Goal: Complete application form: Complete application form

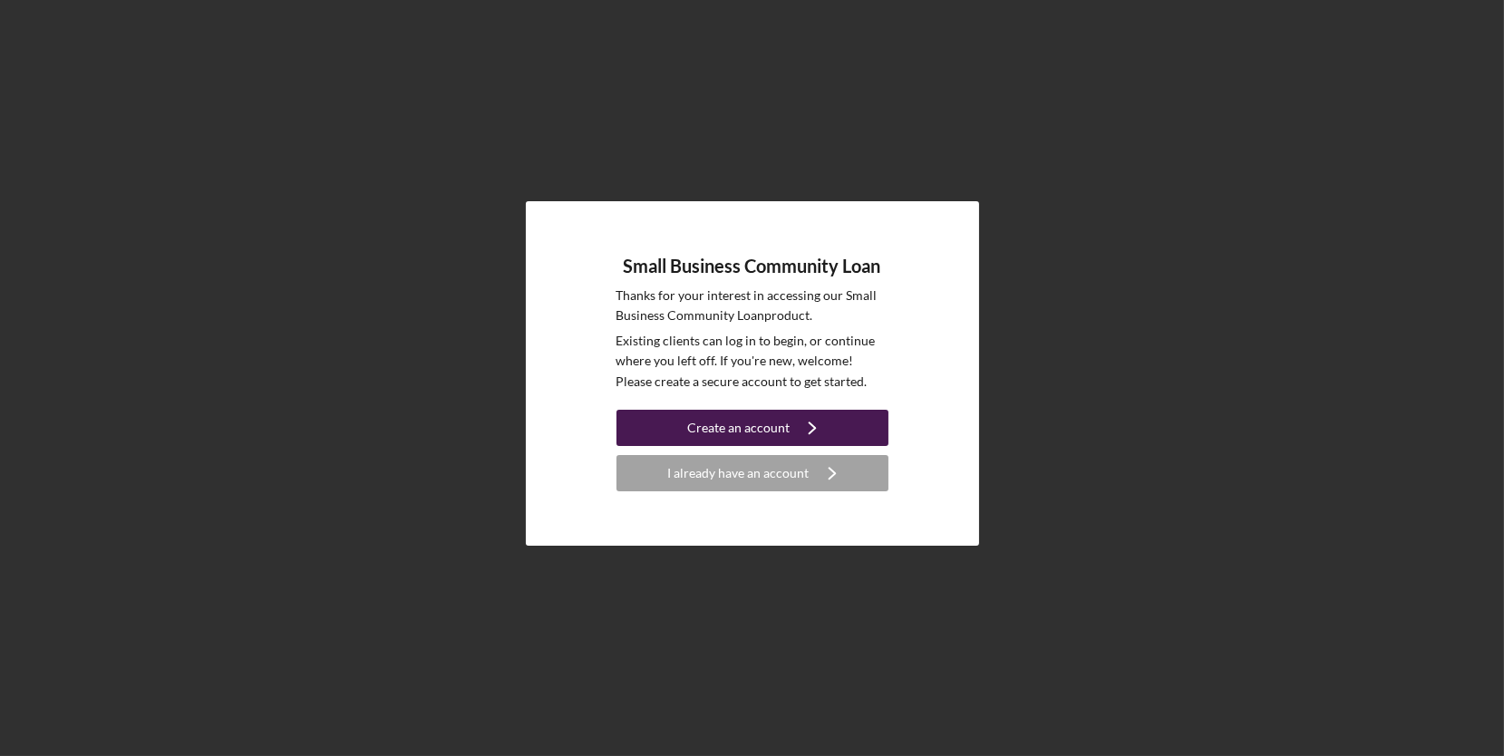
click at [813, 417] on icon "Icon/Navigate" at bounding box center [812, 427] width 45 height 45
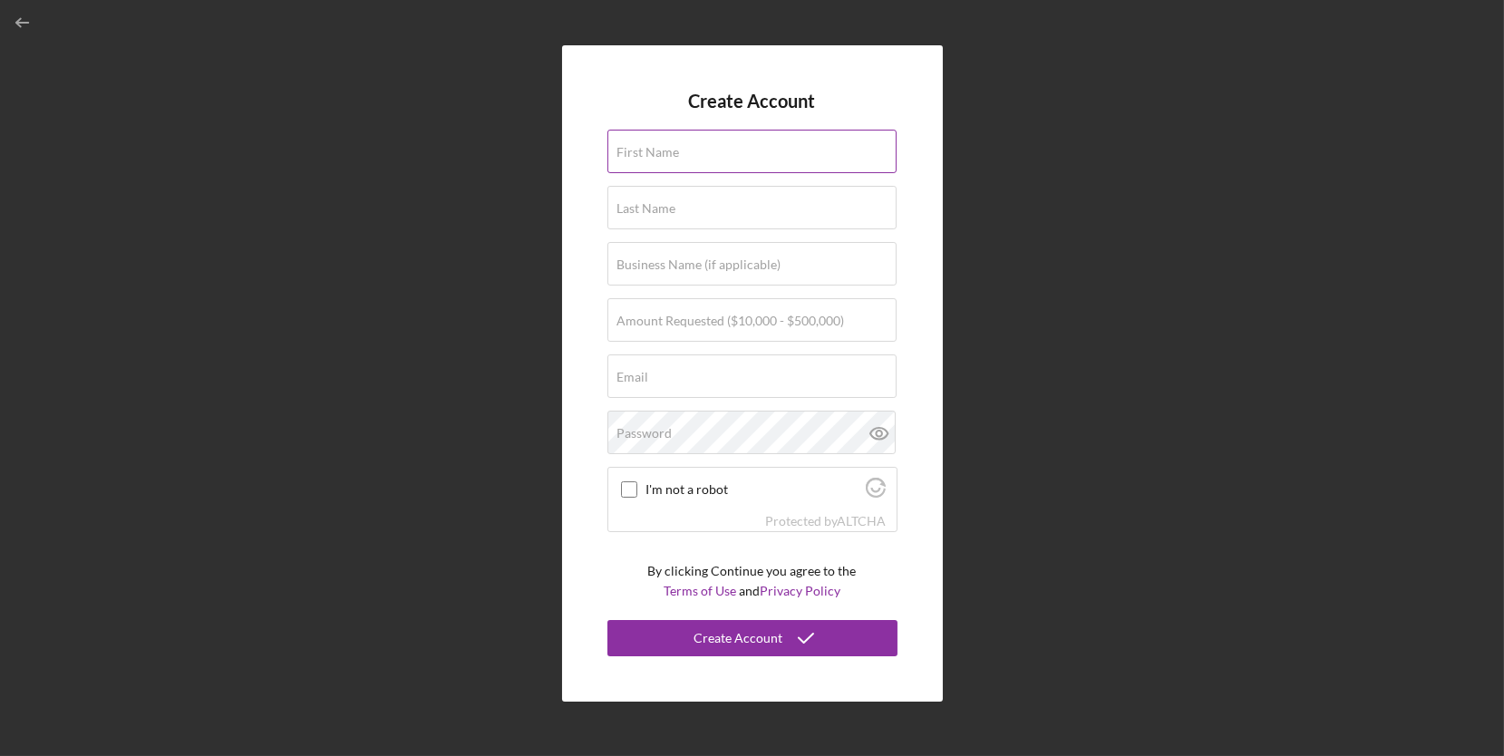
click at [842, 151] on div "First Name" at bounding box center [753, 152] width 290 height 45
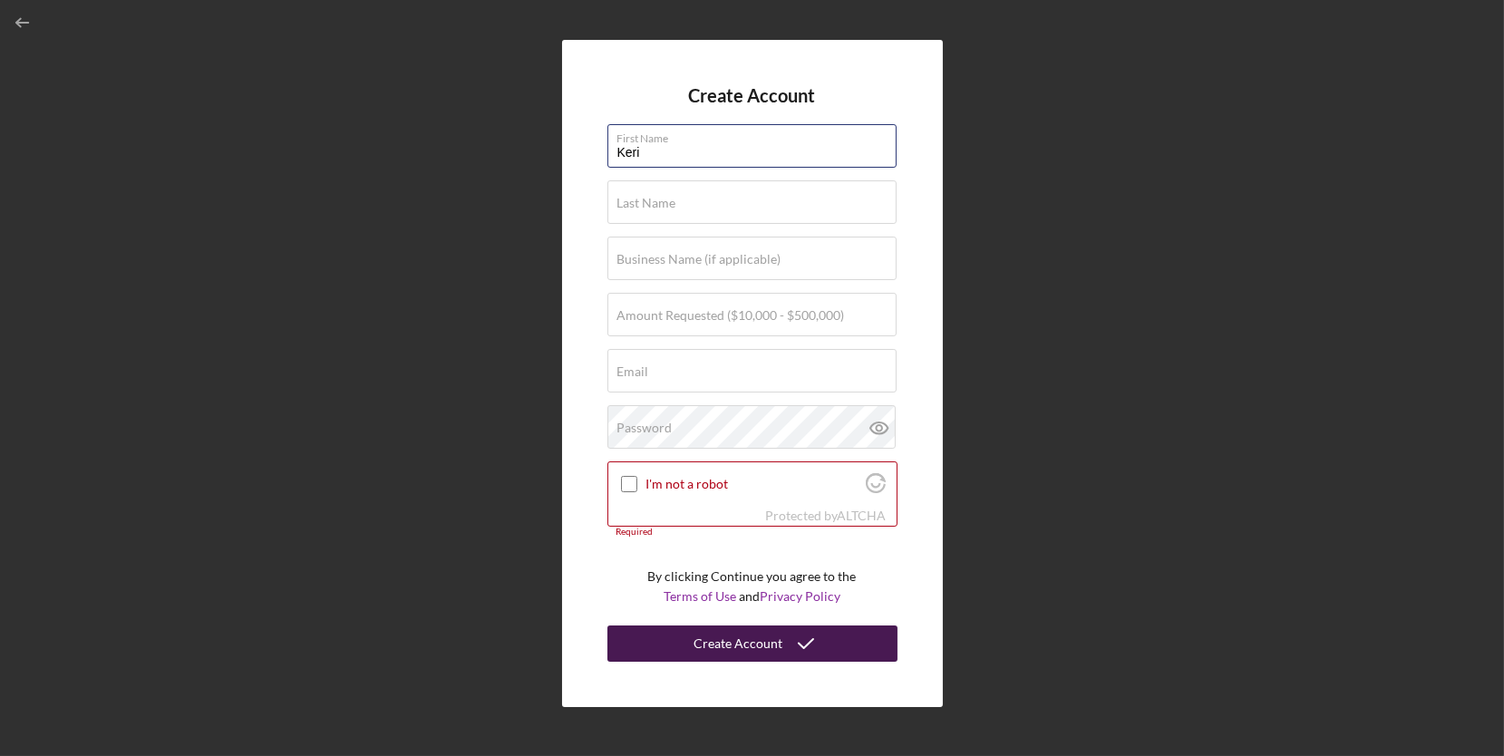
type input "Keri"
type input "[PERSON_NAME]"
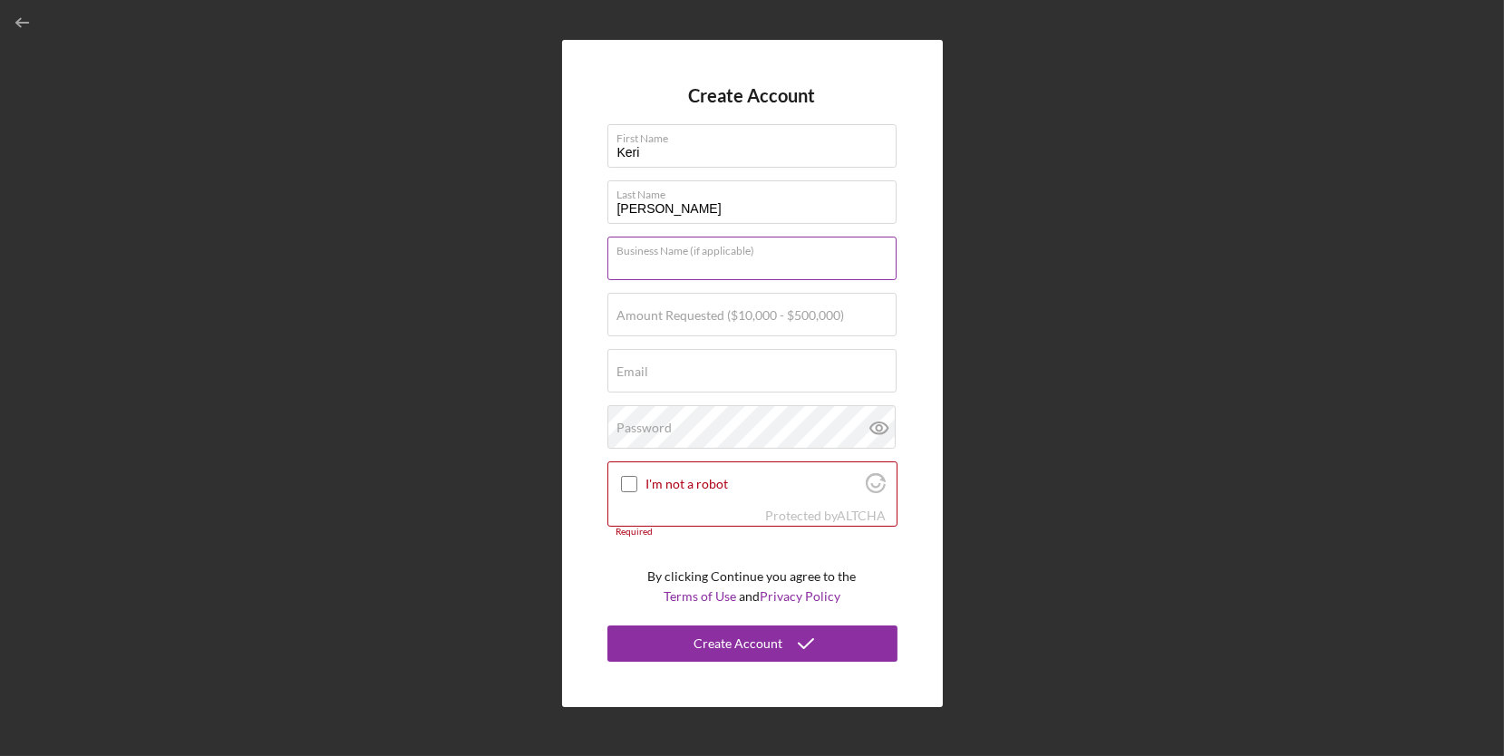
click at [784, 257] on div "Business Name (if applicable)" at bounding box center [753, 259] width 290 height 45
click at [790, 267] on div "Business Name (if applicable)" at bounding box center [753, 259] width 290 height 45
type input "CA Court Legal Services"
type input "$75,000"
type input "[EMAIL_ADDRESS][DOMAIN_NAME]"
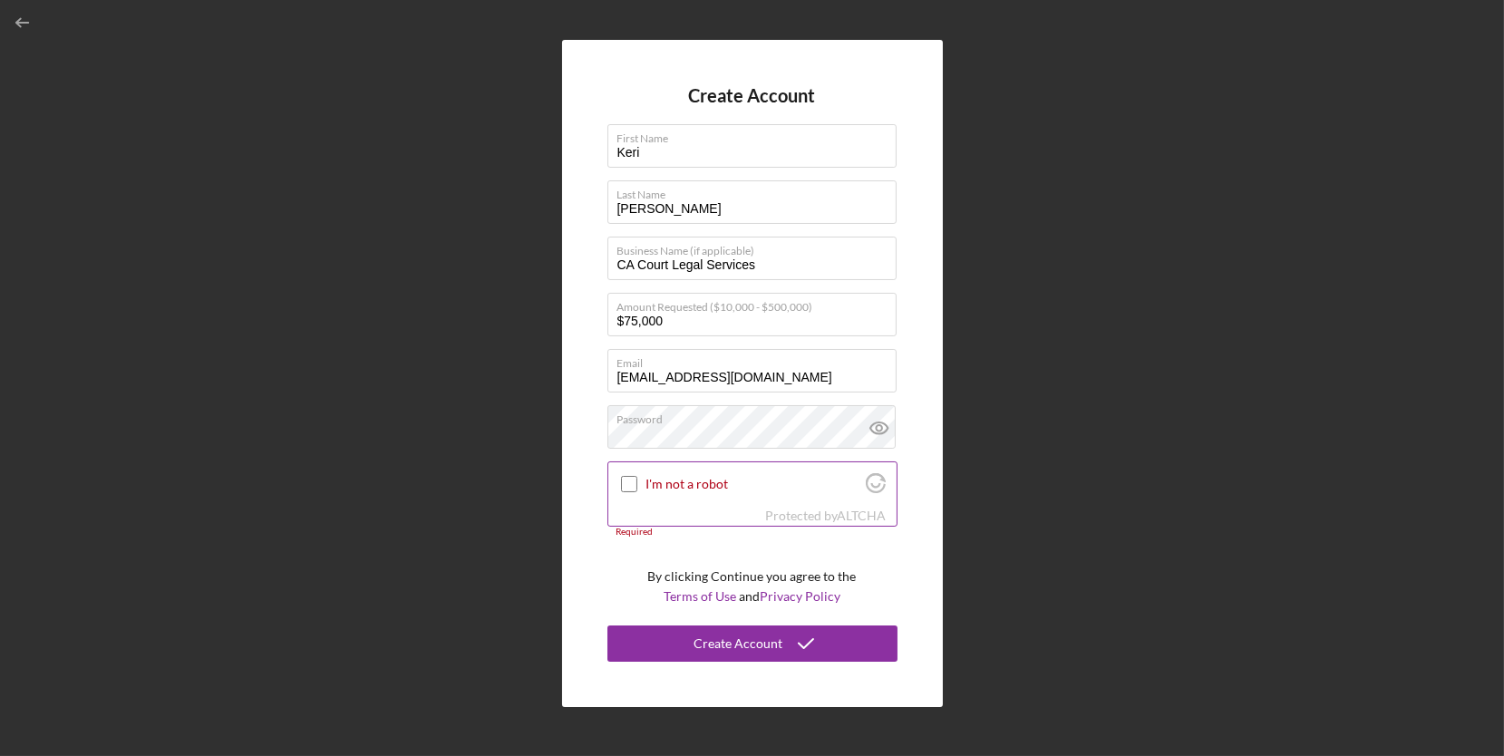
click at [625, 476] on input "I'm not a robot" at bounding box center [629, 484] width 16 height 16
checkbox input "true"
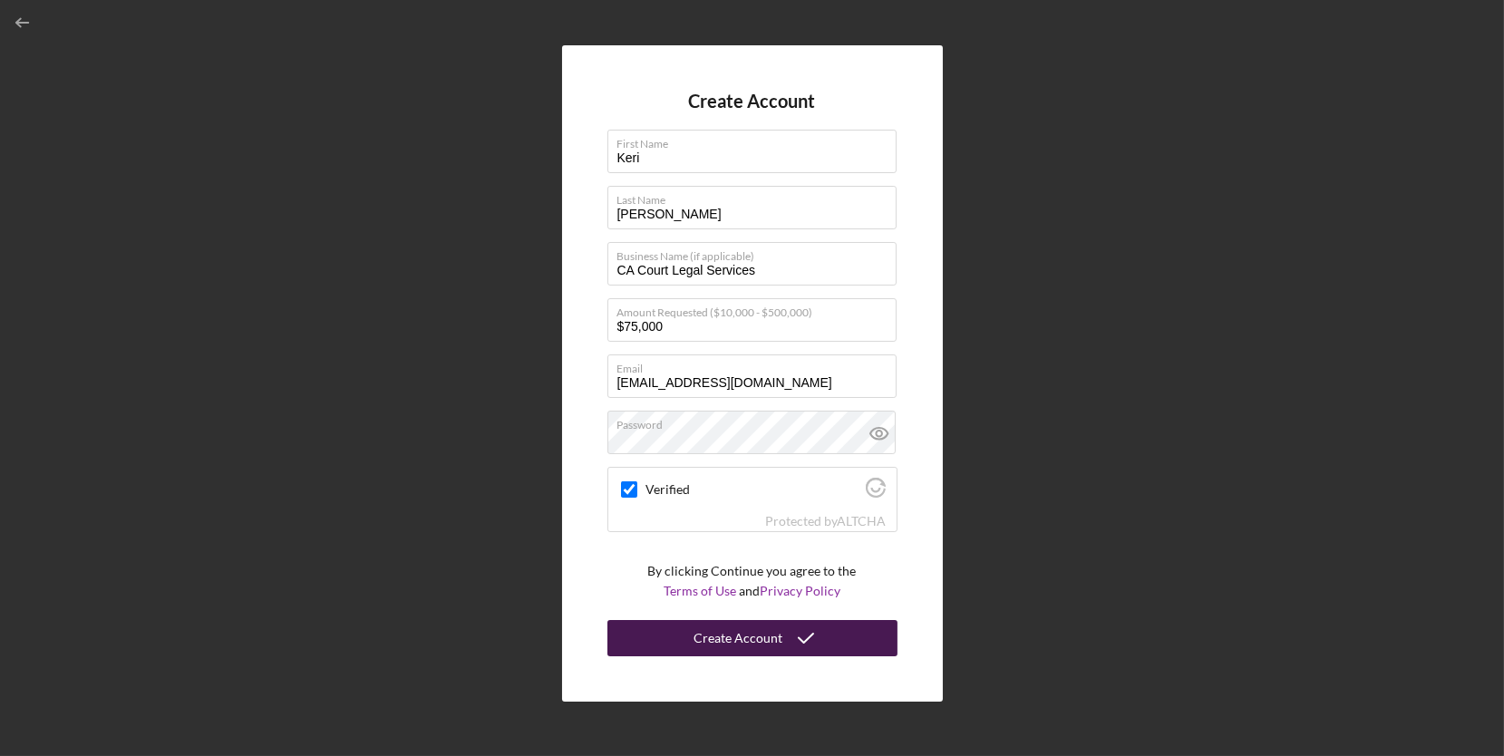
click at [812, 642] on icon "submit" at bounding box center [805, 638] width 45 height 45
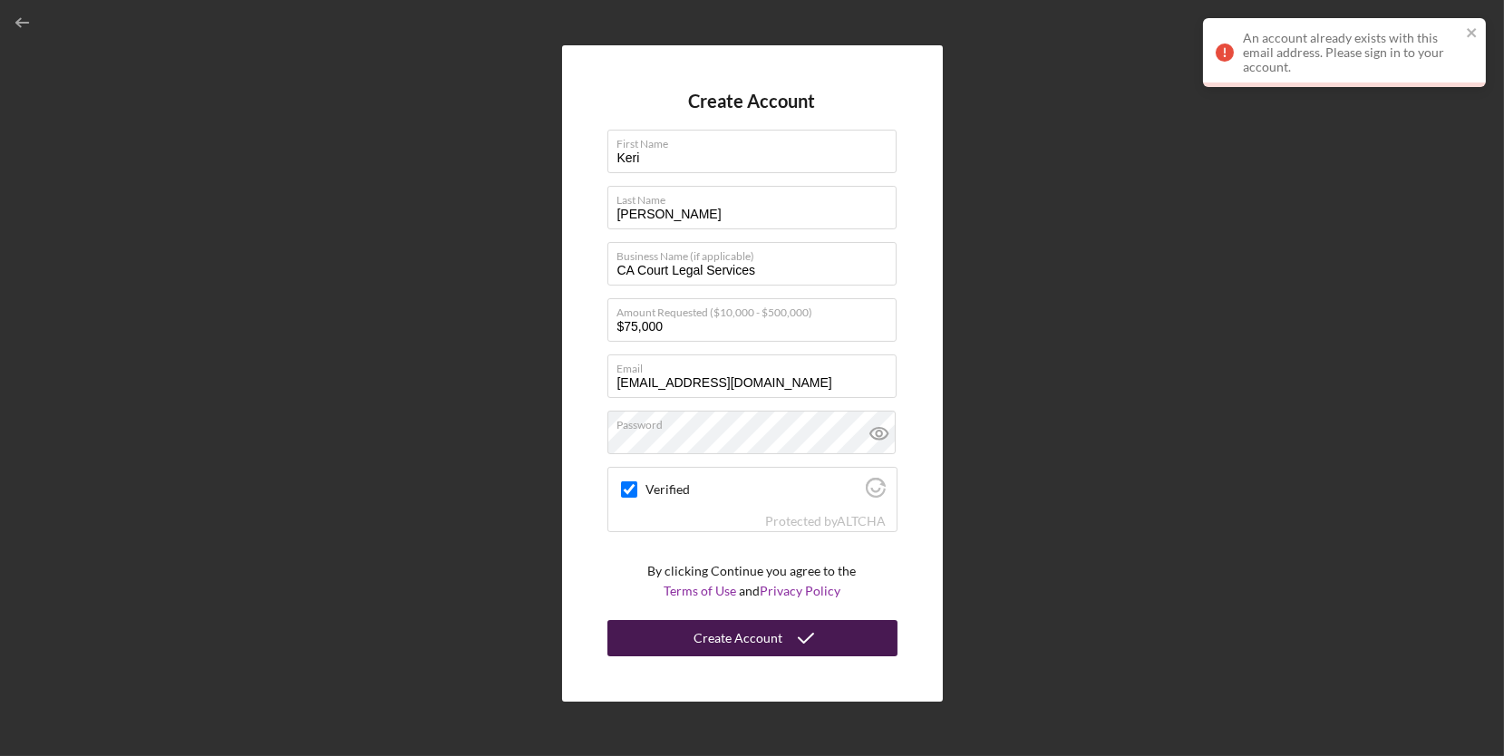
click at [1297, 289] on div "Create Account First Name [PERSON_NAME] Last Name [PERSON_NAME] Business Name (…" at bounding box center [752, 373] width 1486 height 747
click at [1483, 26] on div "An account already exists with this email address. Please sign in to your accou…" at bounding box center [1344, 52] width 283 height 69
click at [24, 28] on icon "button" at bounding box center [23, 23] width 41 height 41
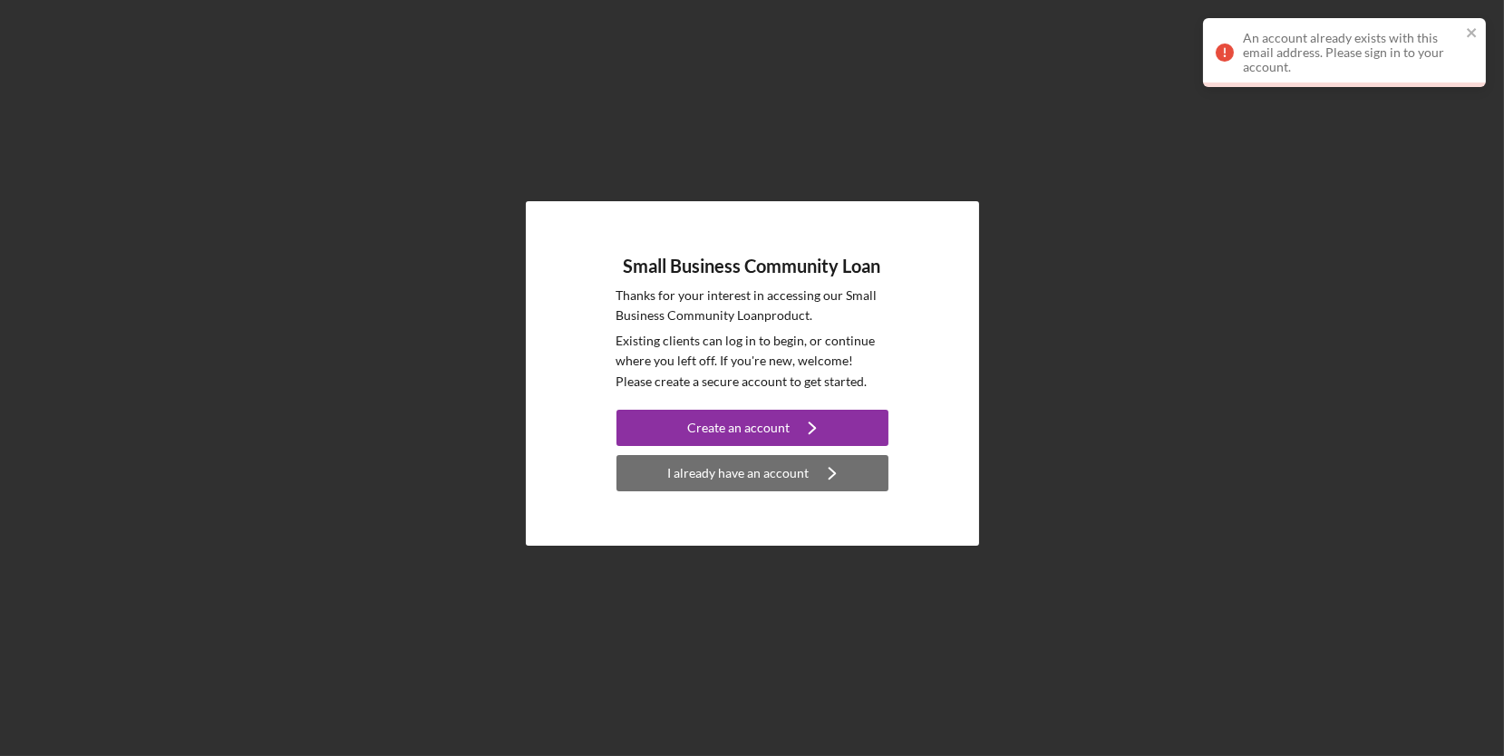
click at [836, 489] on icon "Icon/Navigate" at bounding box center [832, 473] width 45 height 45
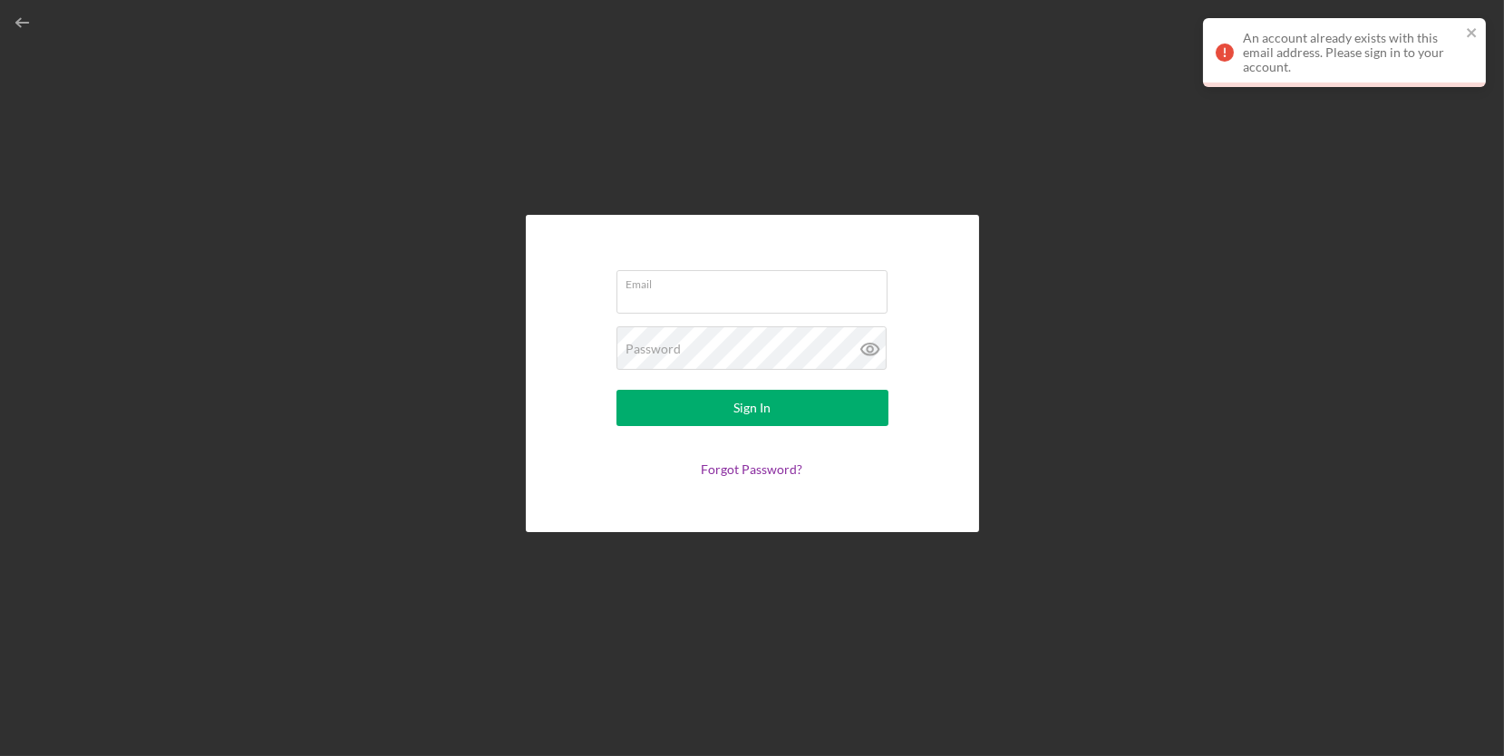
type input "[EMAIL_ADDRESS][DOMAIN_NAME]"
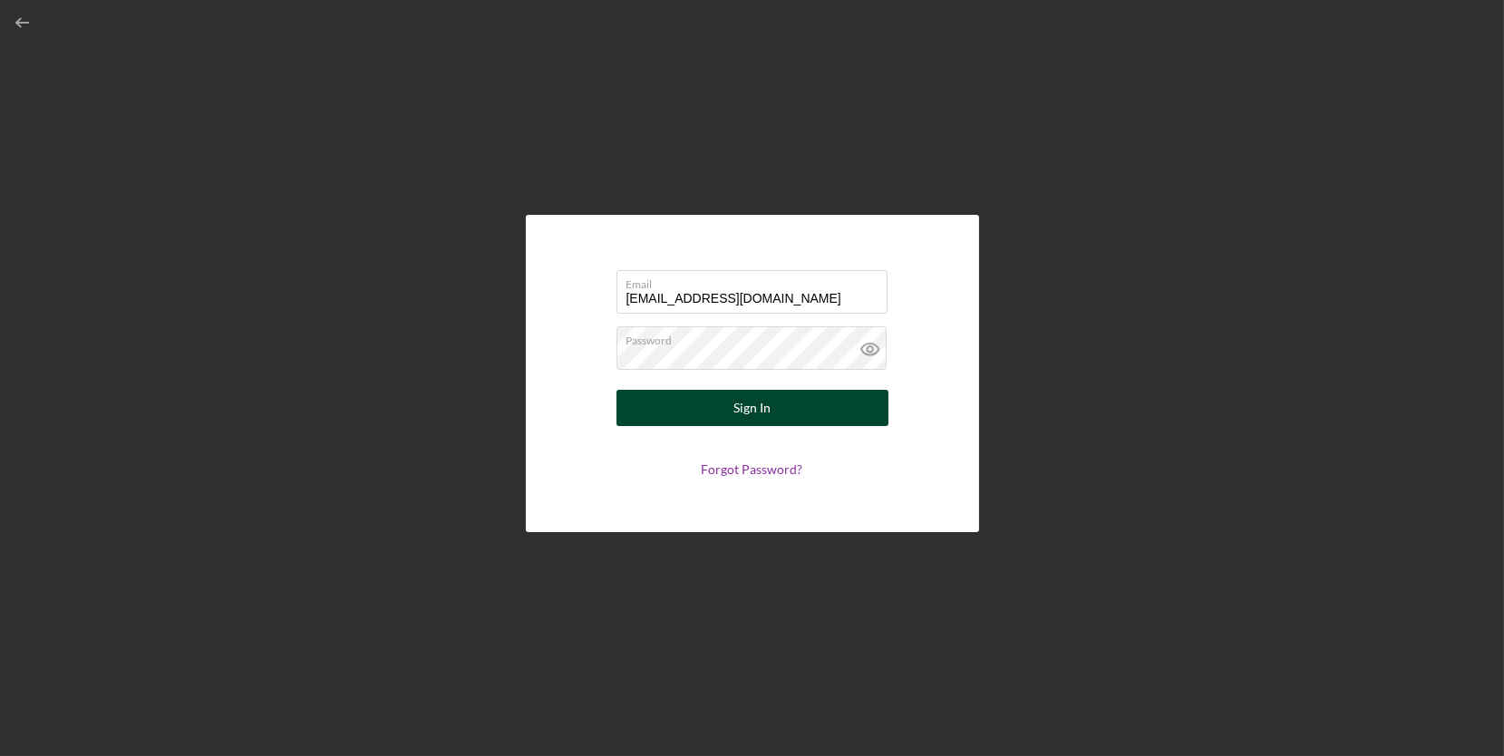
click at [753, 410] on div "Sign In" at bounding box center [752, 408] width 37 height 36
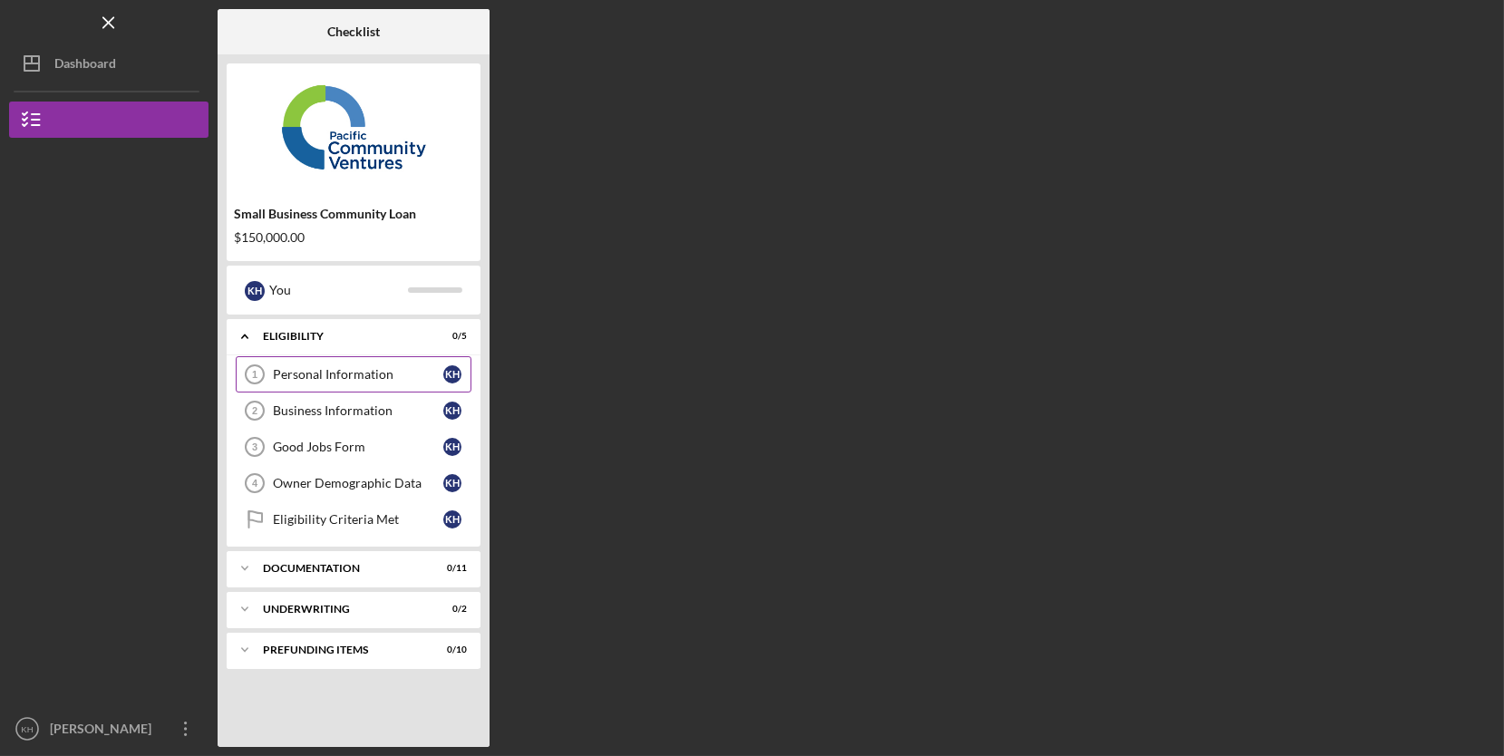
click at [416, 377] on div "Personal Information" at bounding box center [358, 374] width 170 height 15
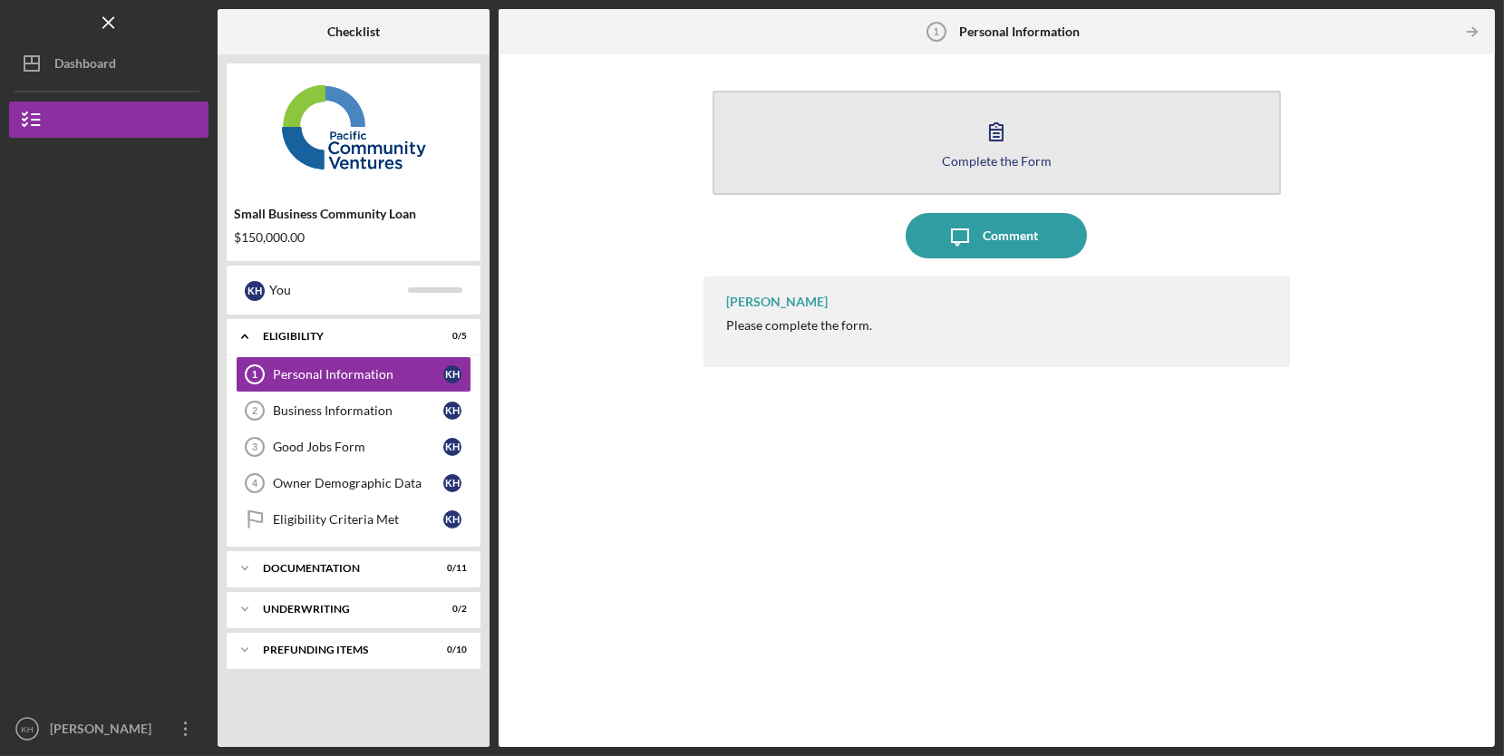
click at [1016, 135] on icon "button" at bounding box center [996, 131] width 45 height 45
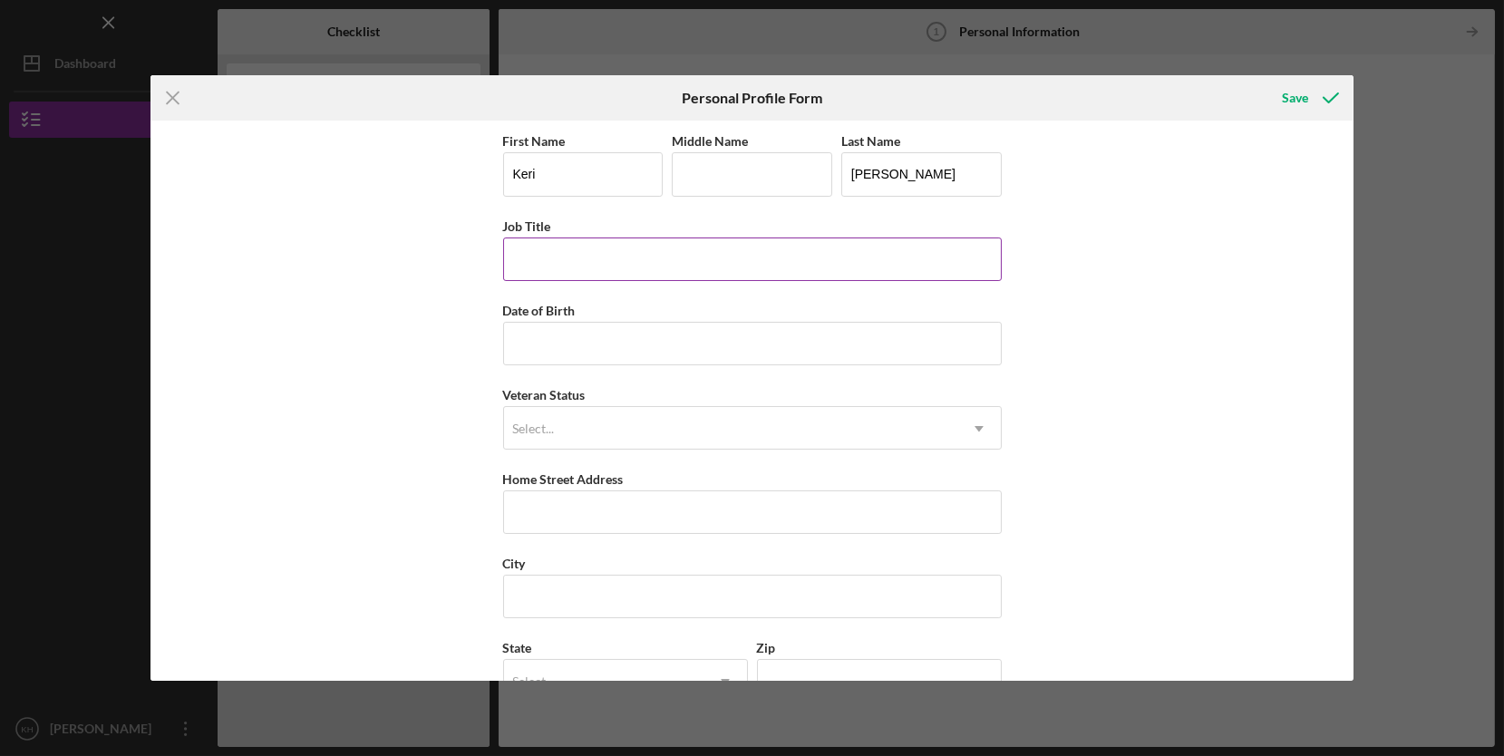
click at [790, 262] on input "Job Title" at bounding box center [752, 260] width 499 height 44
type input "CEO"
type input "[DATE]"
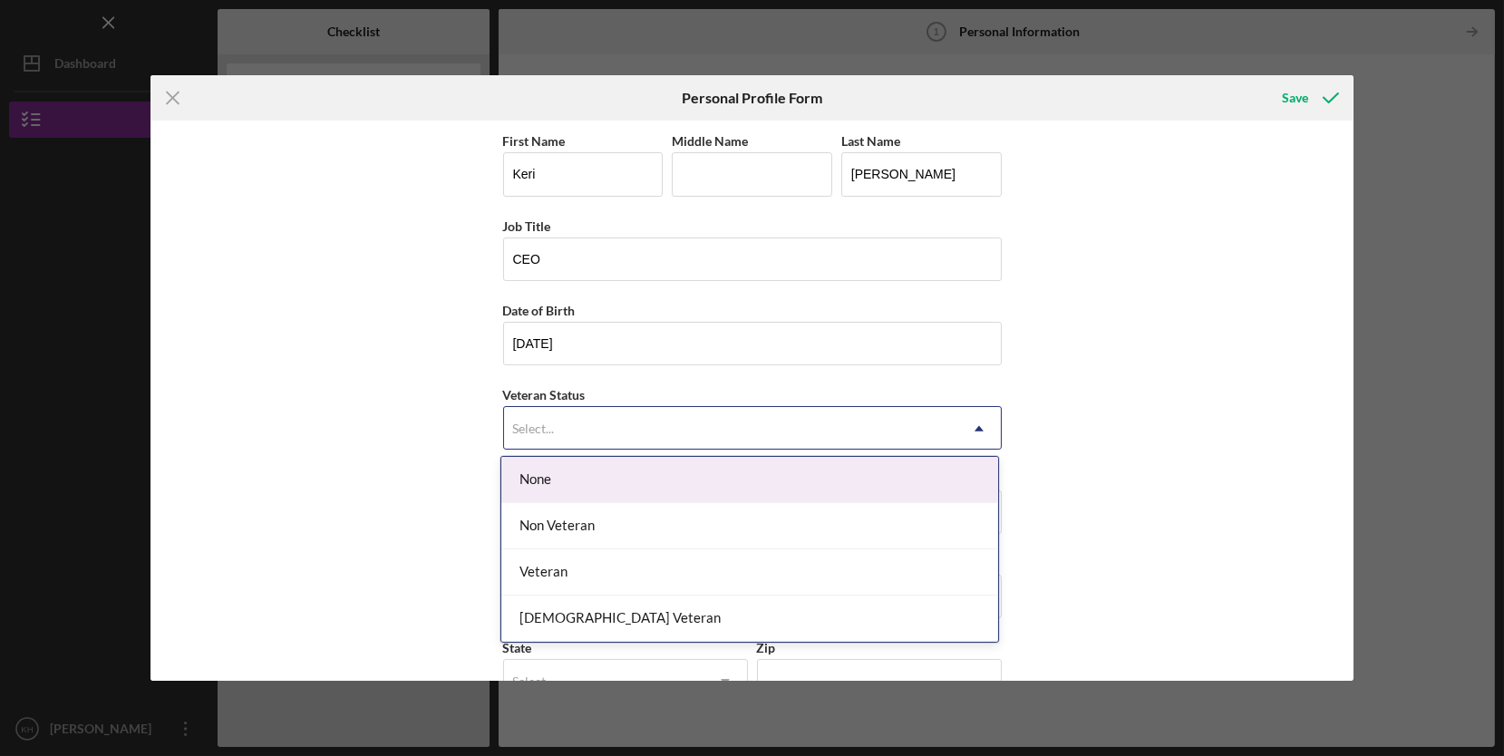
click at [704, 530] on div "Non Veteran" at bounding box center [749, 526] width 497 height 46
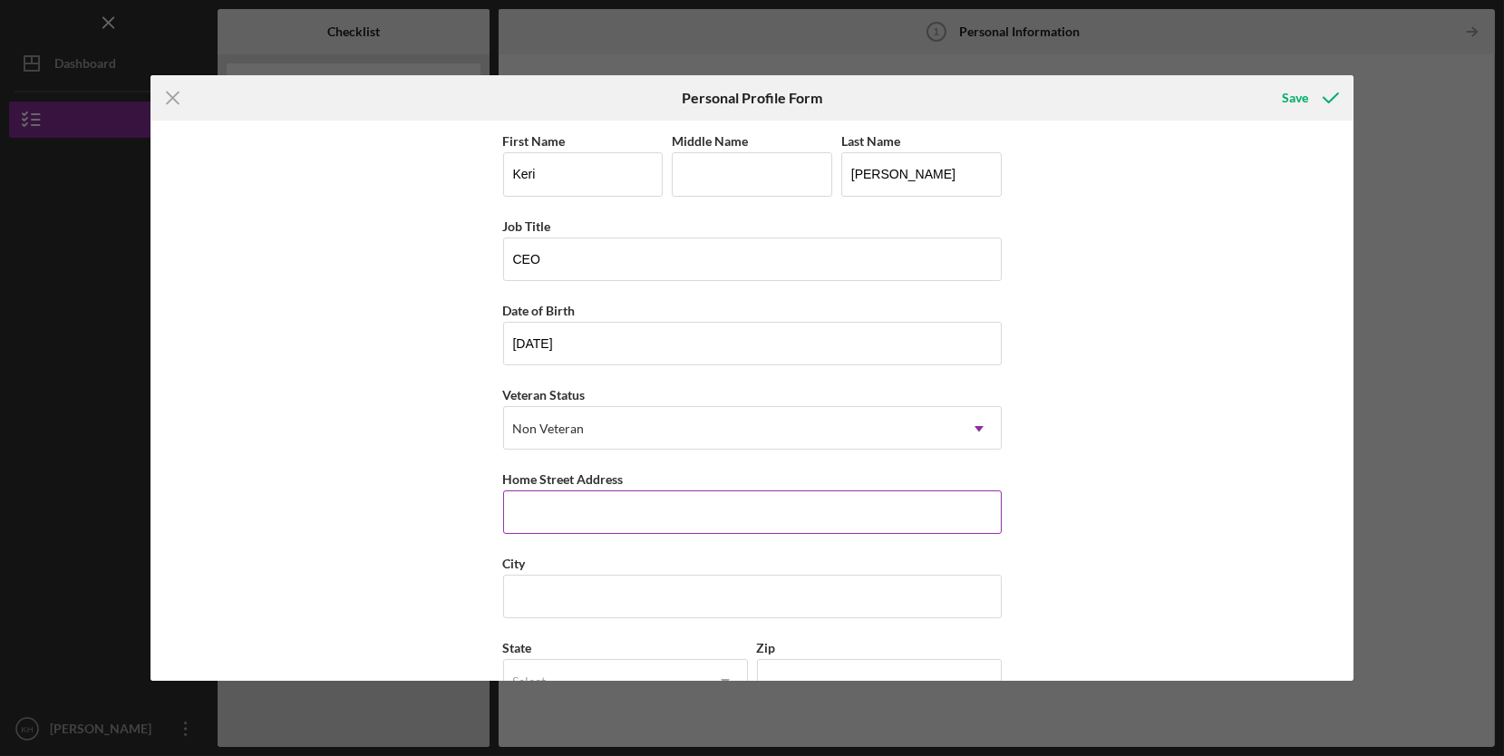
click at [697, 506] on input "Home Street Address" at bounding box center [752, 513] width 499 height 44
type input "[STREET_ADDRESS]"
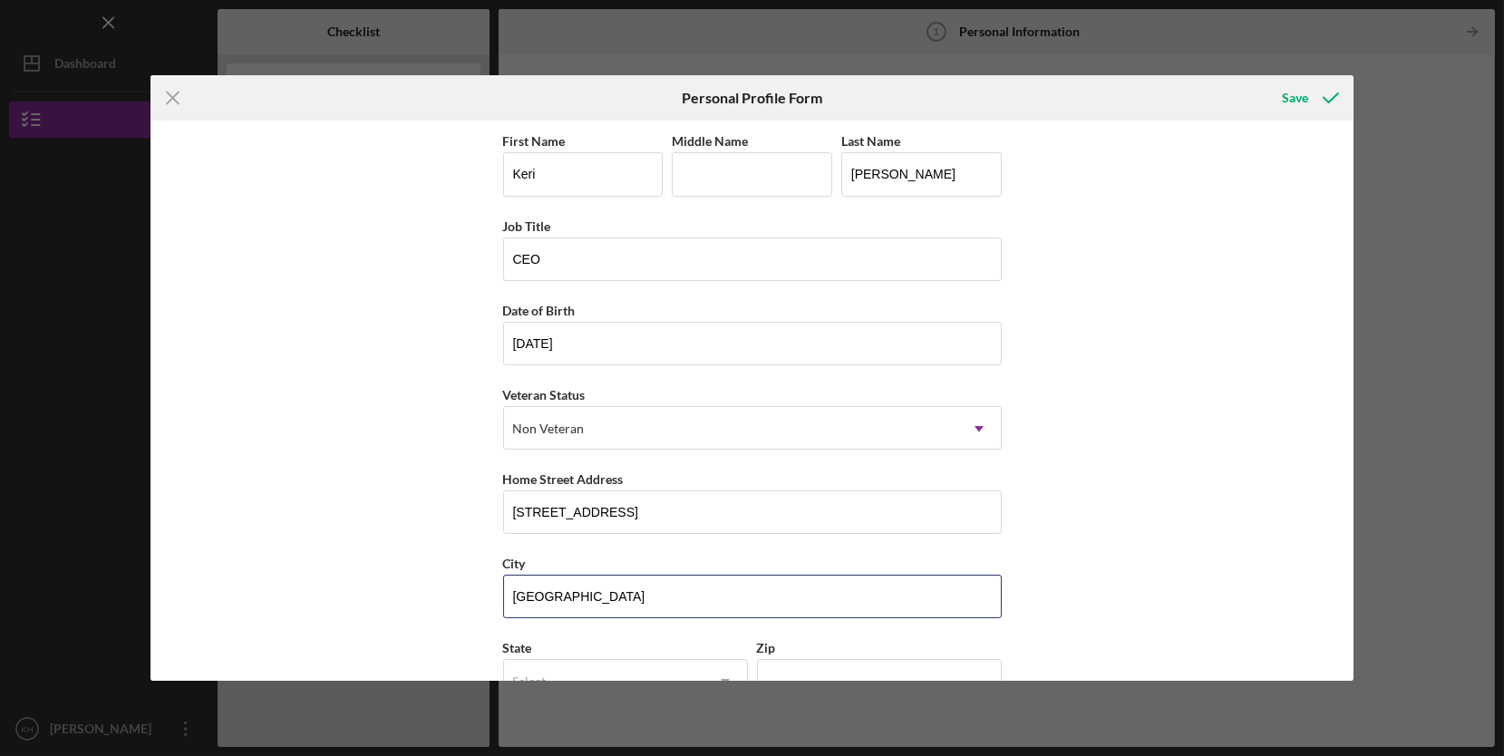
type input "[GEOGRAPHIC_DATA]"
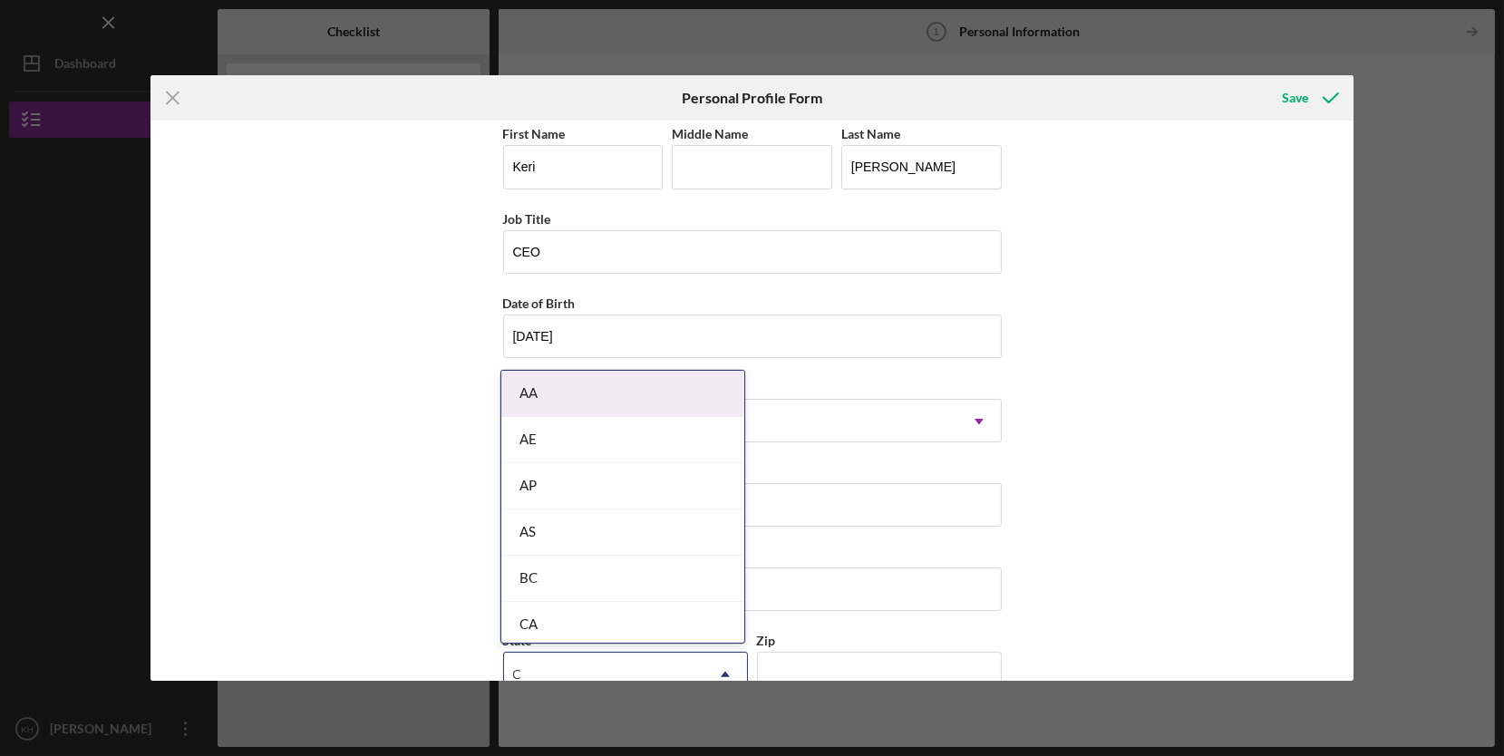
type input "CA"
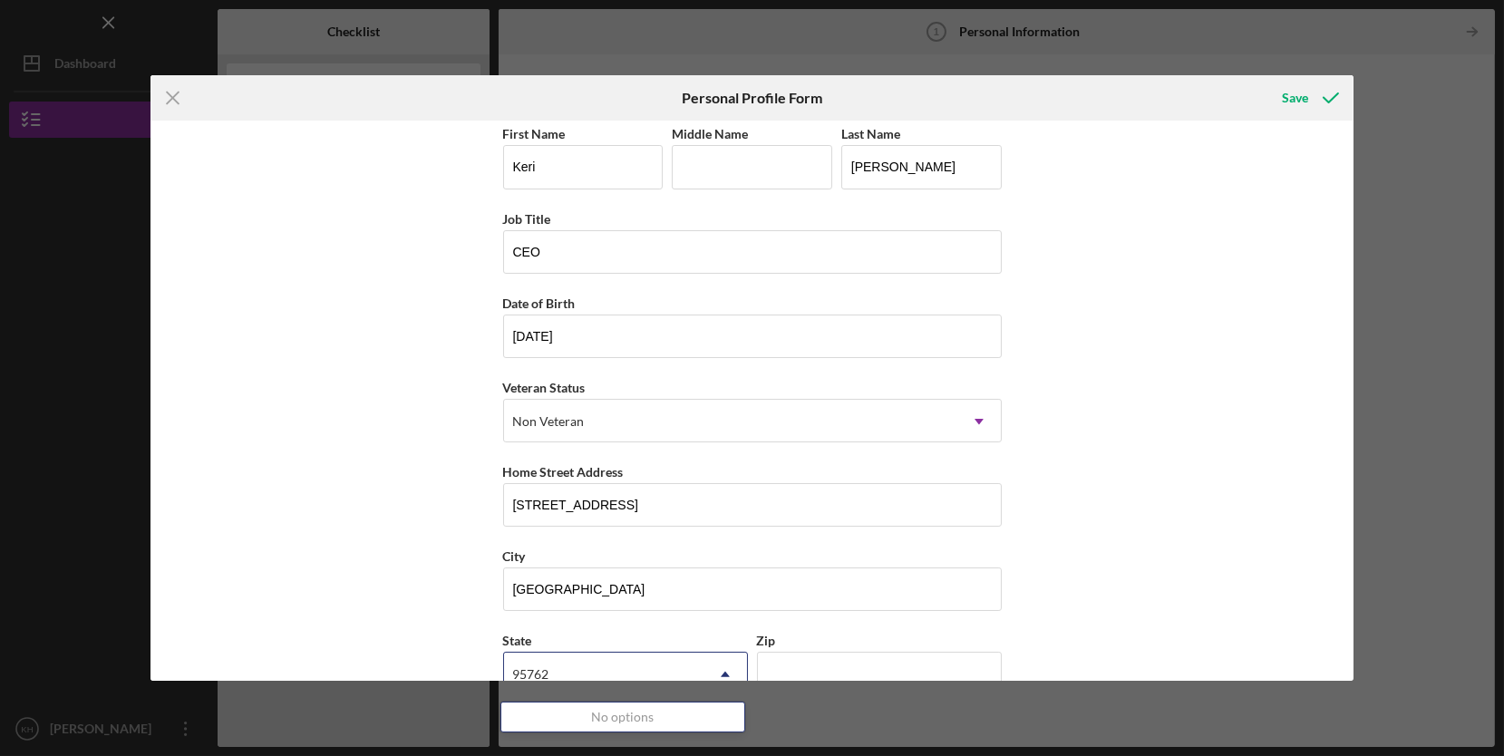
type input "95762"
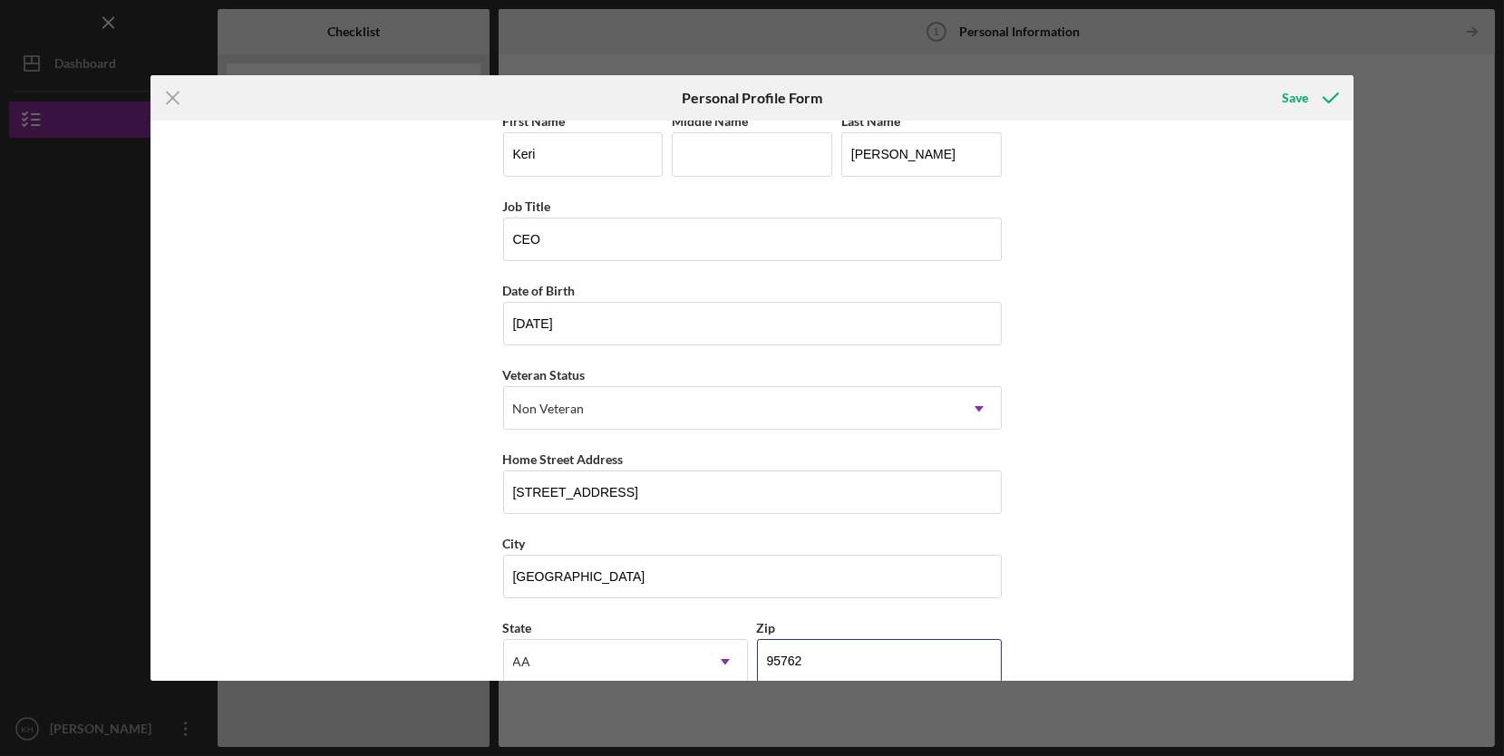
type input "95762"
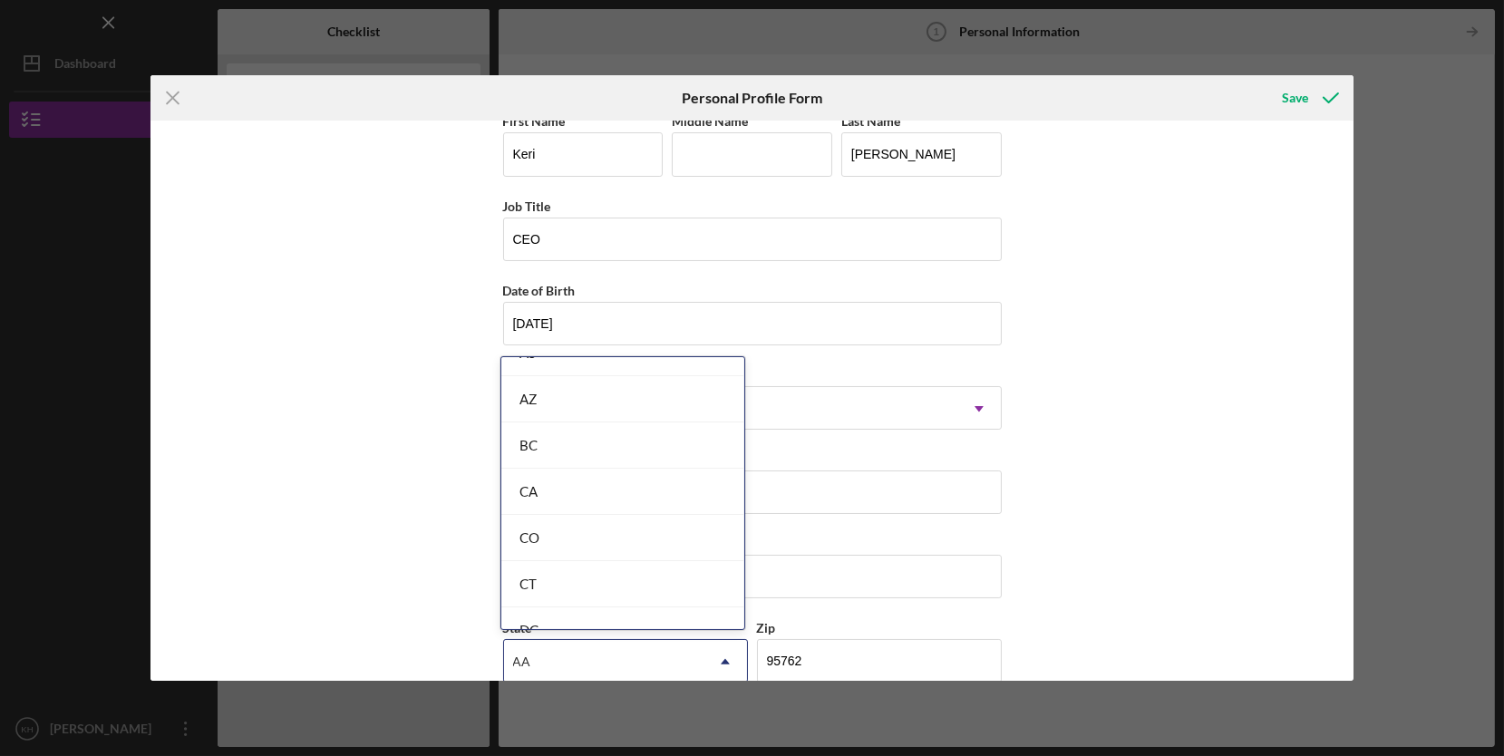
scroll to position [403, 0]
click at [629, 475] on div "CA" at bounding box center [622, 486] width 243 height 46
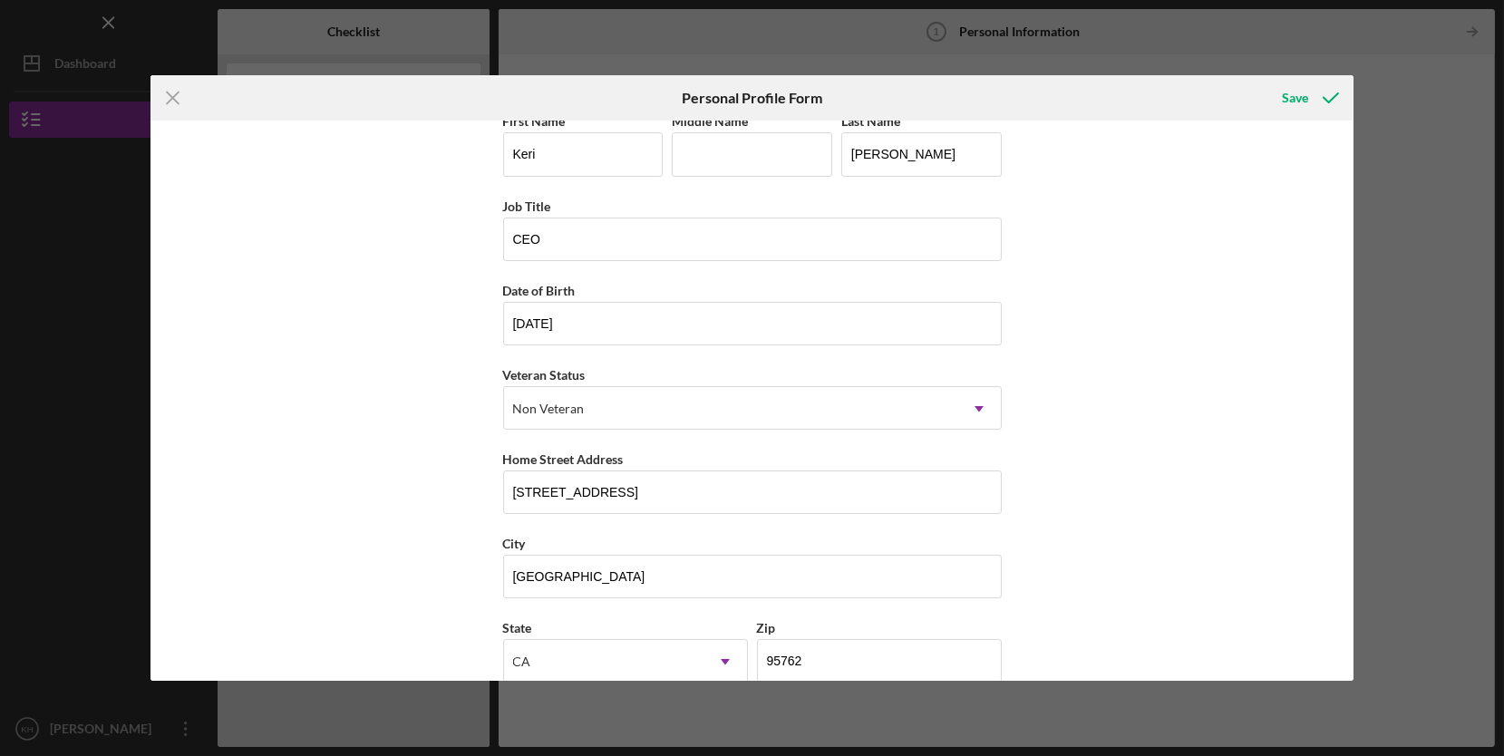
scroll to position [131, 0]
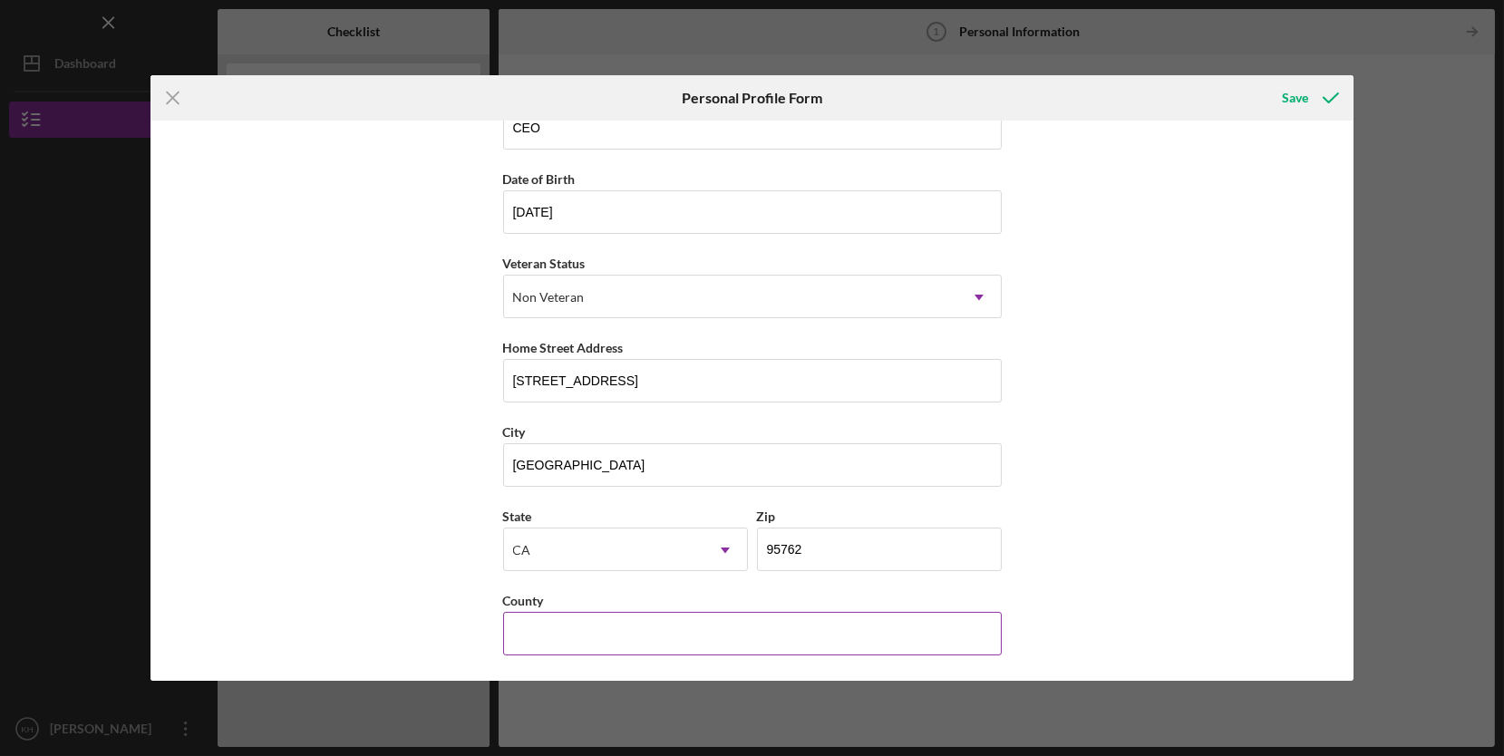
click at [882, 631] on input "County" at bounding box center [752, 634] width 499 height 44
type input "S"
type input "[GEOGRAPHIC_DATA]"
click at [1299, 98] on div "Save" at bounding box center [1295, 98] width 26 height 36
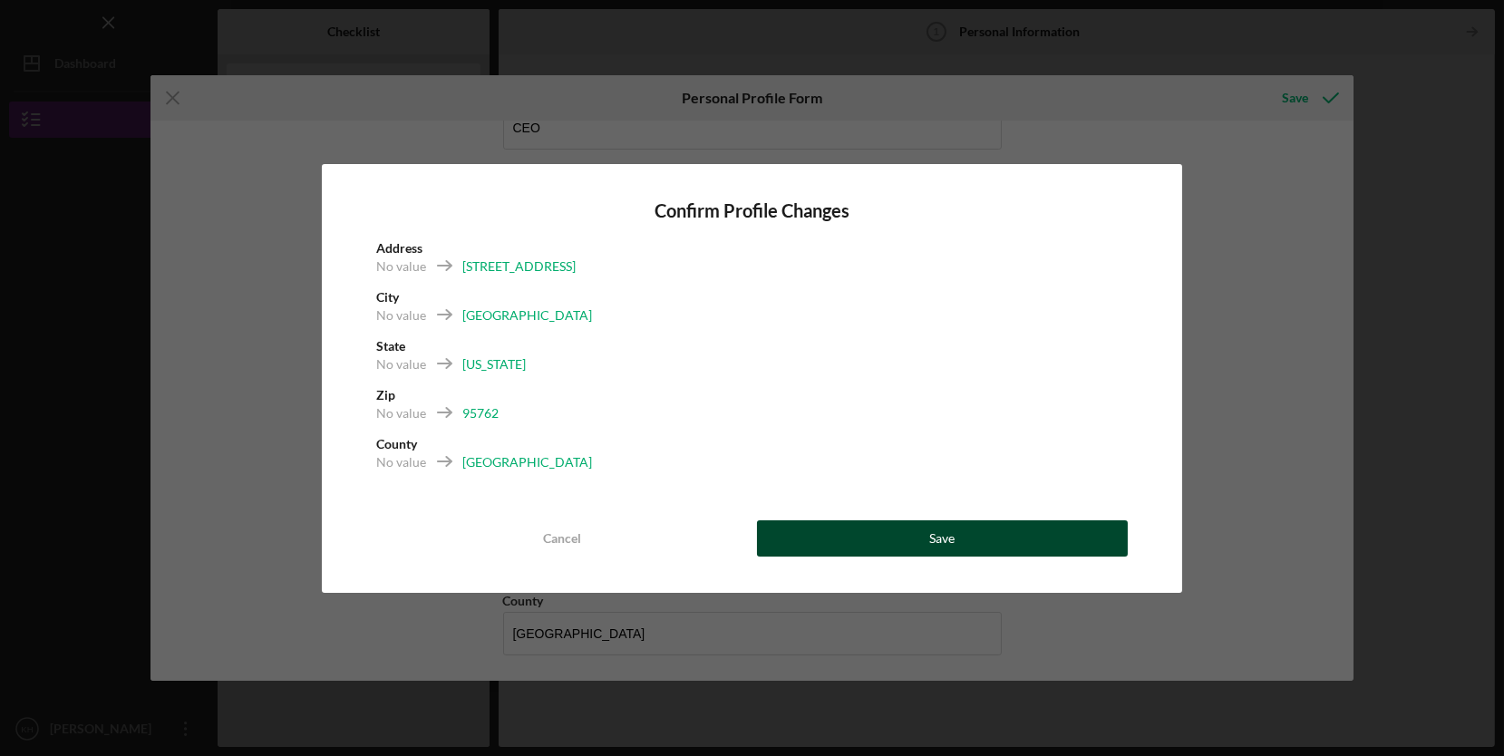
click at [938, 545] on div "Save" at bounding box center [941, 538] width 25 height 36
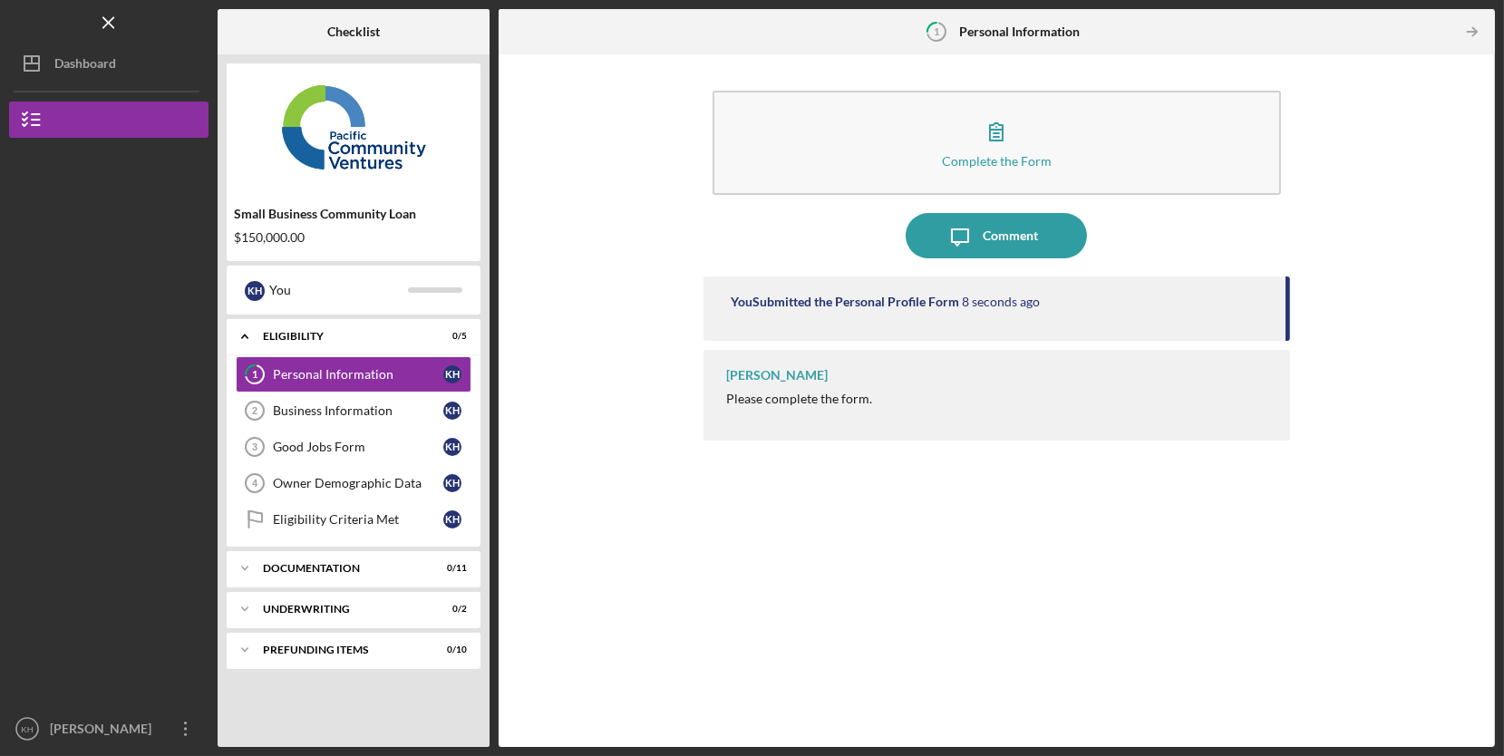
click at [802, 381] on div "[PERSON_NAME]" at bounding box center [777, 375] width 102 height 15
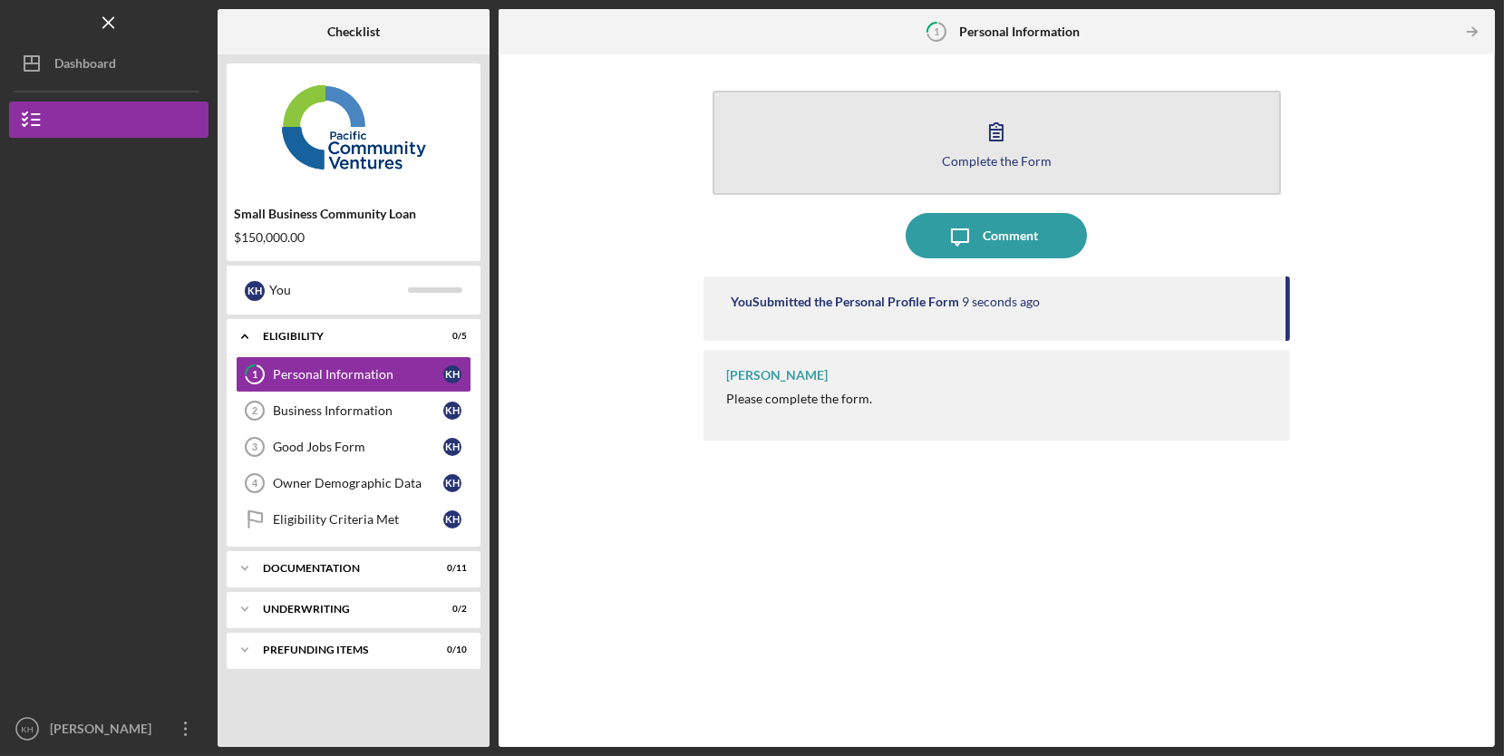
click at [1011, 161] on div "Complete the Form" at bounding box center [997, 161] width 110 height 14
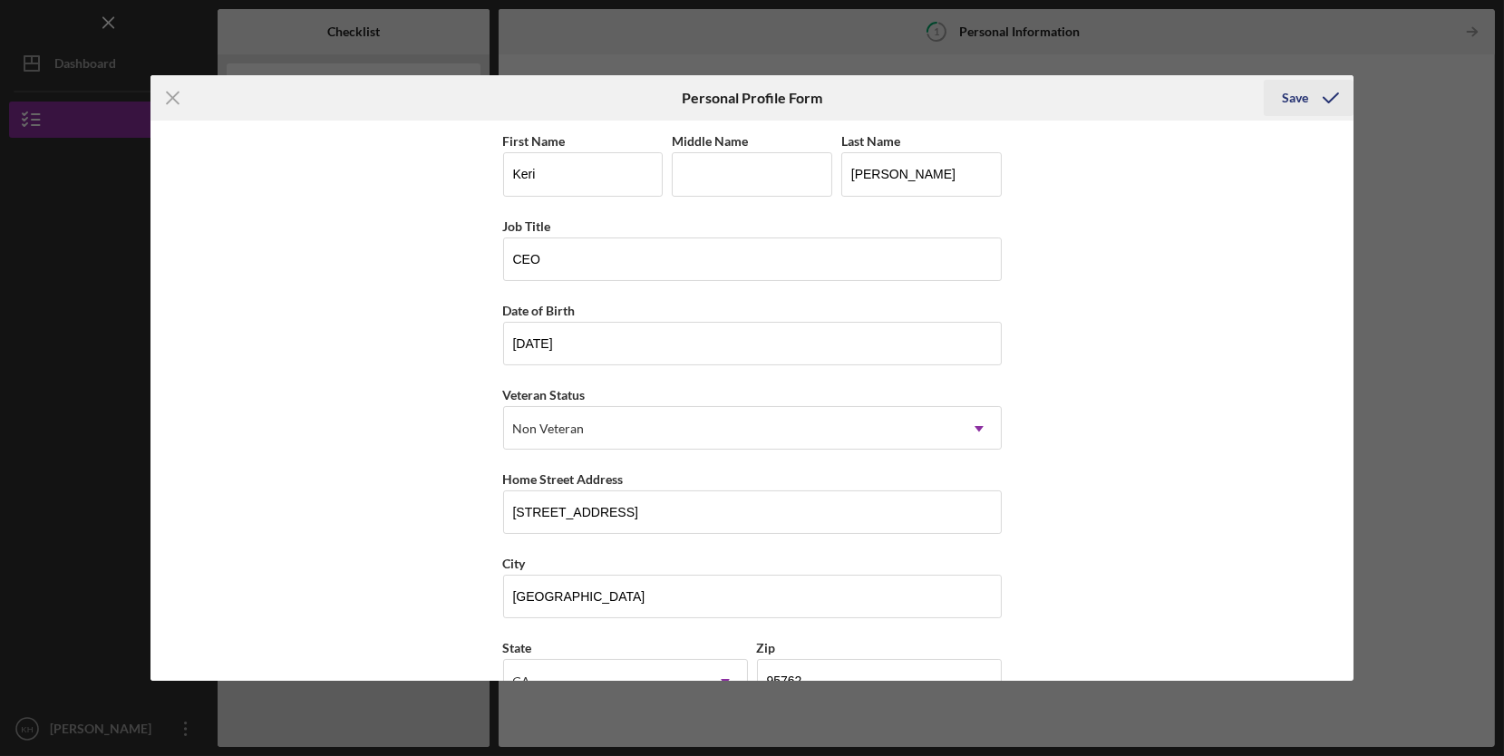
click at [1311, 93] on icon "submit" at bounding box center [1330, 97] width 45 height 45
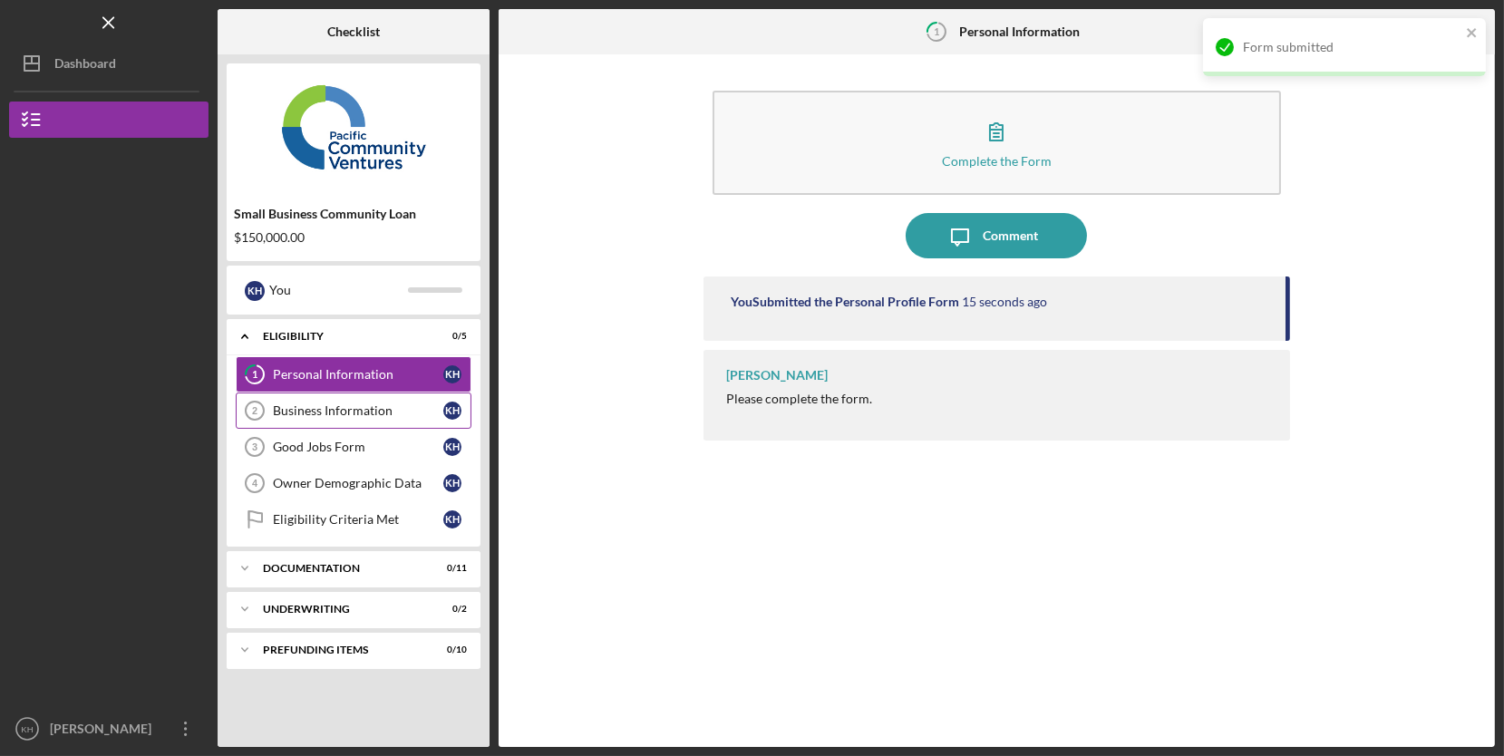
click at [347, 409] on div "Business Information" at bounding box center [358, 411] width 170 height 15
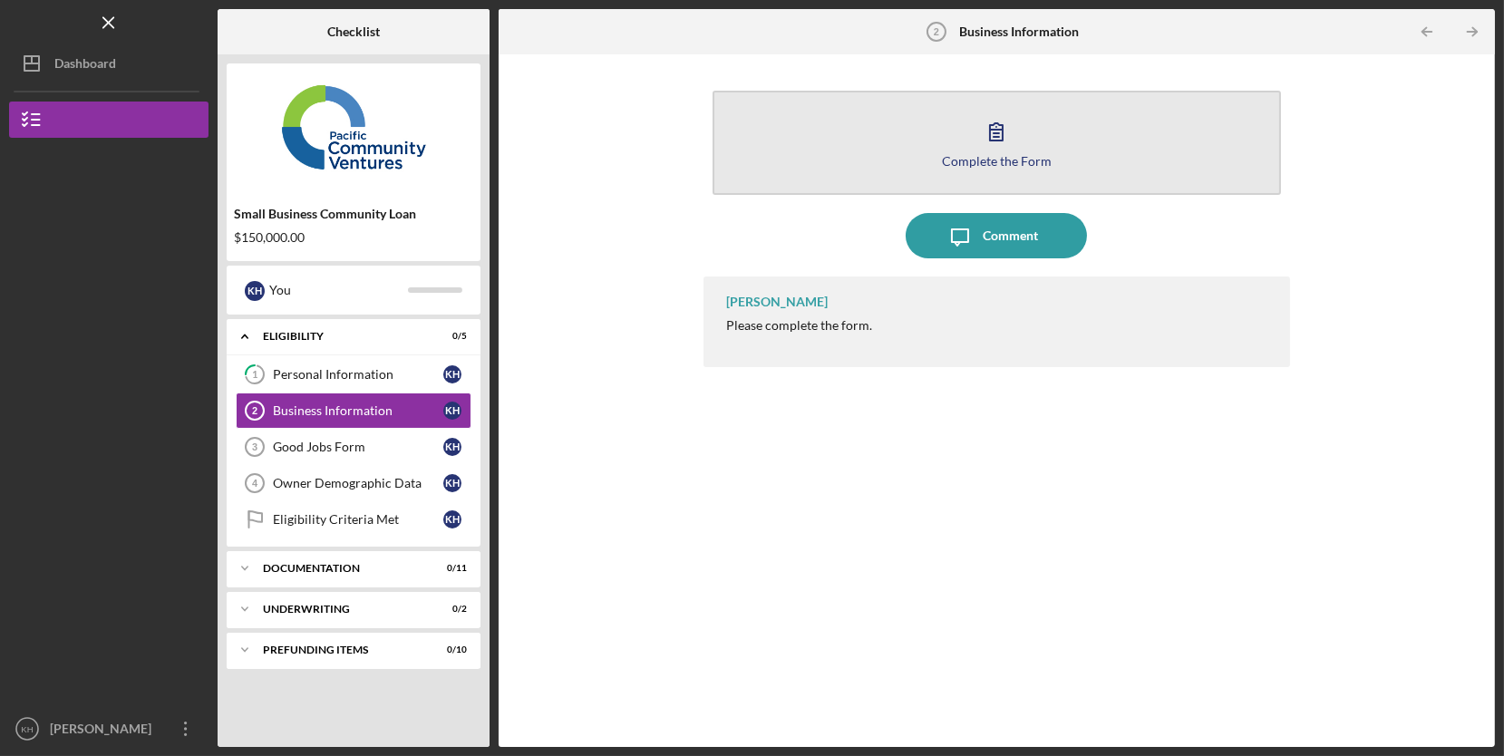
click at [1076, 149] on button "Complete the Form Form" at bounding box center [997, 143] width 569 height 104
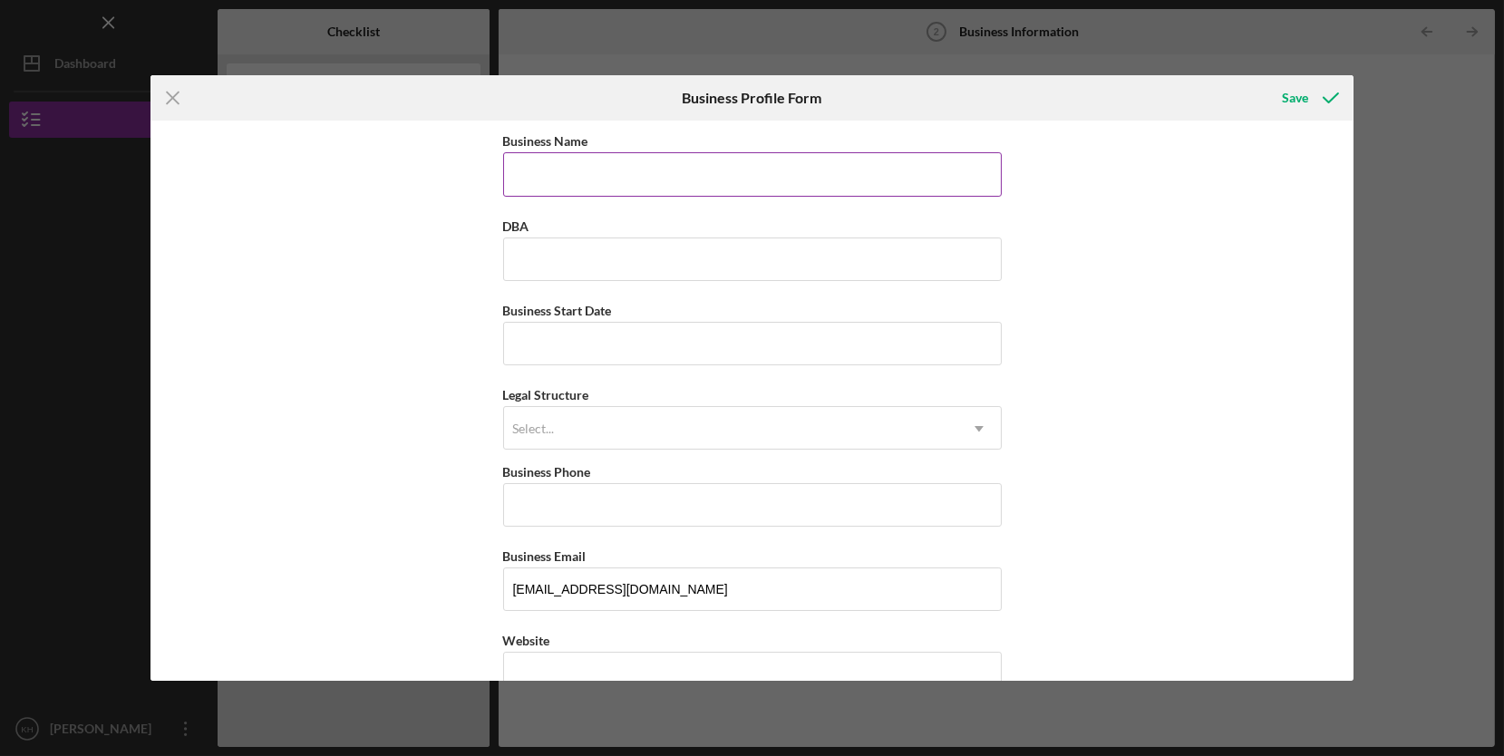
click at [891, 178] on input "Business Name" at bounding box center [752, 174] width 499 height 44
type input "CA Court Legal Services"
type input "[DATE]"
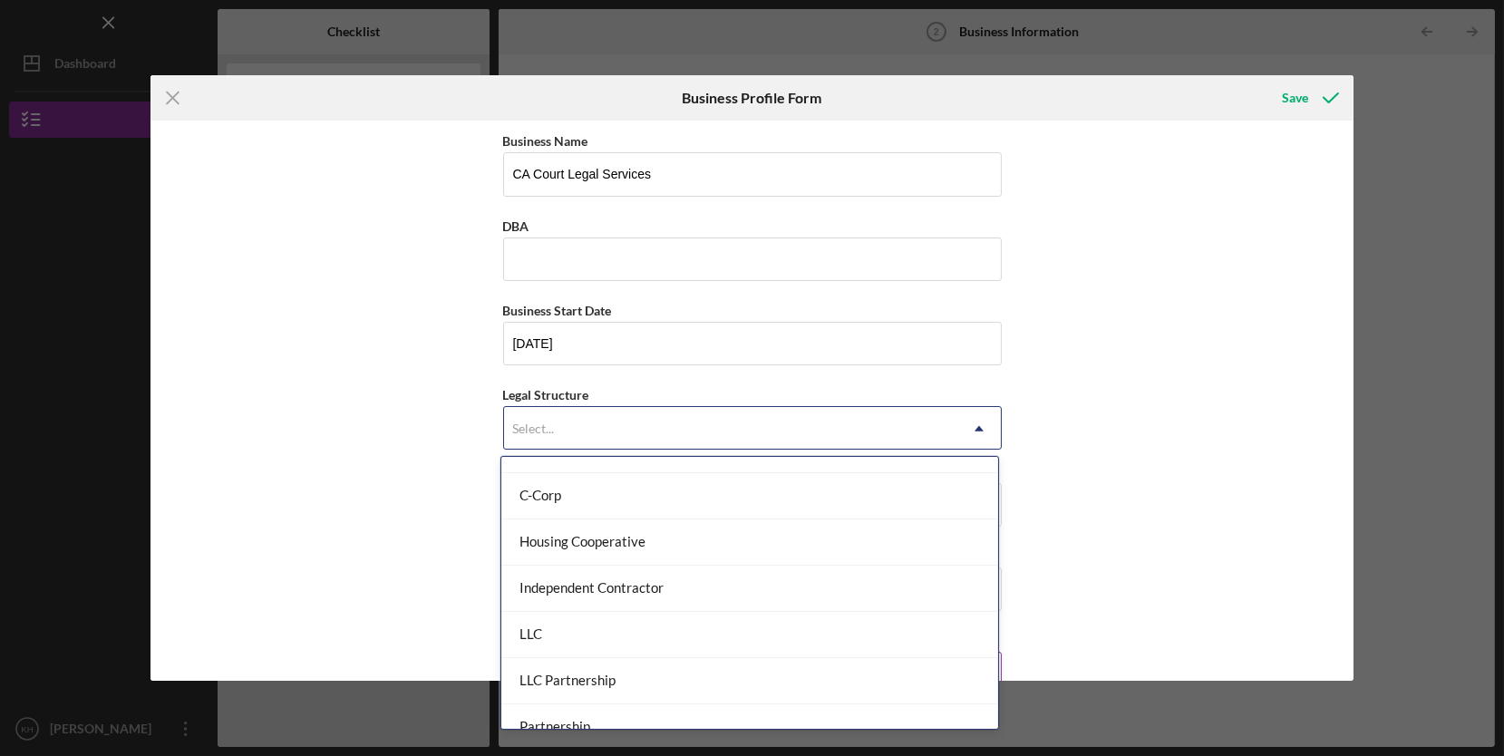
scroll to position [179, 0]
click at [750, 620] on div "LLC" at bounding box center [749, 625] width 497 height 46
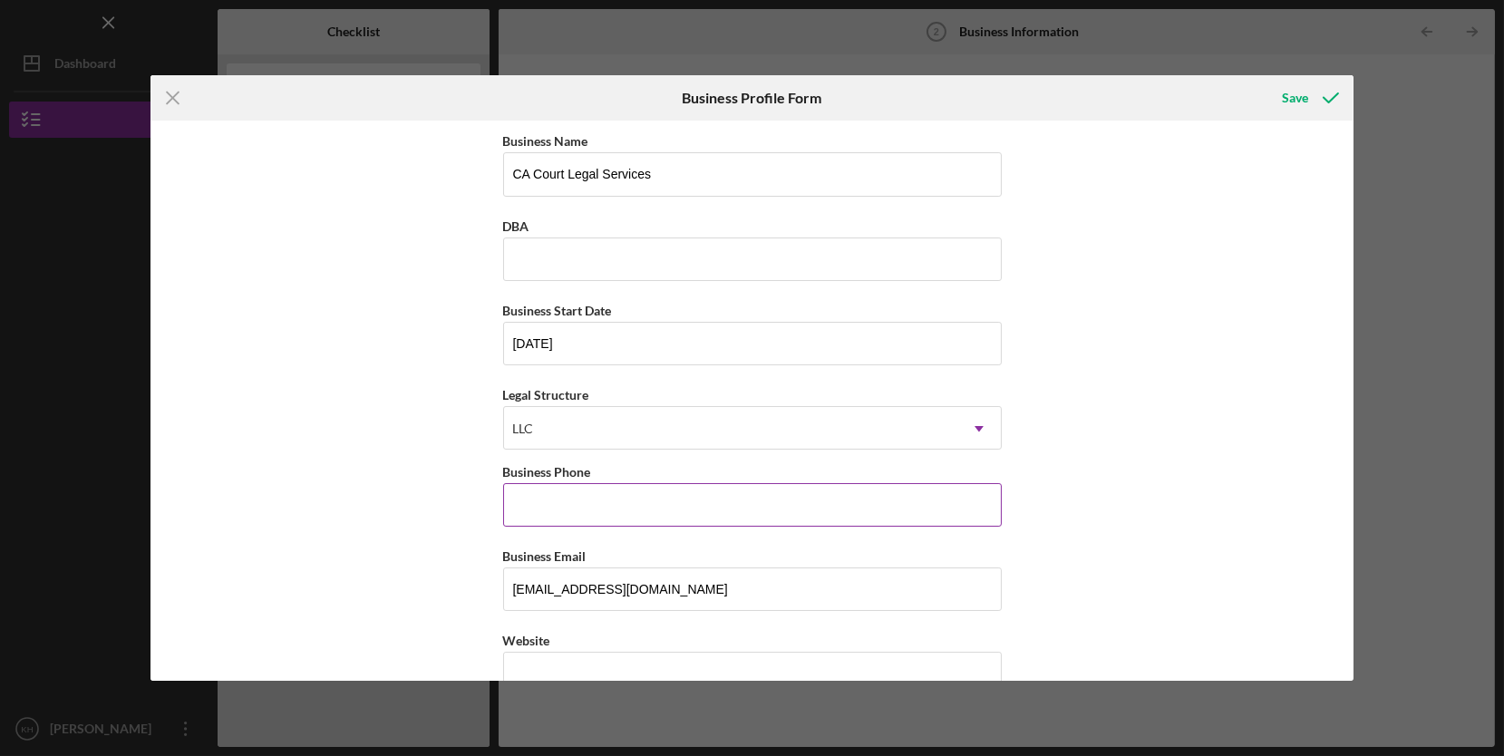
click at [783, 511] on input "Business Phone" at bounding box center [752, 505] width 499 height 44
type input "[PHONE_NUMBER]"
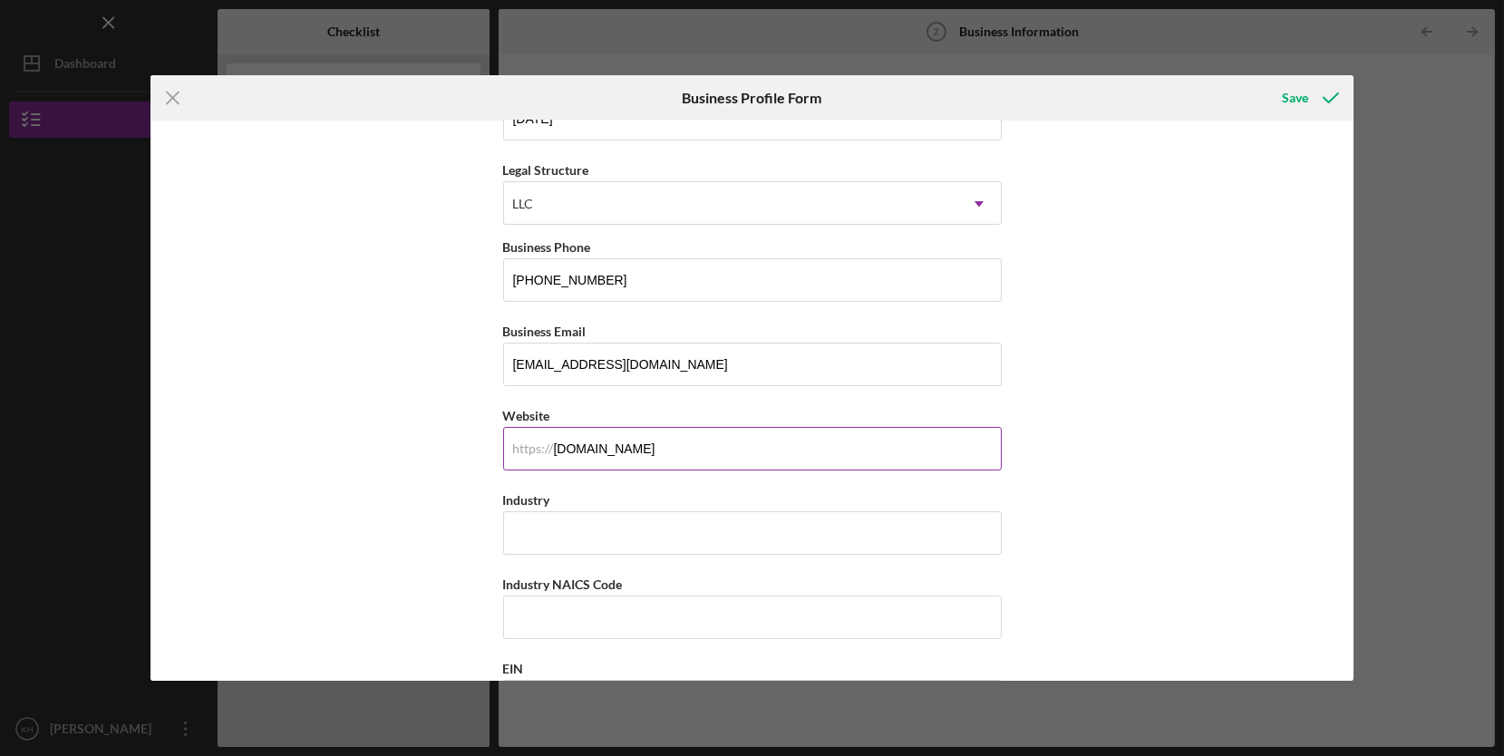
scroll to position [332, 0]
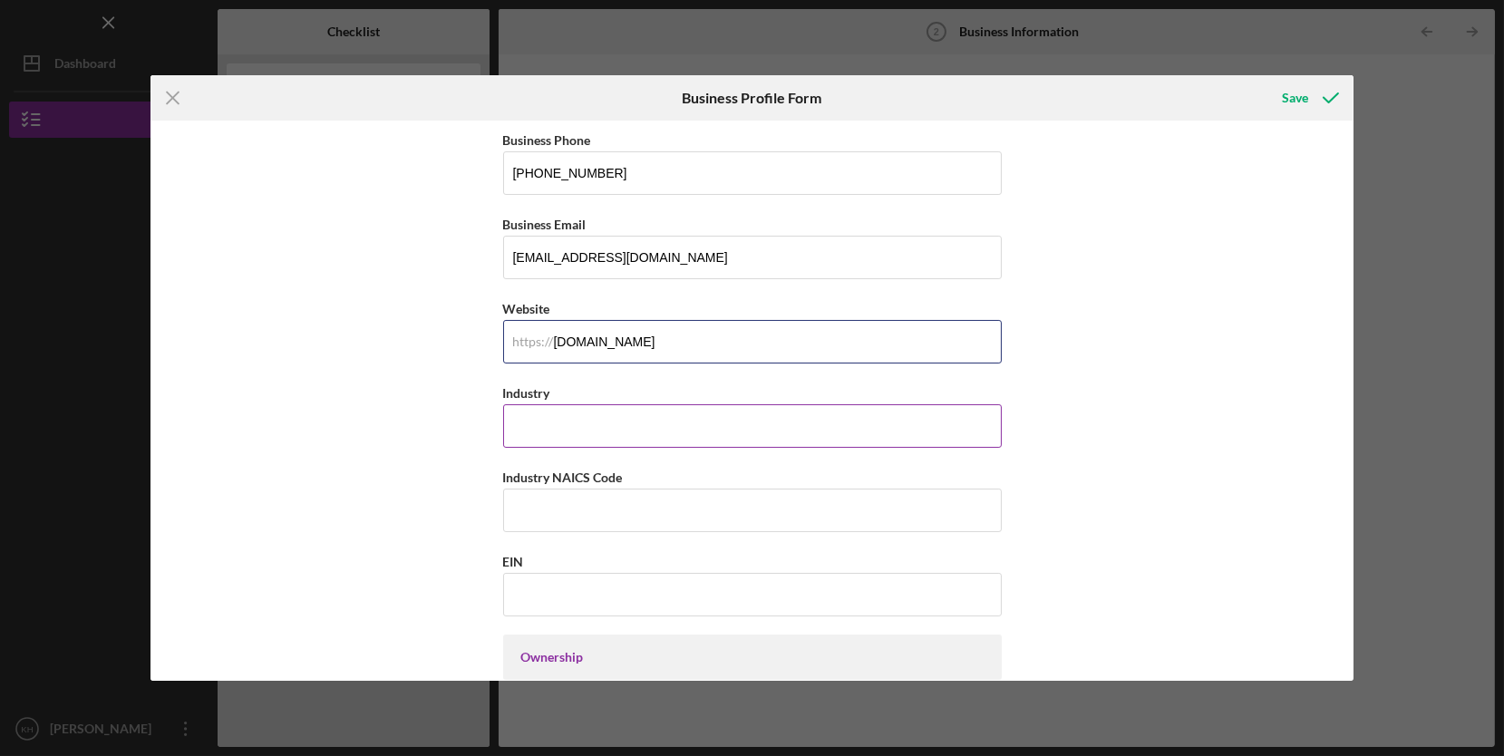
type input "[DOMAIN_NAME]"
click at [839, 425] on input "Industry" at bounding box center [752, 426] width 499 height 44
type input "Legal Services"
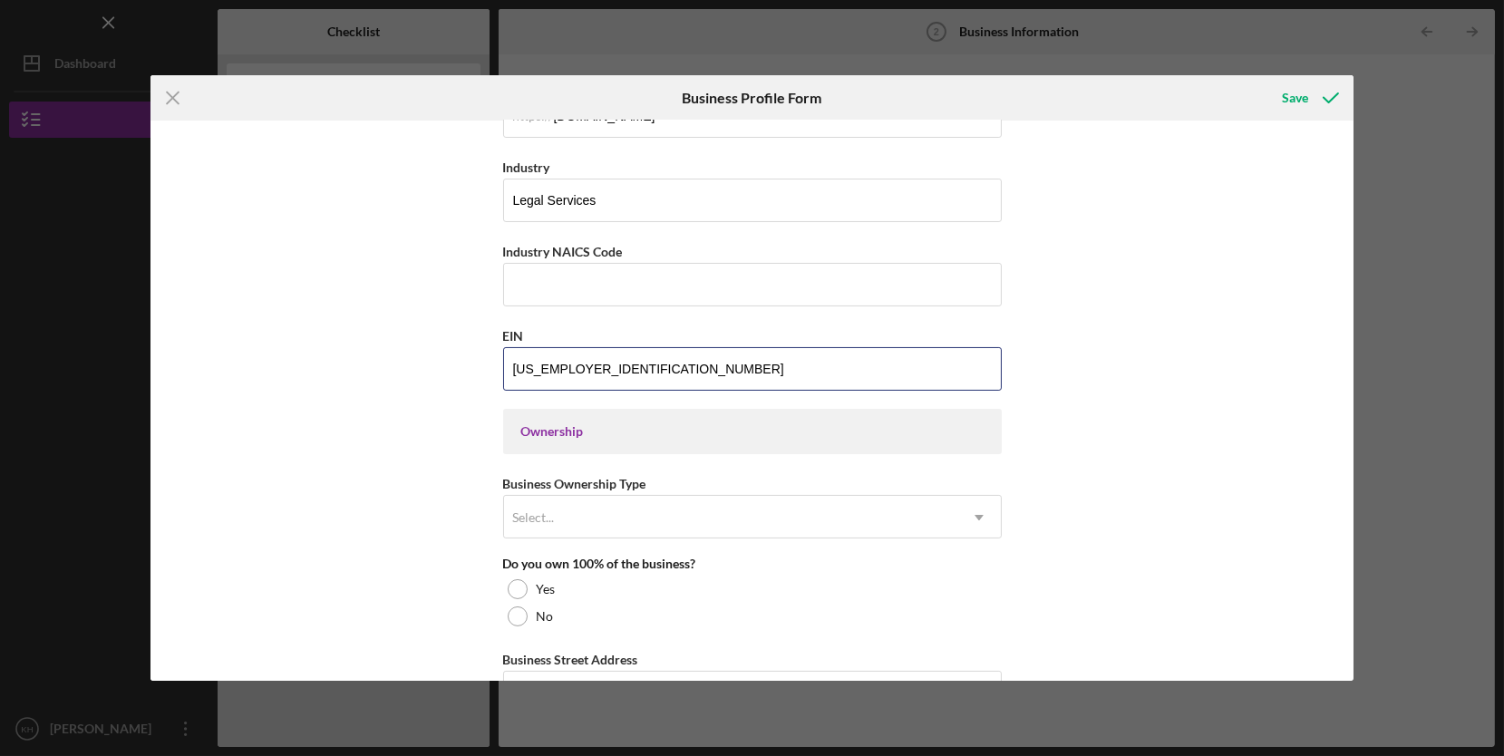
scroll to position [575, 0]
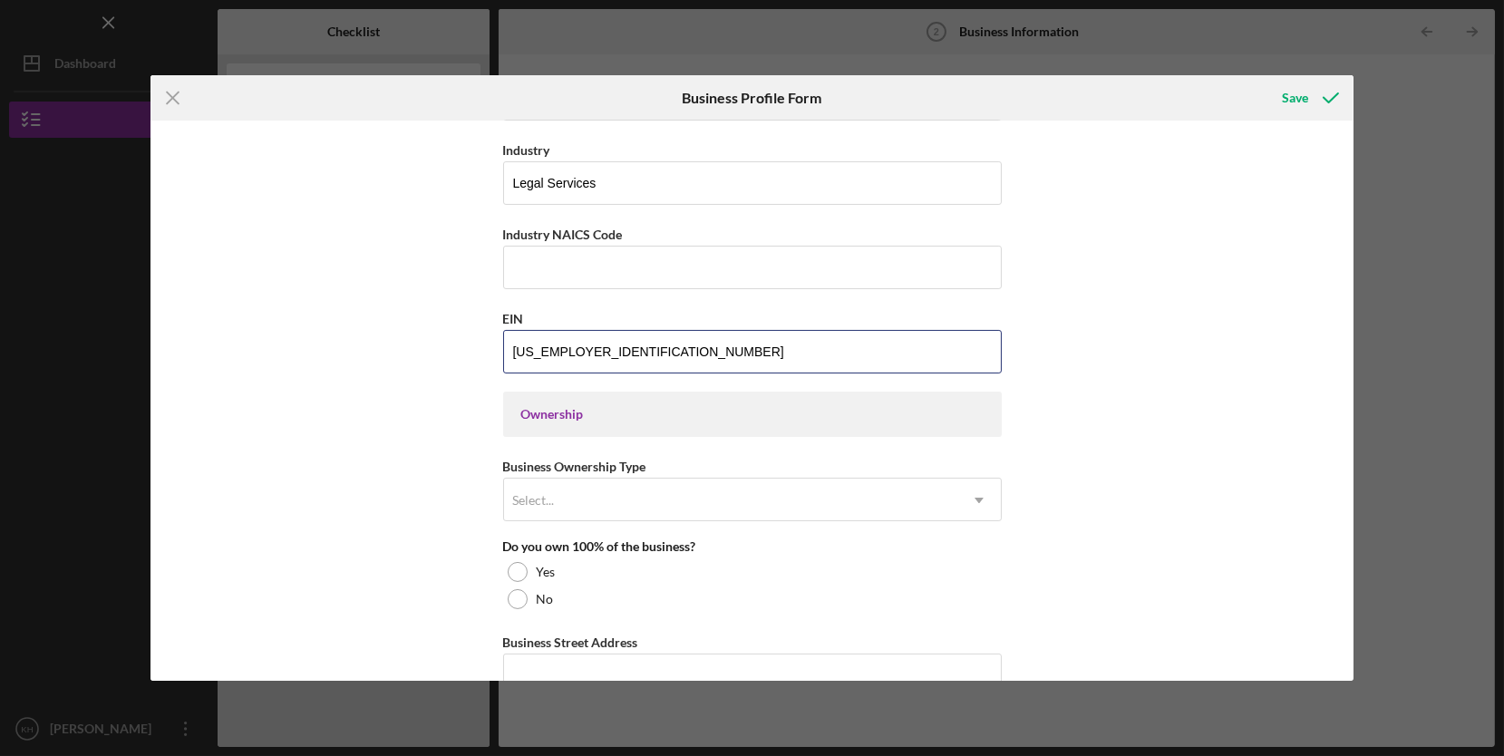
type input "[US_EMPLOYER_IDENTIFICATION_NUMBER]"
click at [865, 418] on div "Ownership" at bounding box center [752, 414] width 462 height 15
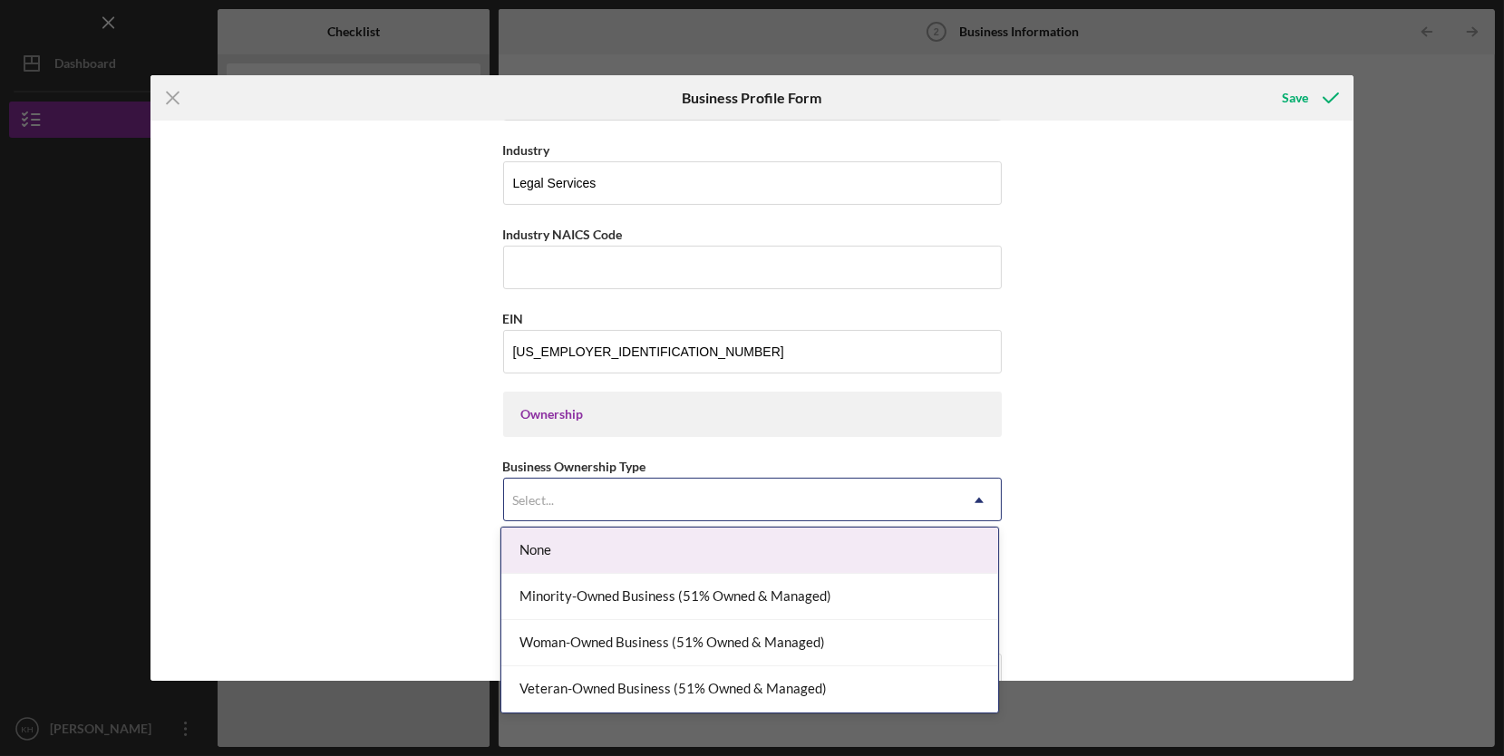
click at [832, 648] on div "Woman-Owned Business (51% Owned & Managed)" at bounding box center [749, 643] width 497 height 46
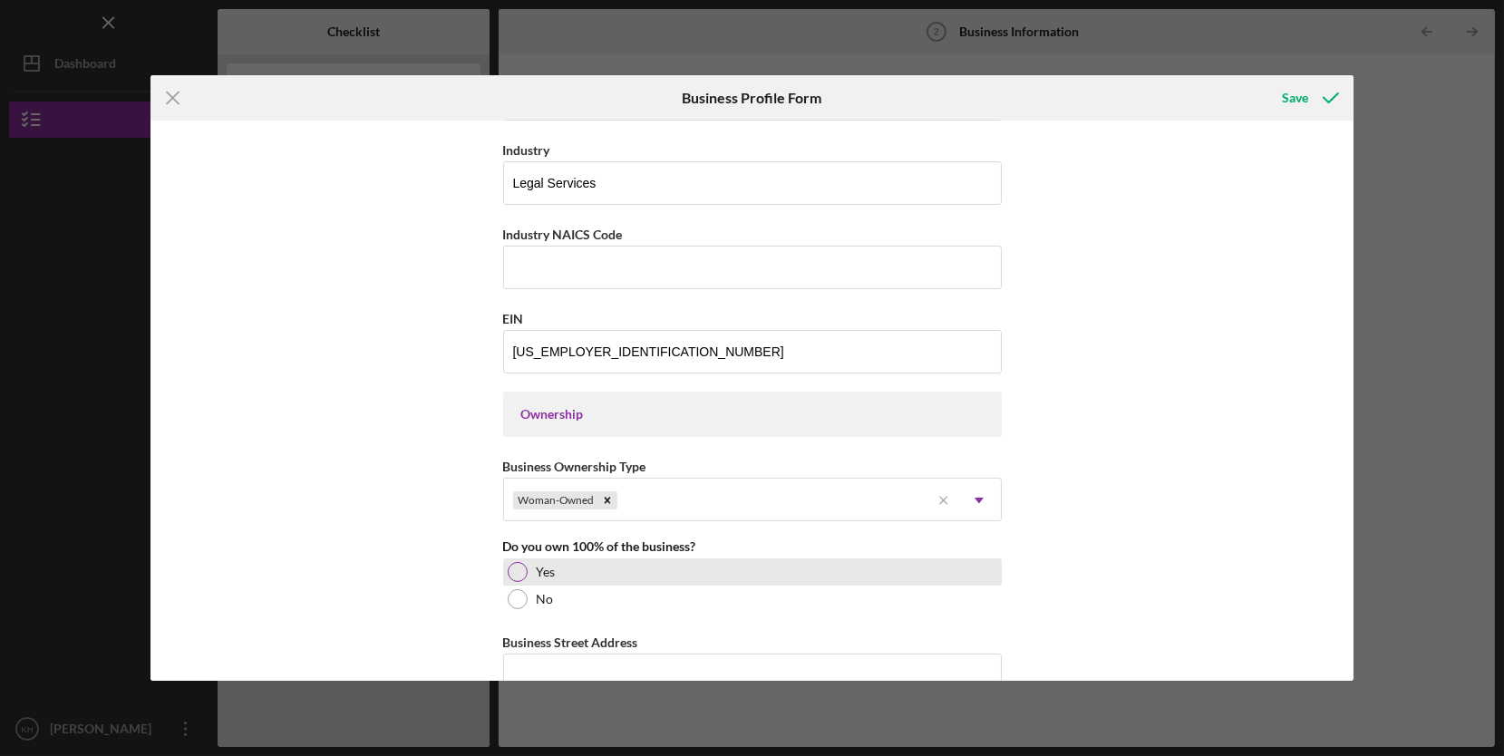
click at [521, 572] on div at bounding box center [518, 572] width 20 height 20
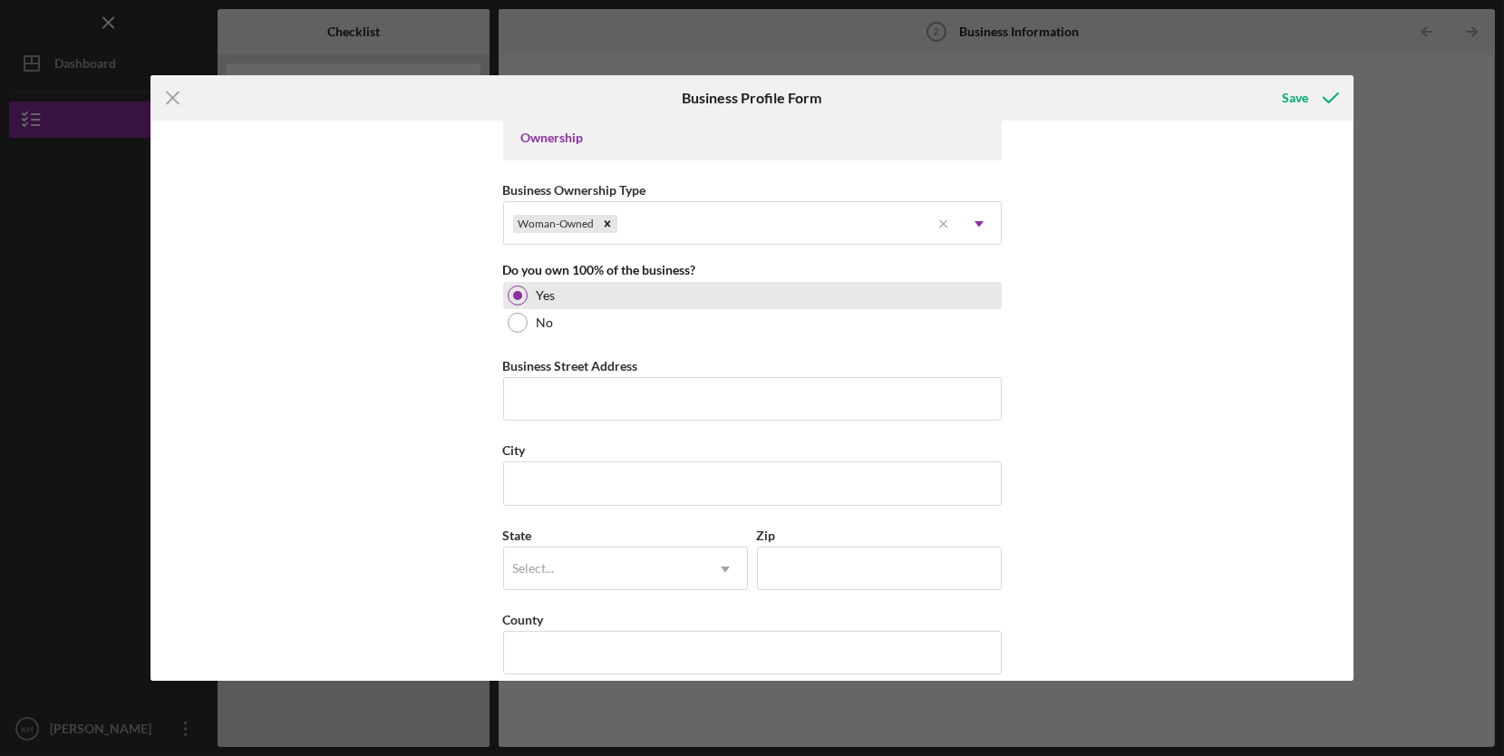
scroll to position [852, 0]
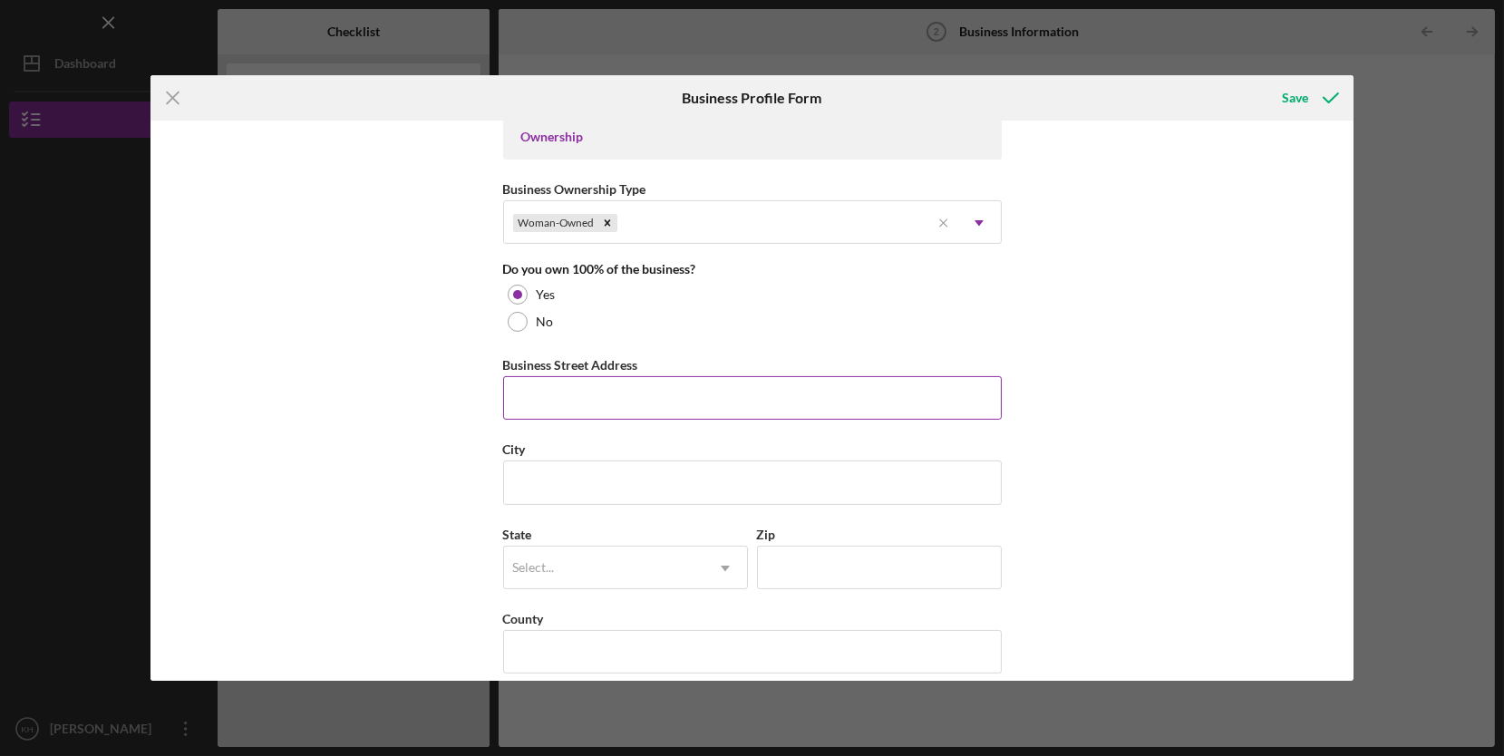
click at [812, 399] on input "Business Street Address" at bounding box center [752, 398] width 499 height 44
type input "[STREET_ADDRESS]"
type input "[GEOGRAPHIC_DATA]"
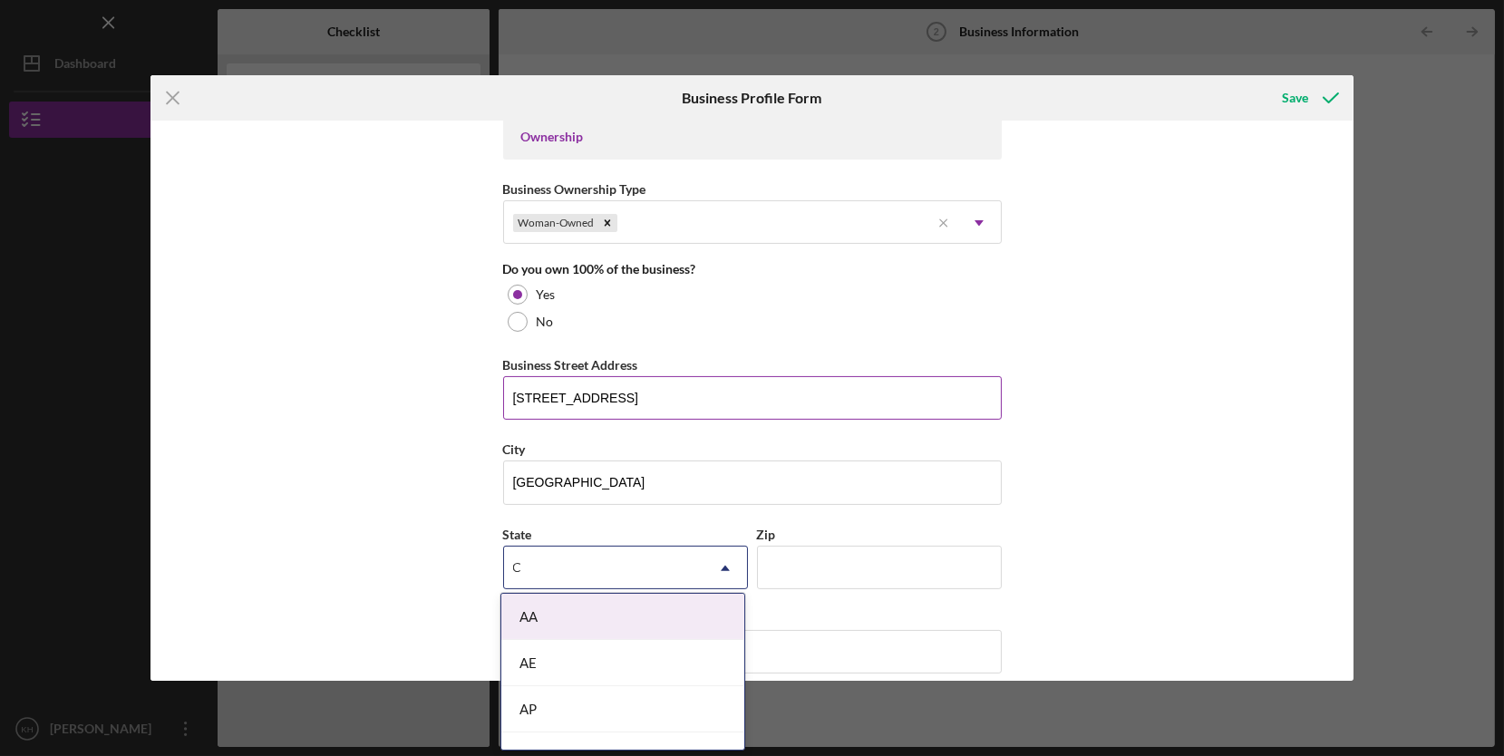
type input "CA"
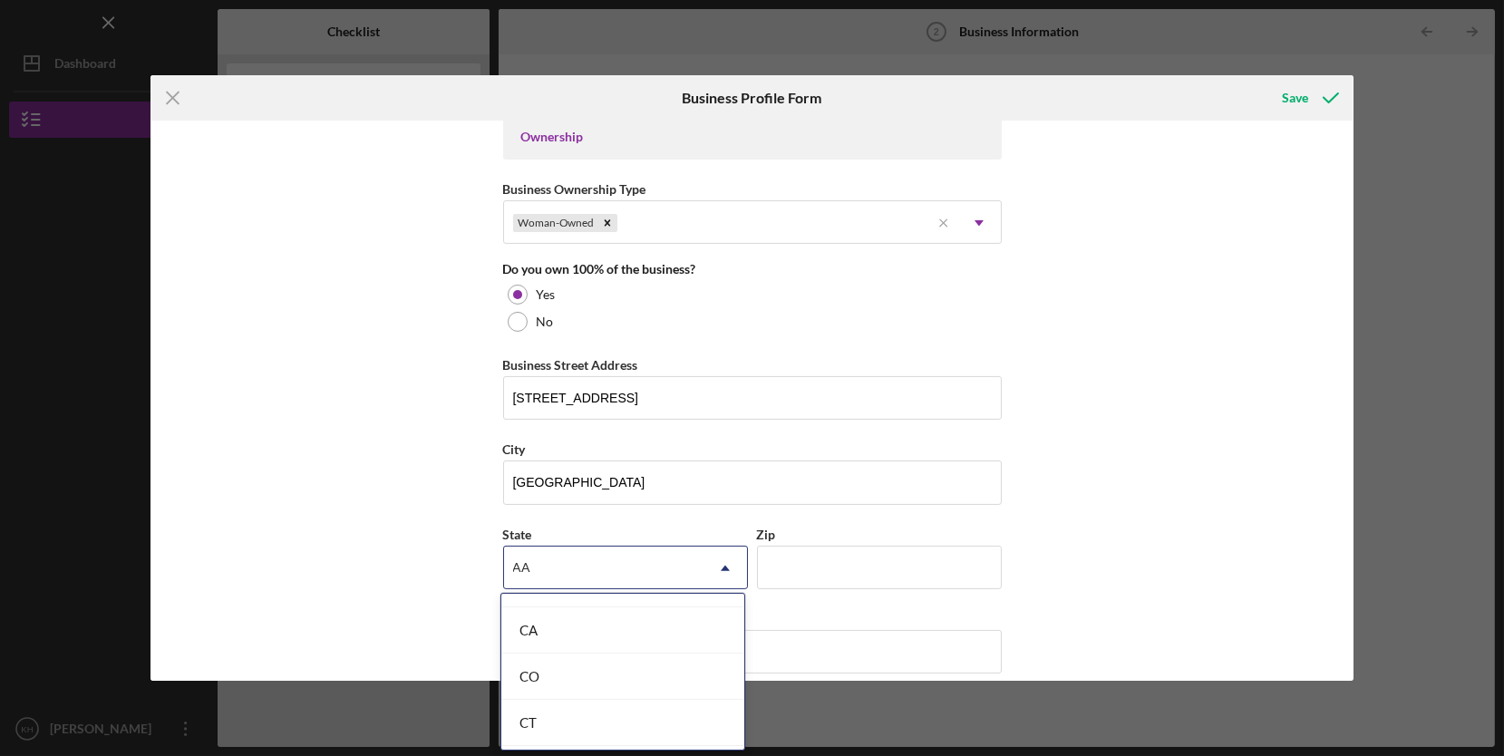
click at [621, 626] on div "CA" at bounding box center [622, 631] width 243 height 46
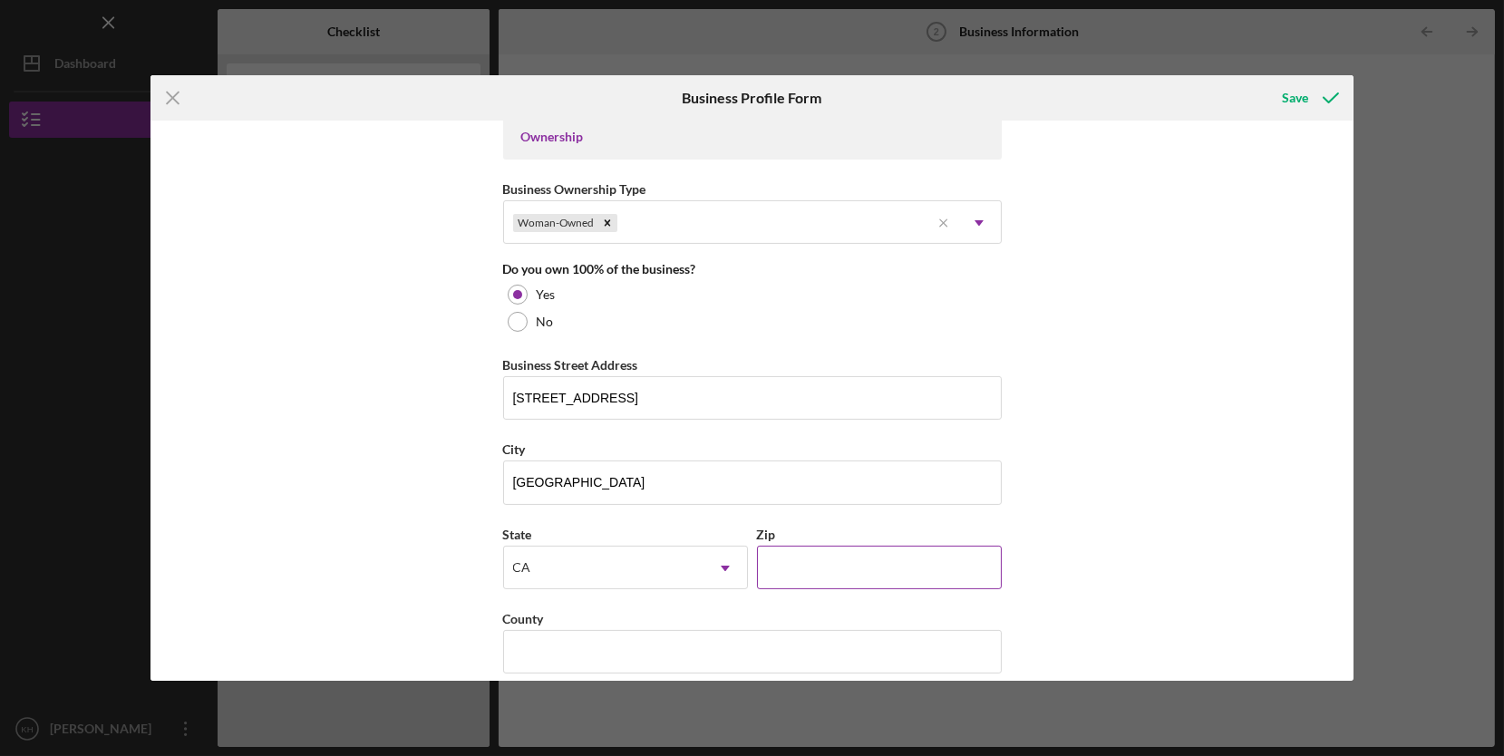
click at [853, 546] on input "Zip" at bounding box center [879, 568] width 245 height 44
type input "95762"
type input "El Dorado"
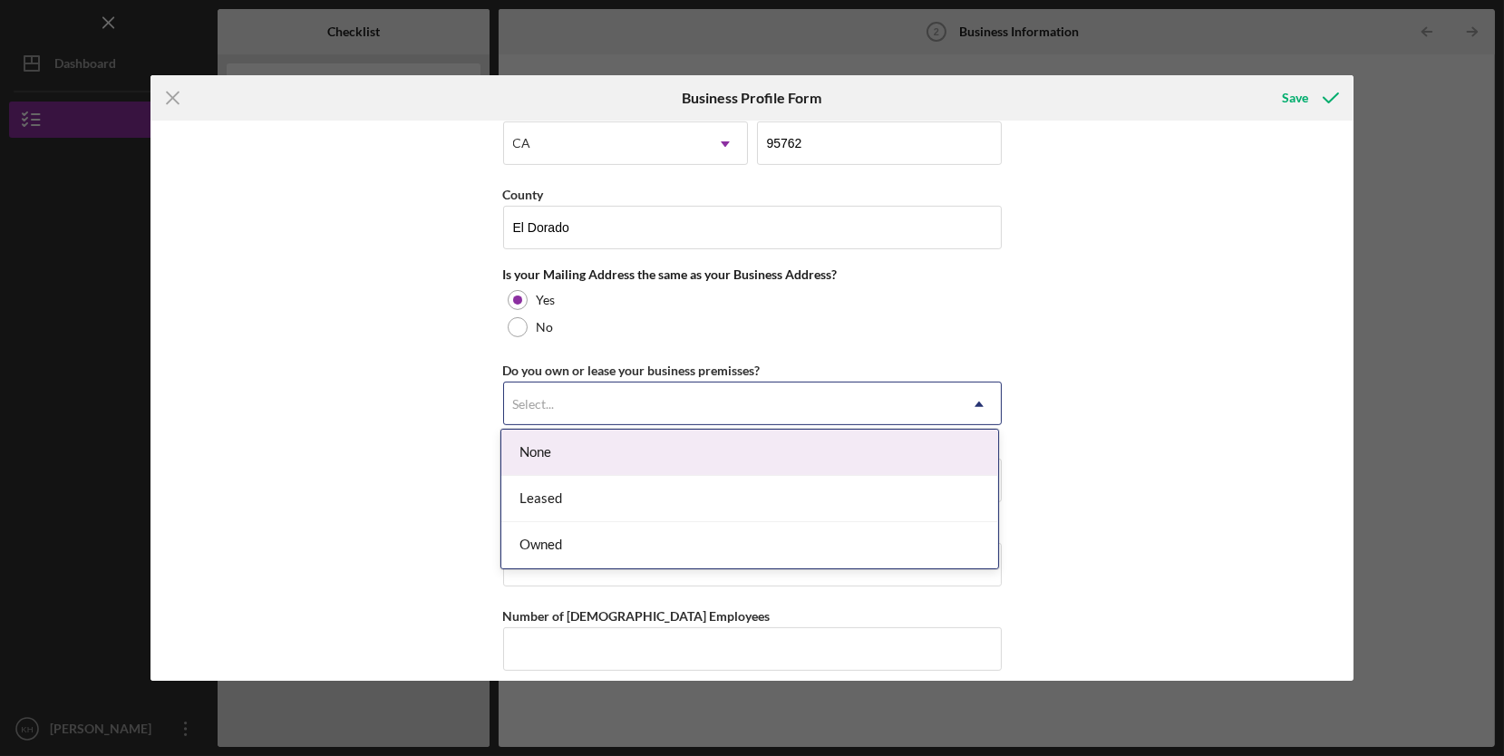
click at [826, 451] on div "None" at bounding box center [749, 453] width 497 height 46
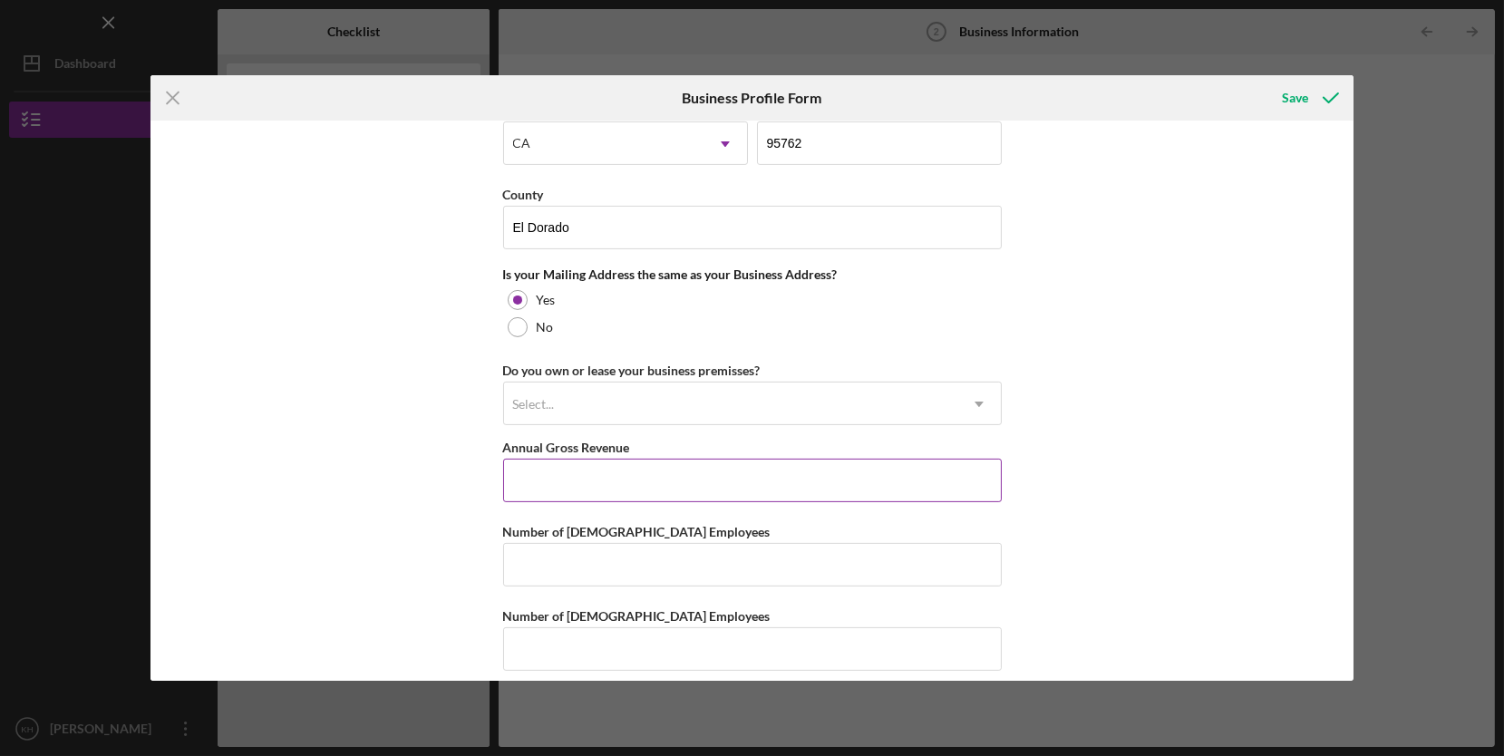
click at [810, 472] on input "Annual Gross Revenue" at bounding box center [752, 481] width 499 height 44
type input "$150,000"
type input "1"
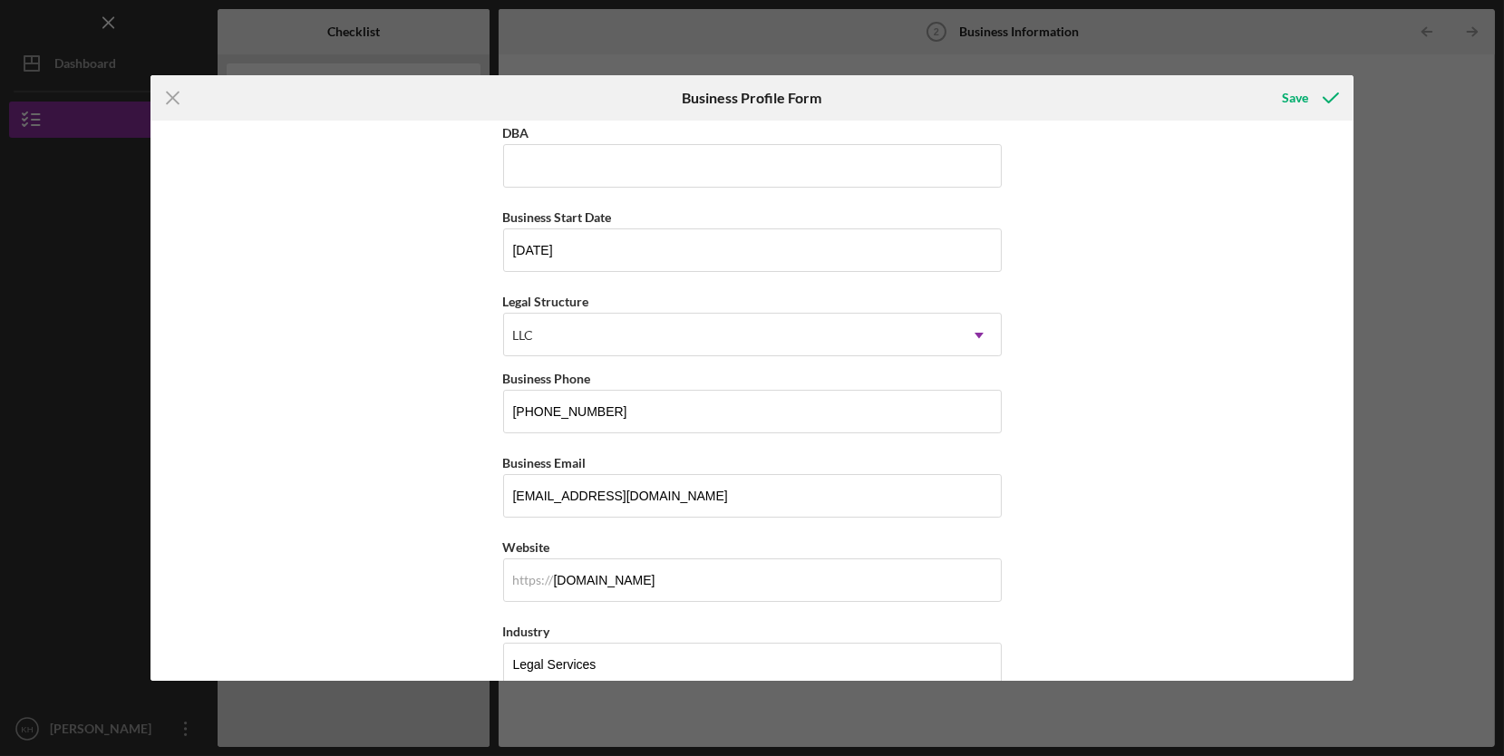
scroll to position [0, 0]
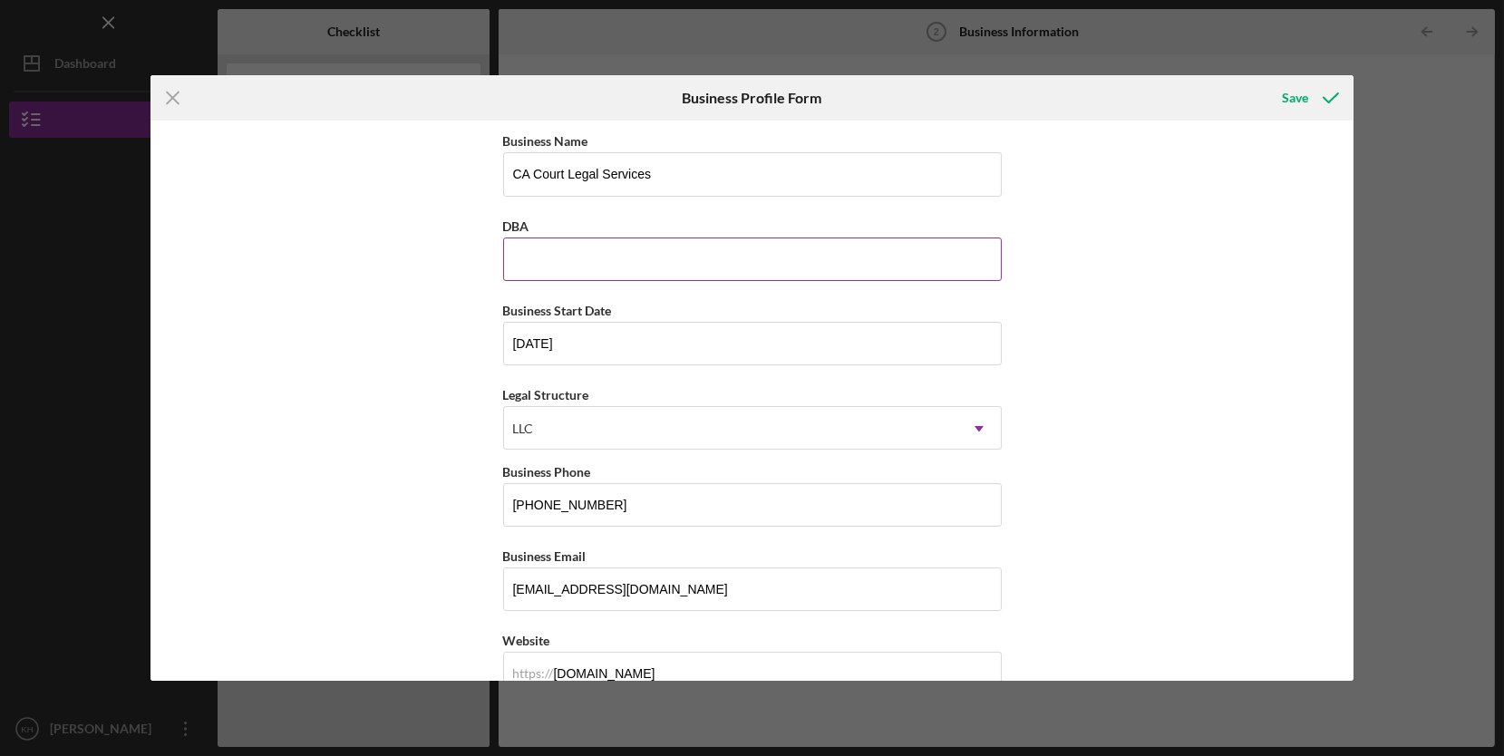
click at [736, 253] on input "DBA" at bounding box center [752, 260] width 499 height 44
type input "Civil Court Legal Services"
click at [515, 340] on input "[DATE]" at bounding box center [752, 344] width 499 height 44
click at [1302, 100] on div "Save" at bounding box center [1295, 98] width 26 height 36
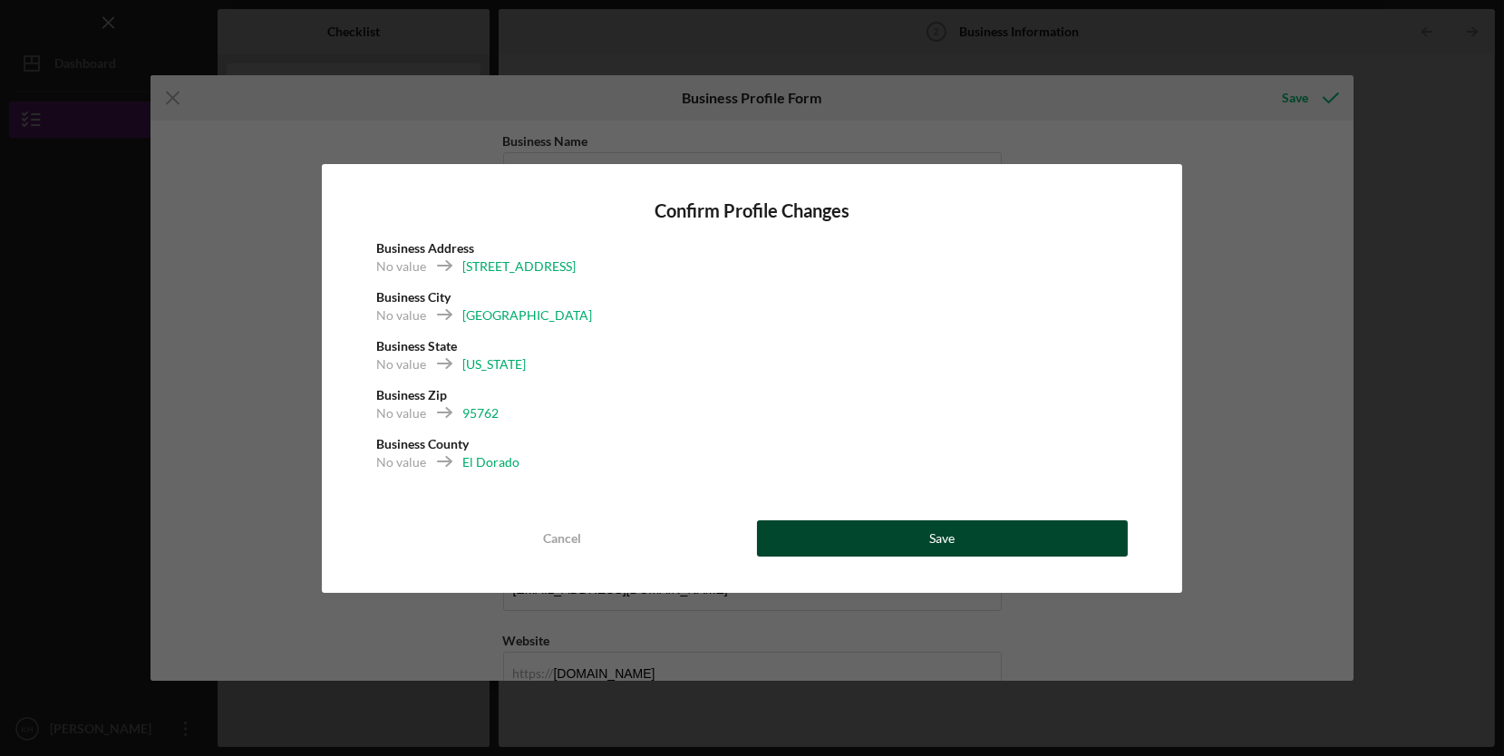
click at [1012, 533] on button "Save" at bounding box center [943, 538] width 372 height 36
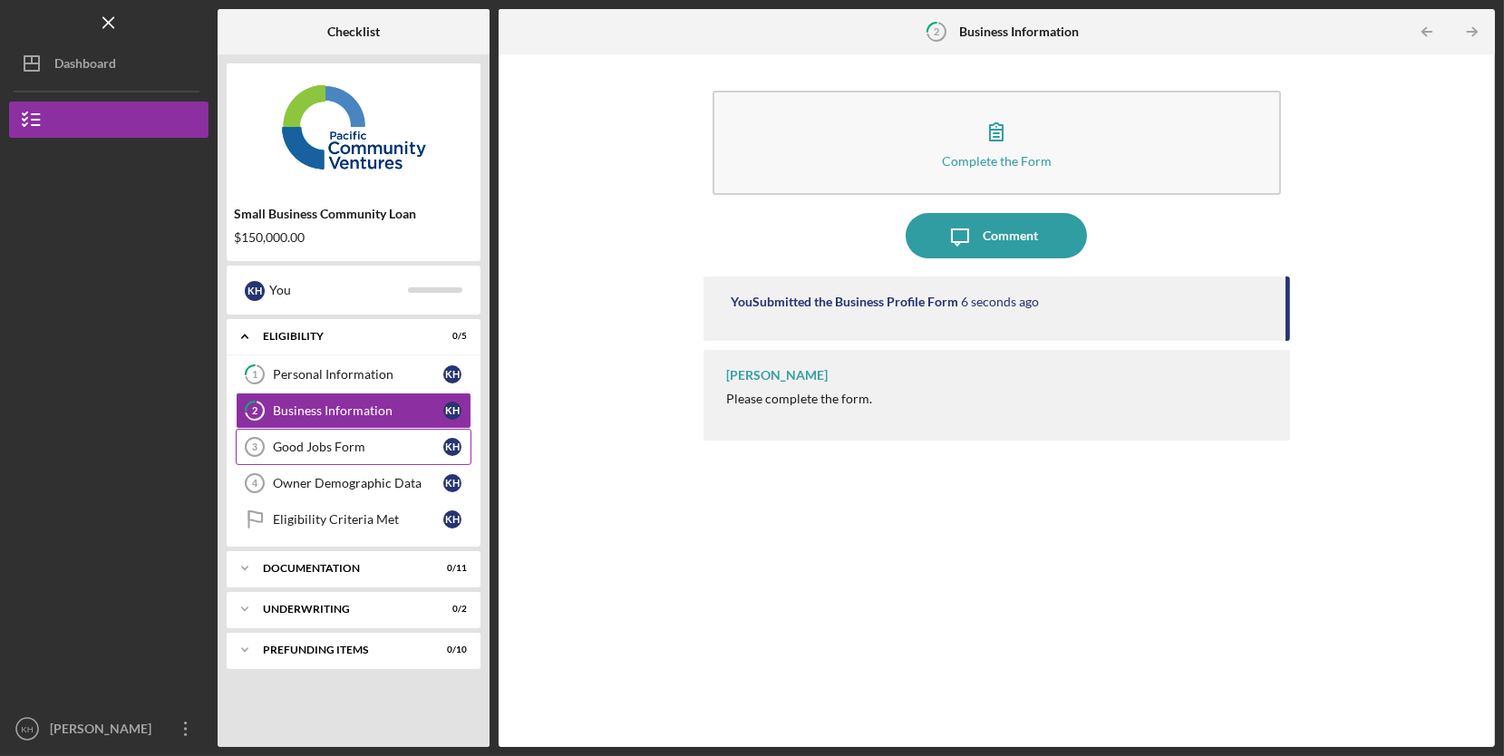
click at [374, 454] on link "Good Jobs Form 3 Good Jobs Form K H" at bounding box center [354, 447] width 236 height 36
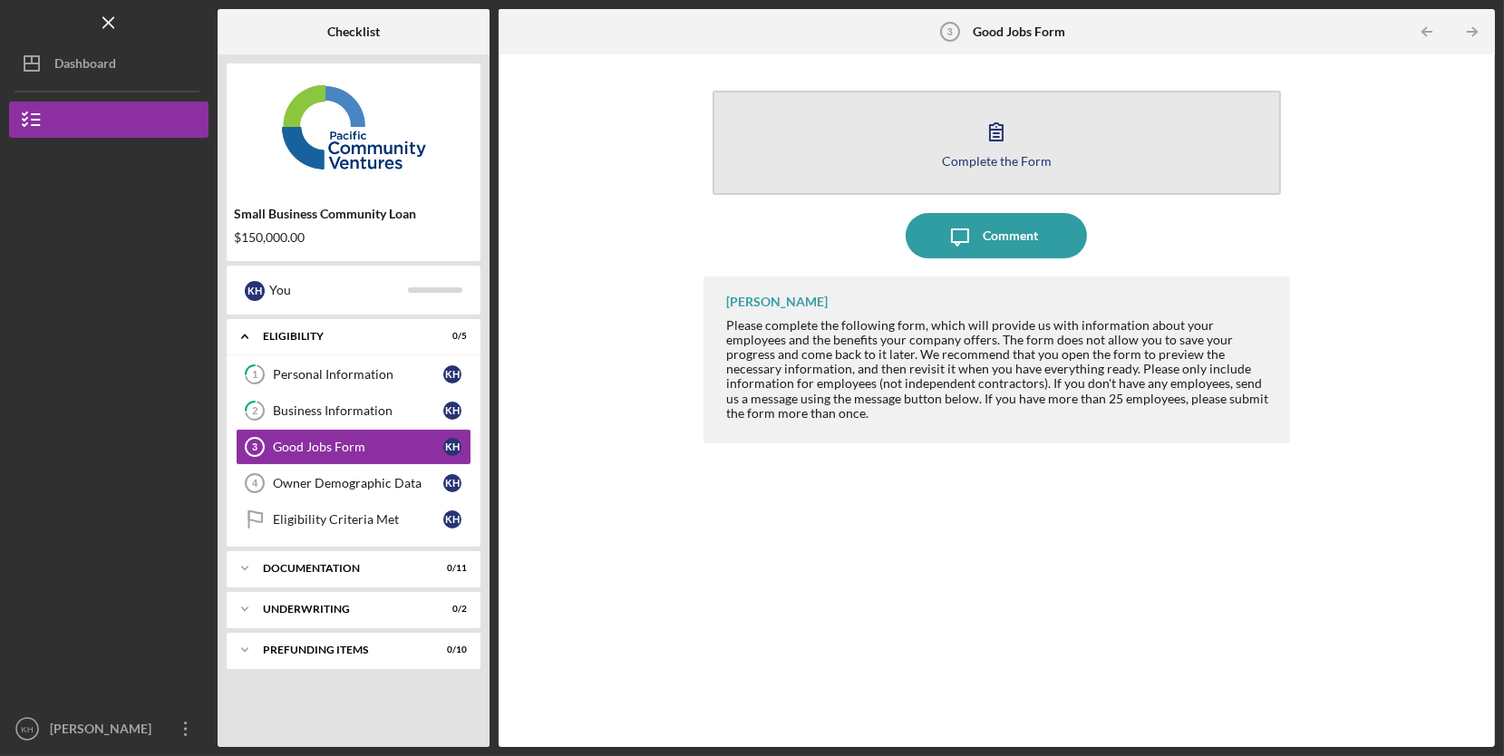
click at [1007, 156] on div "Complete the Form" at bounding box center [997, 161] width 110 height 14
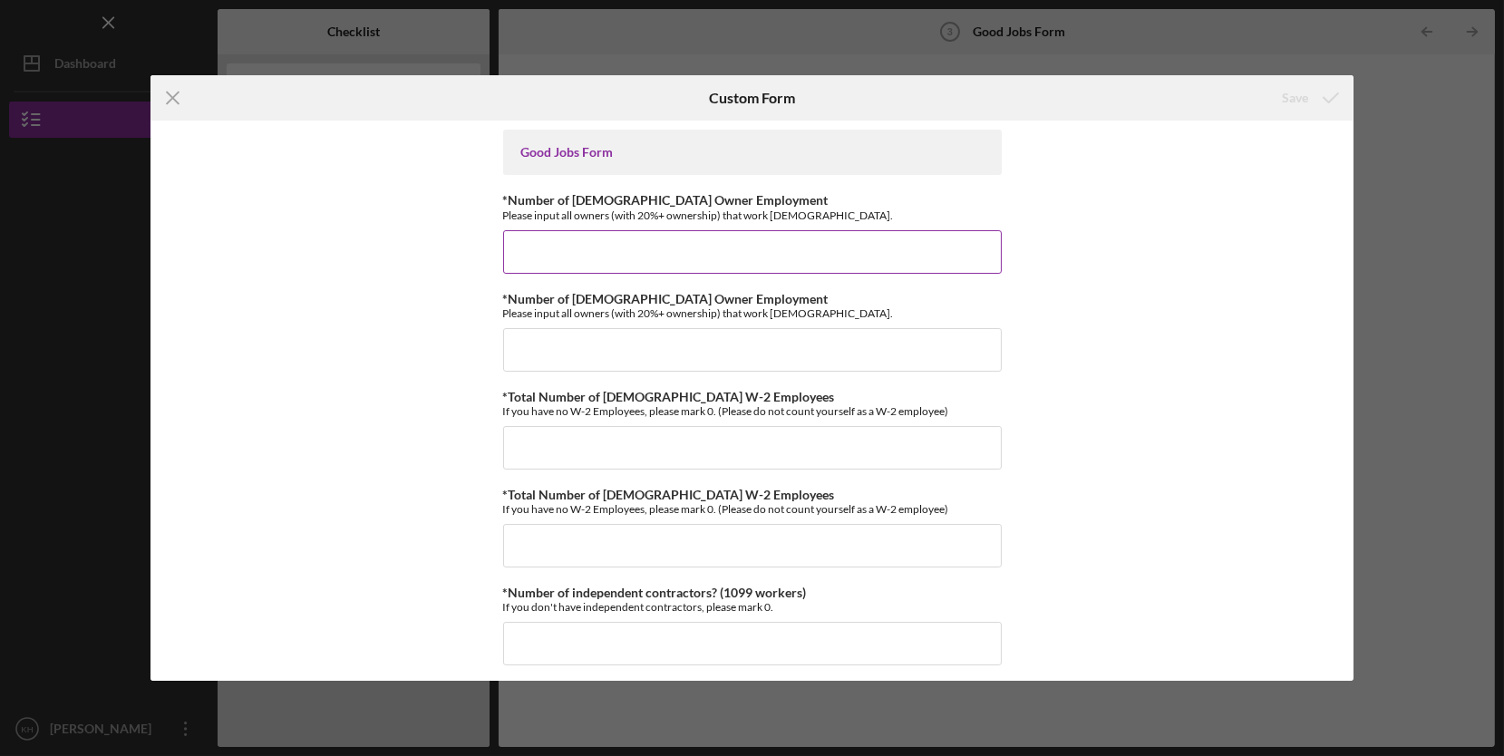
click at [907, 250] on input "*Number of [DEMOGRAPHIC_DATA] Owner Employment" at bounding box center [752, 252] width 499 height 44
type input "1"
type input "0"
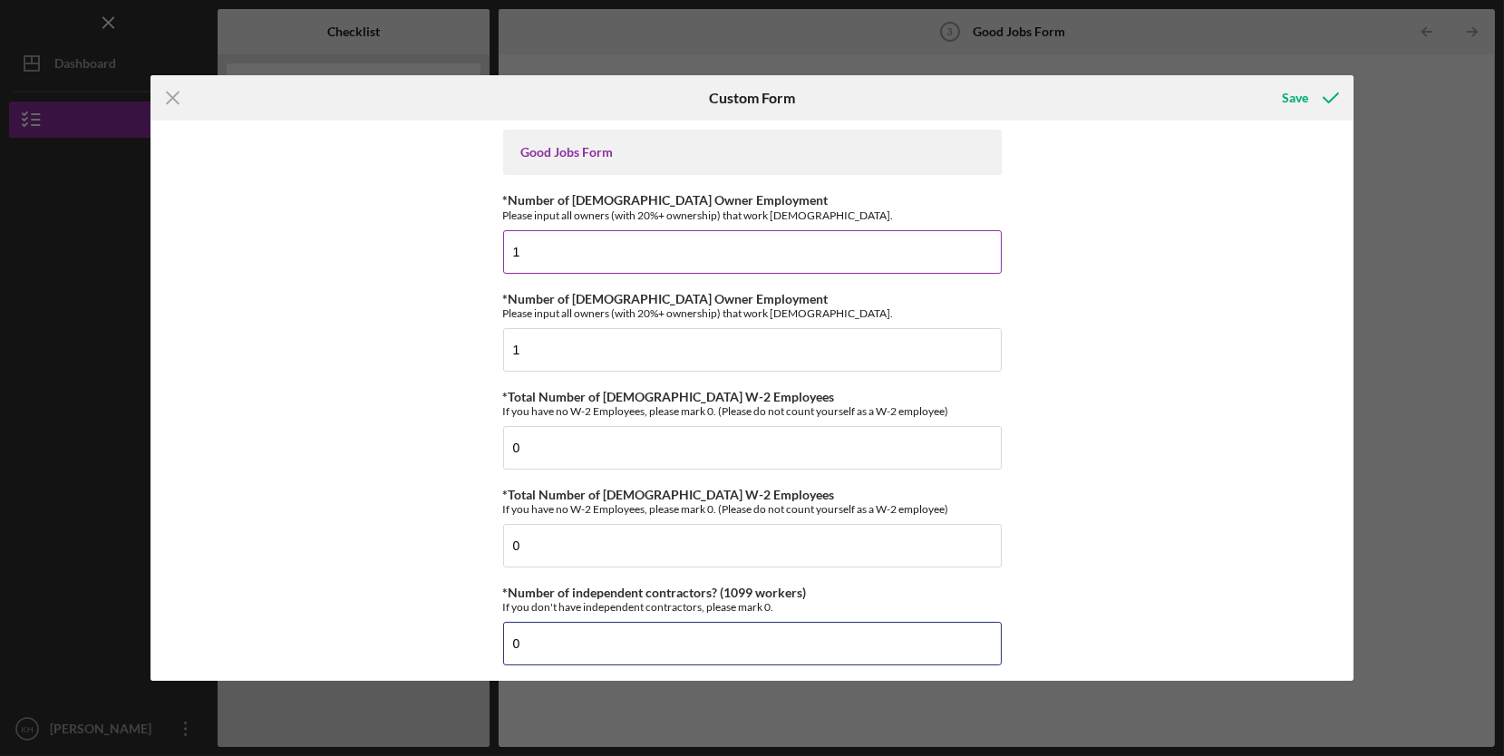
type input "0"
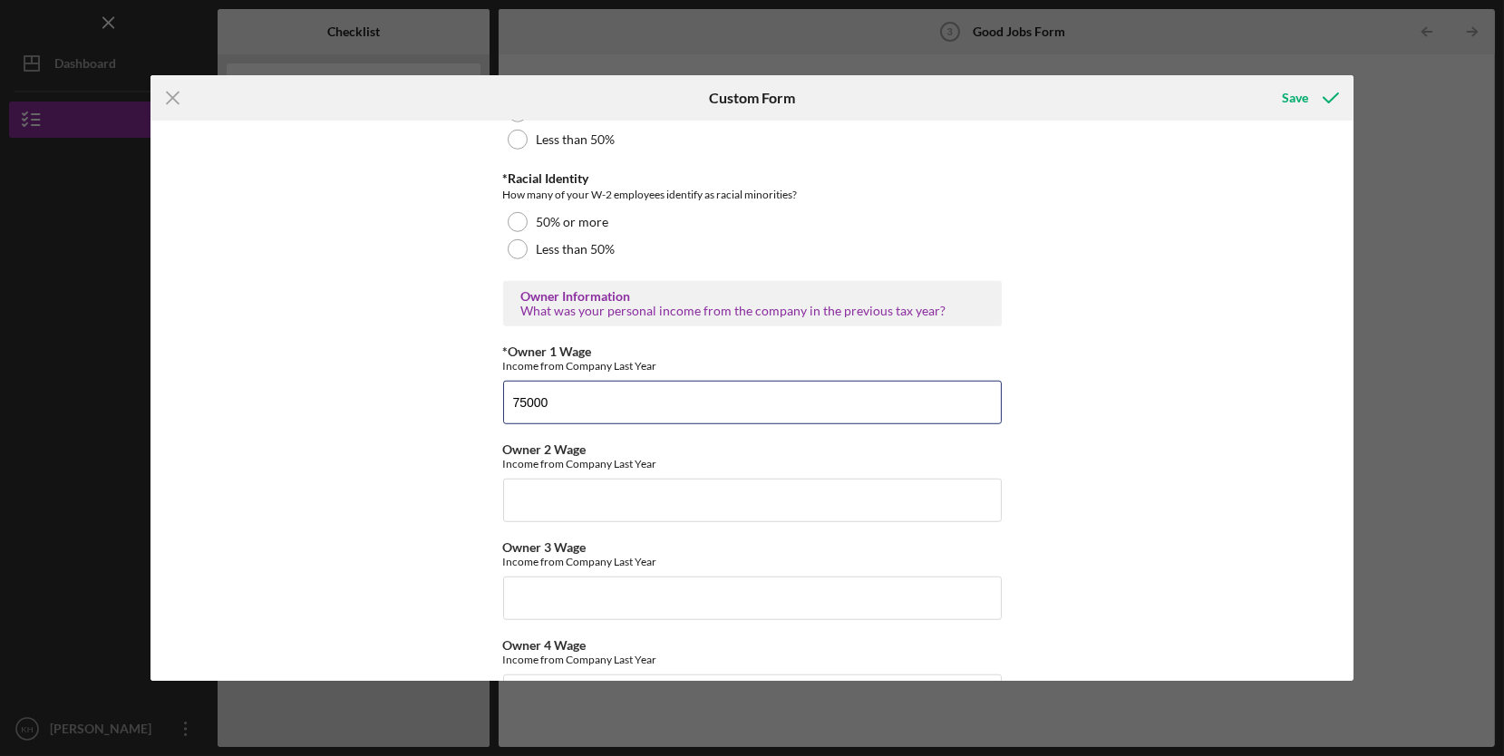
type input "75000"
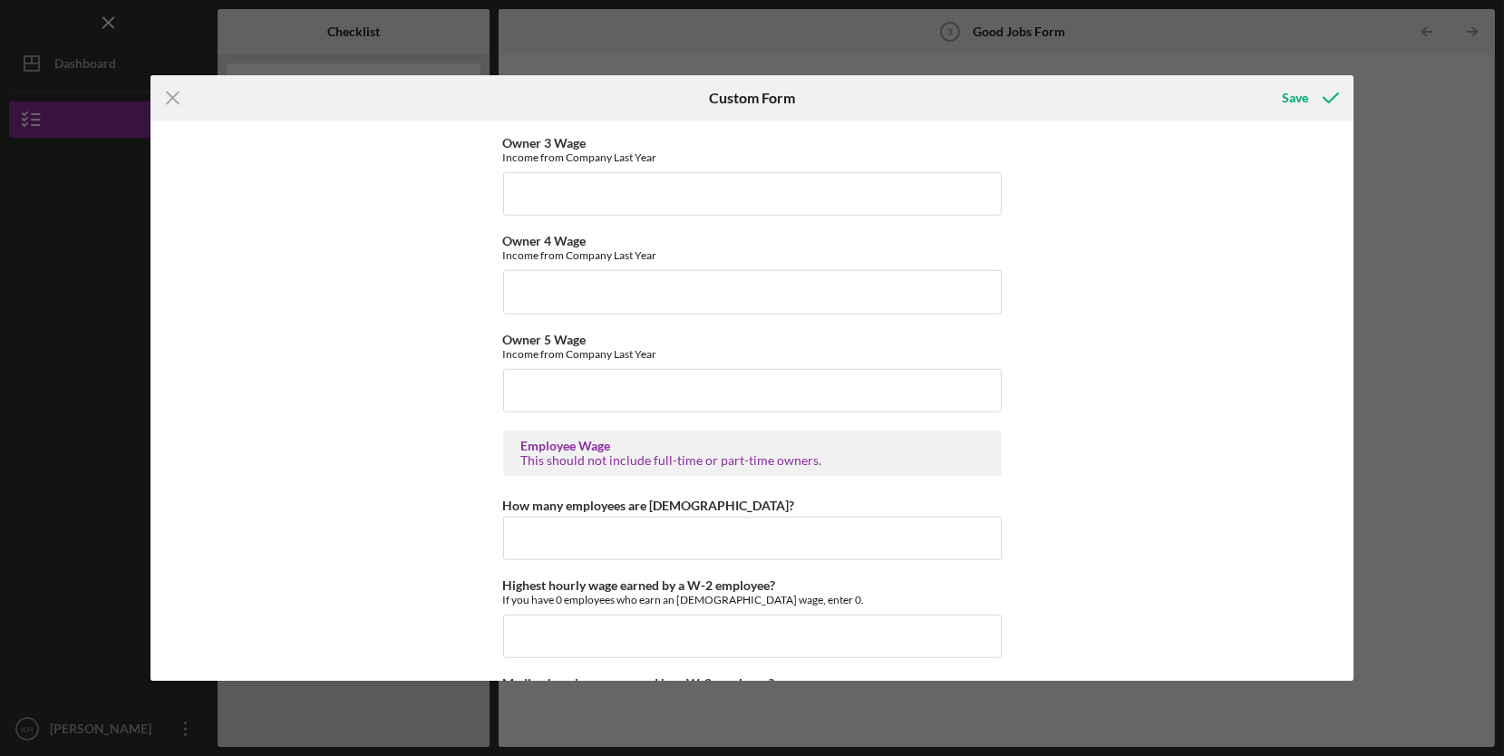
scroll to position [3185, 0]
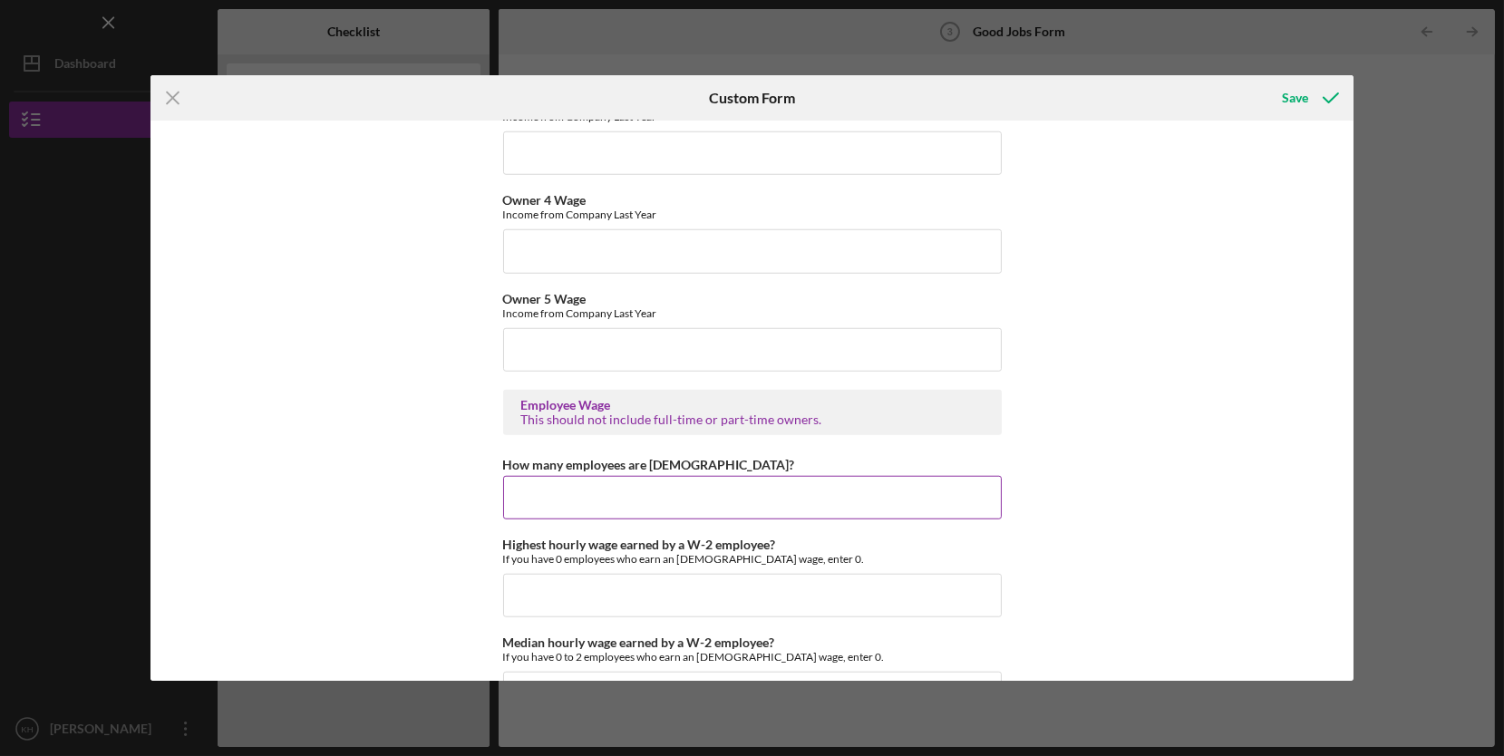
click at [730, 501] on input "How many employees are [DEMOGRAPHIC_DATA]?" at bounding box center [752, 498] width 499 height 44
type input "1"
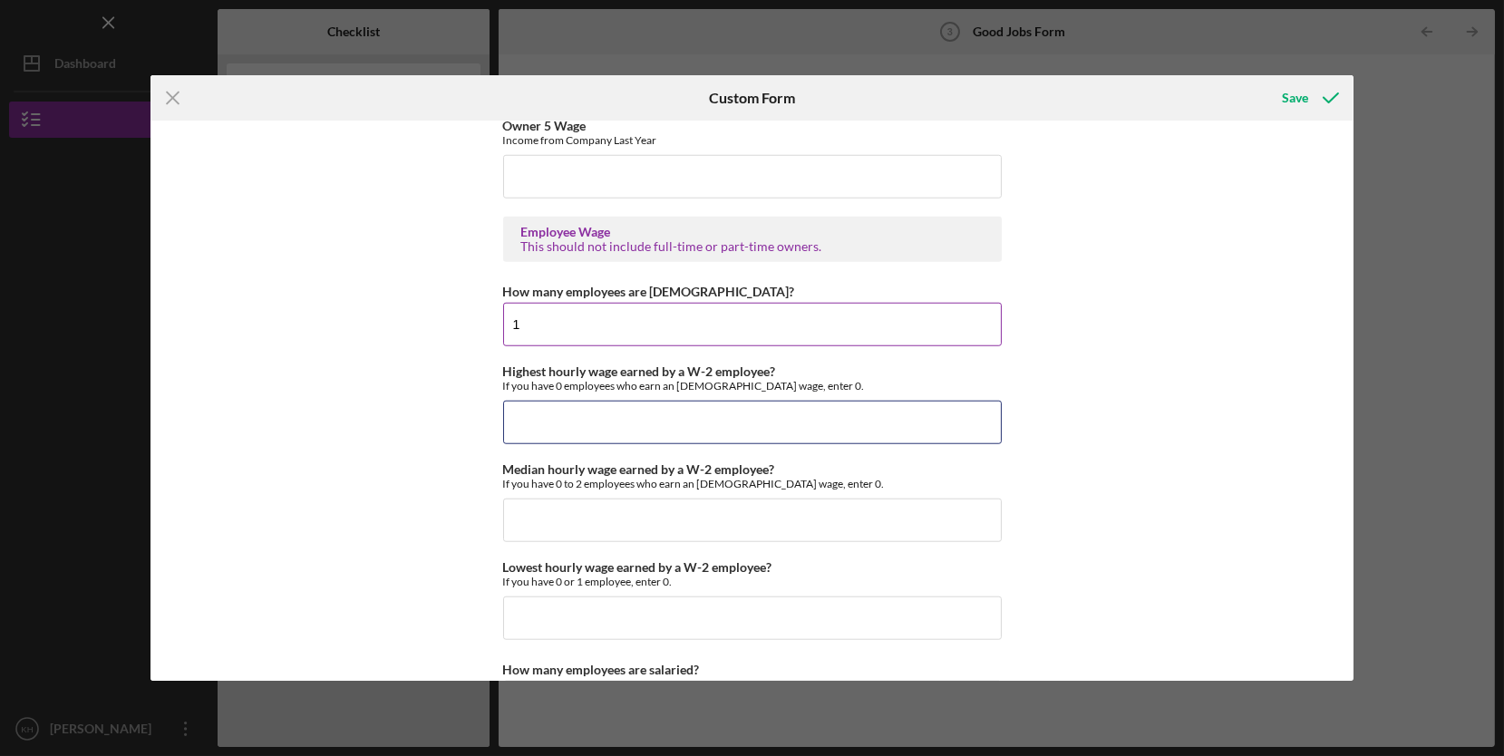
scroll to position [3436, 0]
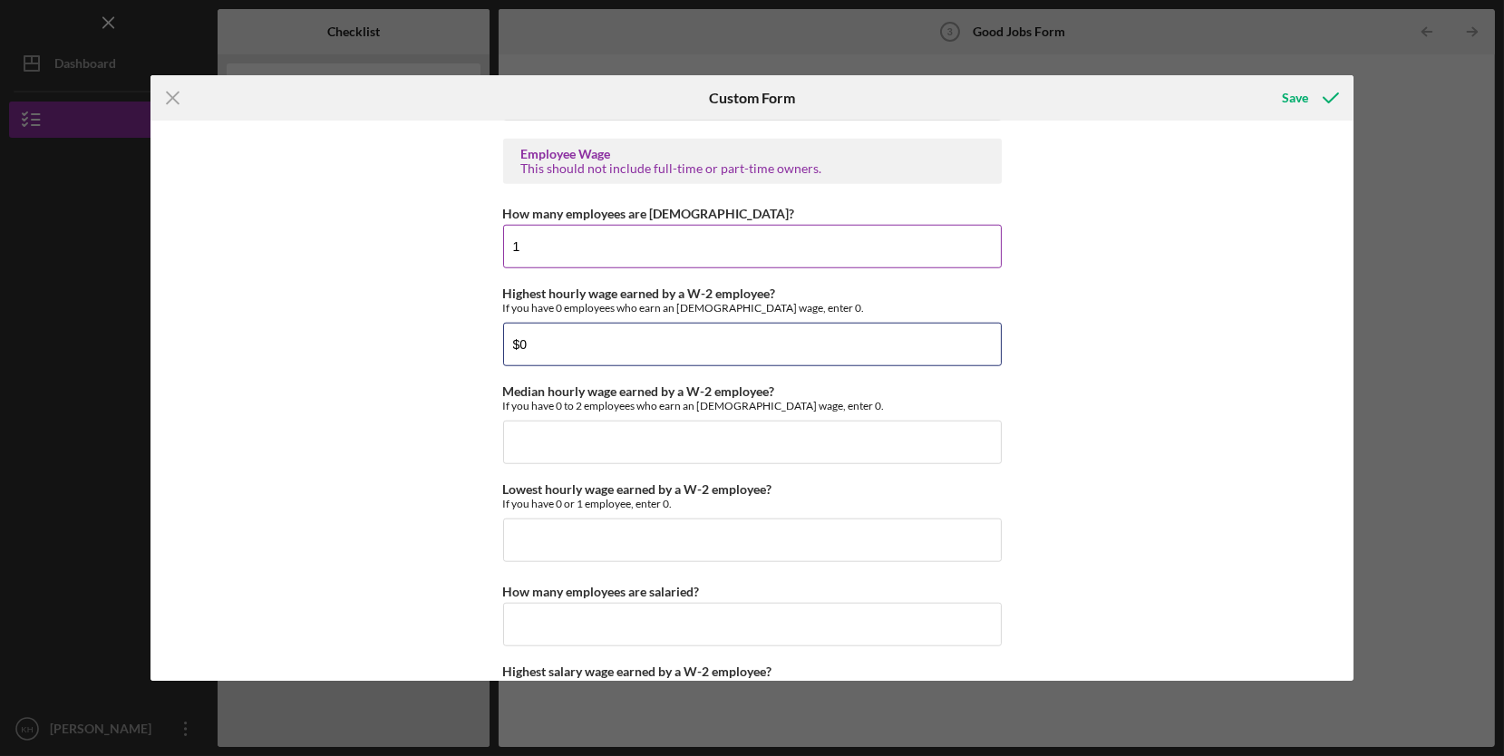
type input "$0"
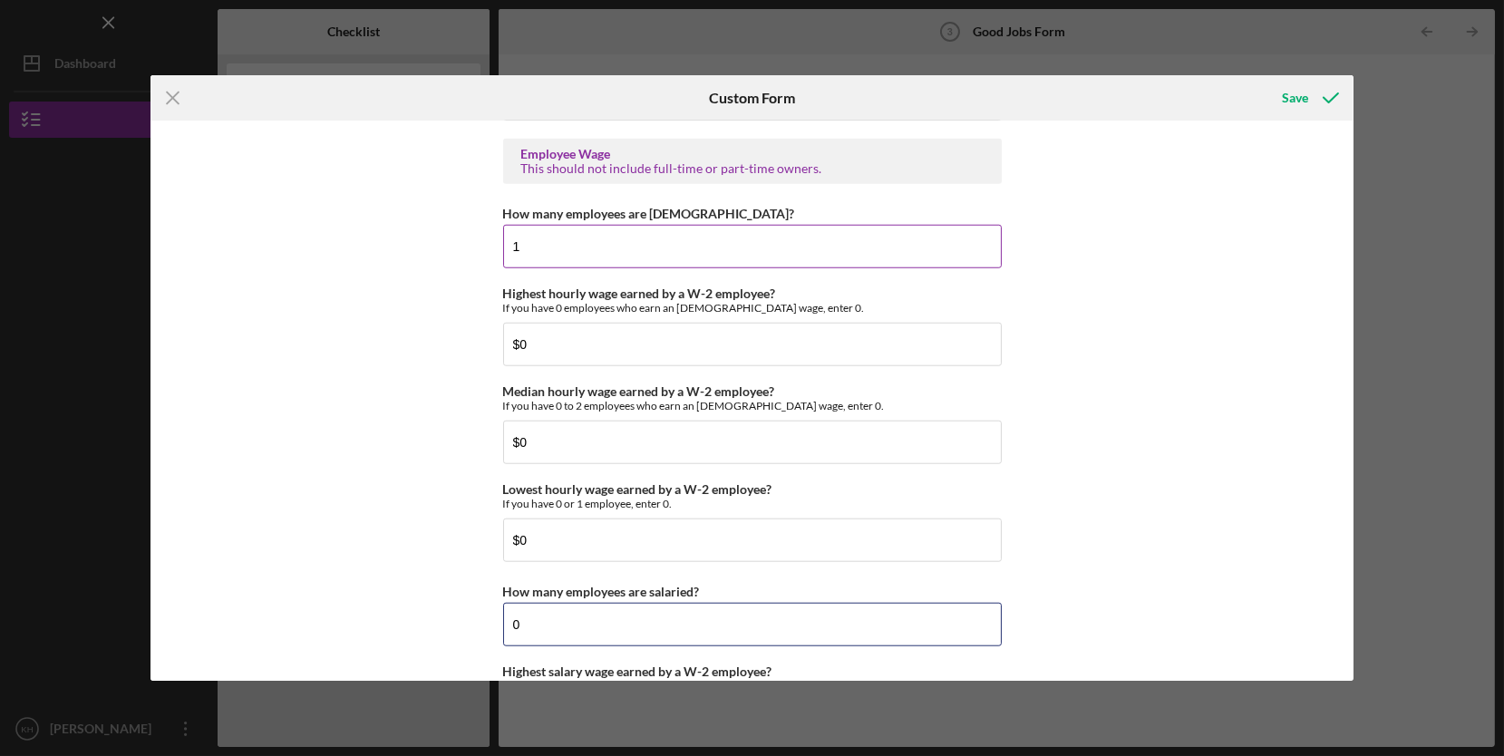
type input "0"
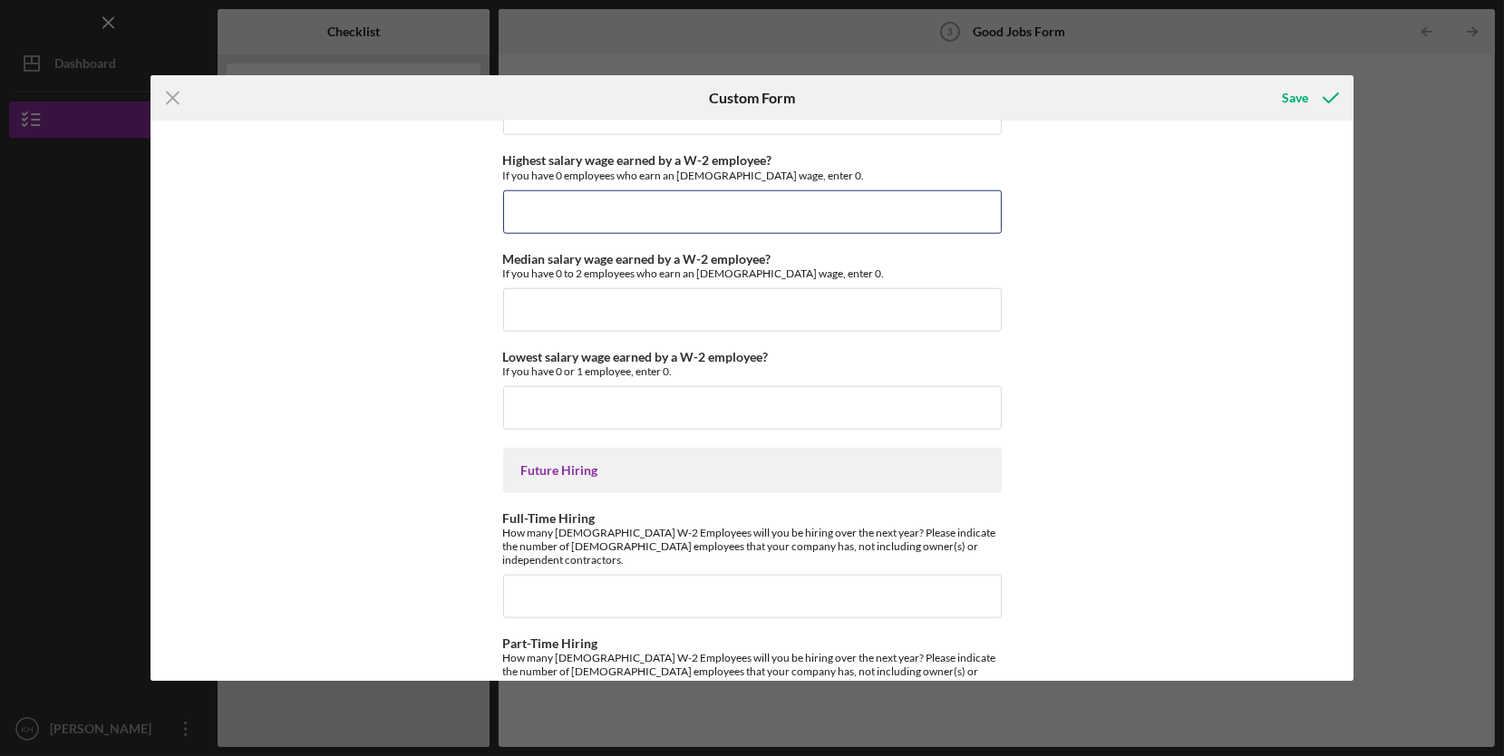
scroll to position [3968, 0]
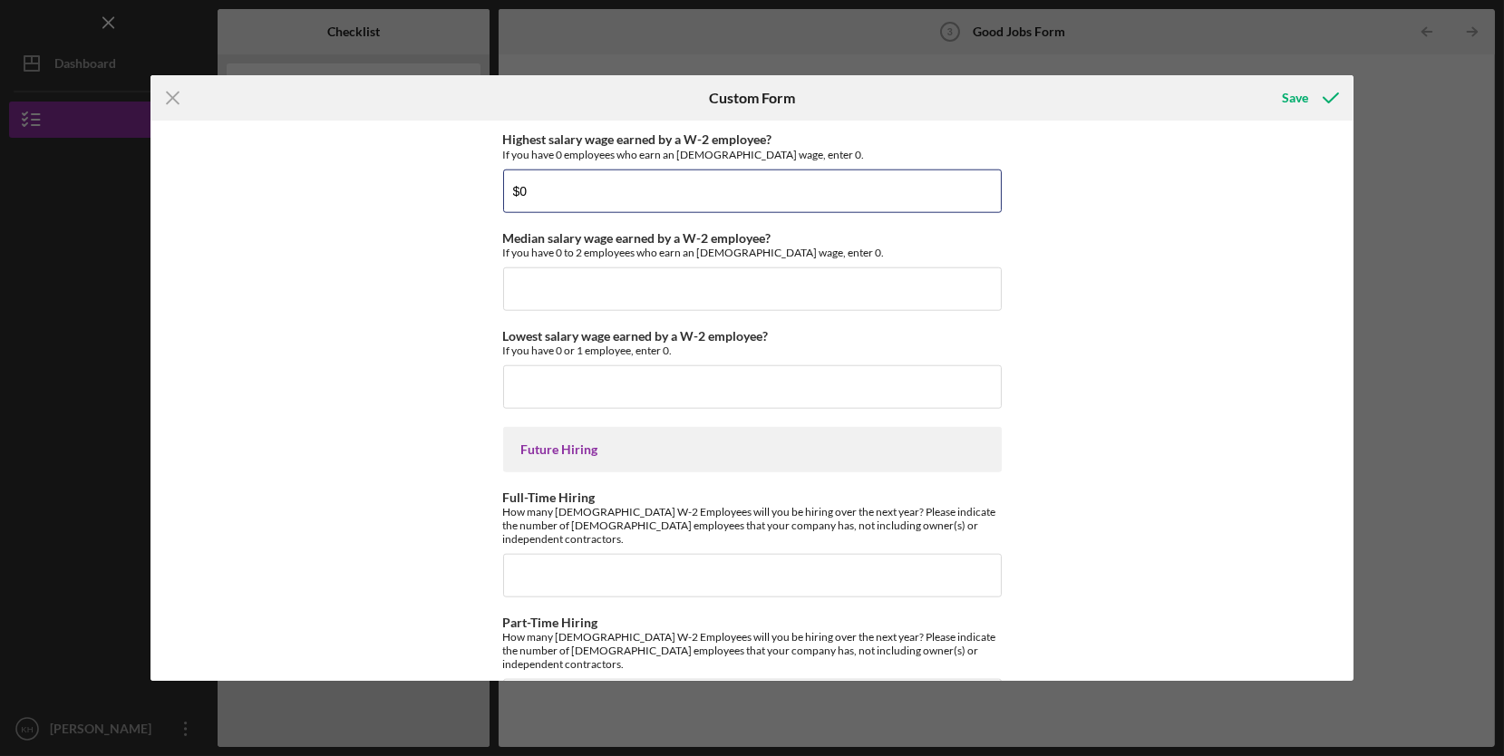
type input "$0"
type input "2"
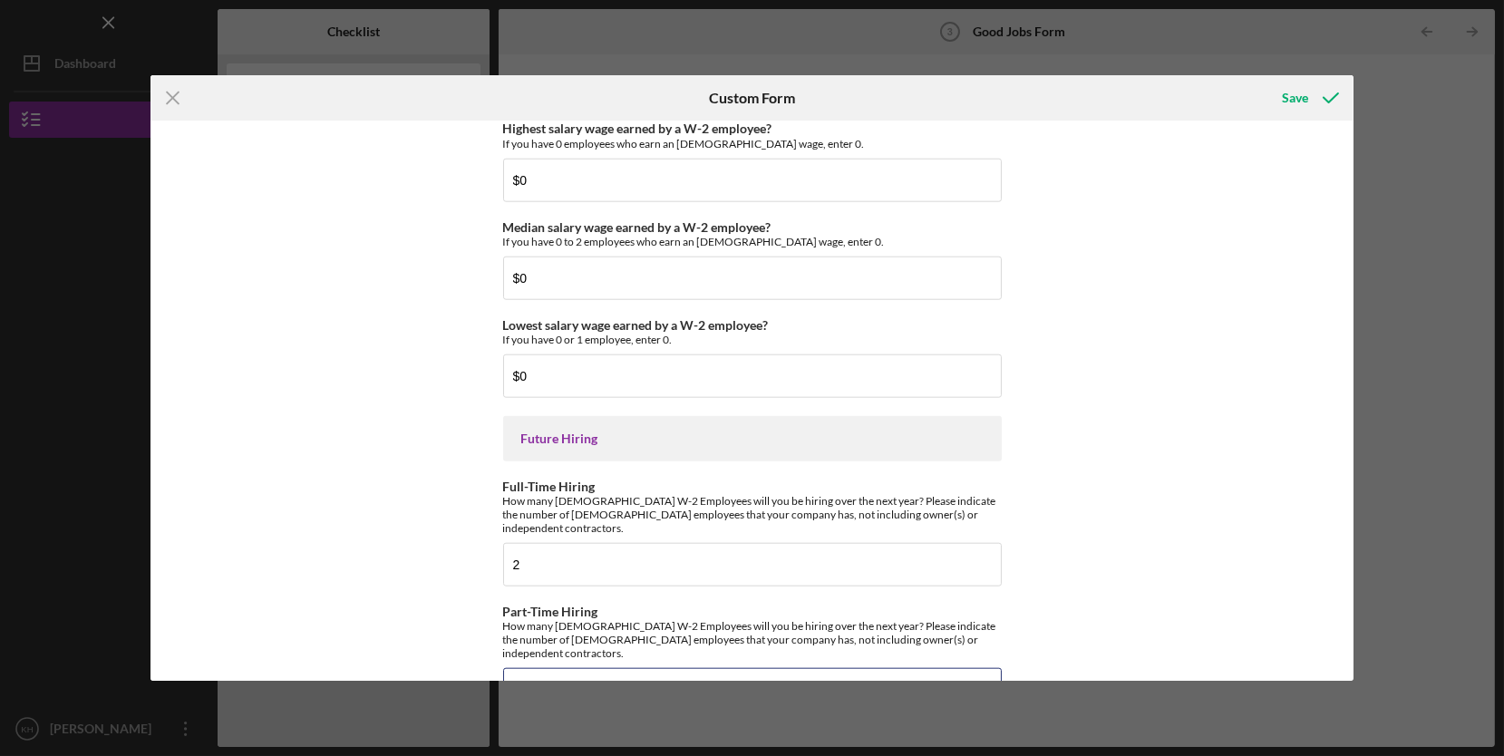
type input "2"
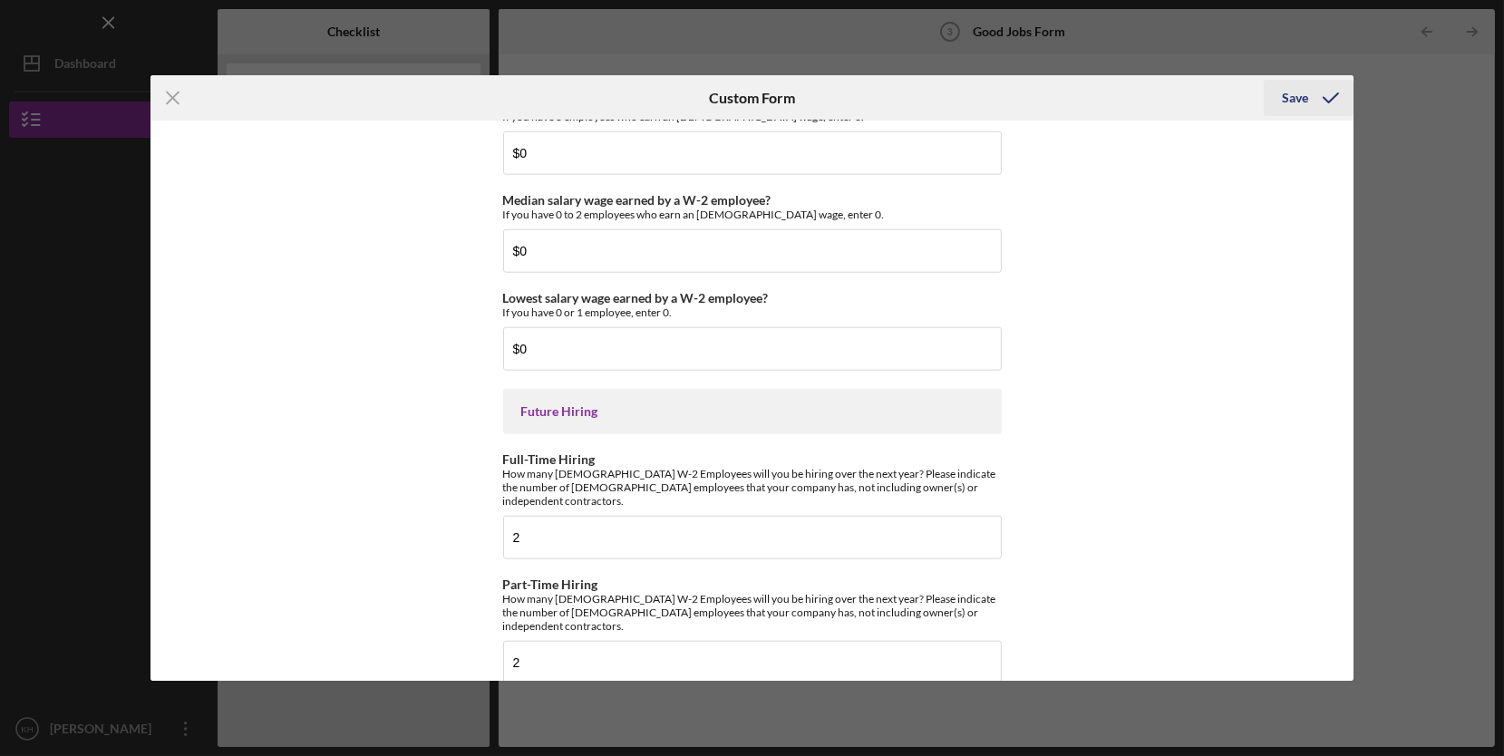
click at [1289, 98] on div "Save" at bounding box center [1295, 98] width 26 height 36
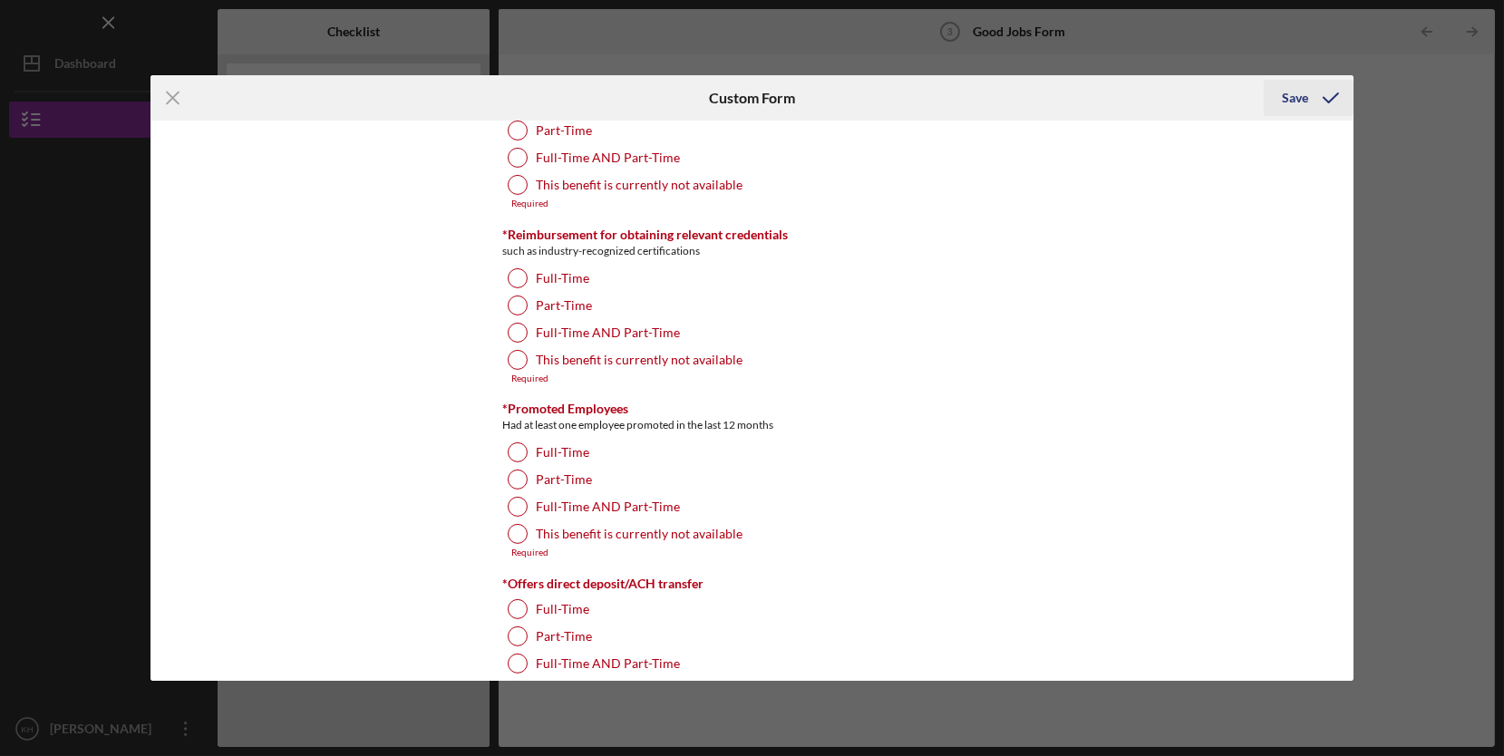
scroll to position [783, 0]
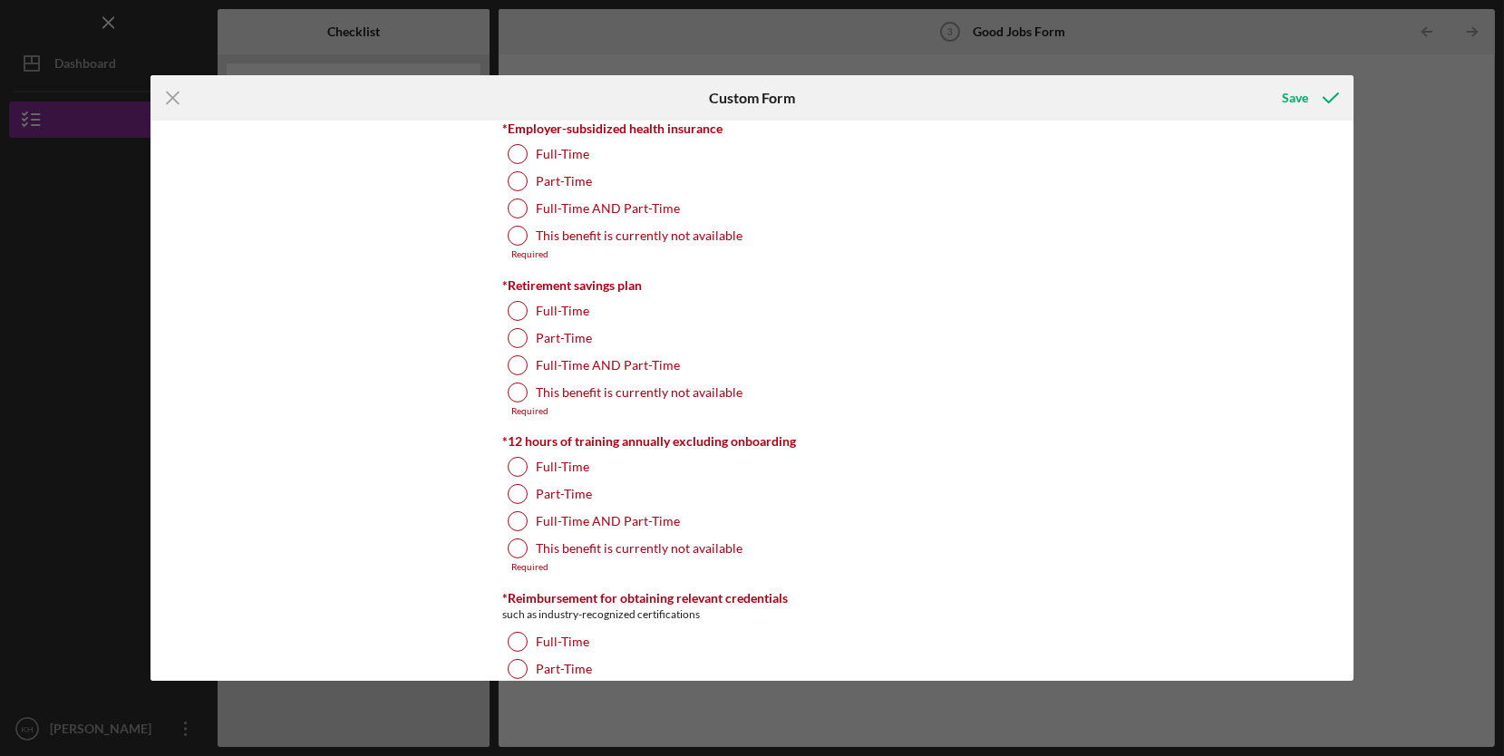
click at [350, 462] on div "Good Jobs Form *Number of [DEMOGRAPHIC_DATA] Owner Employment Please input all …" at bounding box center [752, 400] width 1203 height 559
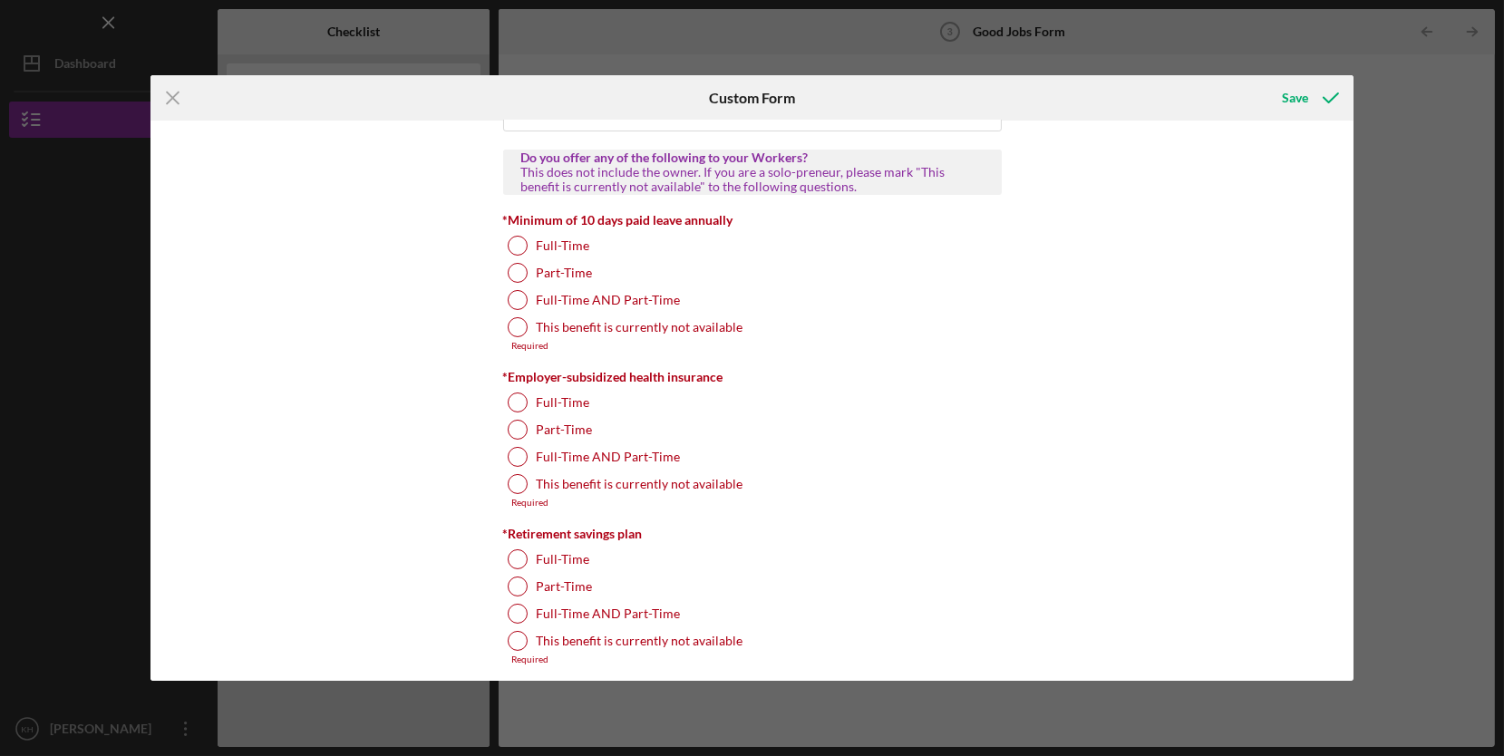
scroll to position [522, 0]
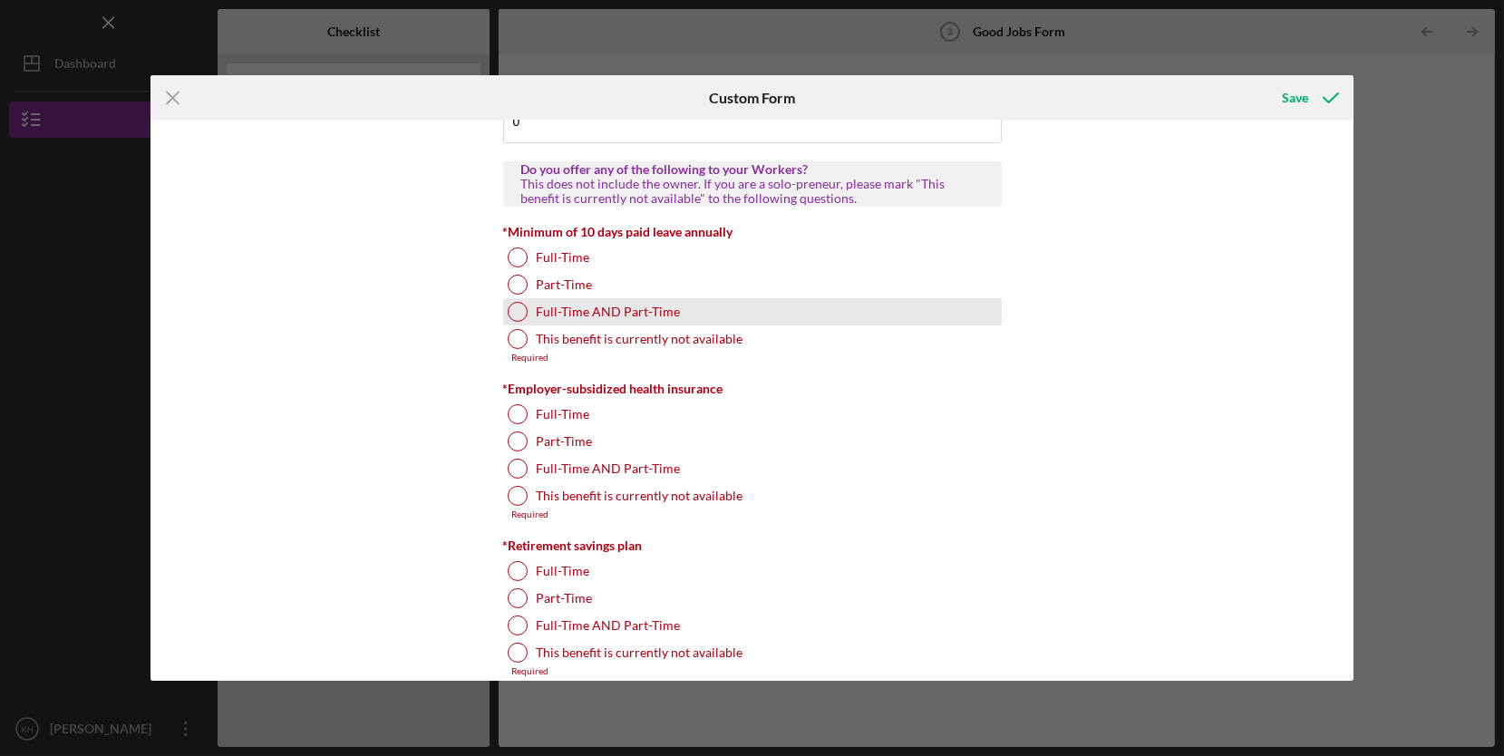
click at [645, 306] on label "Full-Time AND Part-Time" at bounding box center [609, 312] width 144 height 15
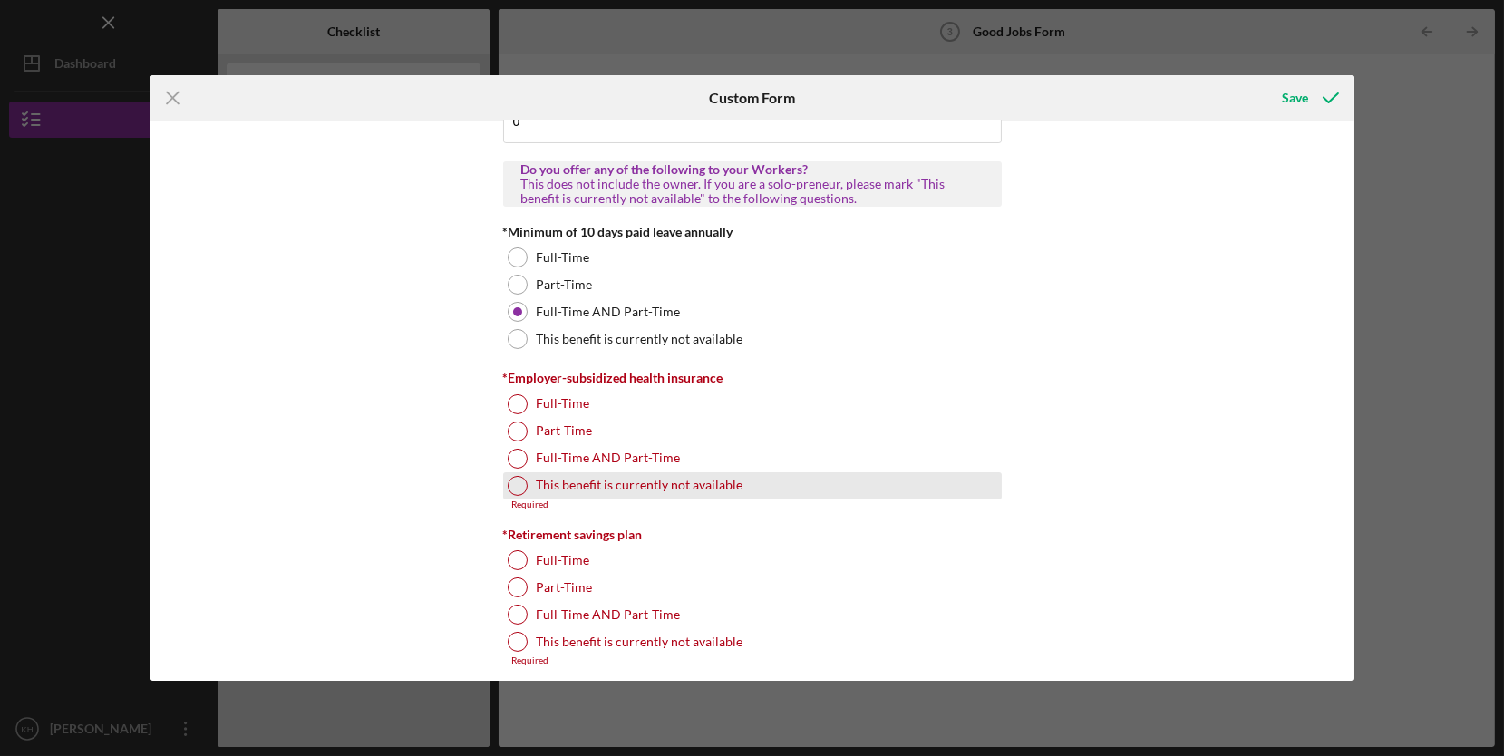
click at [713, 484] on label "This benefit is currently not available" at bounding box center [640, 485] width 207 height 15
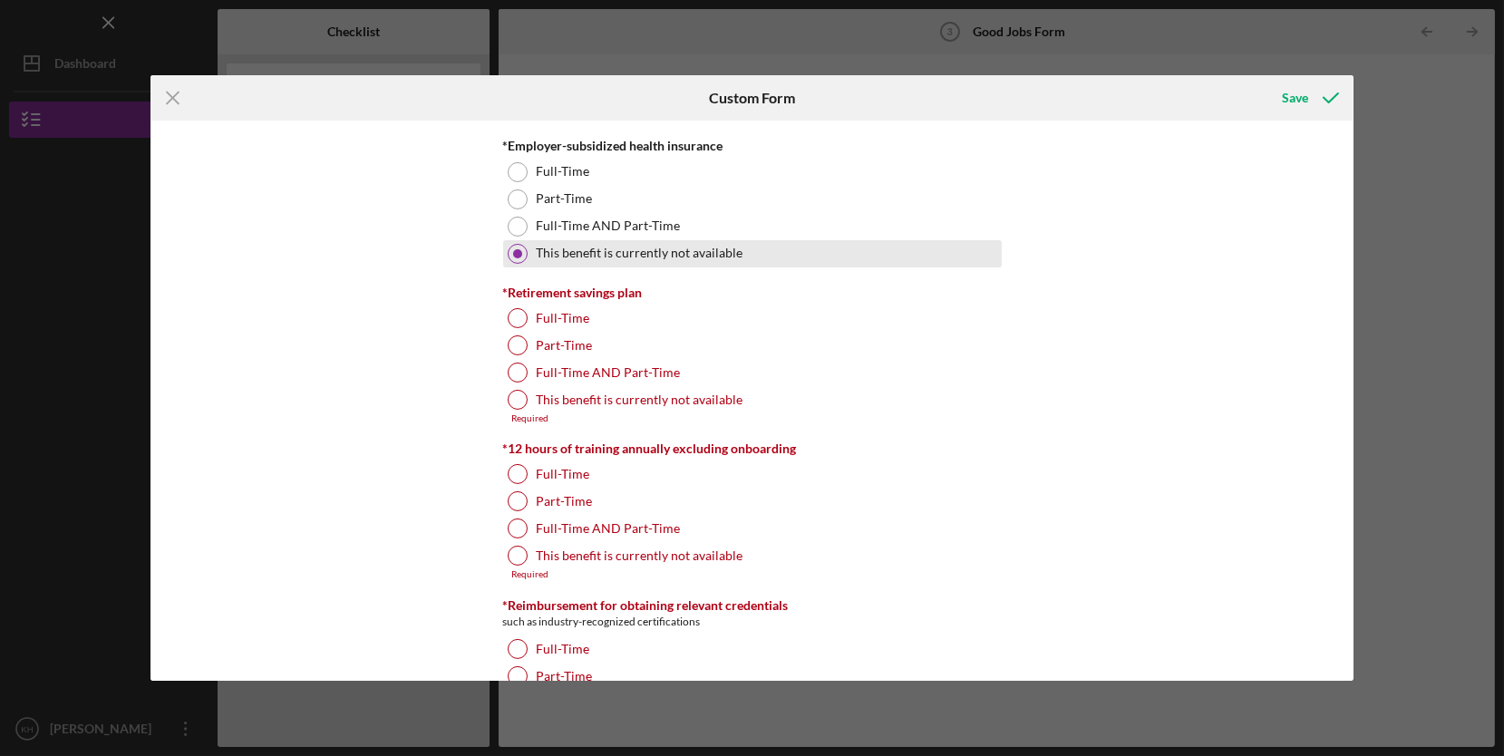
scroll to position [771, 0]
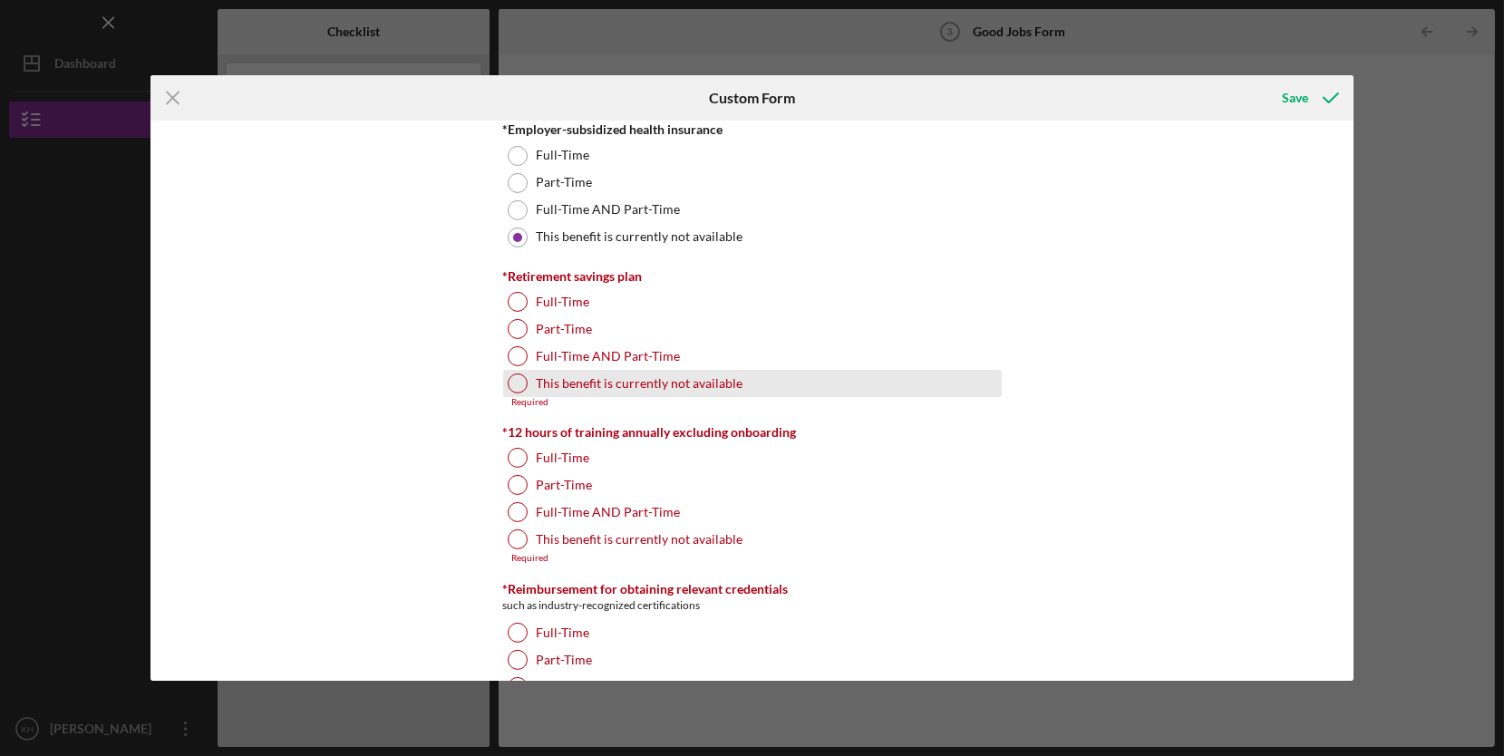
click at [730, 381] on label "This benefit is currently not available" at bounding box center [640, 383] width 207 height 15
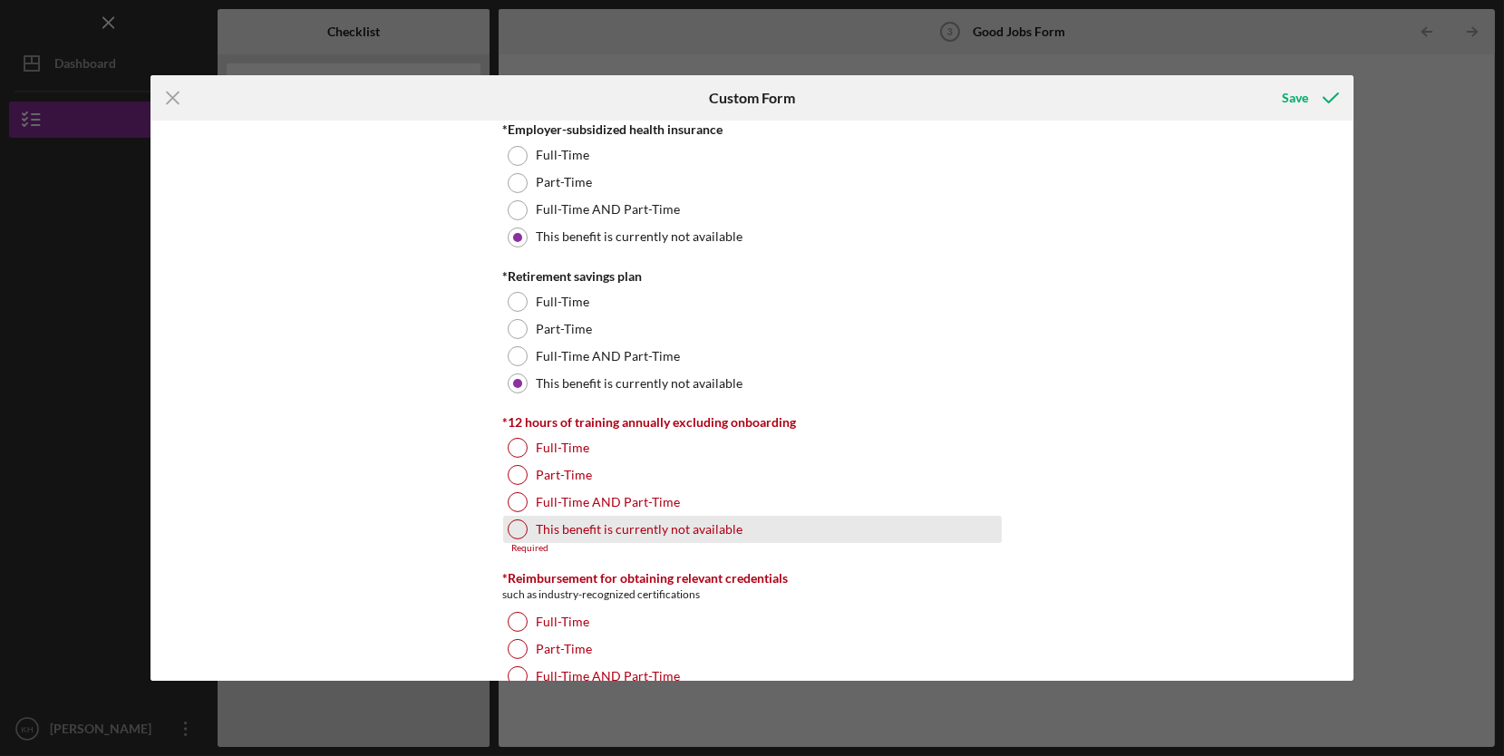
click at [720, 529] on label "This benefit is currently not available" at bounding box center [640, 529] width 207 height 15
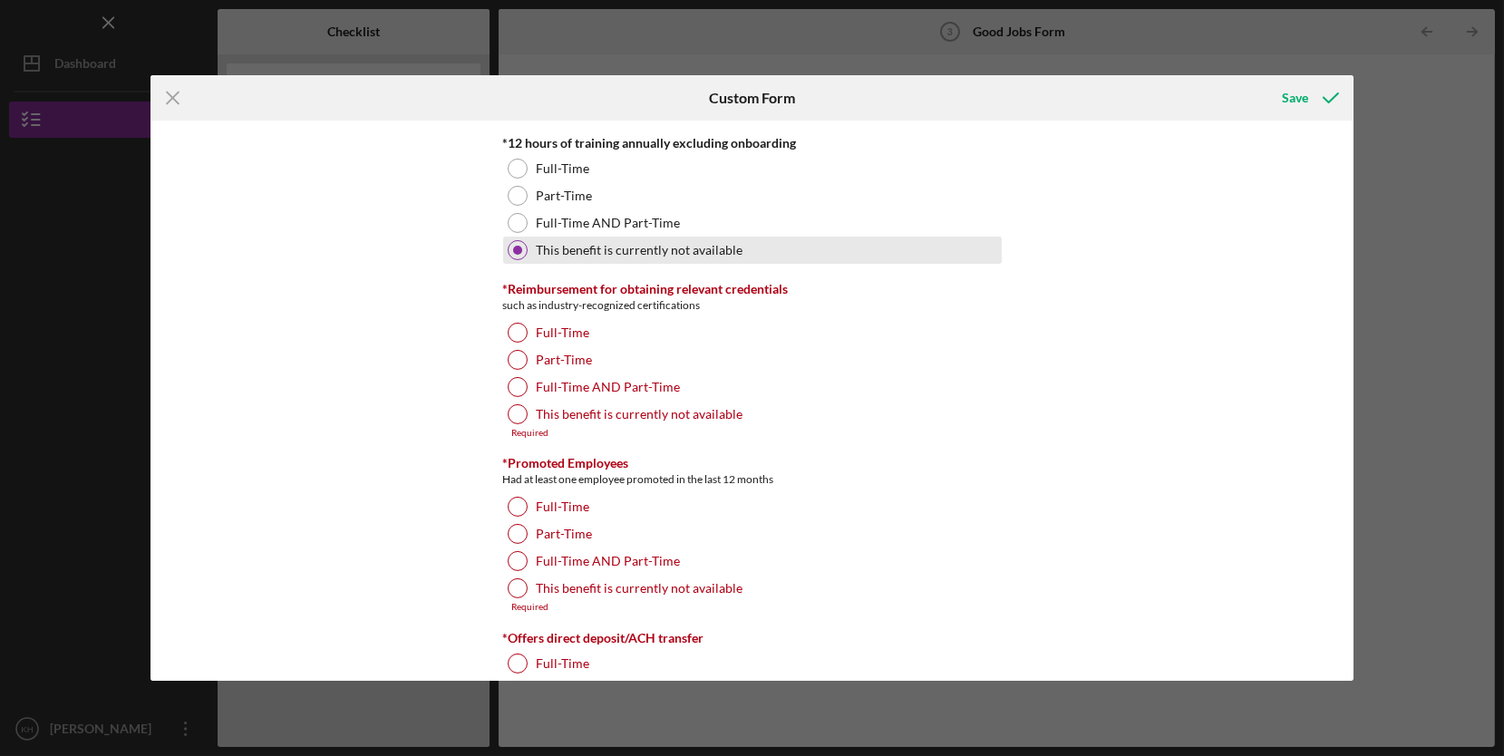
scroll to position [1051, 0]
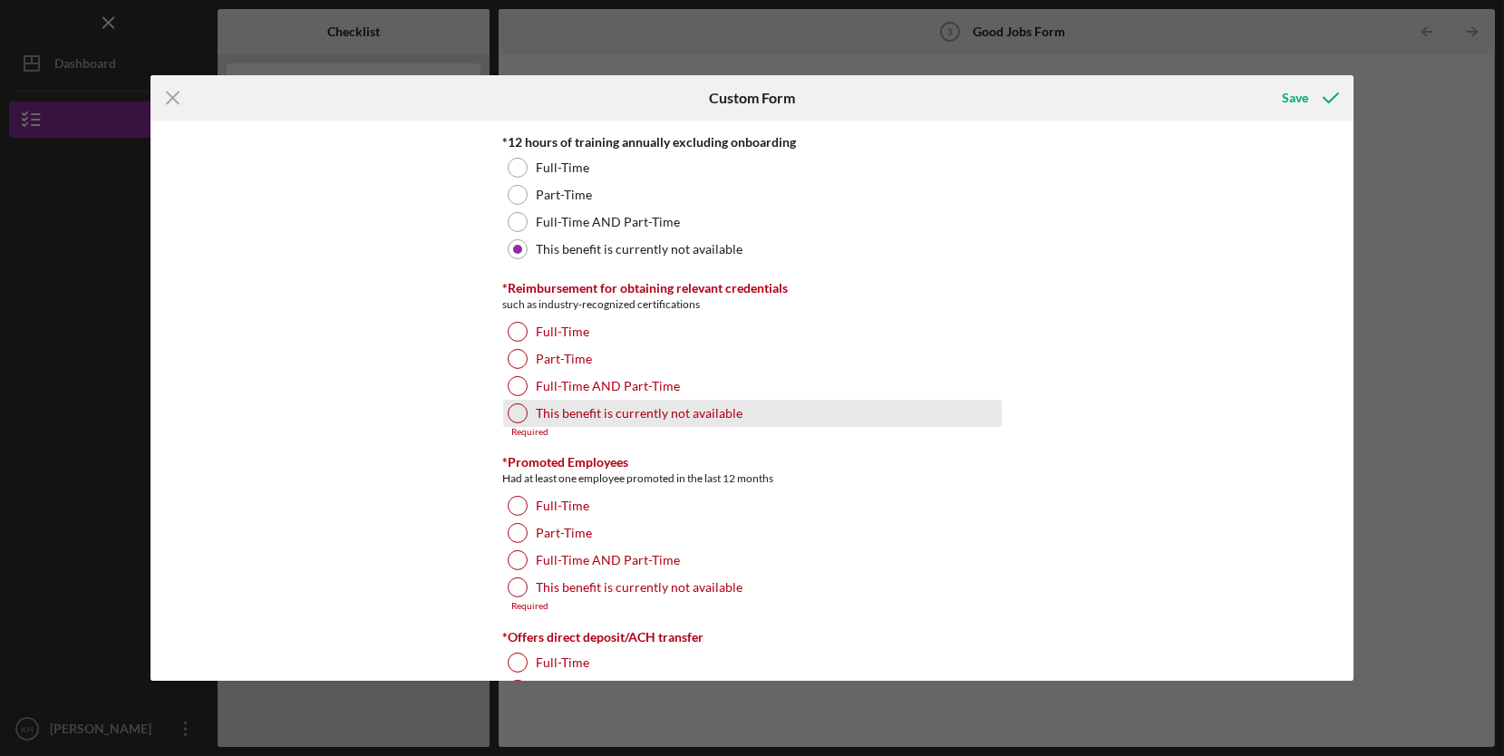
click at [706, 421] on div "This benefit is currently not available" at bounding box center [752, 413] width 499 height 27
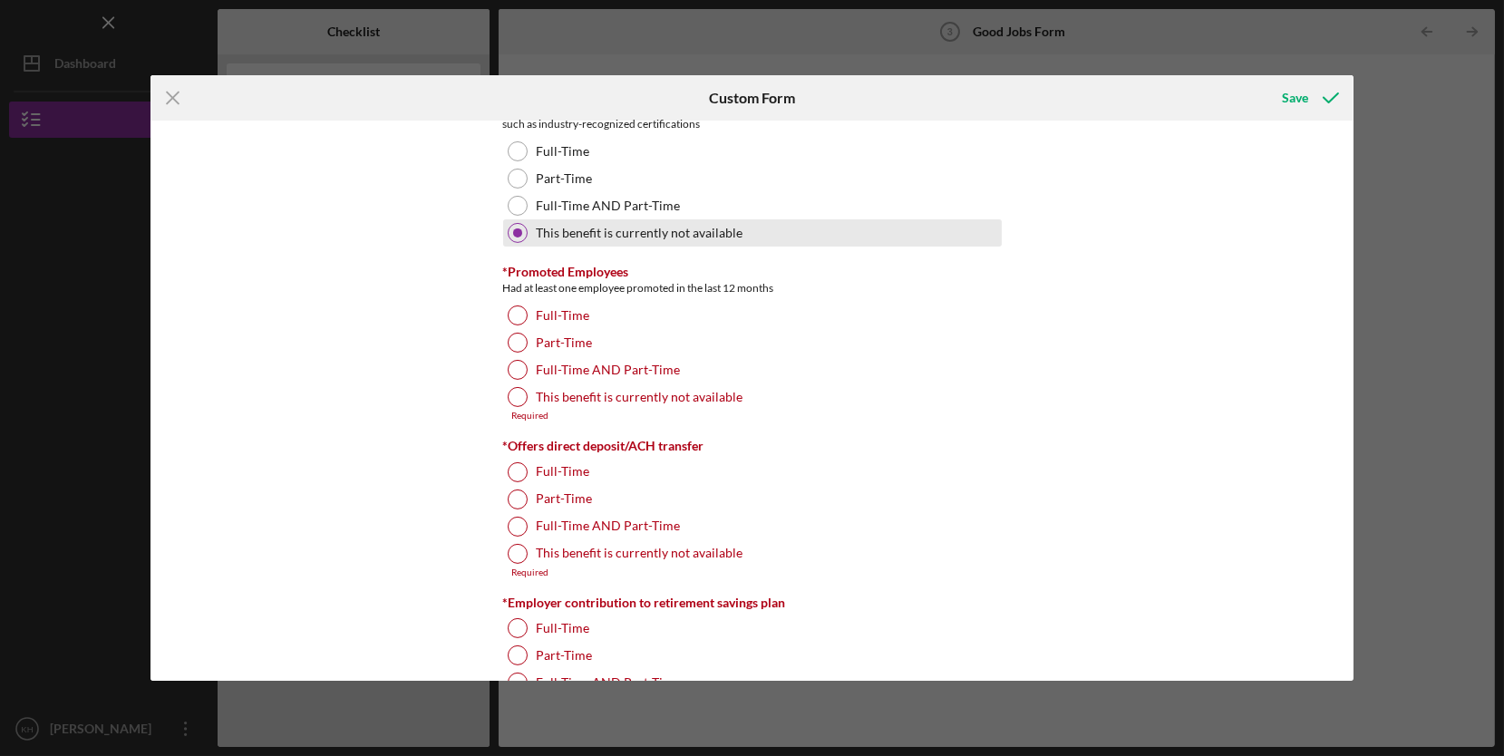
scroll to position [1288, 0]
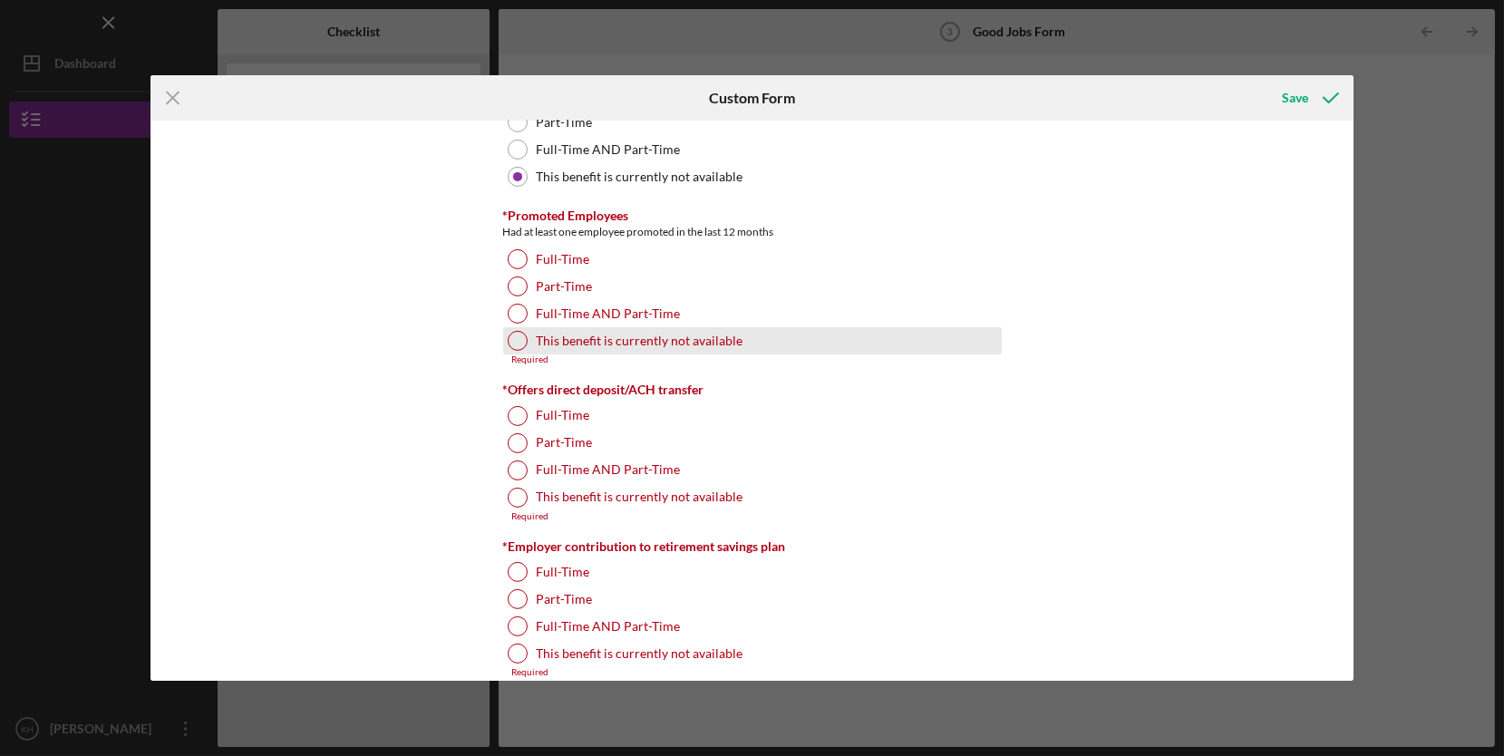
click at [733, 346] on label "This benefit is currently not available" at bounding box center [640, 341] width 207 height 15
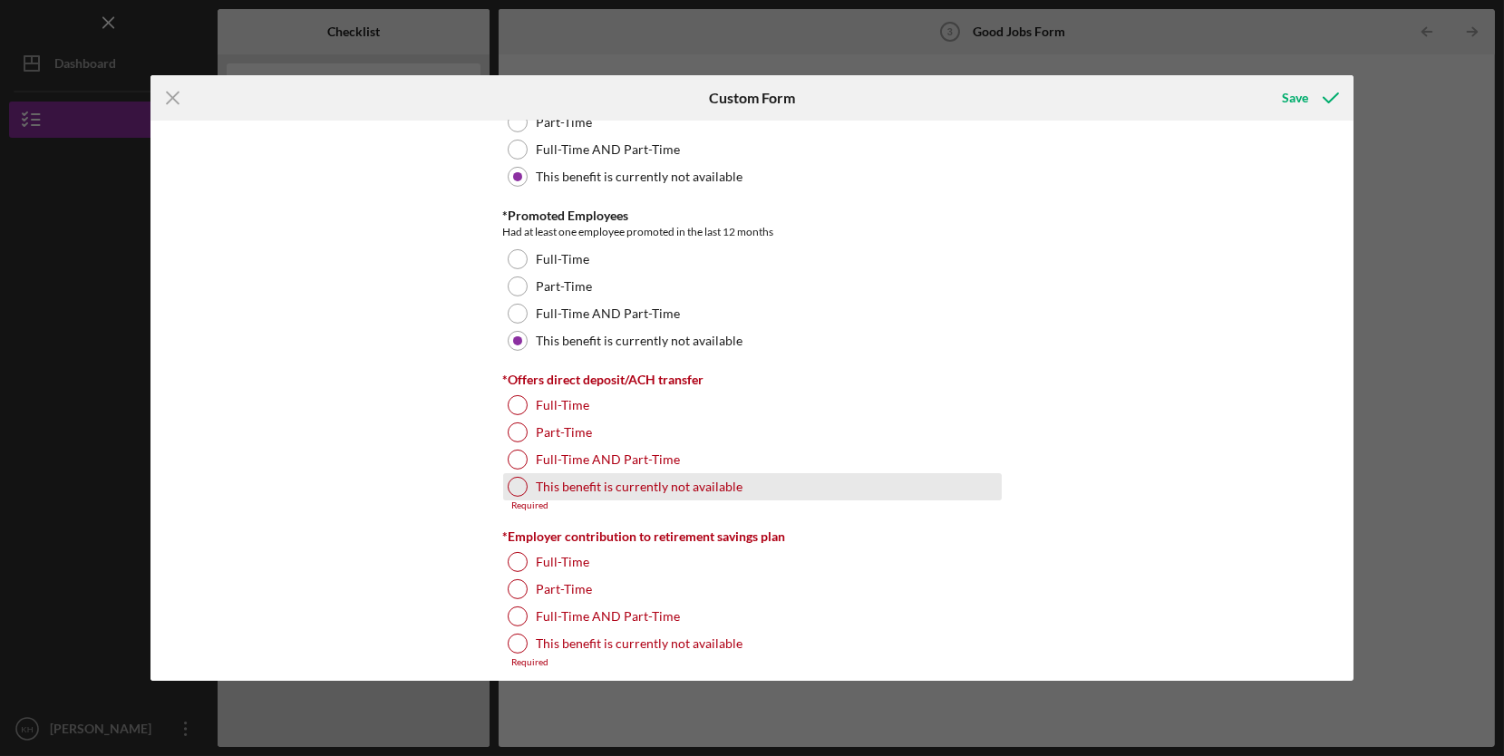
click at [698, 498] on div "This benefit is currently not available" at bounding box center [752, 486] width 499 height 27
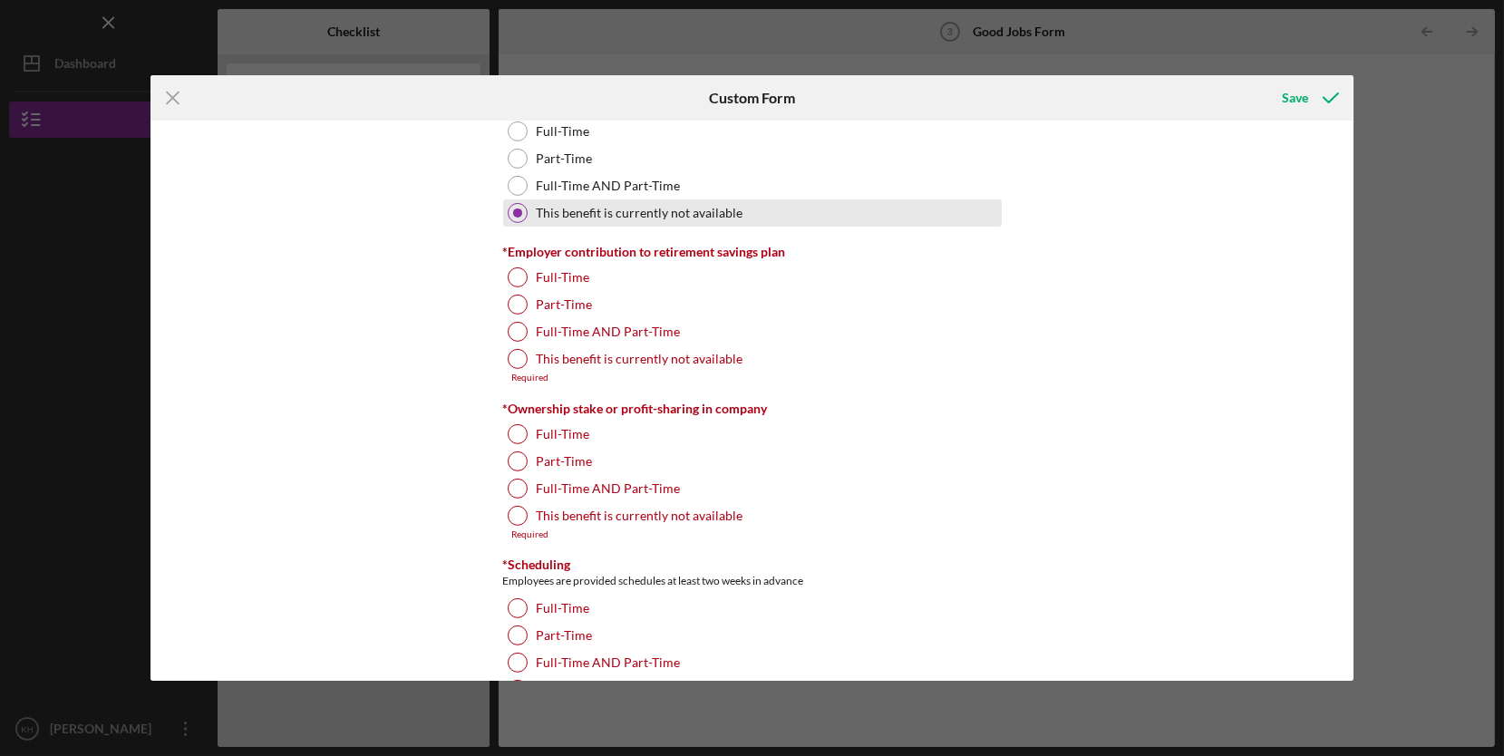
scroll to position [1562, 0]
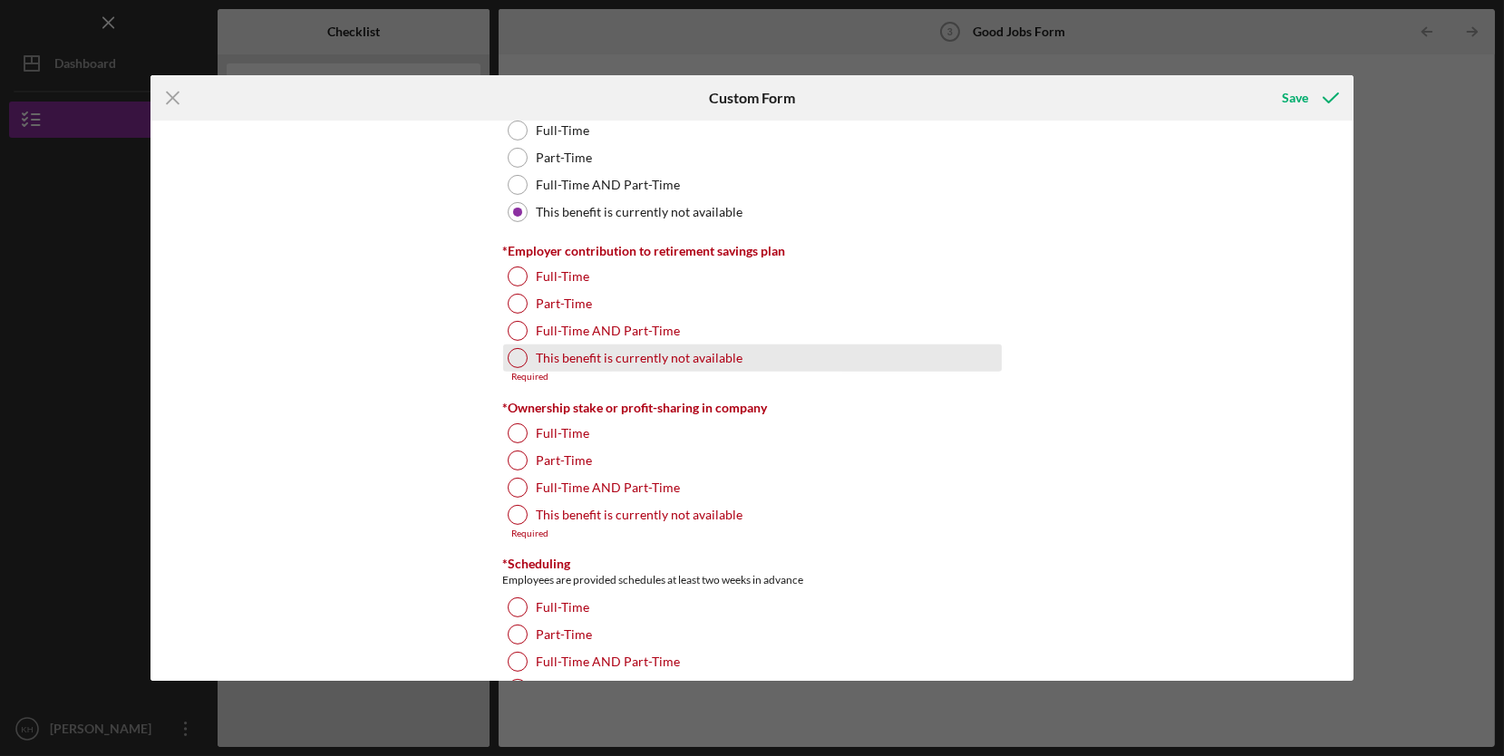
click at [749, 362] on div "This benefit is currently not available" at bounding box center [752, 358] width 499 height 27
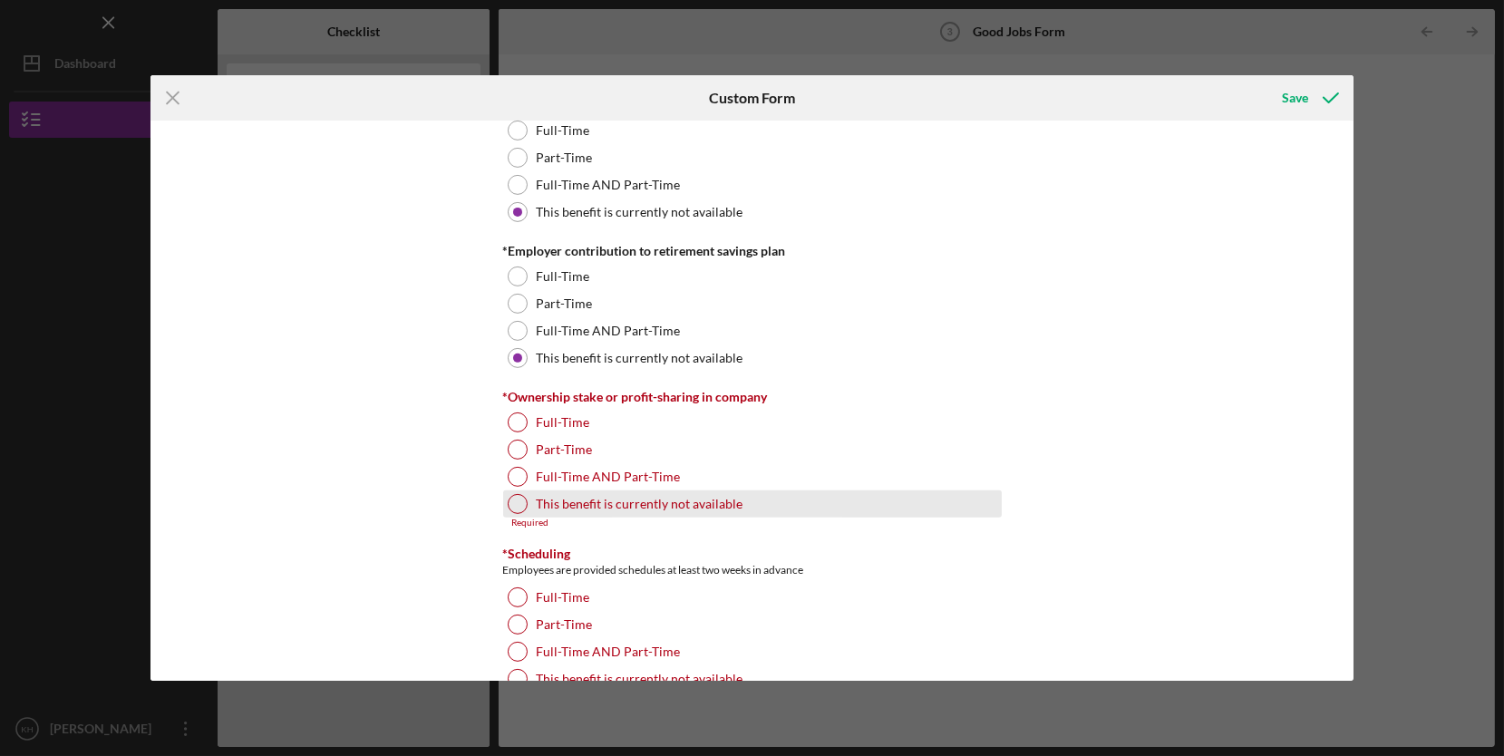
click at [722, 513] on div "This benefit is currently not available" at bounding box center [752, 504] width 499 height 27
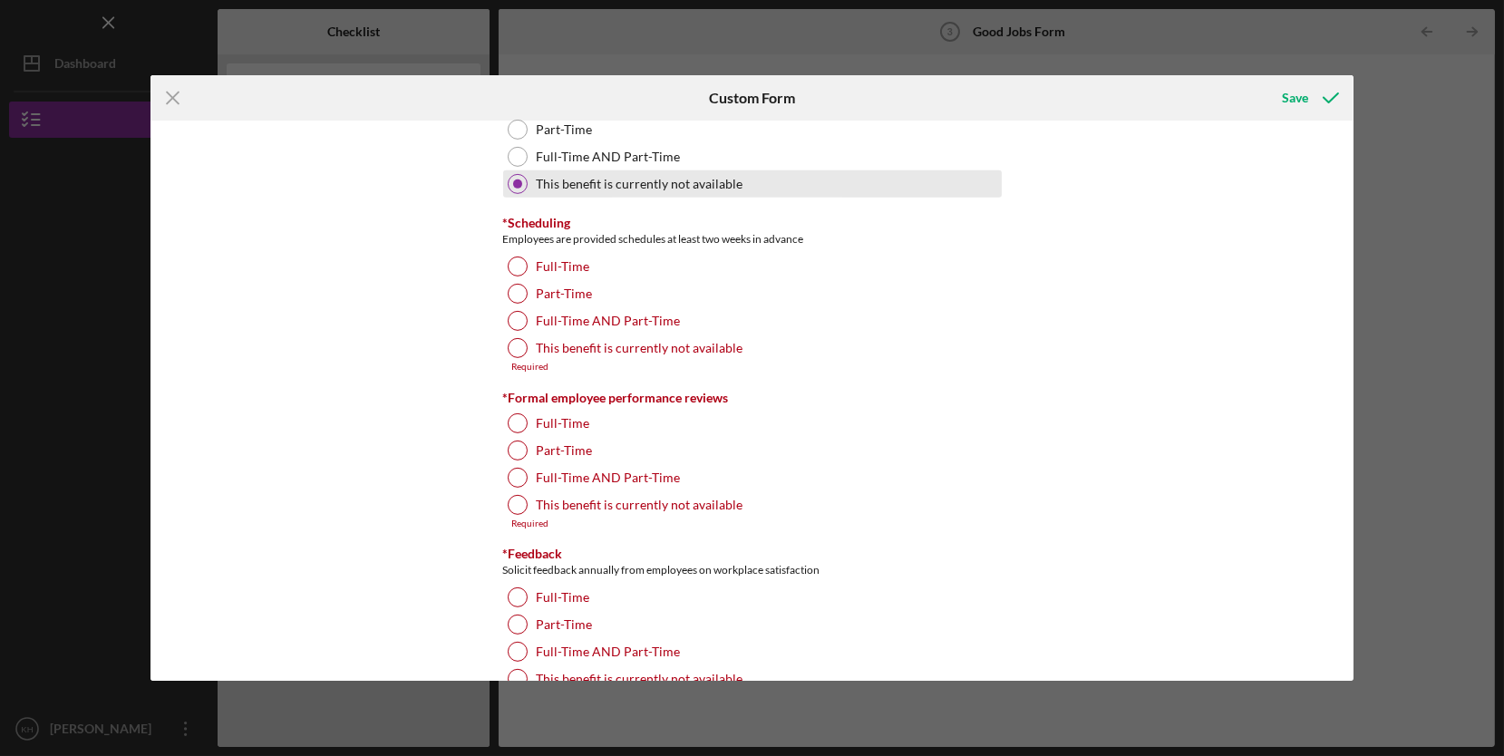
scroll to position [1896, 0]
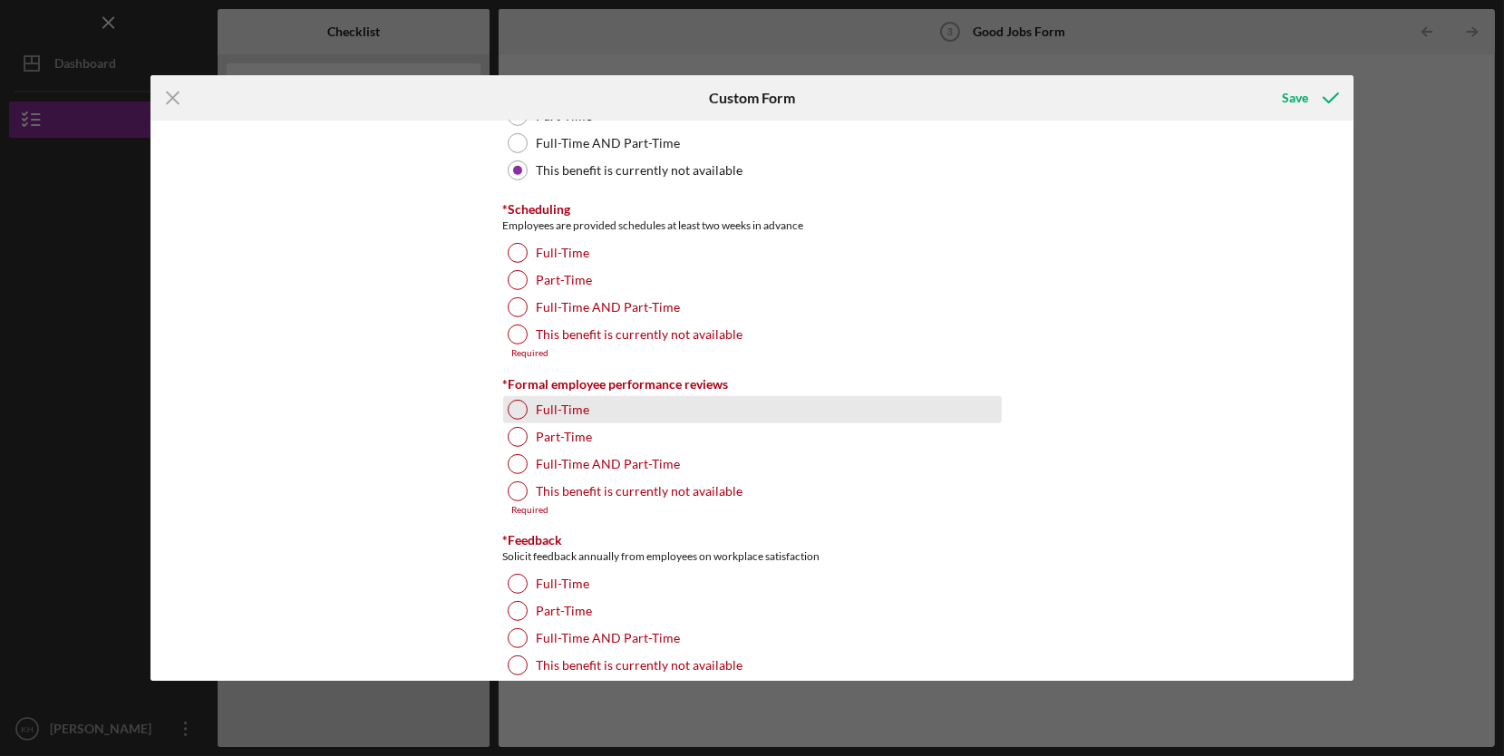
click at [725, 398] on div "Full-Time" at bounding box center [752, 409] width 499 height 27
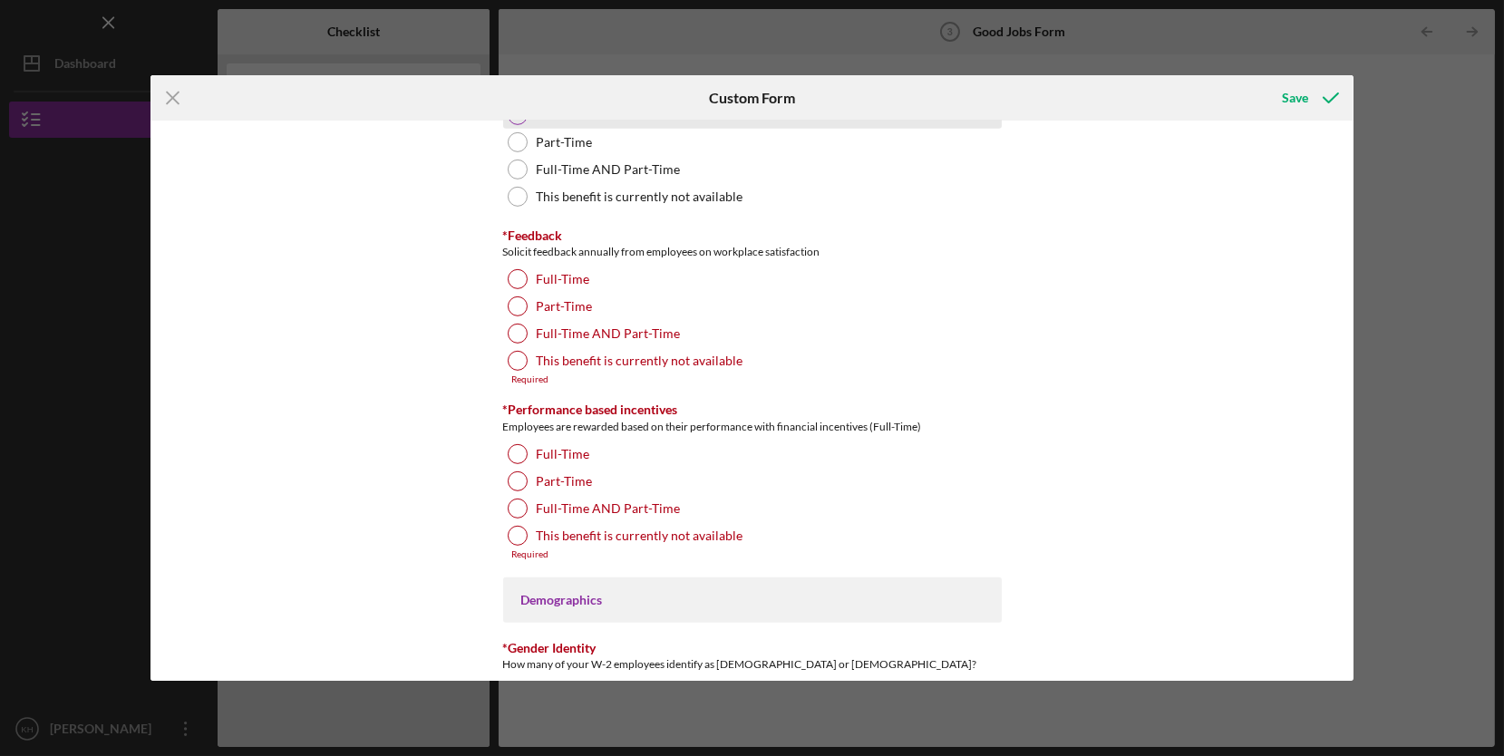
scroll to position [2192, 0]
click at [744, 360] on div "This benefit is currently not available" at bounding box center [752, 359] width 499 height 27
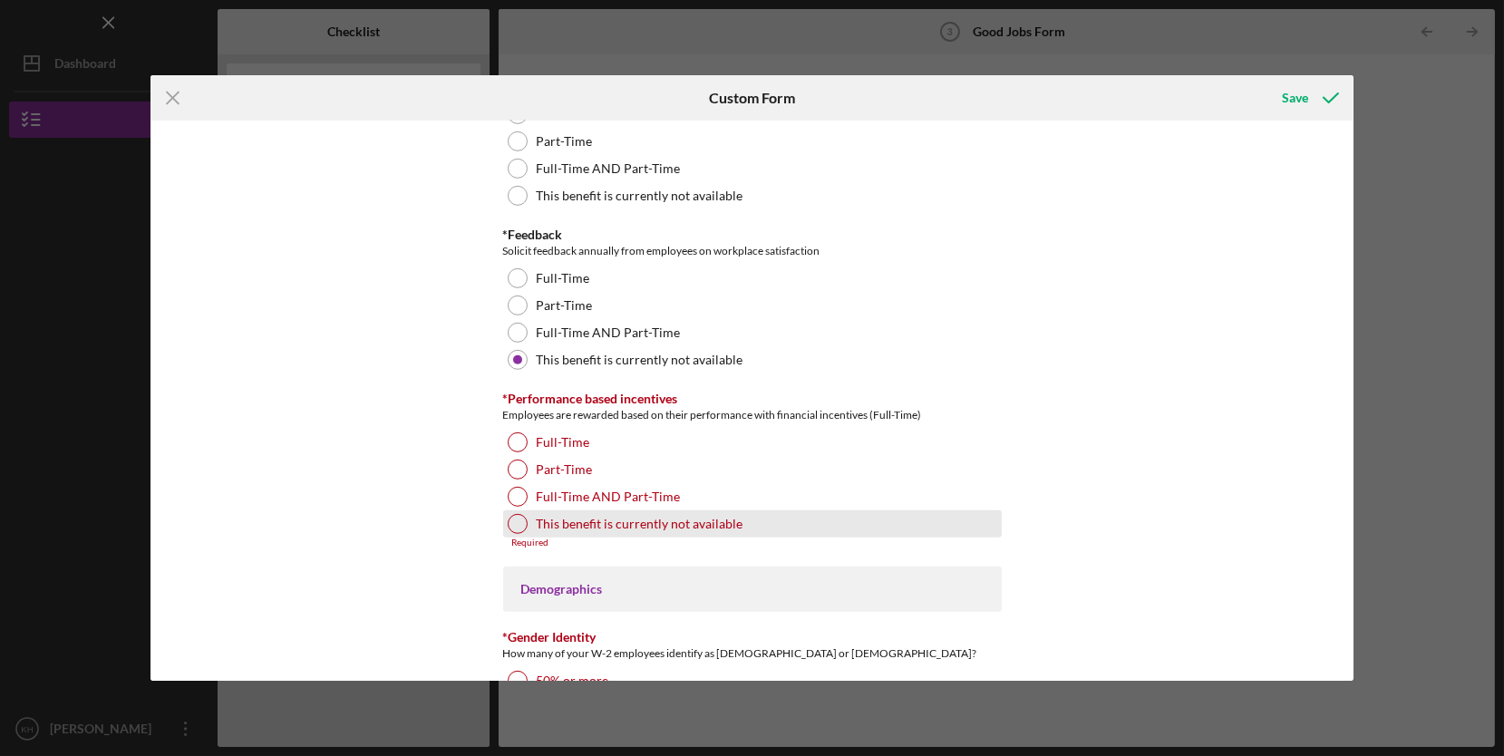
click at [741, 535] on div "This benefit is currently not available" at bounding box center [752, 524] width 499 height 27
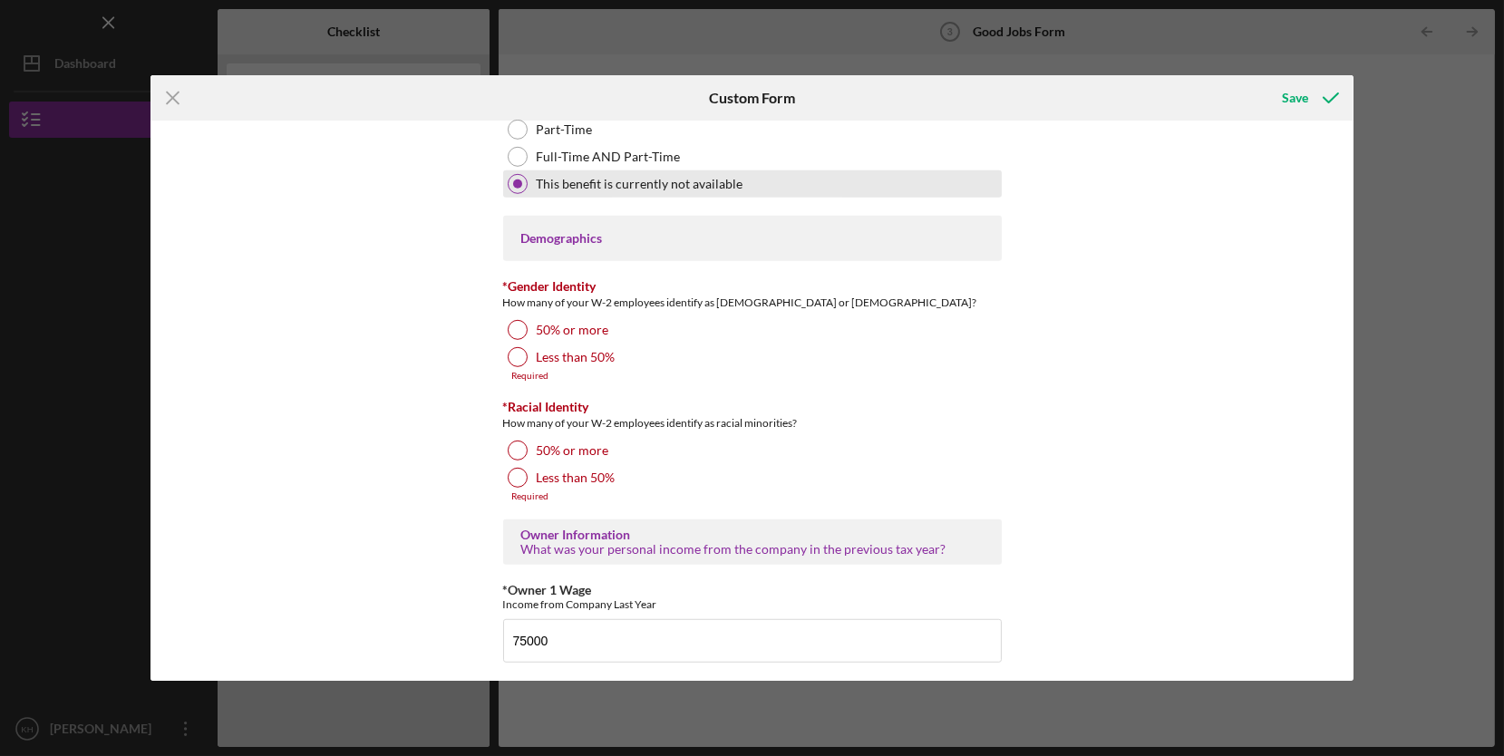
scroll to position [2537, 0]
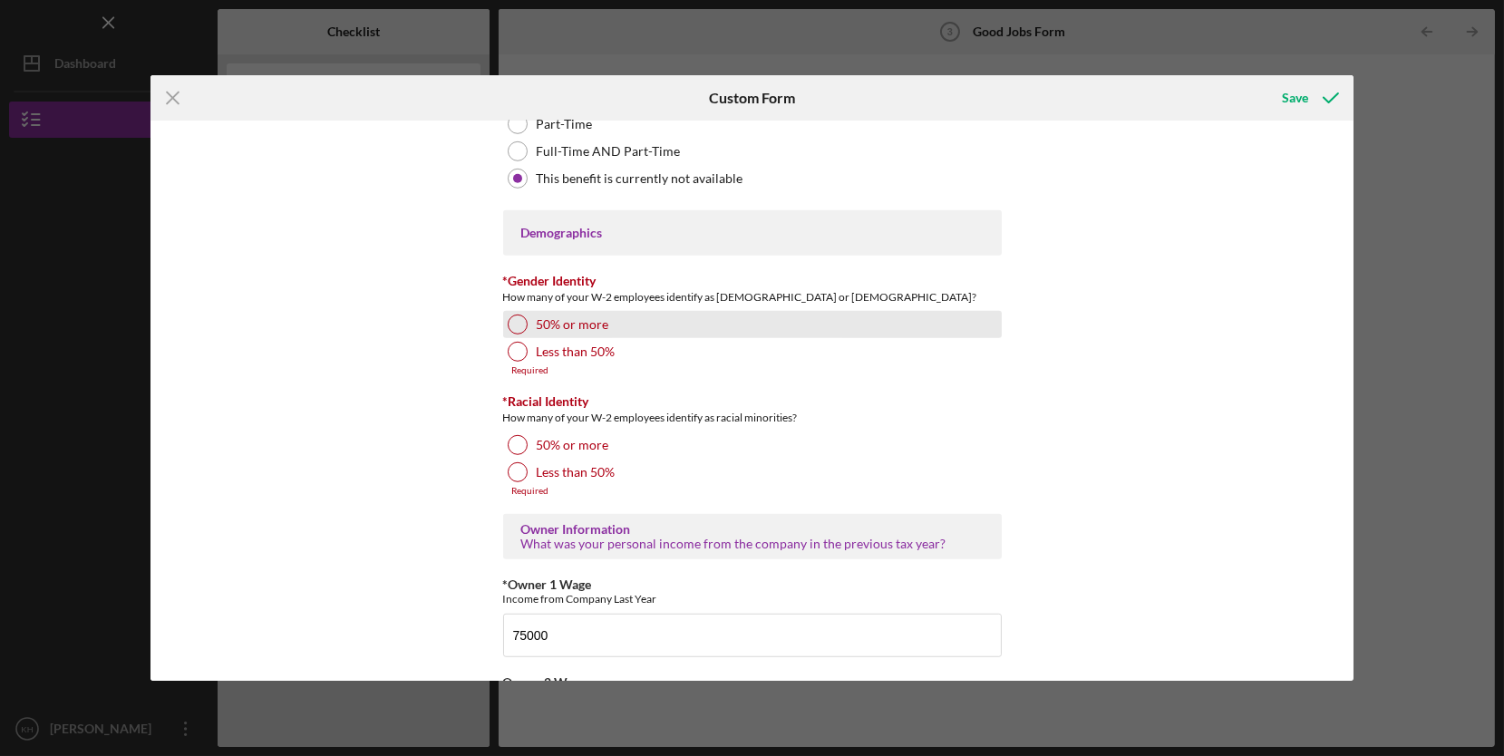
click at [579, 320] on label "50% or more" at bounding box center [573, 324] width 73 height 15
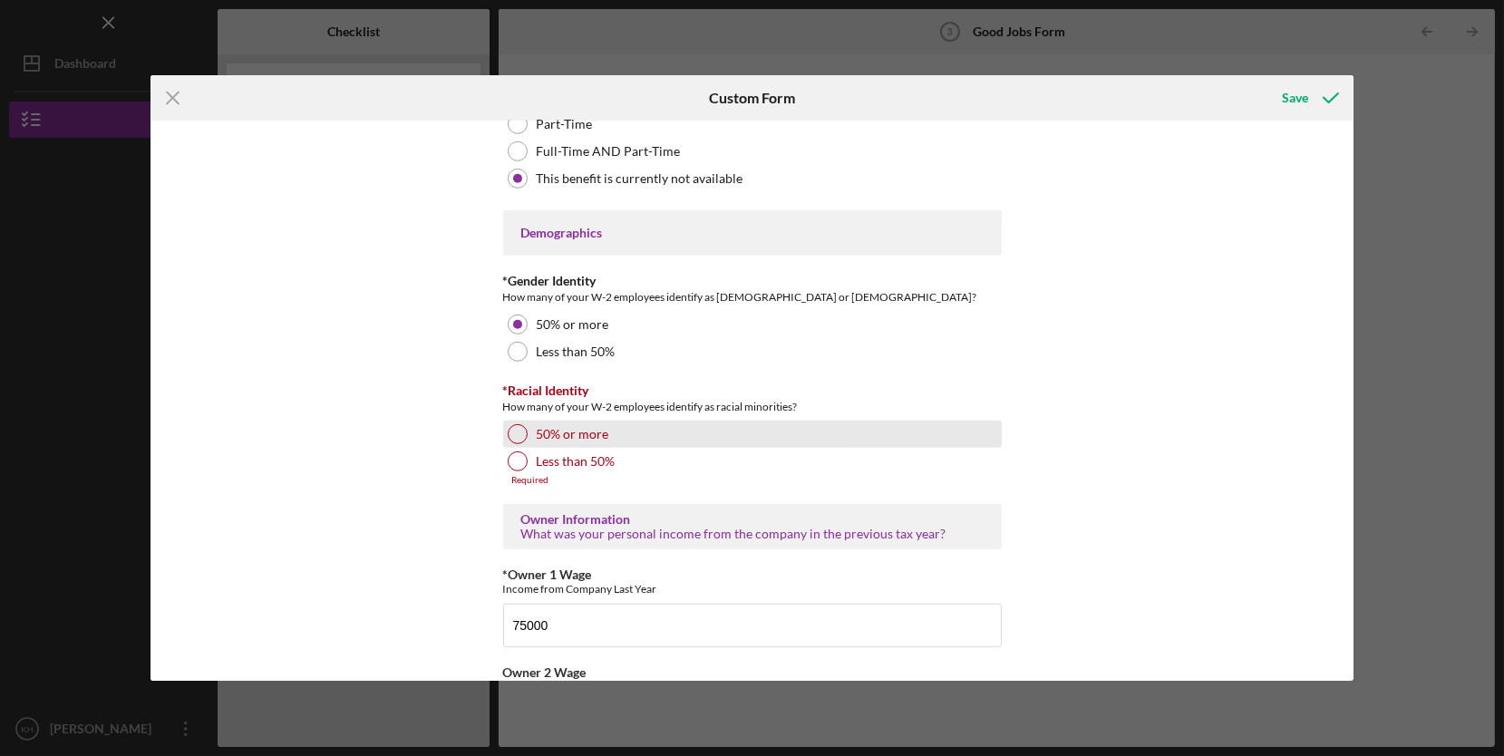
click at [574, 434] on label "50% or more" at bounding box center [573, 434] width 73 height 15
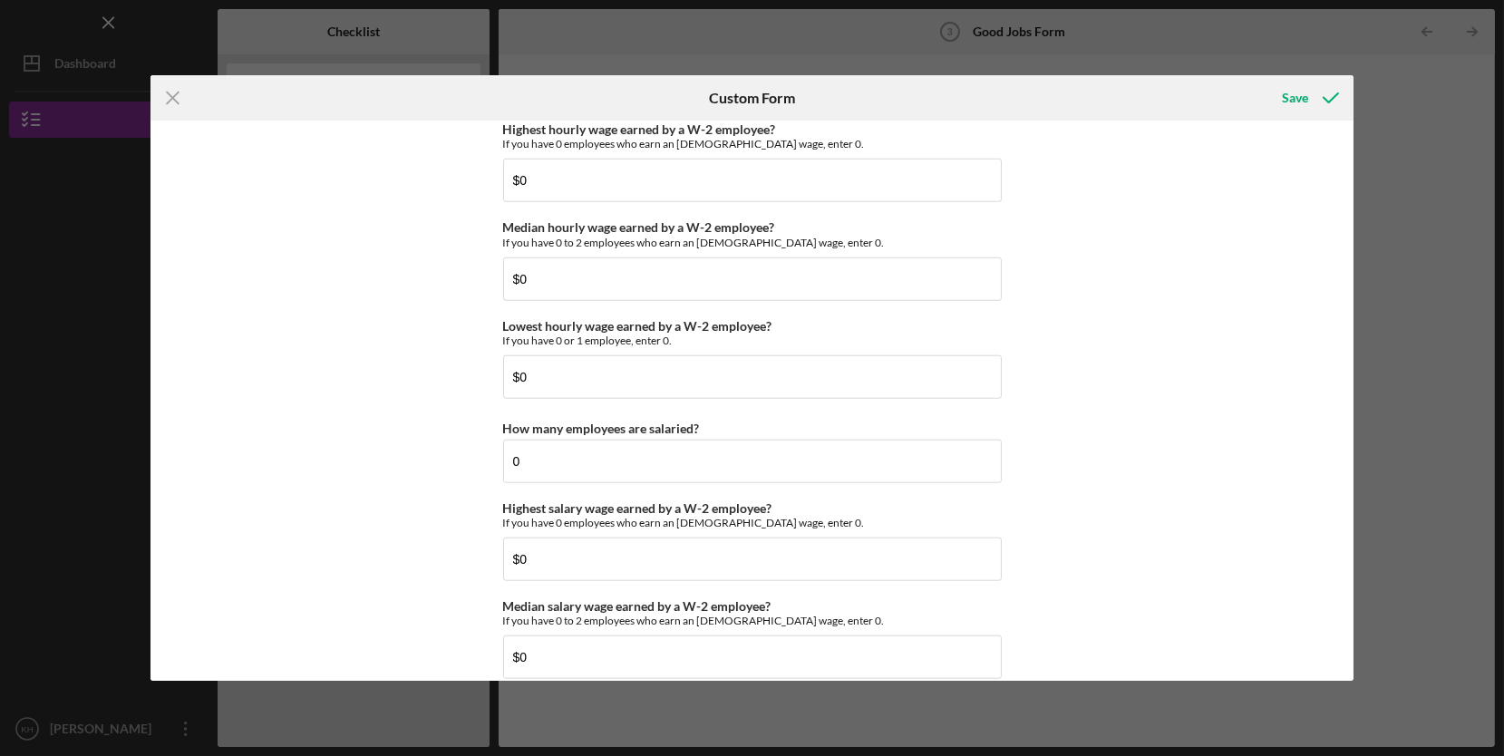
scroll to position [4016, 0]
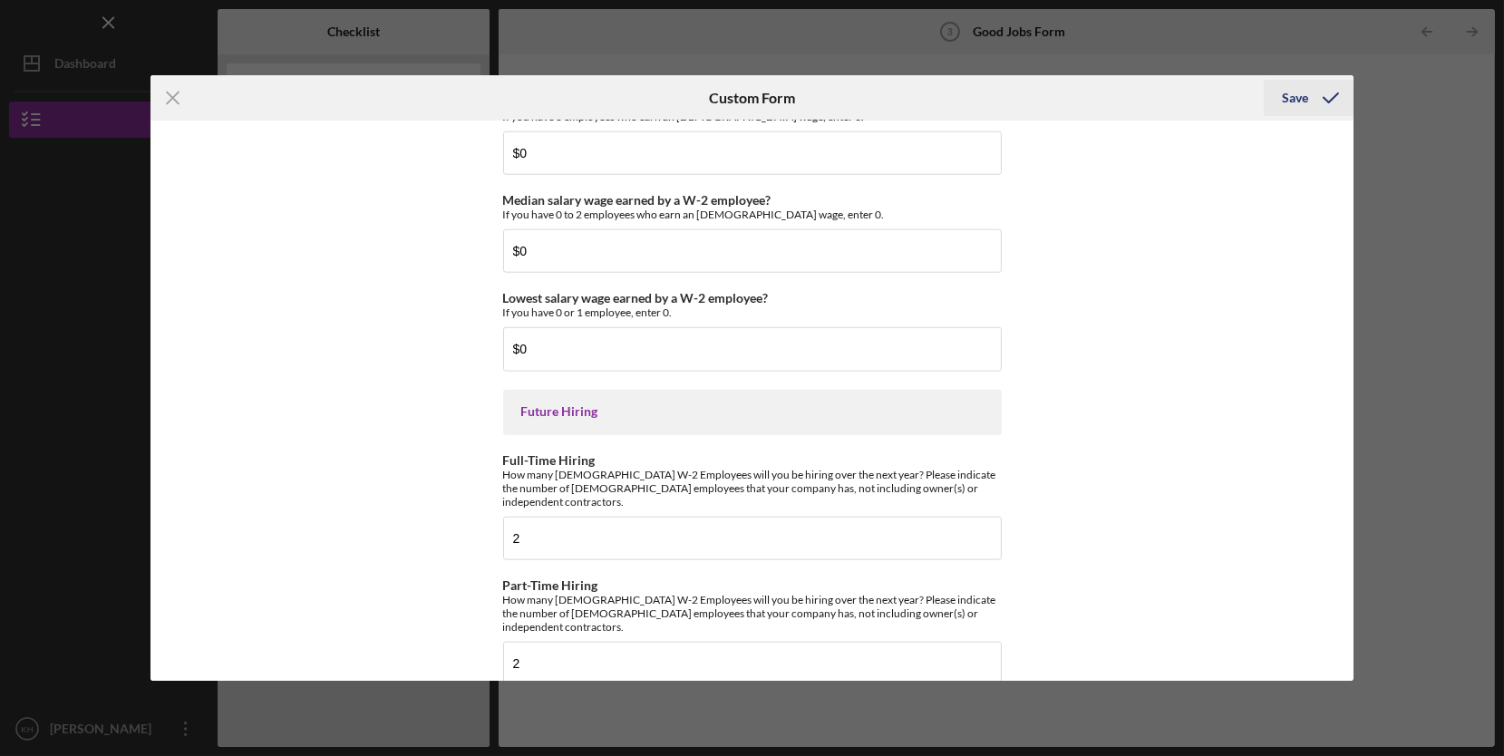
click at [1295, 94] on div "Save" at bounding box center [1295, 98] width 26 height 36
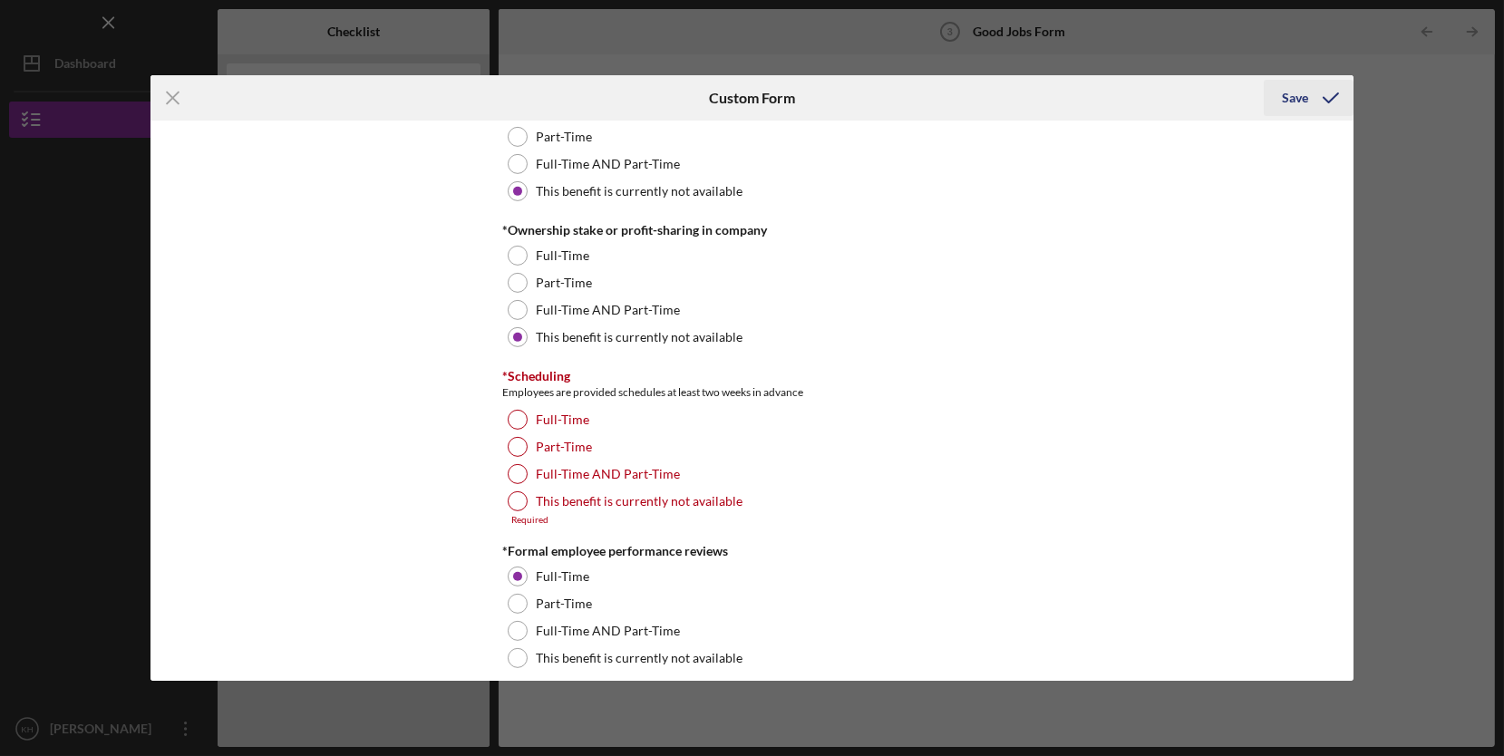
scroll to position [1731, 0]
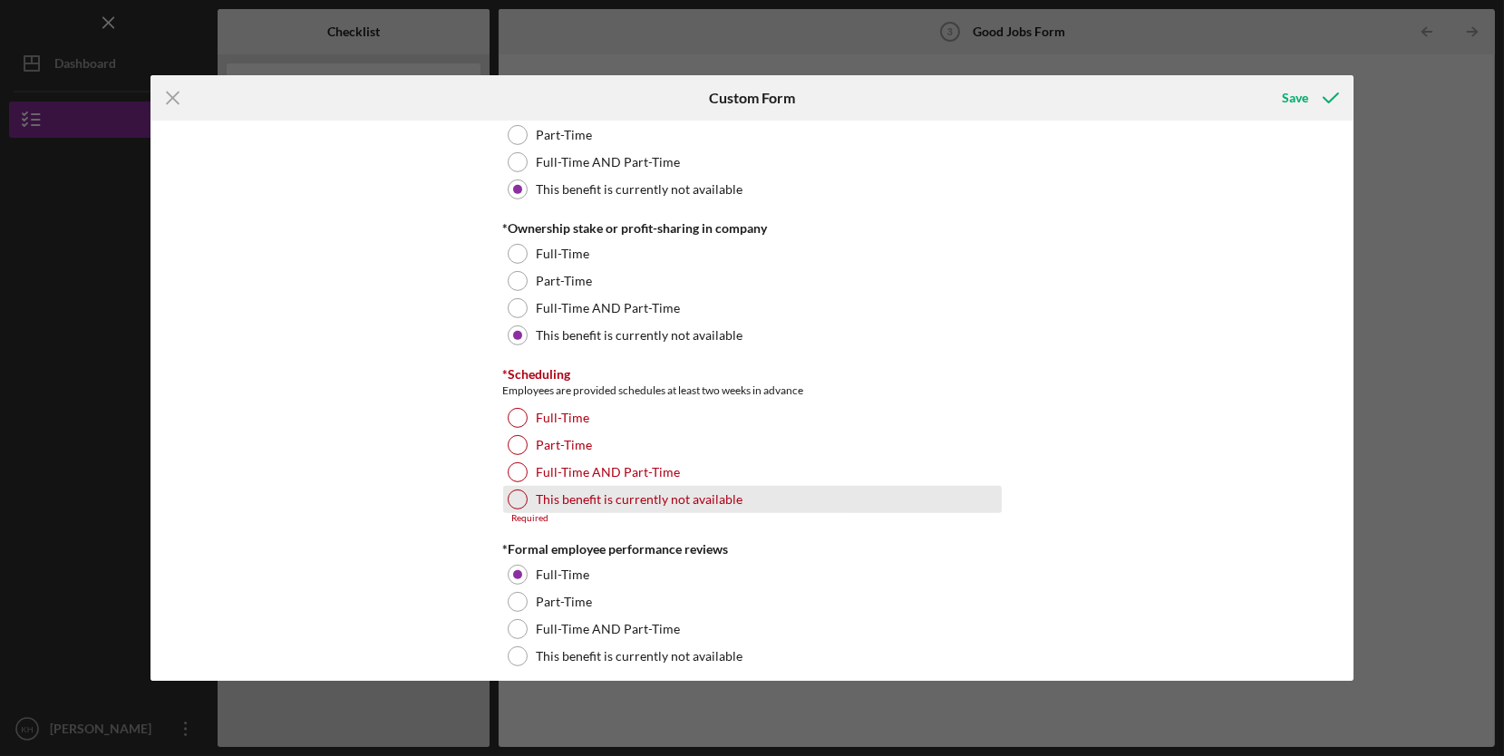
click at [694, 507] on div "This benefit is currently not available" at bounding box center [752, 499] width 499 height 27
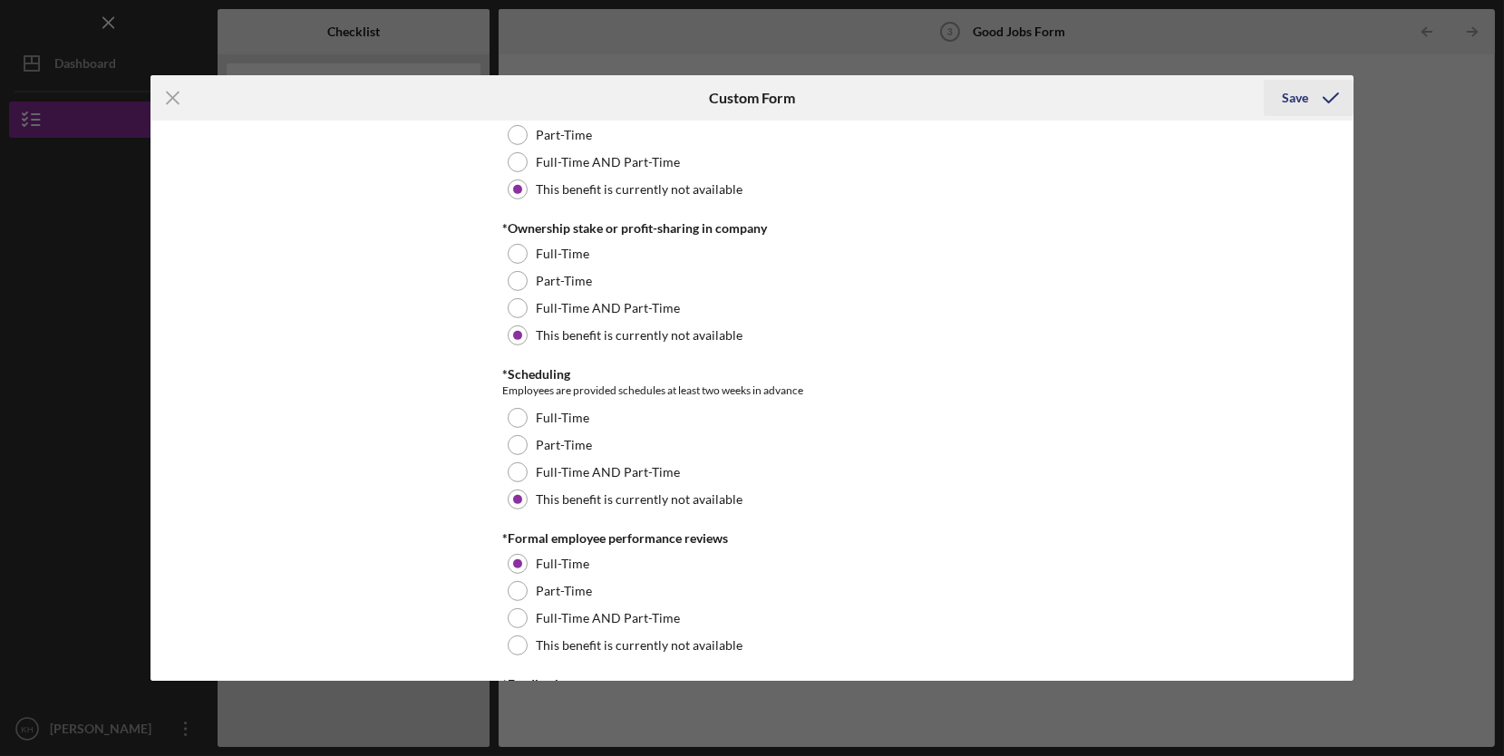
click at [1323, 93] on icon "submit" at bounding box center [1330, 97] width 45 height 45
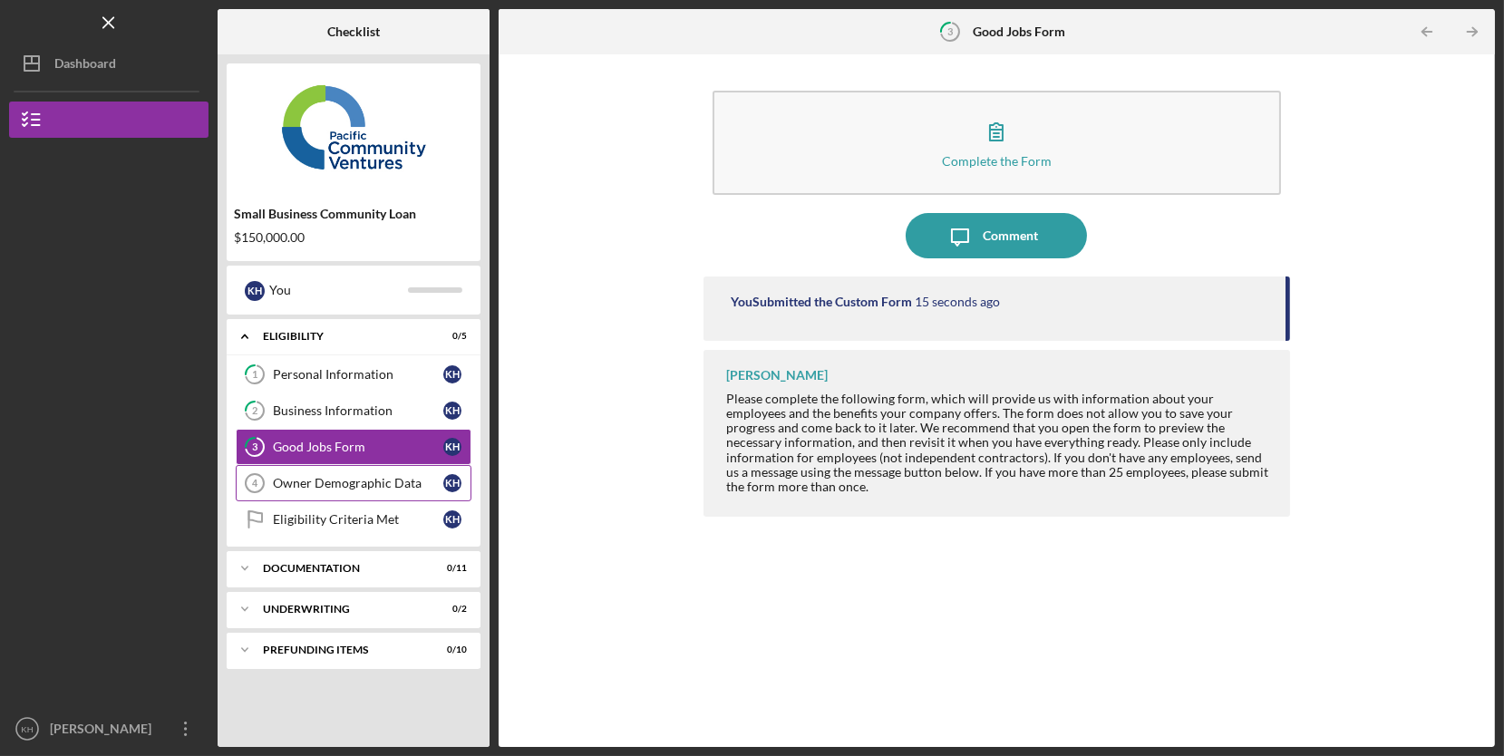
click at [362, 474] on link "Owner Demographic Data 4 Owner Demographic Data K H" at bounding box center [354, 483] width 236 height 36
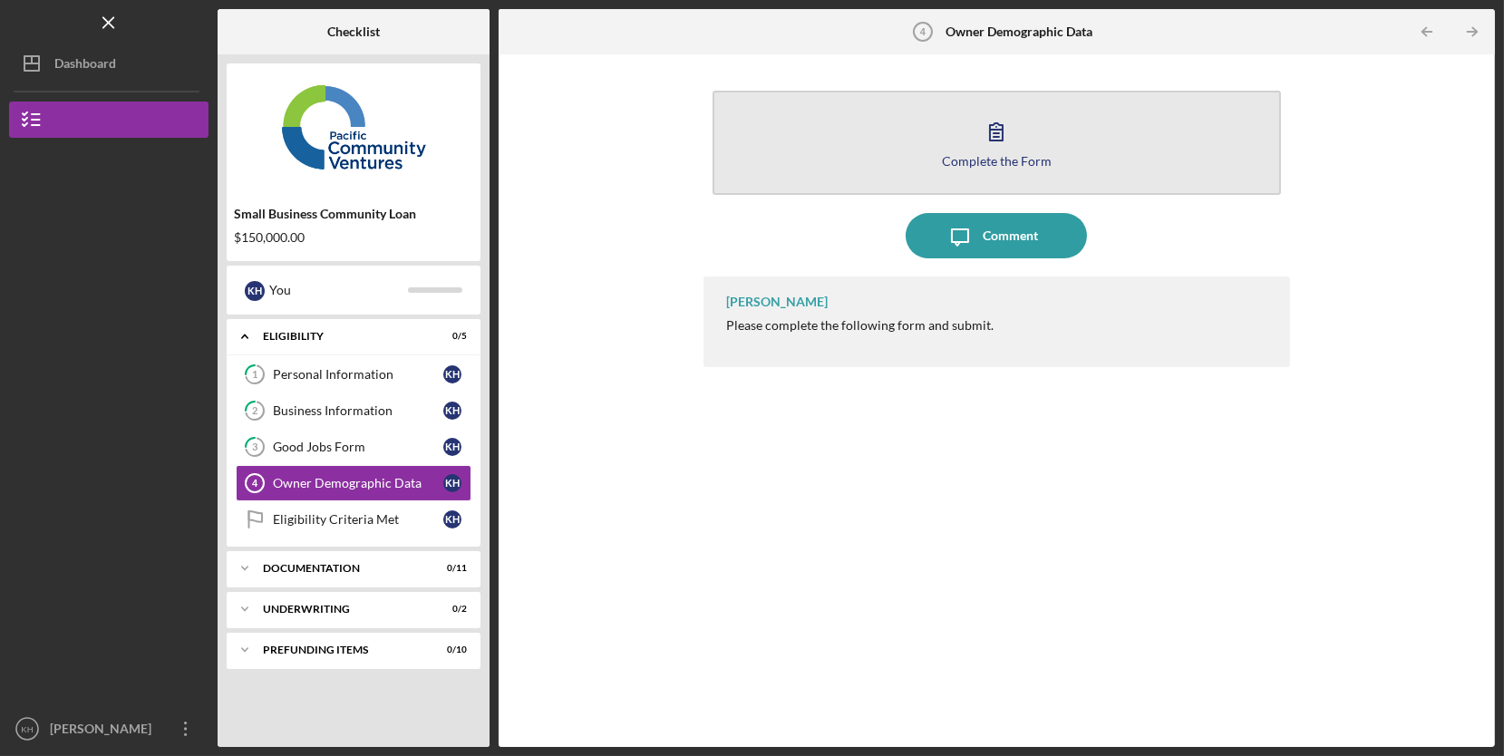
click at [1045, 130] on button "Complete the Form Form" at bounding box center [997, 143] width 569 height 104
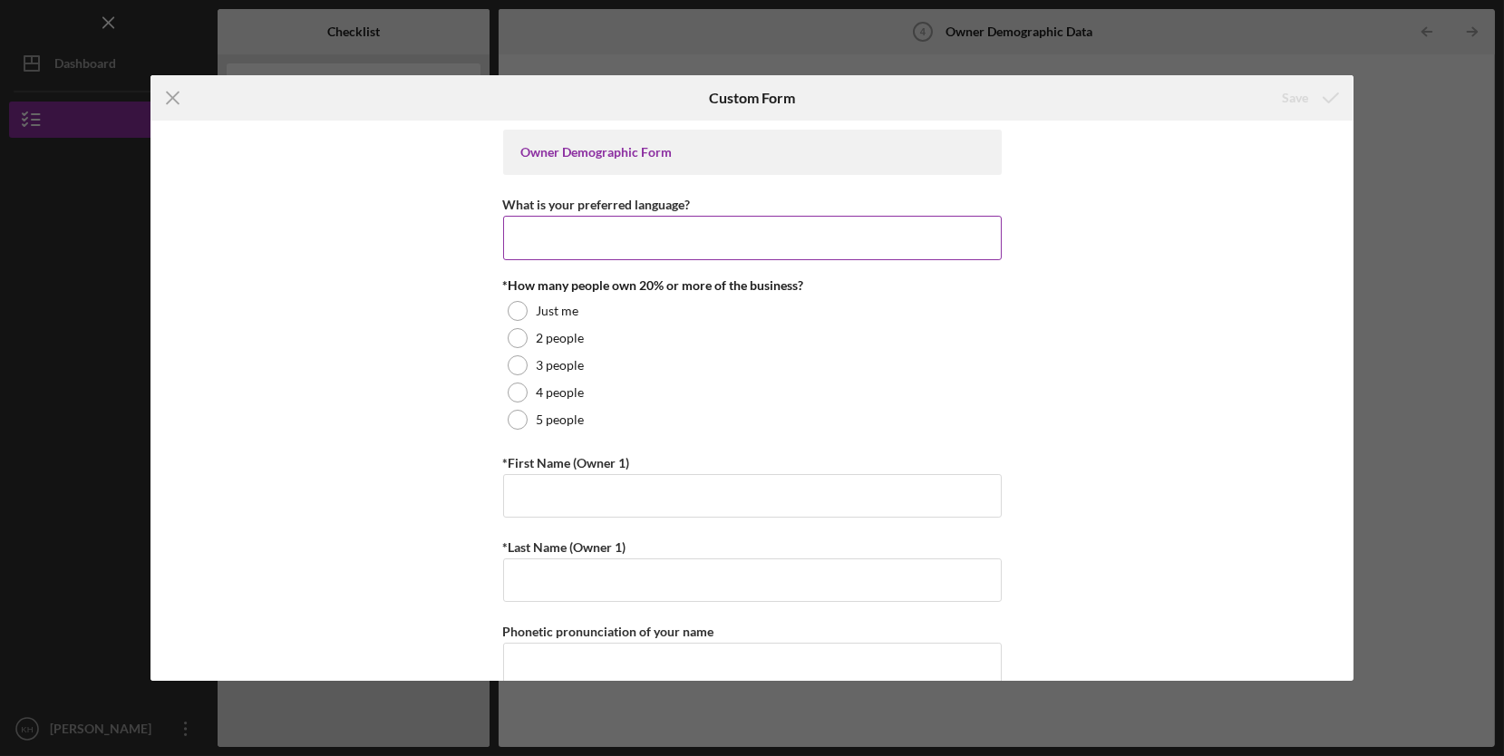
click at [849, 239] on input "What is your preferred language?" at bounding box center [752, 238] width 499 height 44
type input "English"
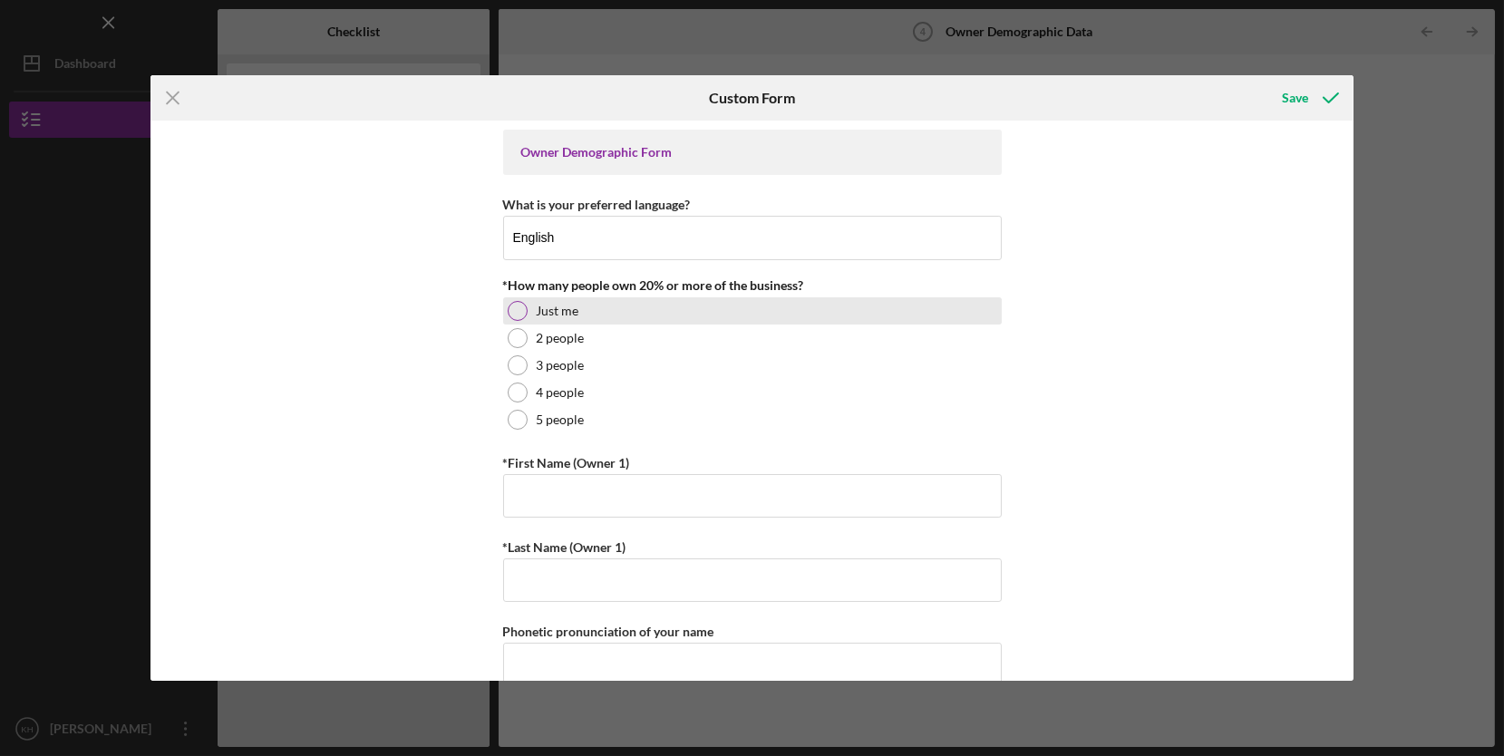
click at [572, 301] on div "Just me" at bounding box center [752, 310] width 499 height 27
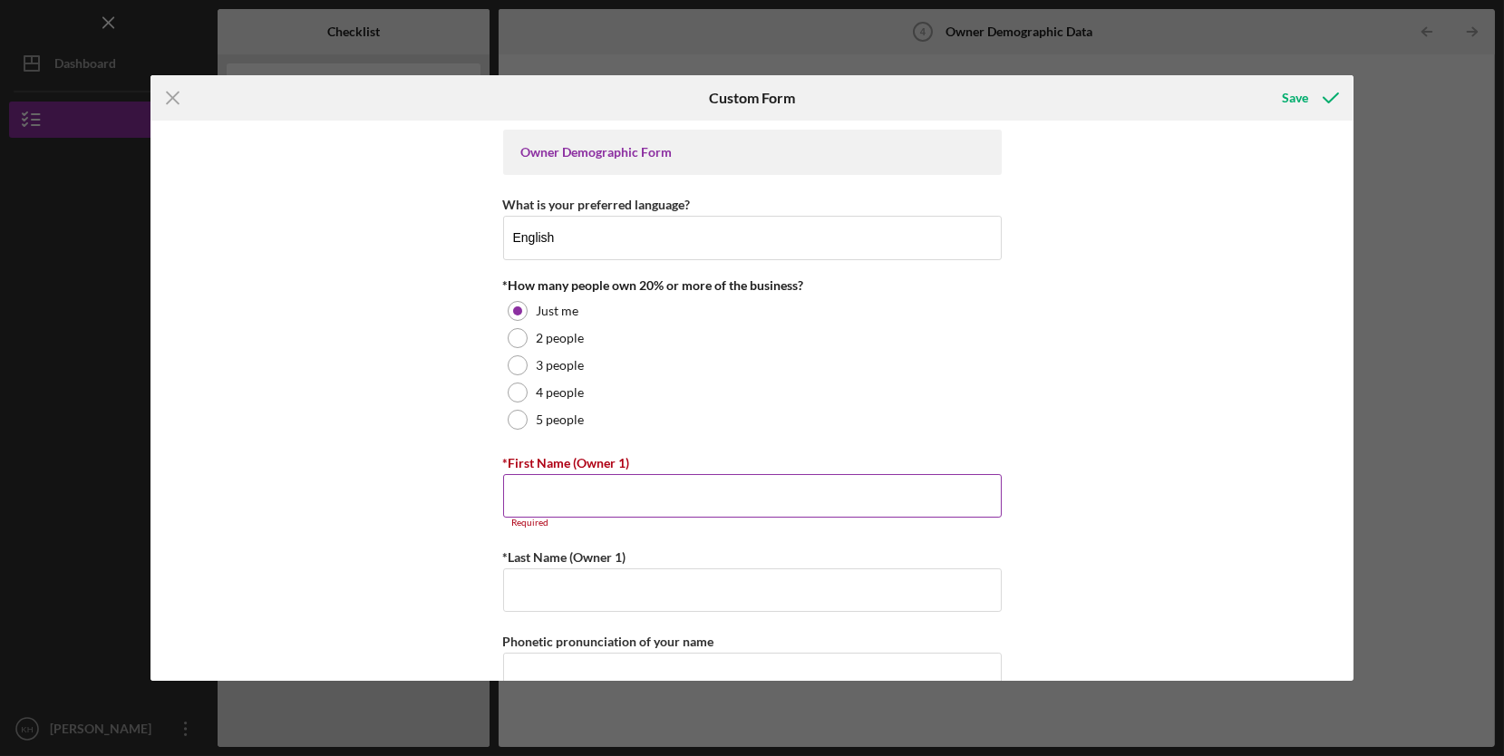
click at [763, 512] on input "*First Name (Owner 1)" at bounding box center [752, 496] width 499 height 44
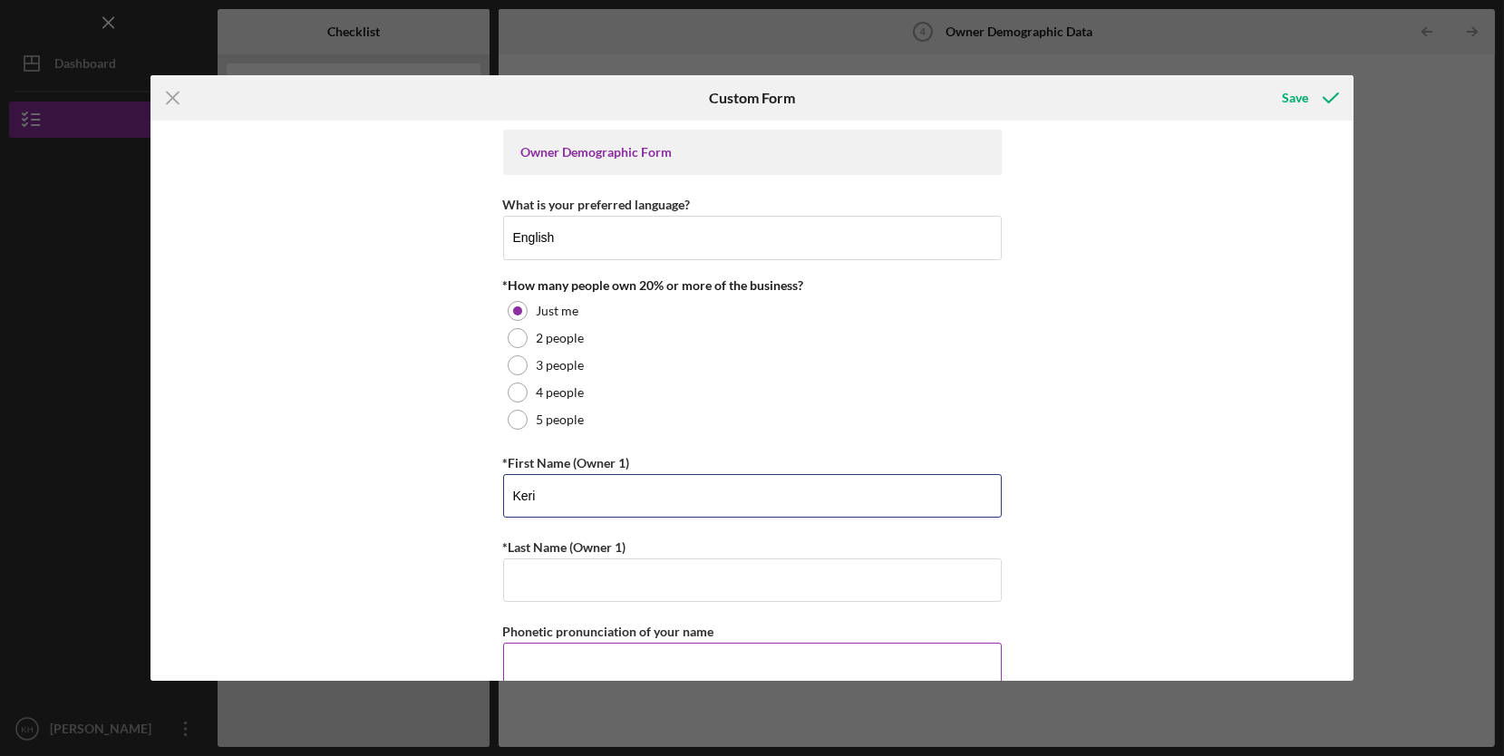
type input "Keri"
type input "[PERSON_NAME]"
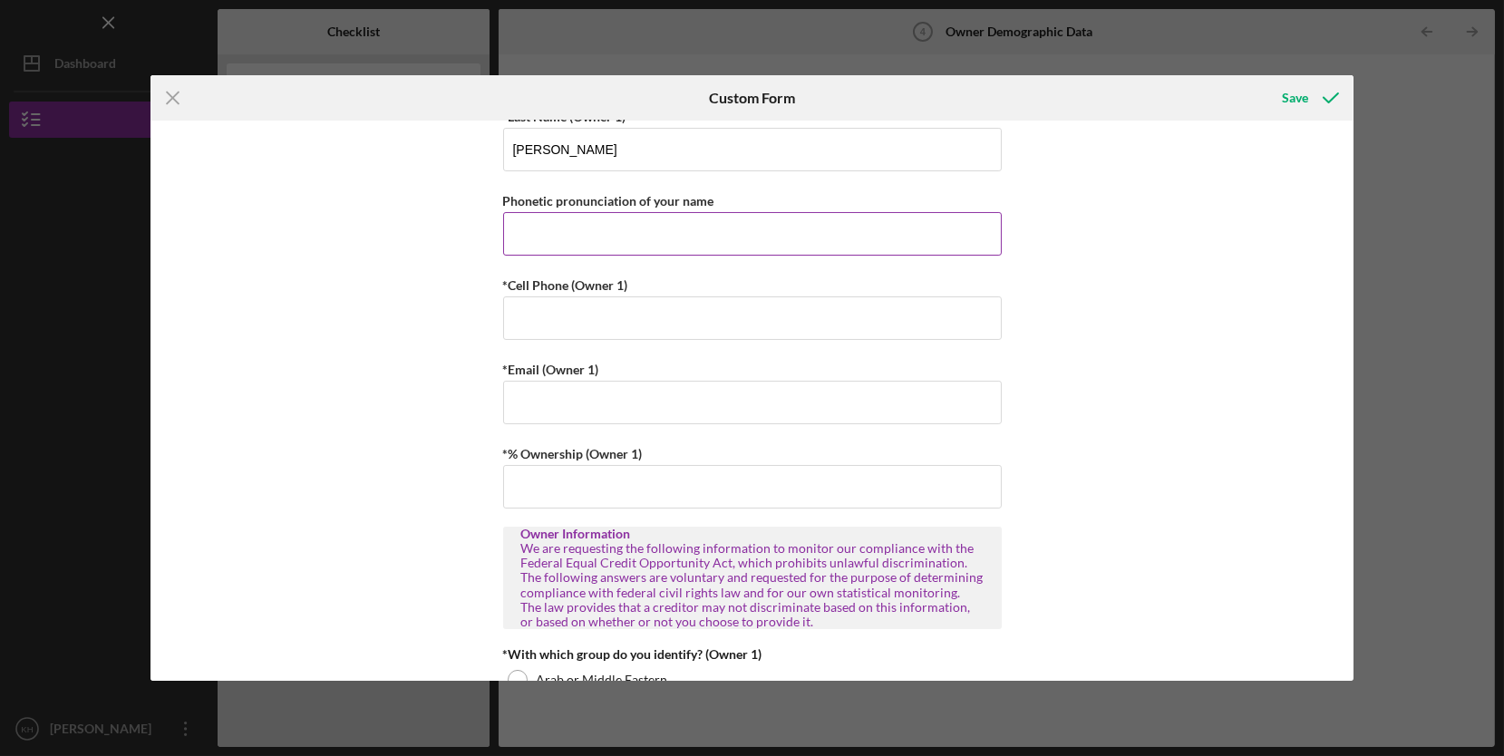
scroll to position [435, 0]
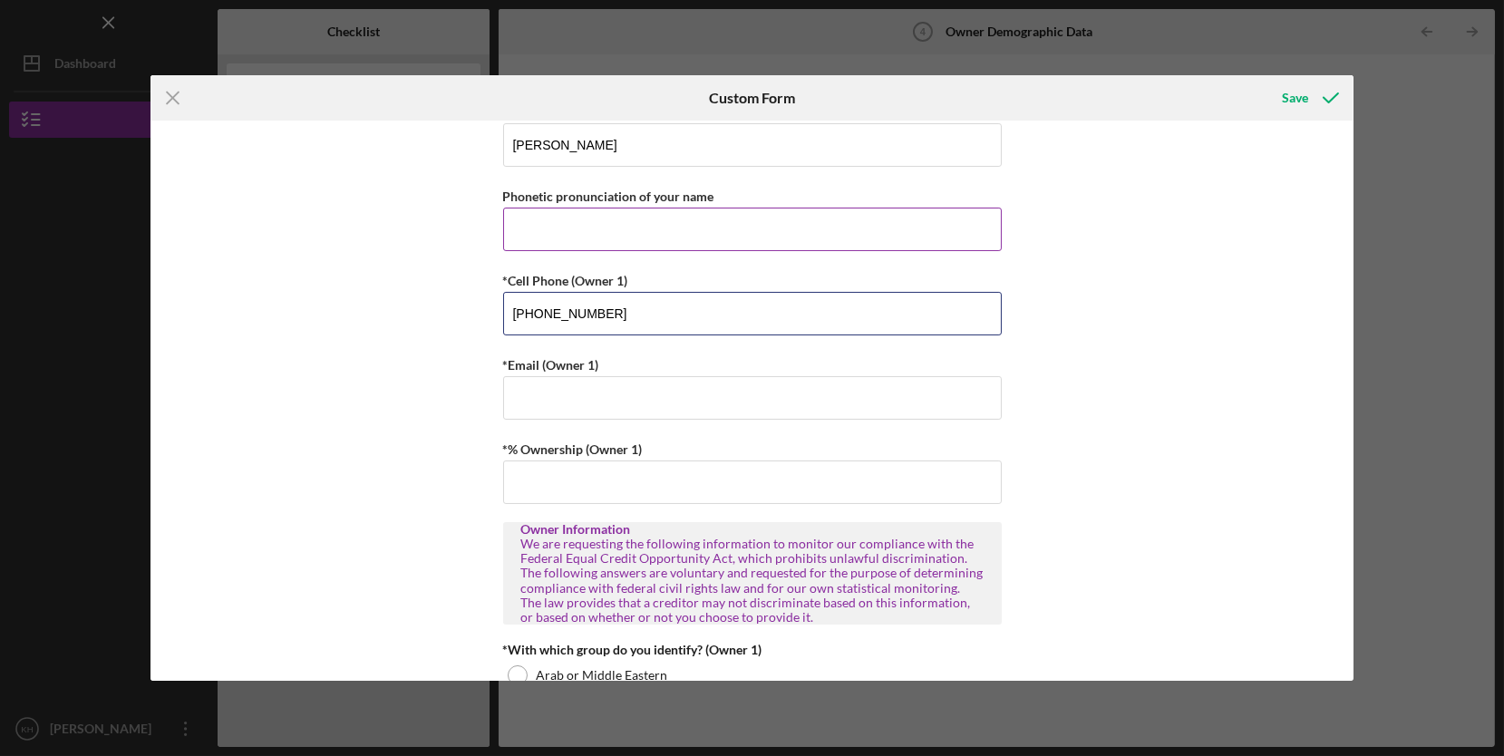
type input "[PHONE_NUMBER]"
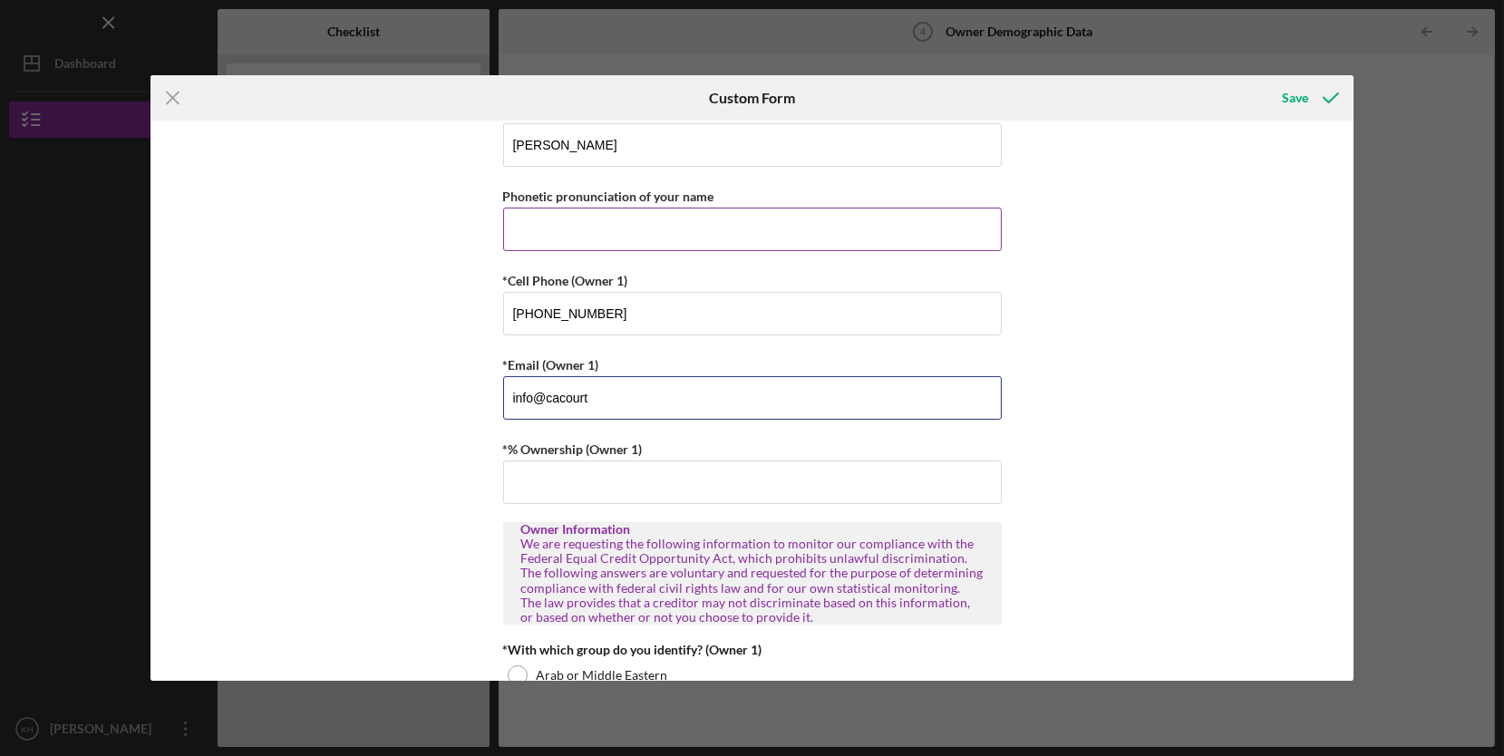
type input "[EMAIL_ADDRESS][DOMAIN_NAME]"
type input "100.00000%"
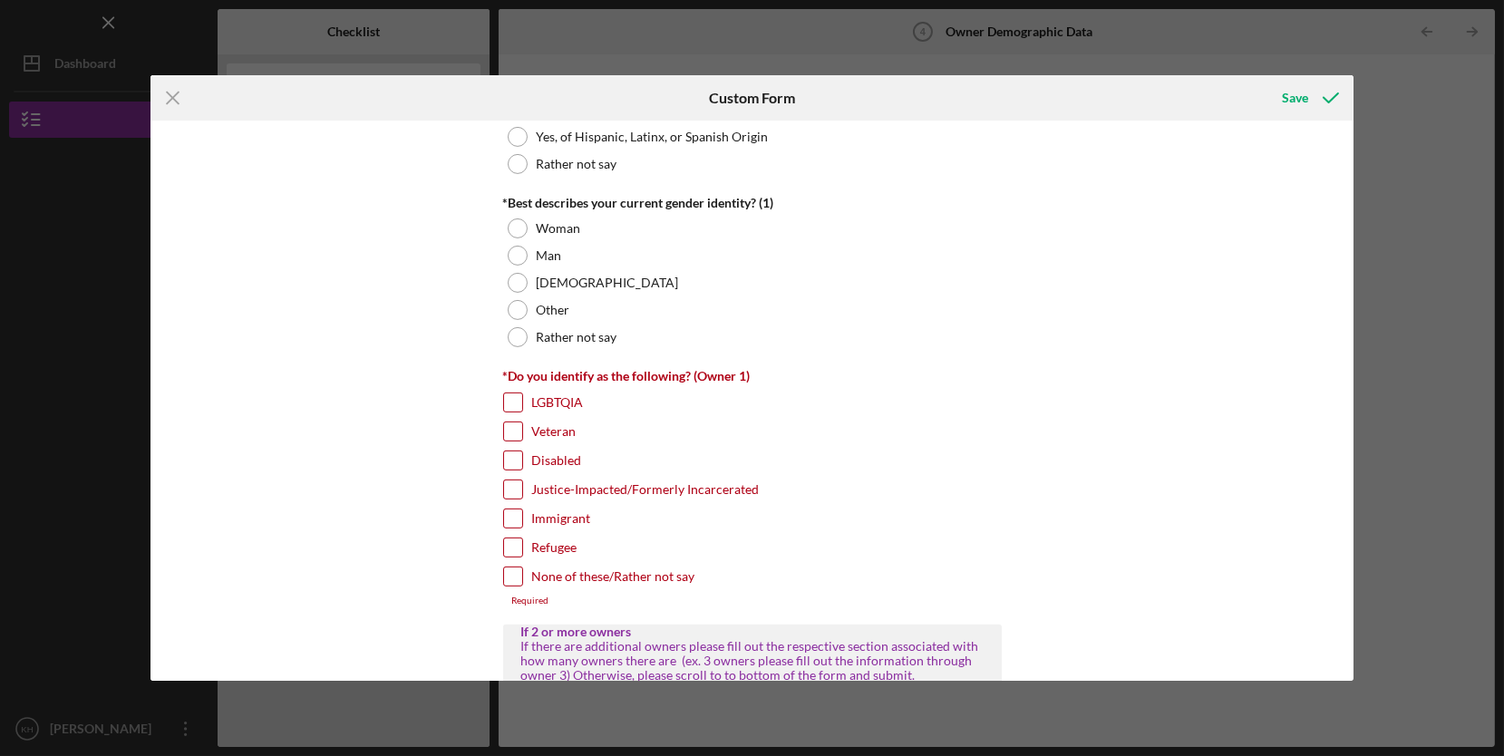
click at [633, 569] on label "None of these/Rather not say" at bounding box center [613, 577] width 163 height 18
click at [522, 569] on input "None of these/Rather not say" at bounding box center [513, 577] width 18 height 18
checkbox input "true"
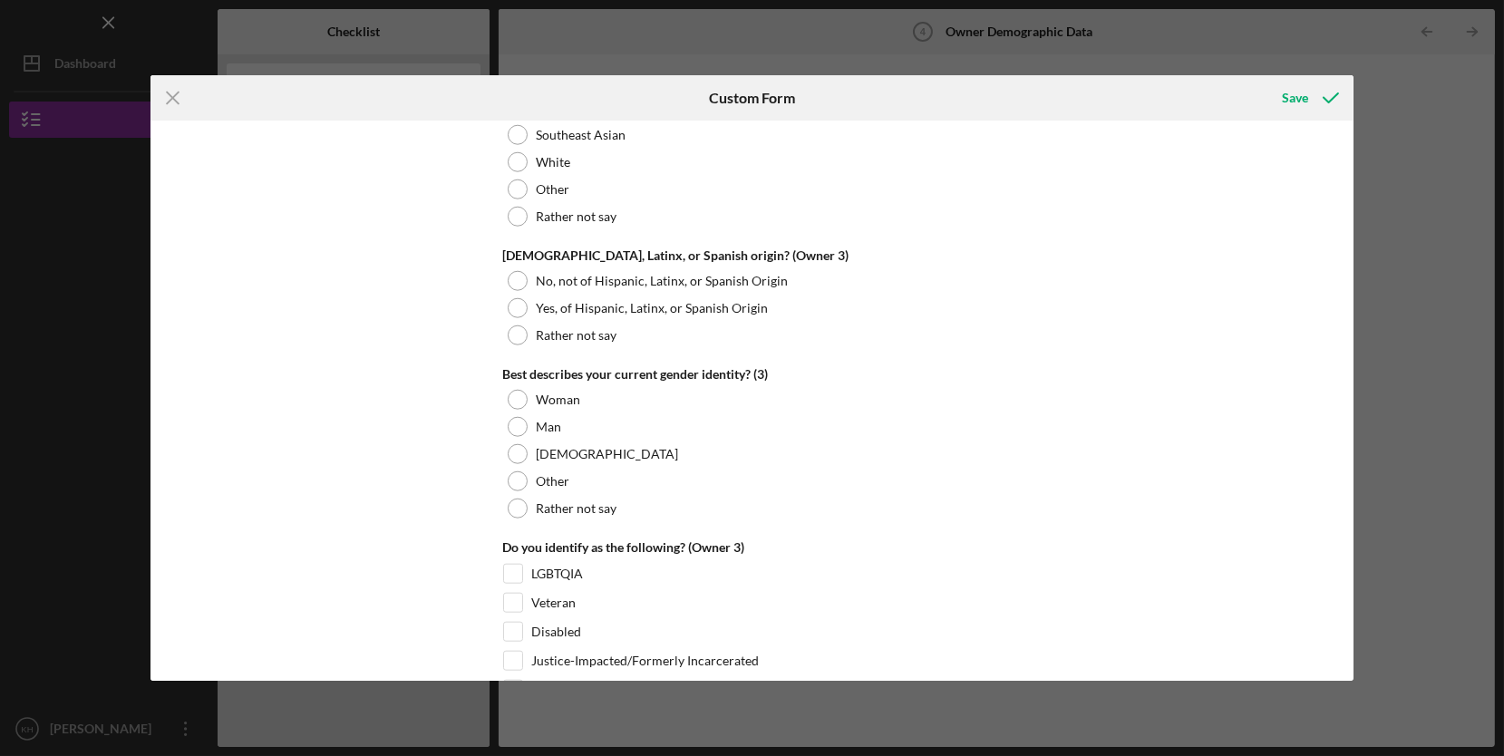
scroll to position [4042, 0]
click at [897, 583] on div "LGBTQIA" at bounding box center [752, 578] width 499 height 29
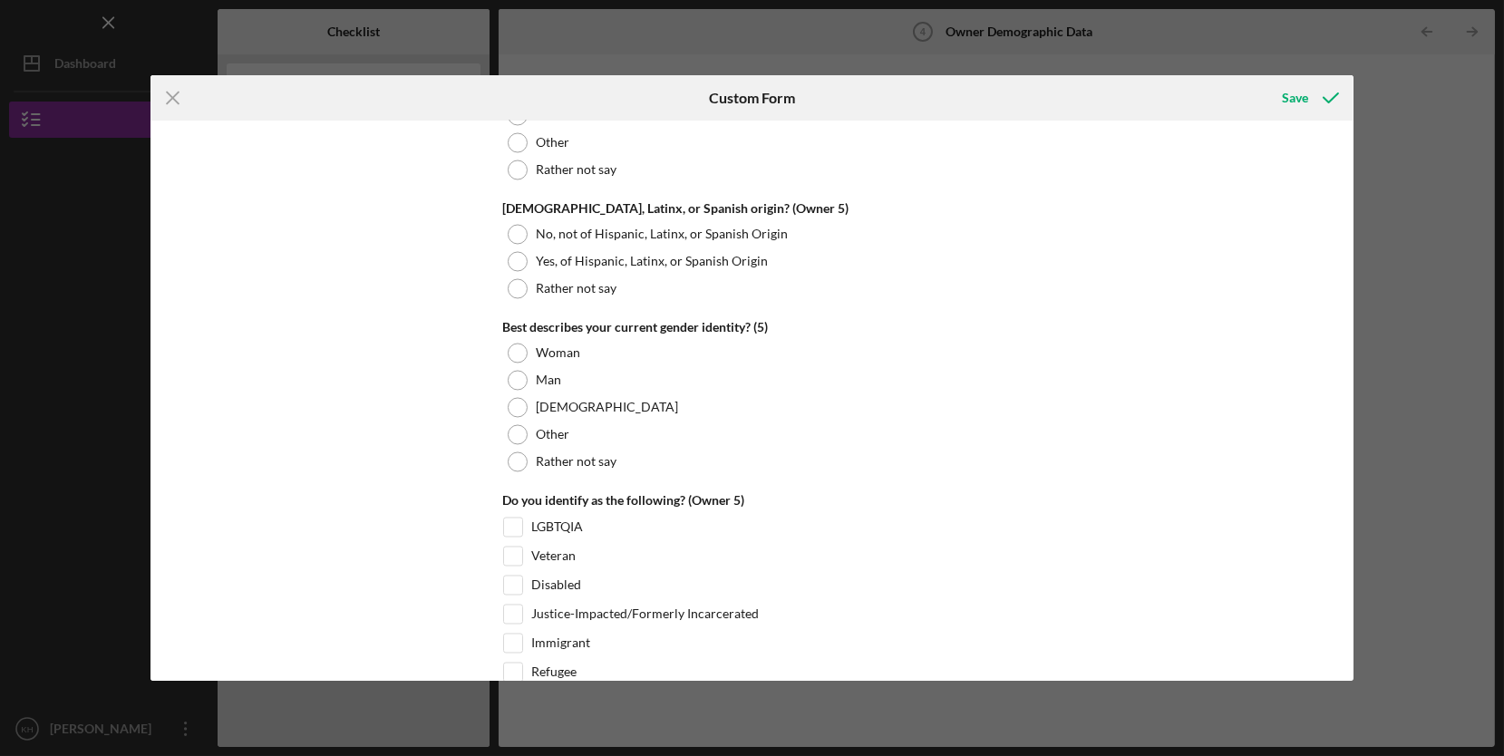
scroll to position [6916, 0]
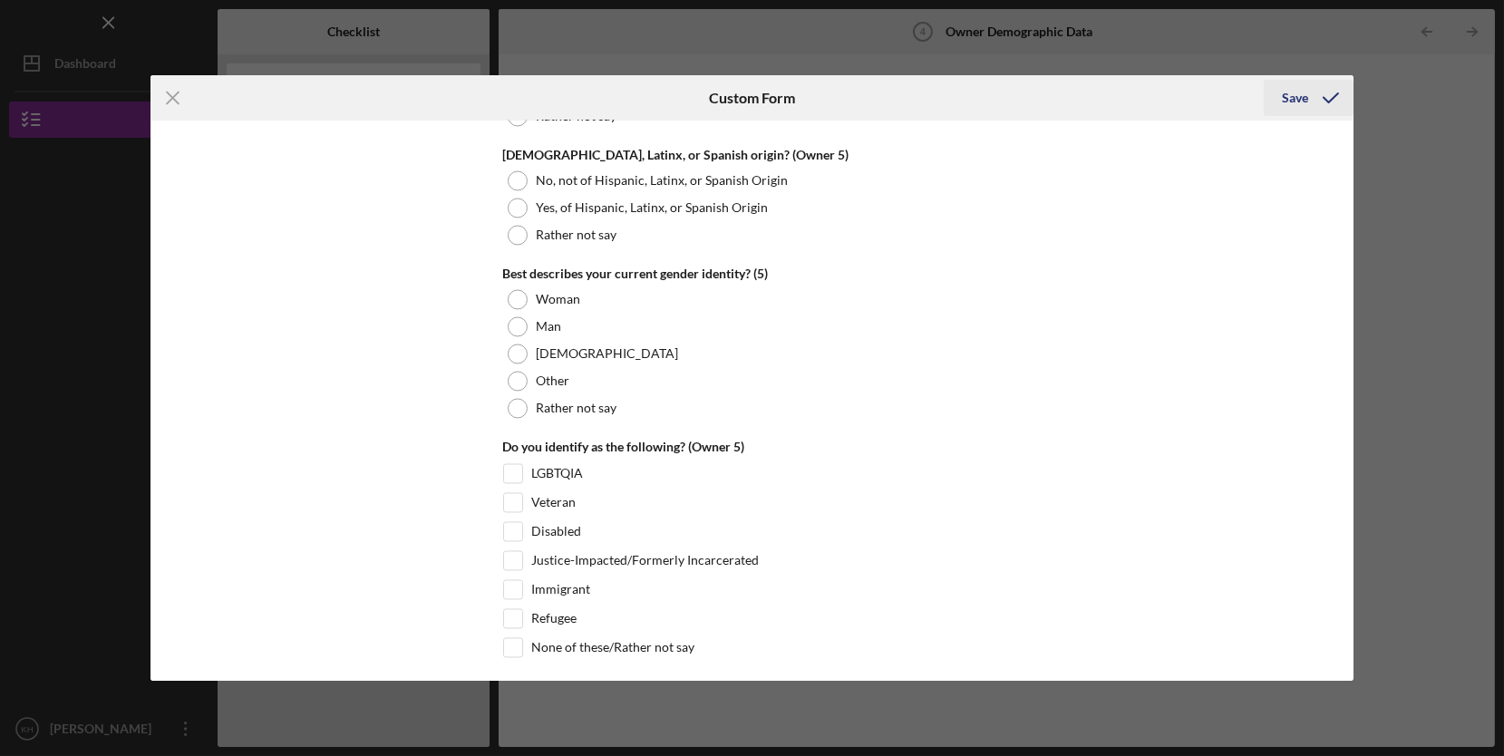
click at [1310, 102] on icon "submit" at bounding box center [1330, 97] width 45 height 45
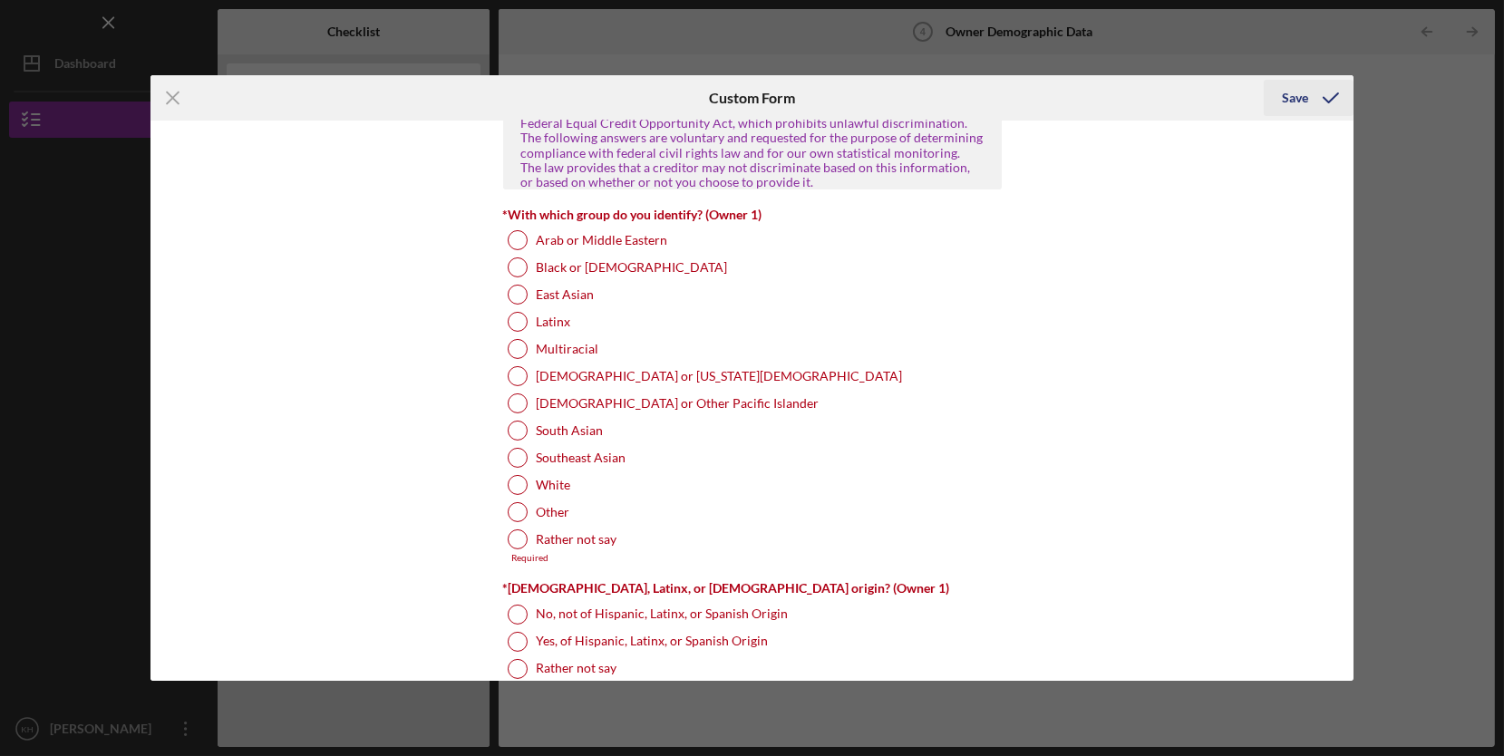
scroll to position [861, 0]
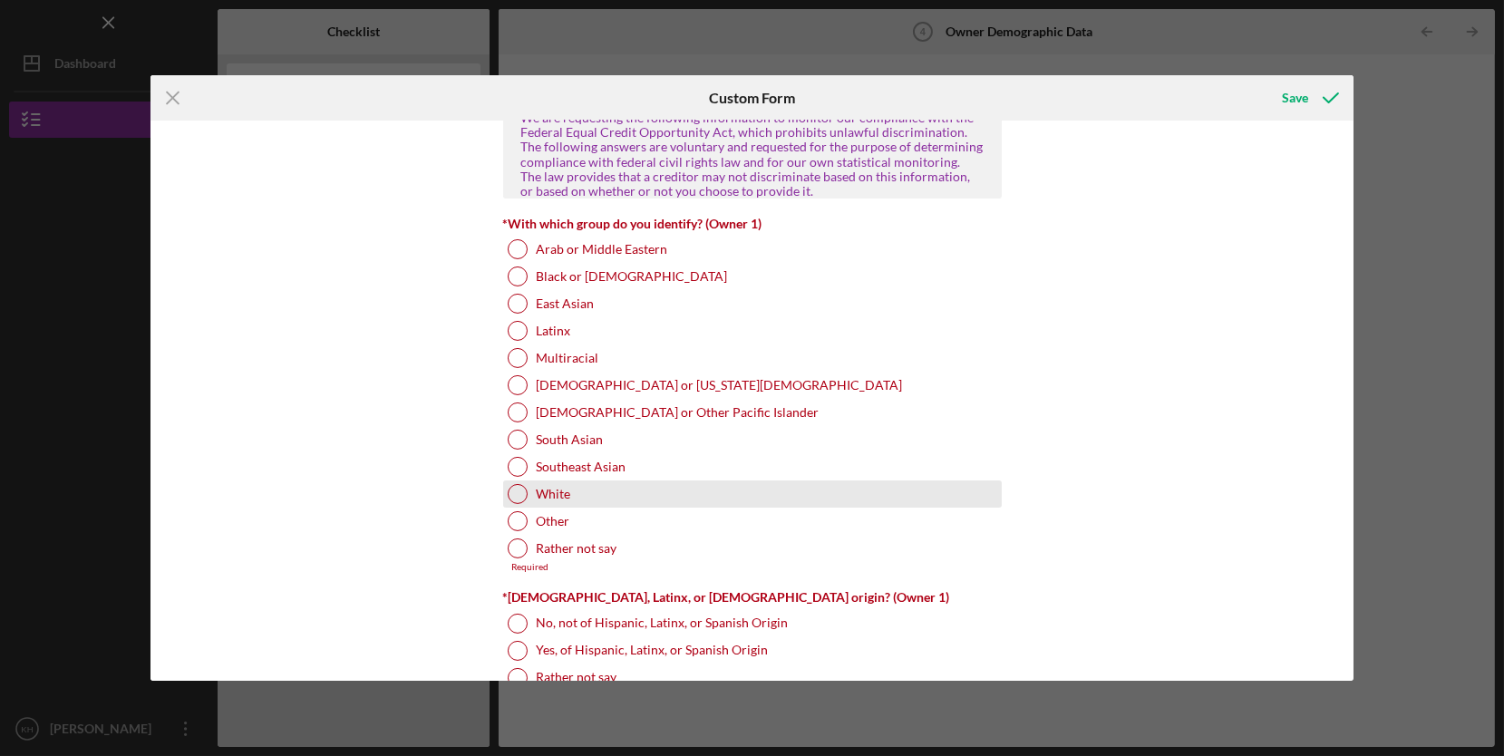
click at [568, 492] on label "White" at bounding box center [554, 494] width 34 height 15
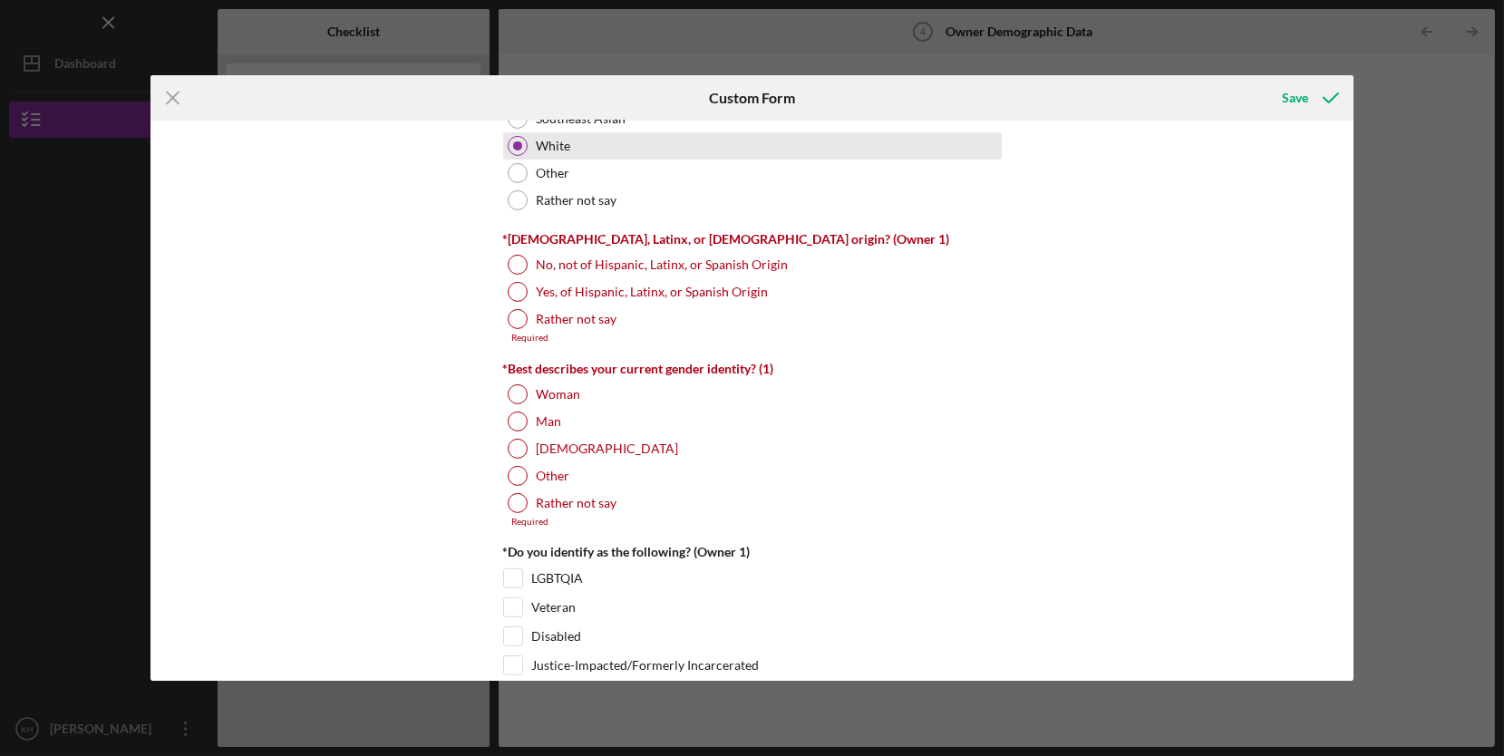
scroll to position [1211, 0]
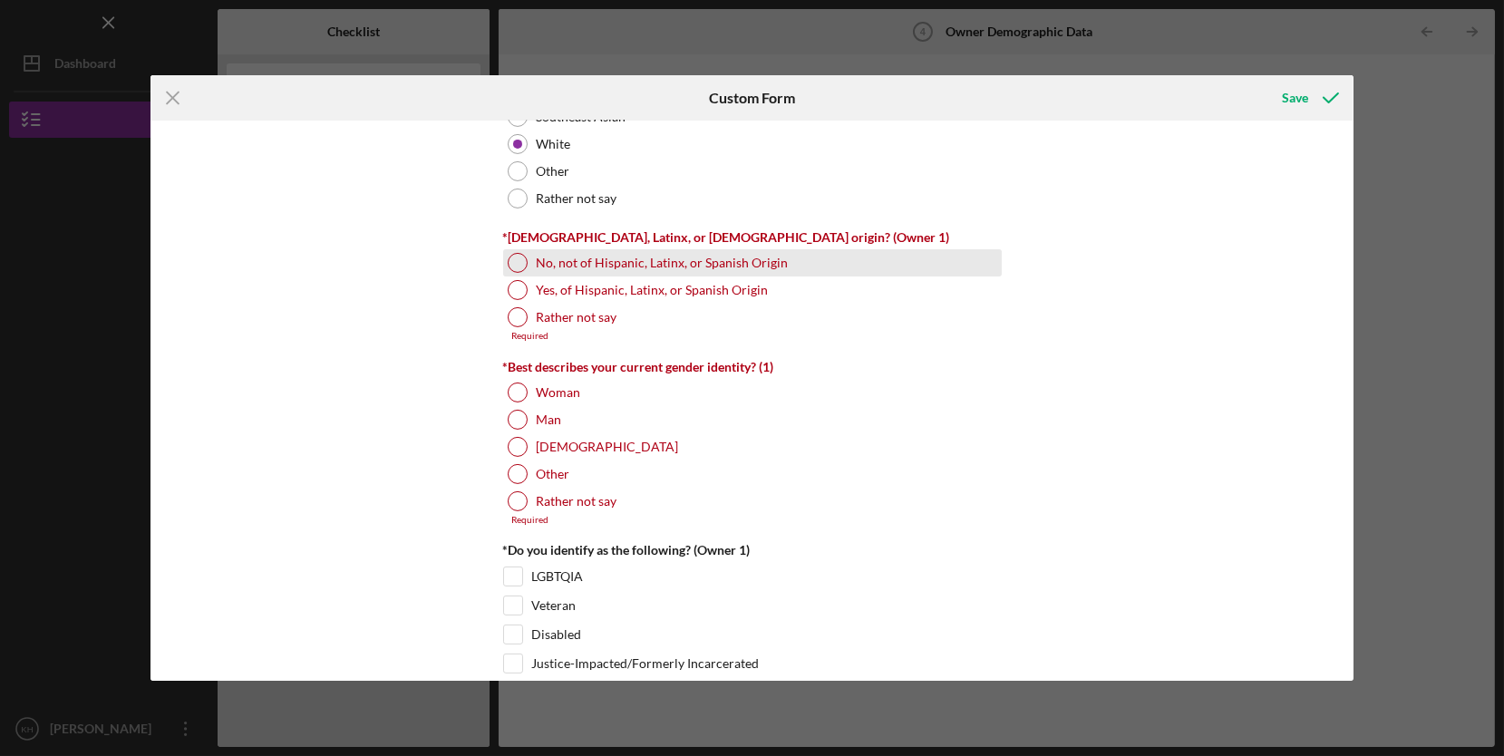
click at [743, 260] on label "No, not of Hispanic, Latinx, or Spanish Origin" at bounding box center [663, 263] width 252 height 15
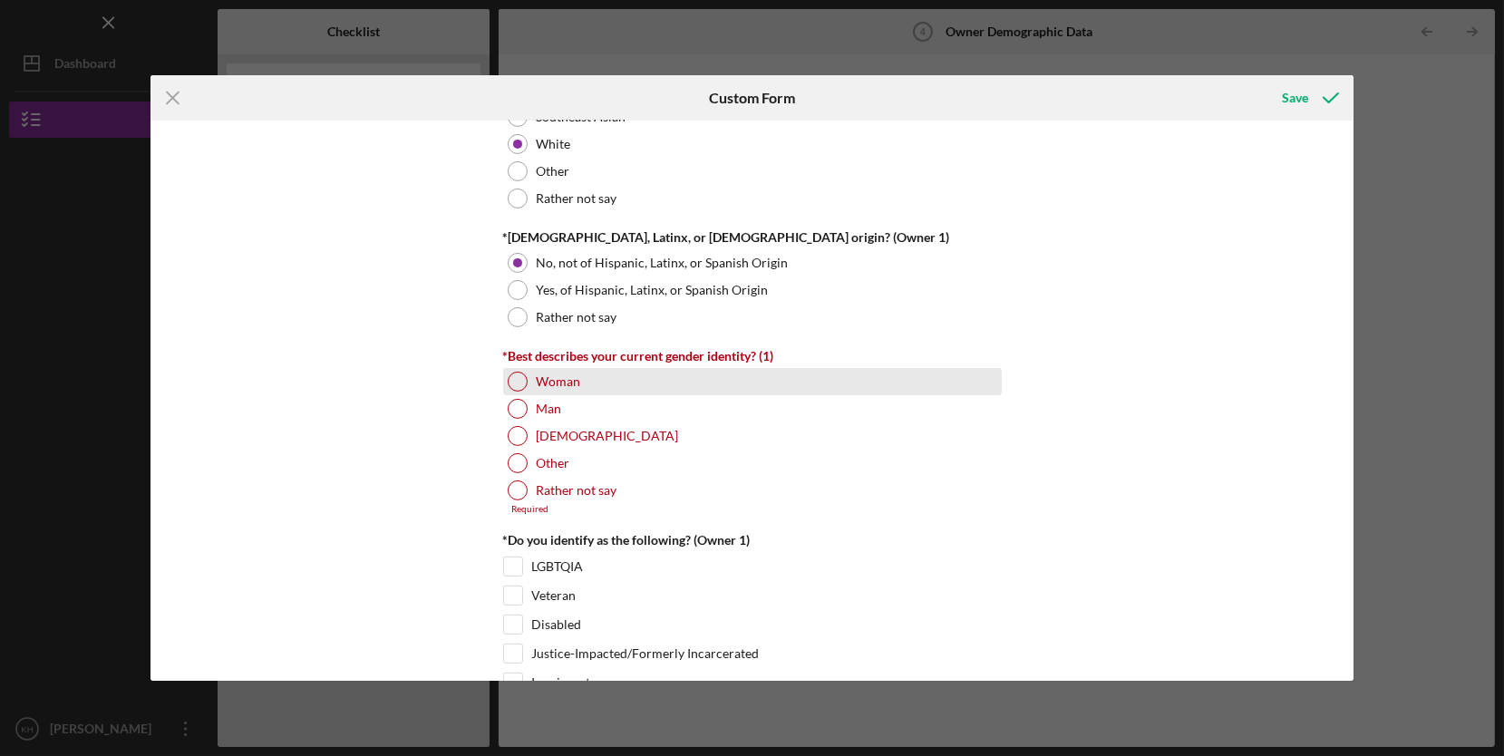
click at [569, 375] on label "Woman" at bounding box center [559, 381] width 44 height 15
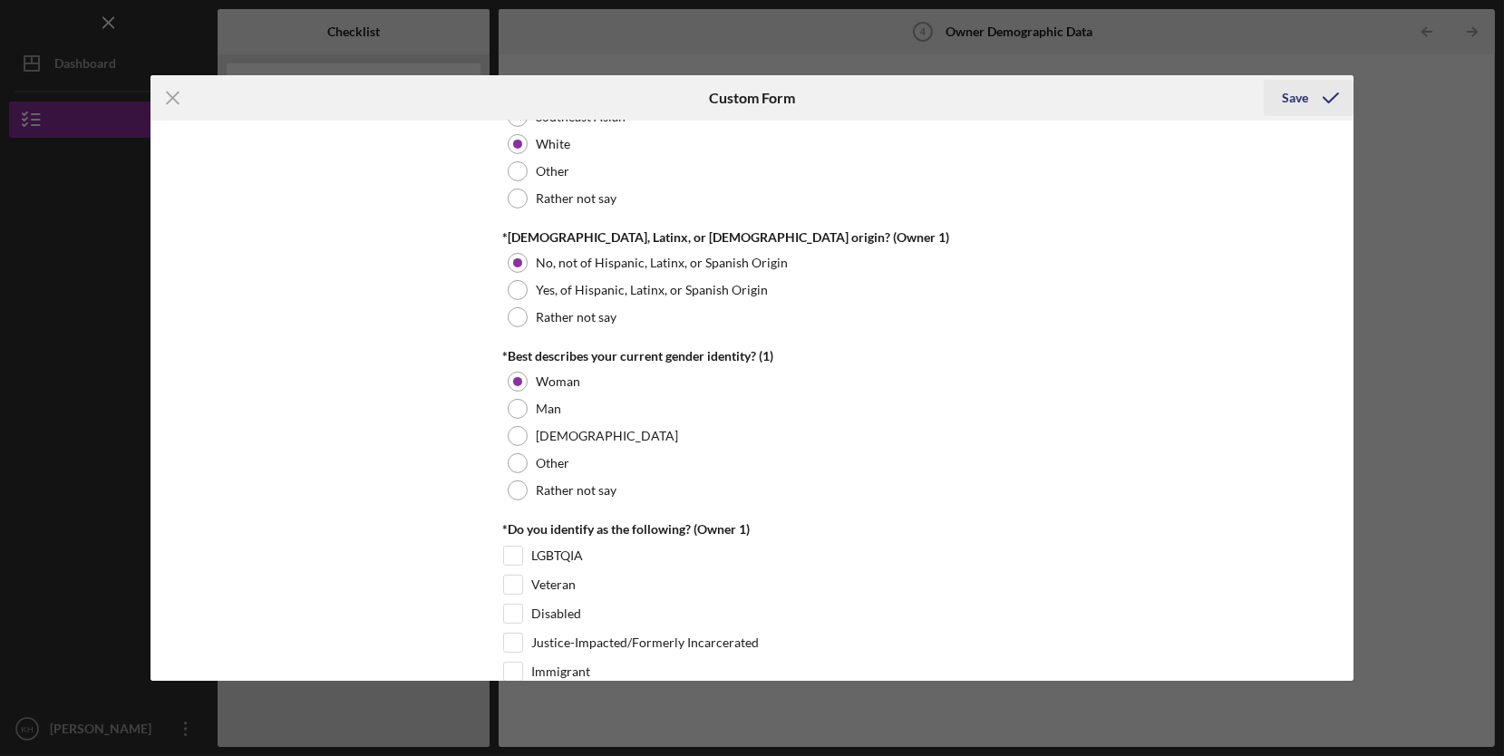
click at [1307, 92] on div "Save" at bounding box center [1295, 98] width 26 height 36
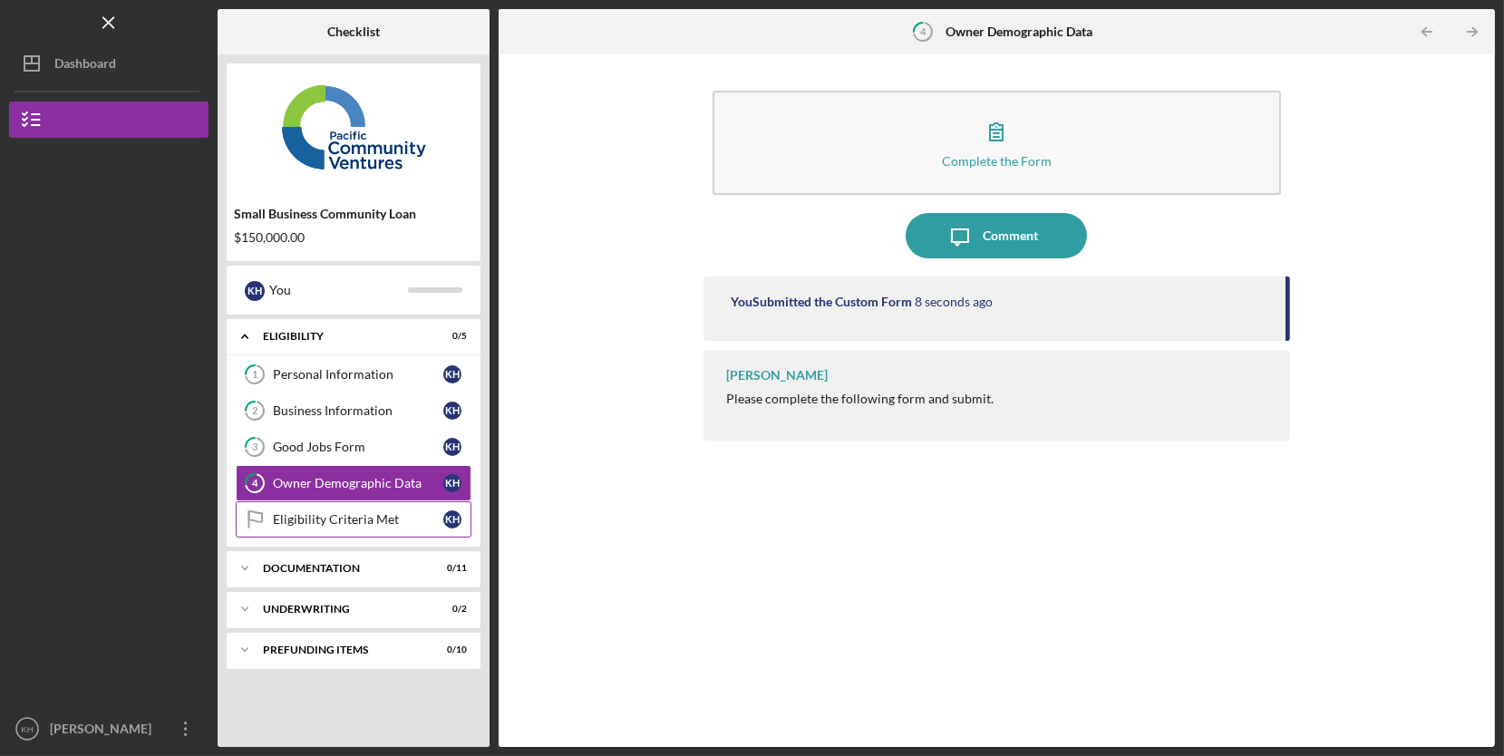
click at [396, 512] on div "Eligibility Criteria Met" at bounding box center [358, 519] width 170 height 15
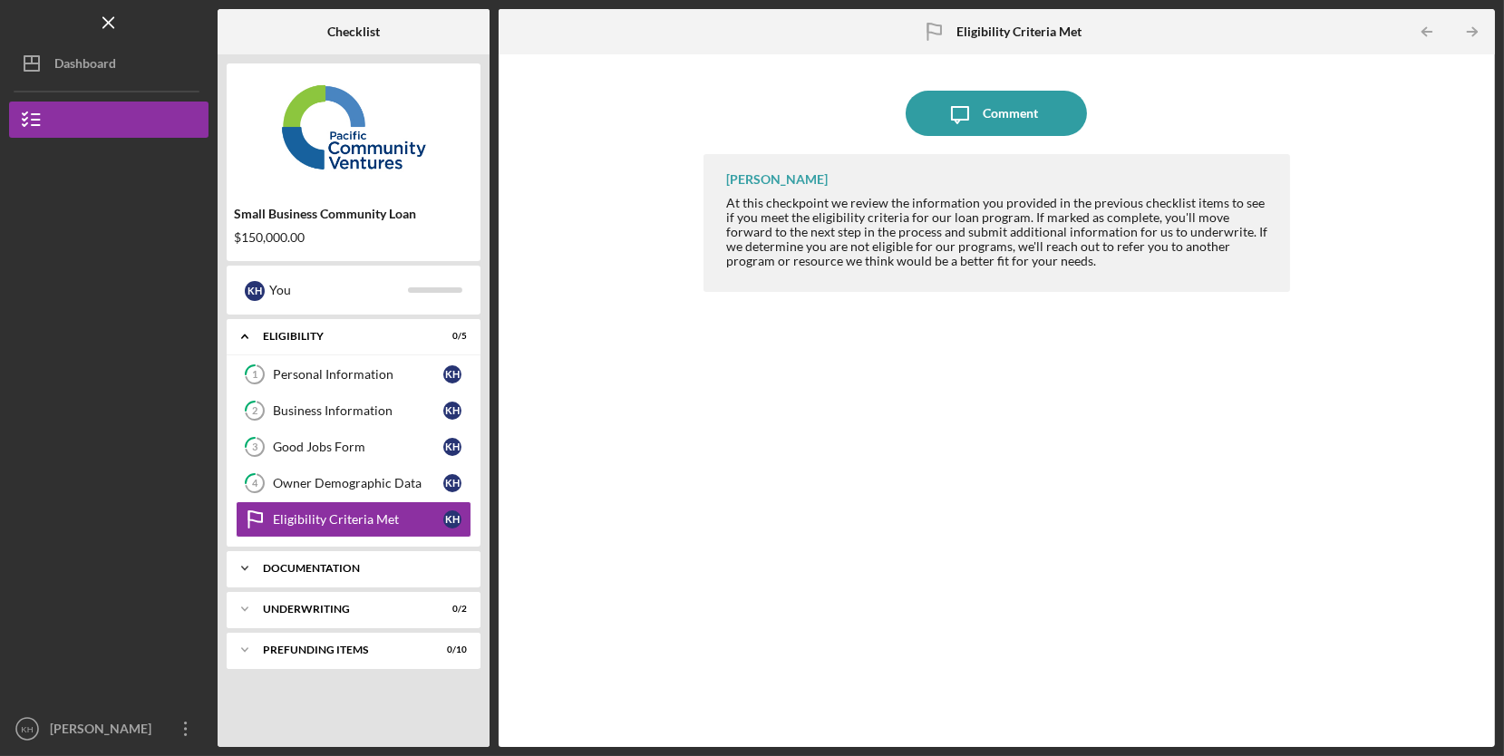
click at [413, 550] on div "Icon/Expander Documentation 0 / 11" at bounding box center [354, 568] width 254 height 36
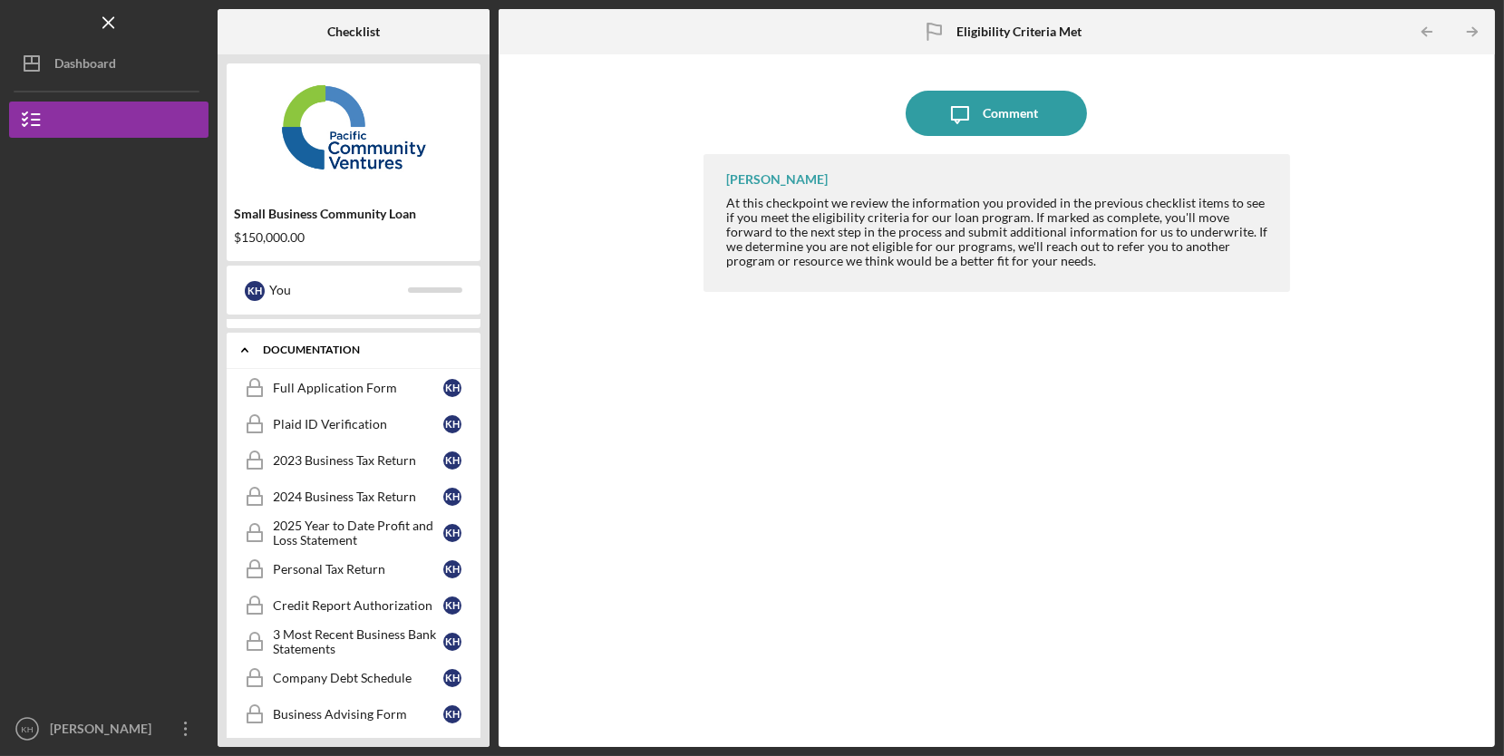
scroll to position [216, 0]
click at [369, 397] on link "Full Application Form Full Application Form K H" at bounding box center [354, 391] width 236 height 36
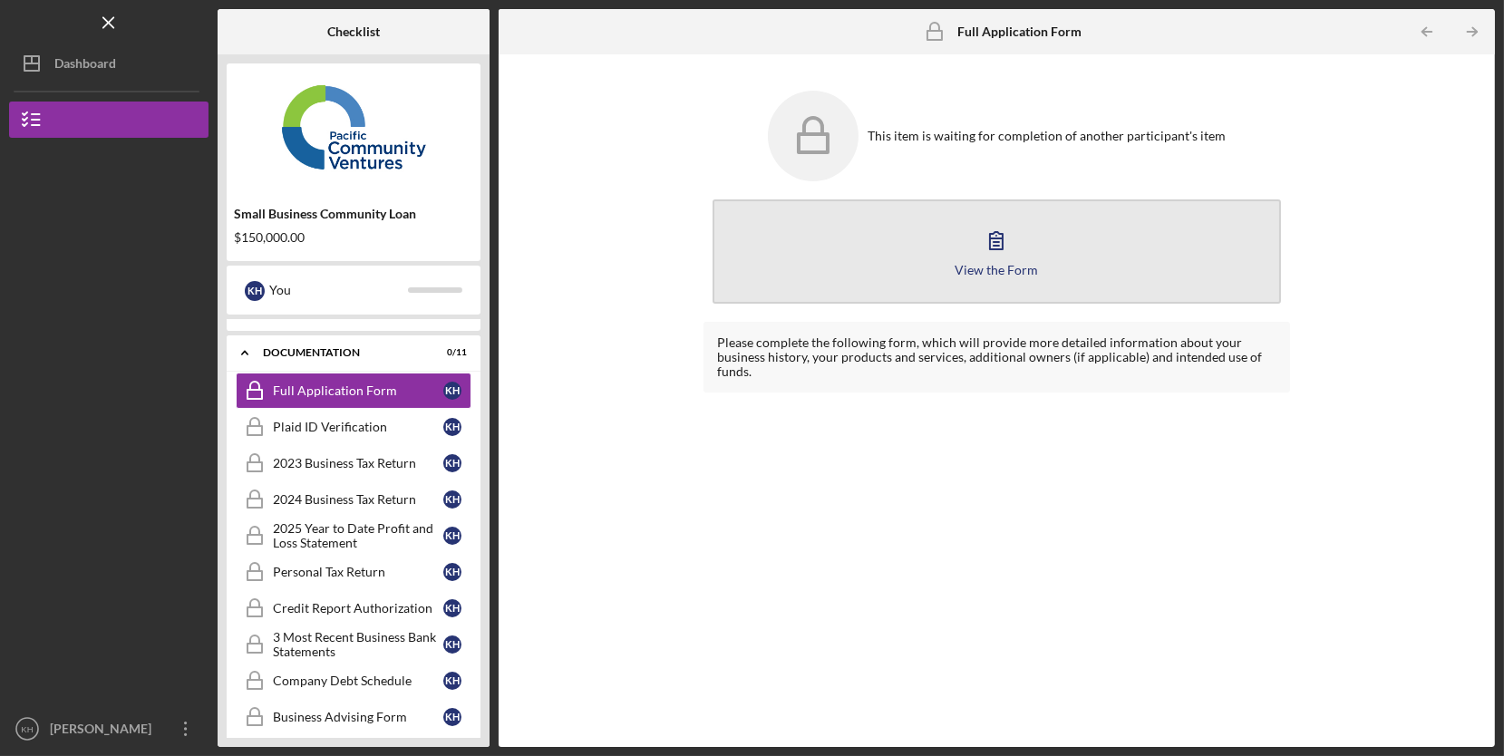
click at [1007, 248] on icon "button" at bounding box center [996, 240] width 45 height 45
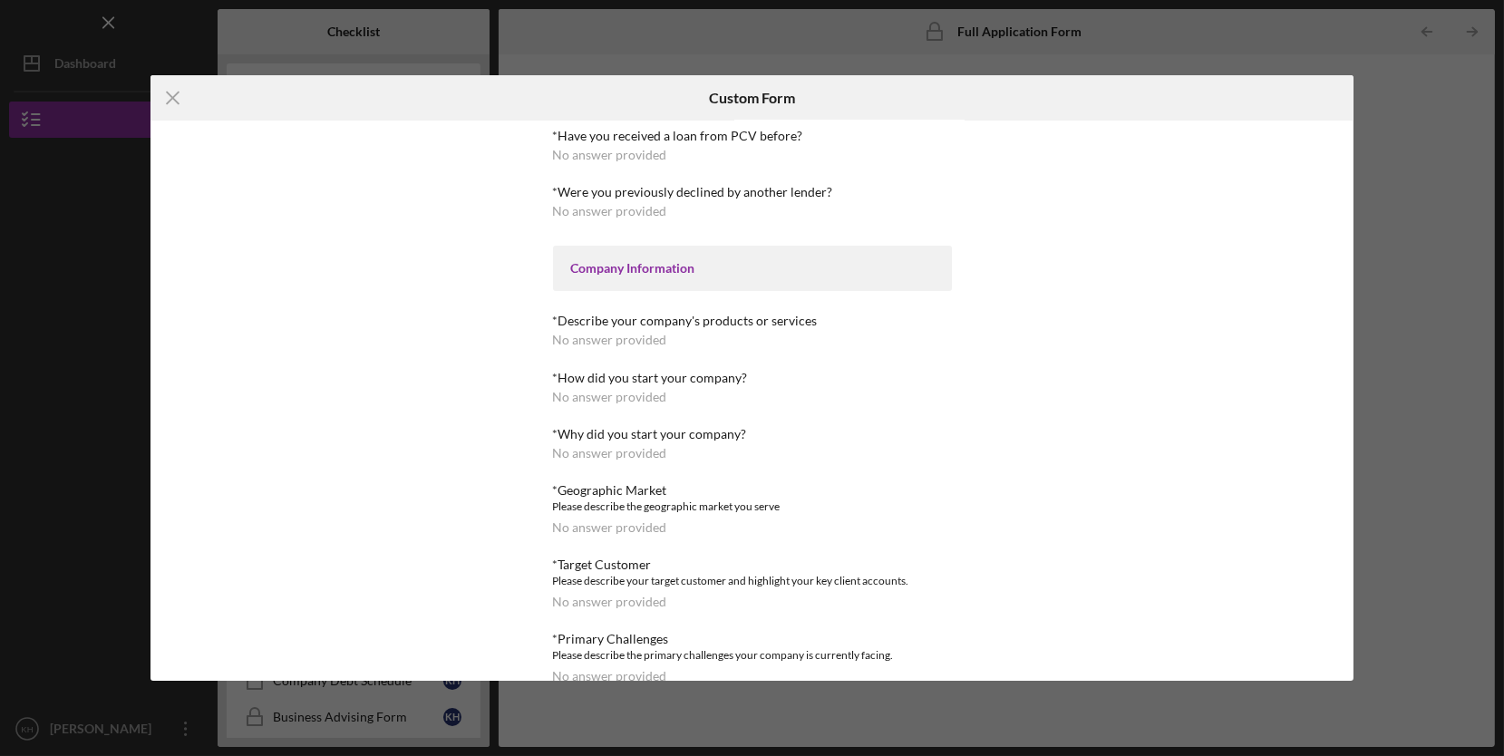
scroll to position [258, 0]
click at [174, 104] on icon "Icon/Menu Close" at bounding box center [173, 97] width 45 height 45
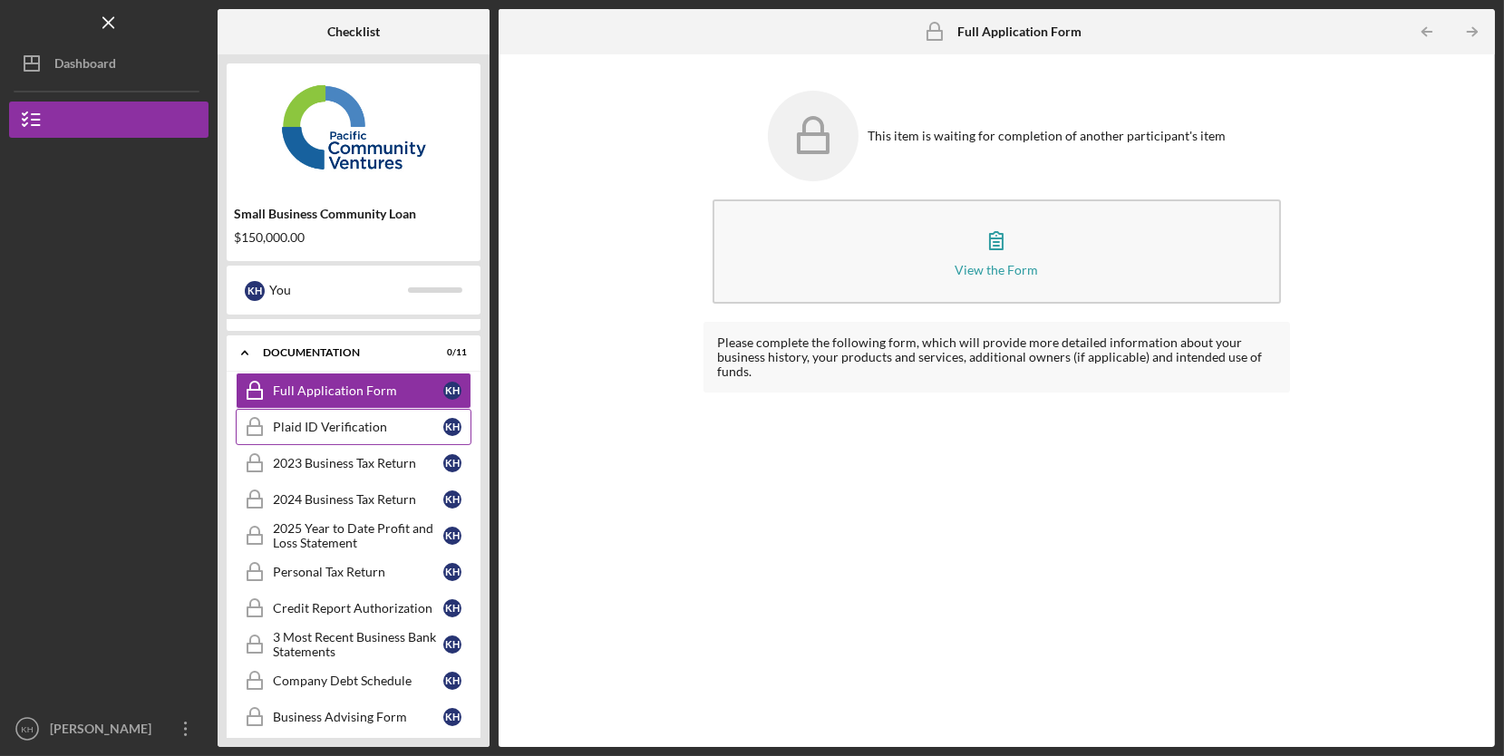
click at [388, 424] on div "Plaid ID Verification" at bounding box center [358, 427] width 170 height 15
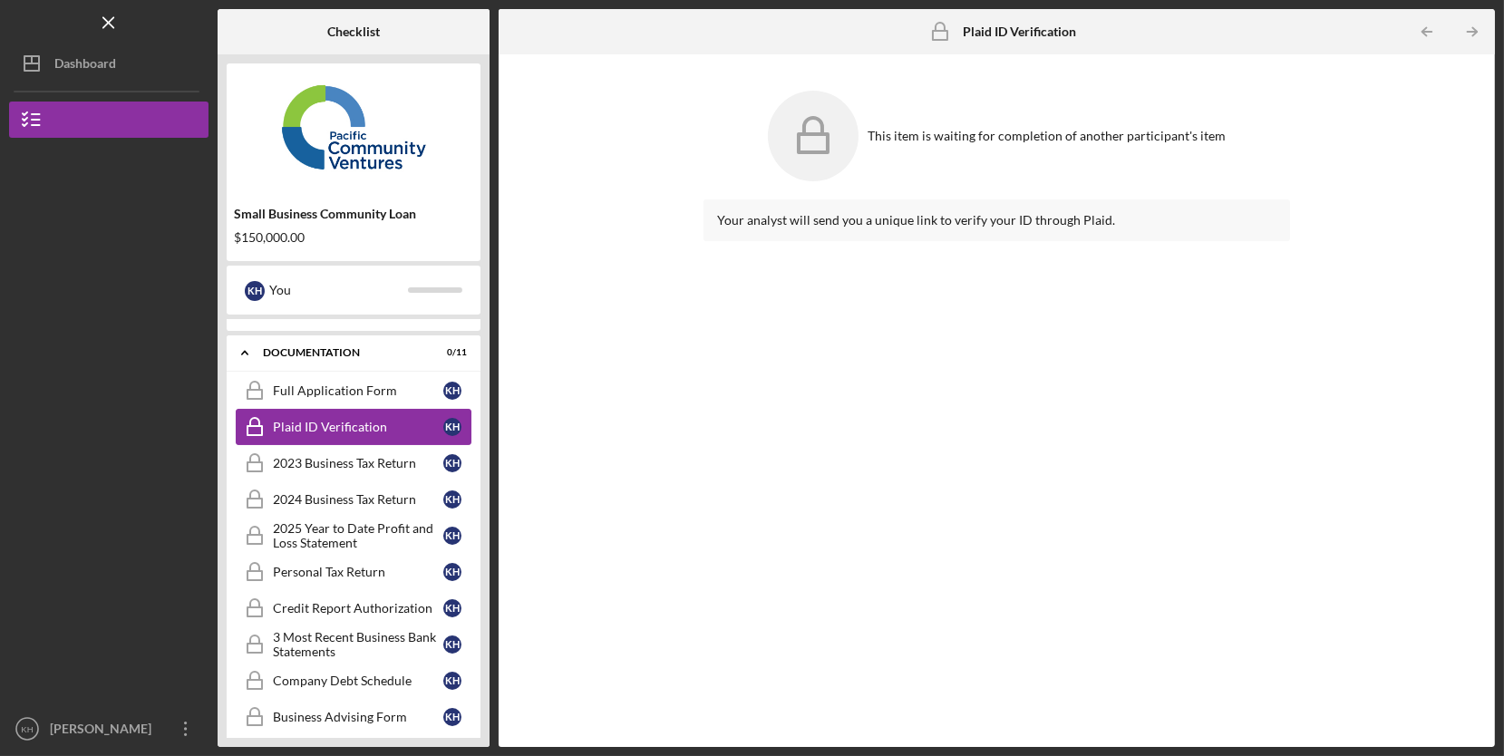
scroll to position [345, 0]
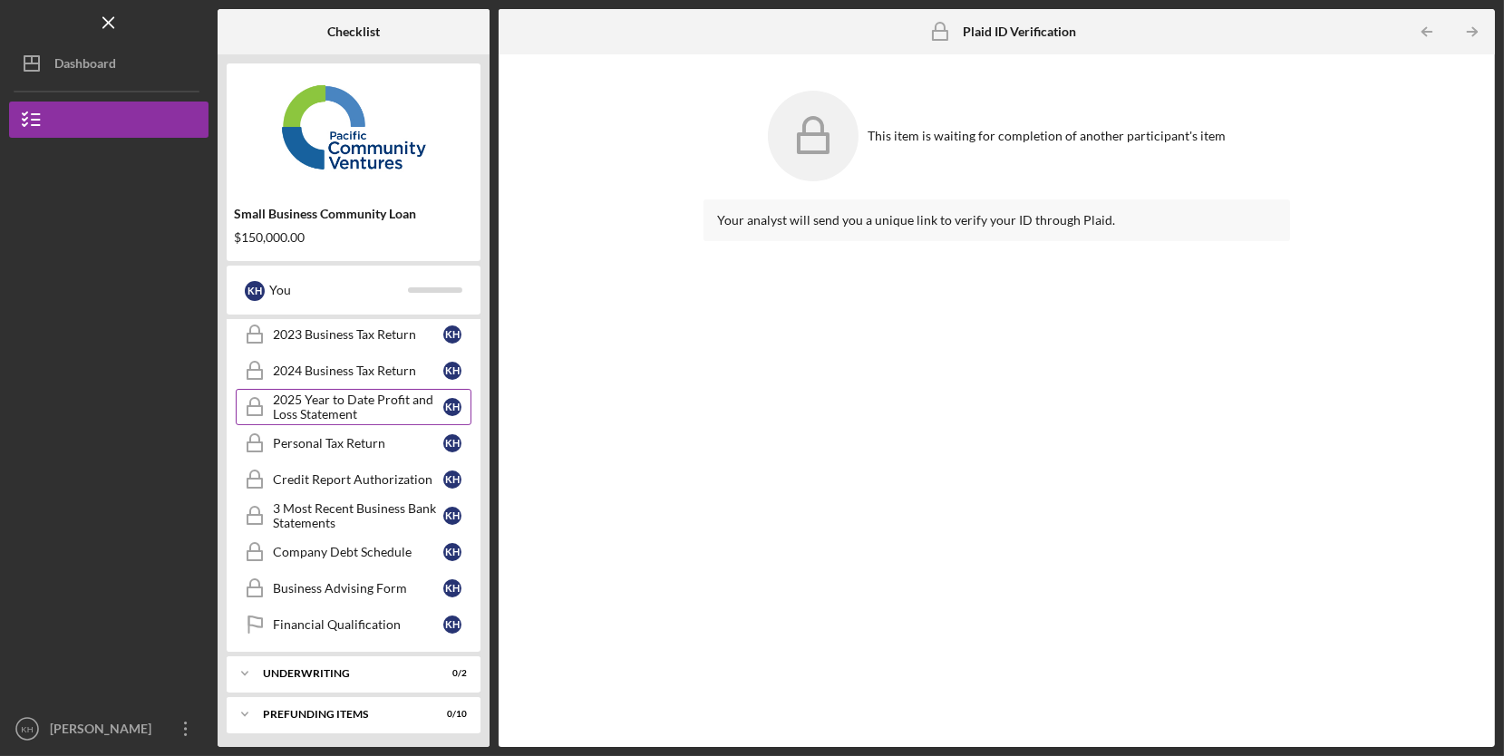
click at [410, 404] on div "2025 Year to Date Profit and Loss Statement" at bounding box center [358, 407] width 170 height 29
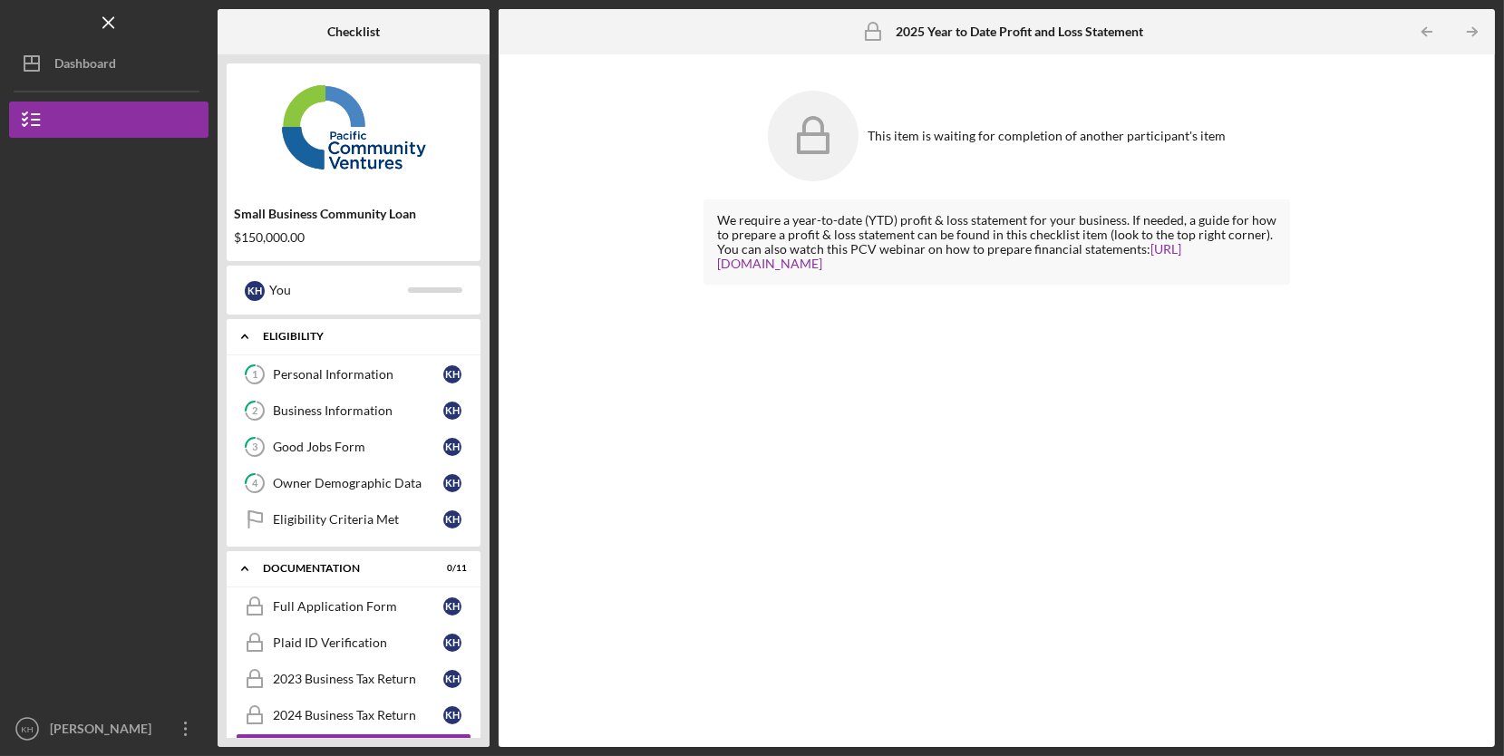
click at [366, 342] on div "Icon/Expander Eligibility 0 / 5" at bounding box center [354, 336] width 254 height 37
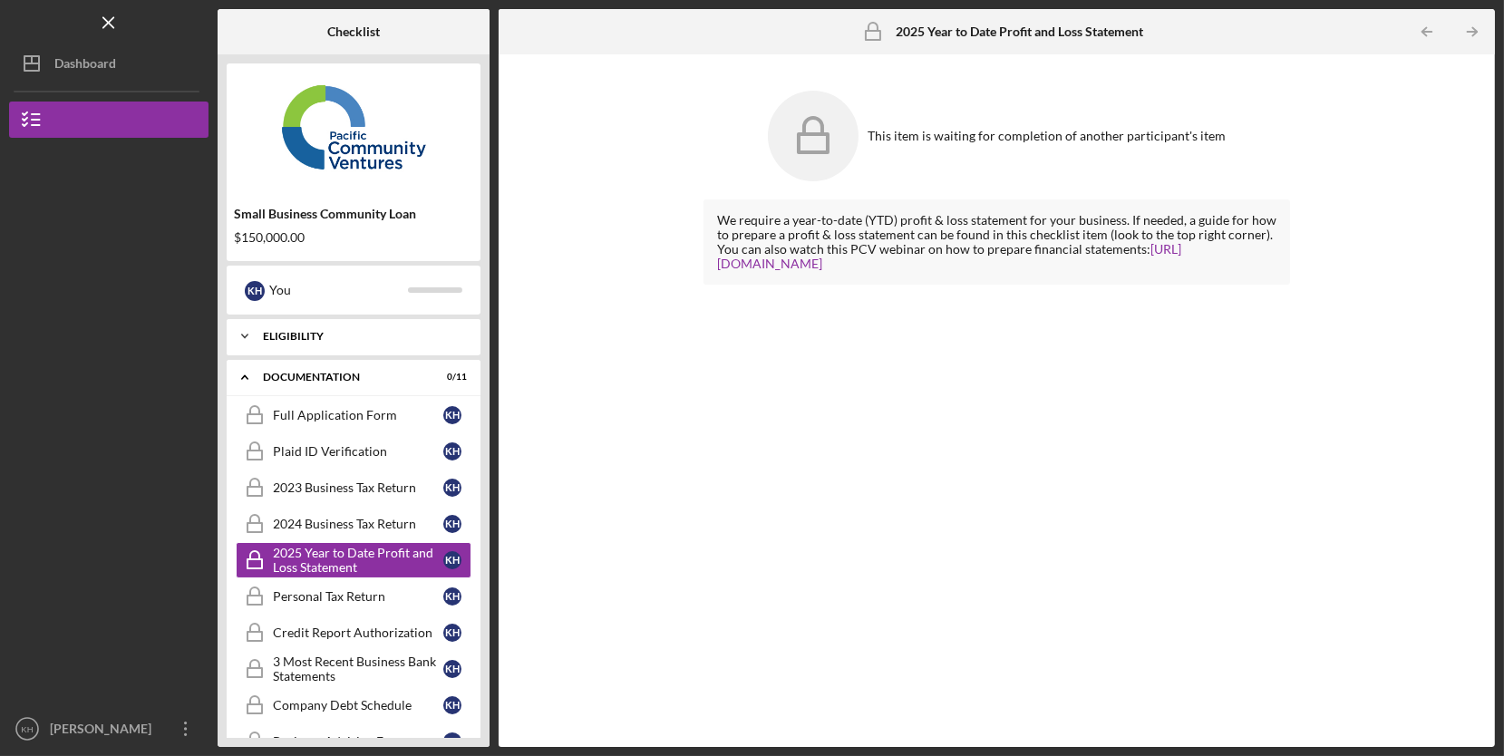
scroll to position [155, 0]
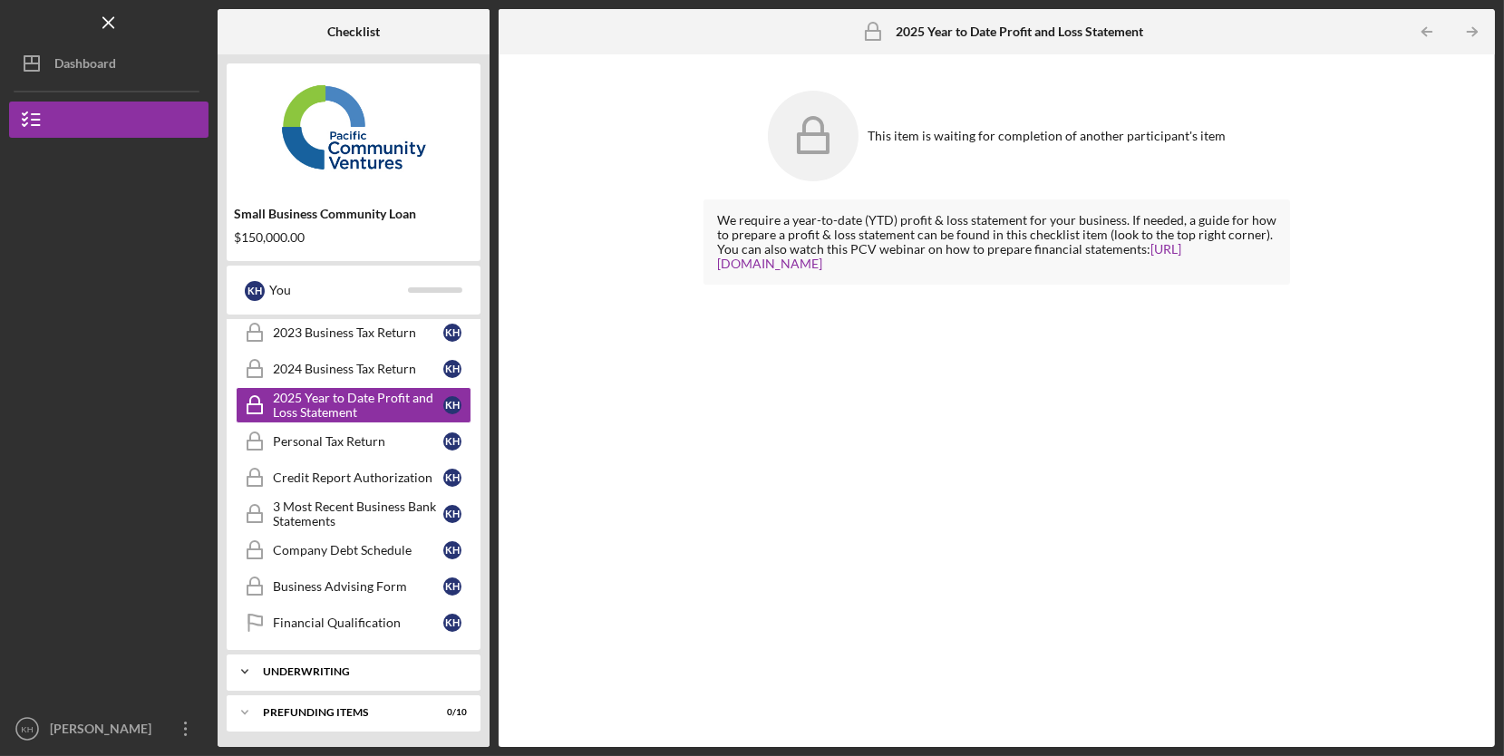
click at [348, 666] on div "Underwriting" at bounding box center [360, 671] width 195 height 11
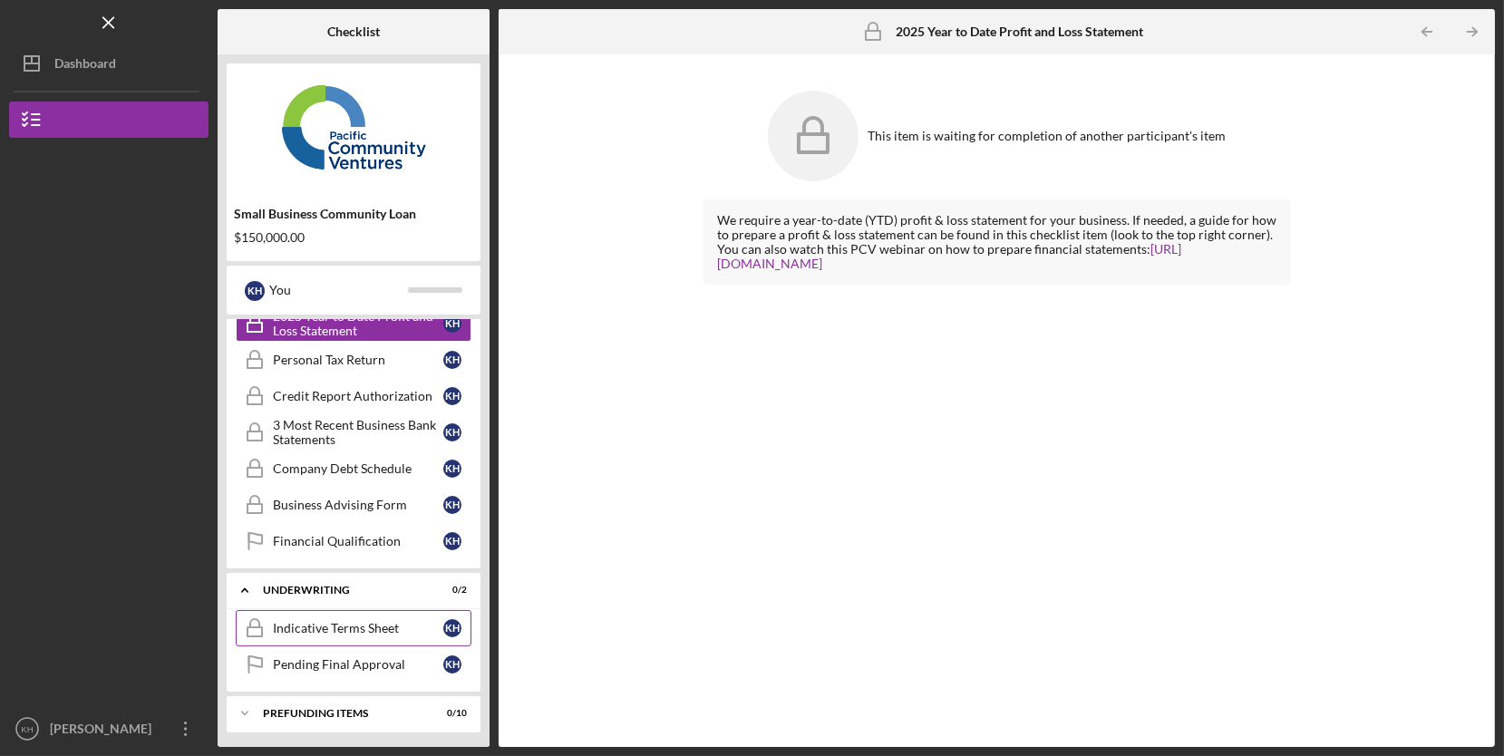
click at [388, 629] on div "Indicative Terms Sheet" at bounding box center [358, 628] width 170 height 15
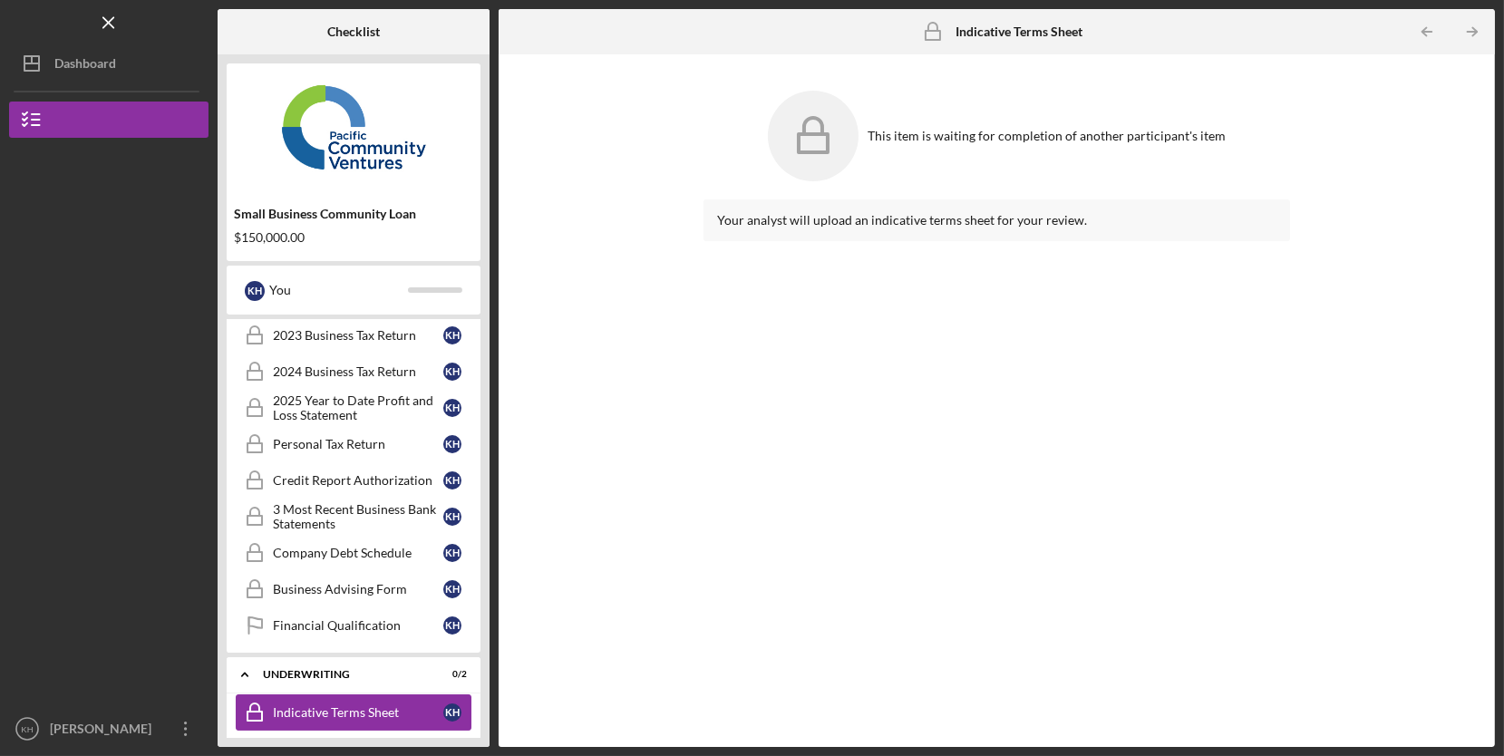
scroll to position [152, 0]
click at [401, 579] on link "Business Advising Form Business Advising Form K H" at bounding box center [354, 589] width 236 height 36
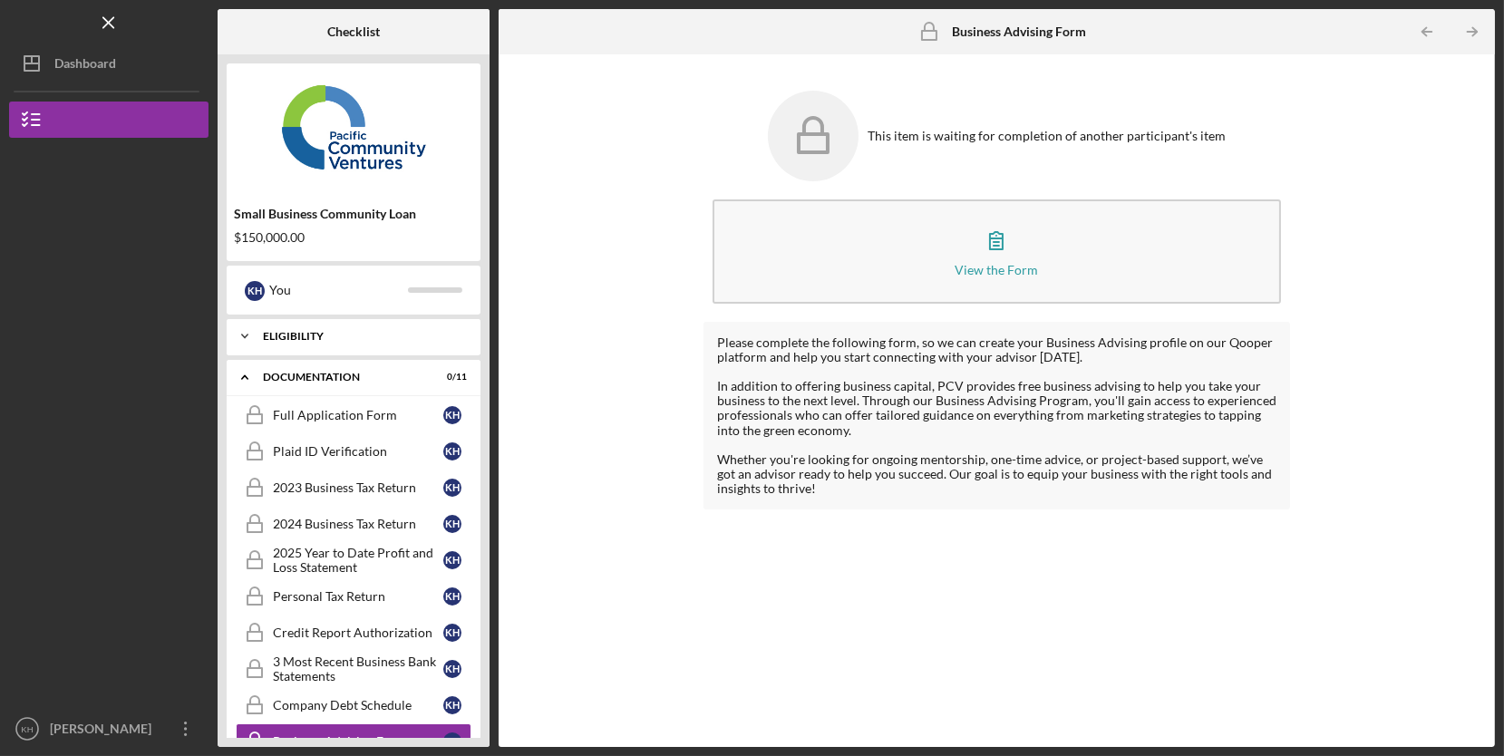
click at [401, 342] on div "Icon/Expander Eligibility 0 / 5" at bounding box center [354, 336] width 254 height 36
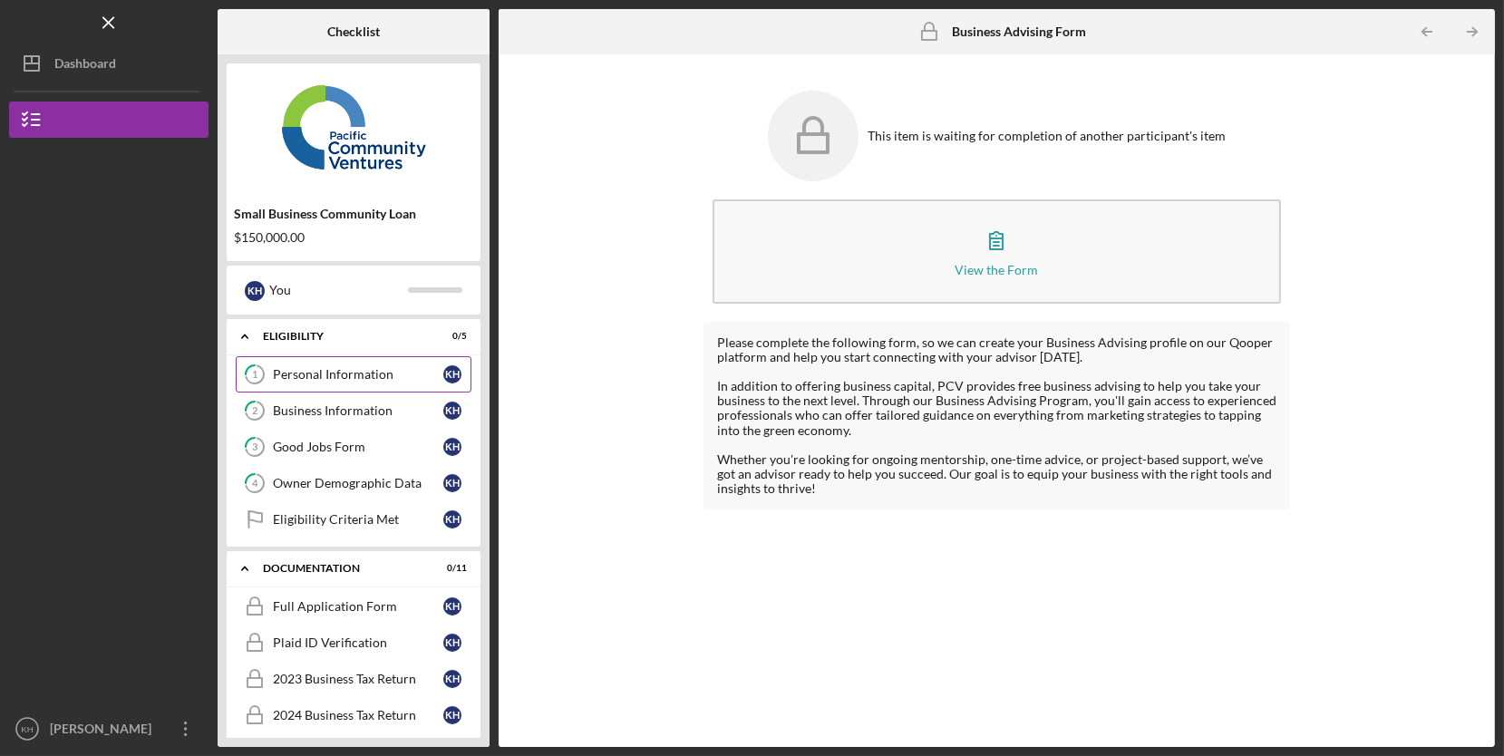
click at [405, 368] on div "Personal Information" at bounding box center [358, 374] width 170 height 15
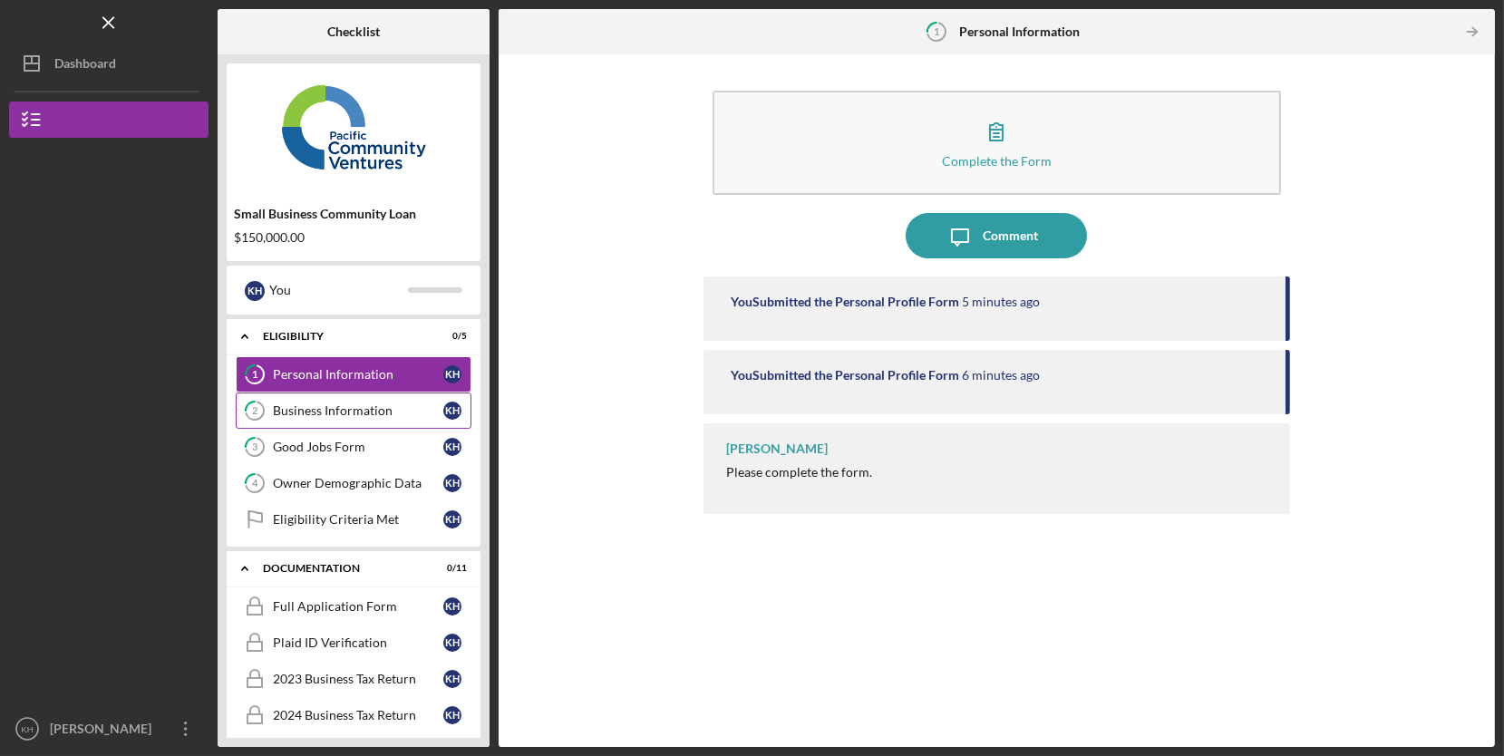
click at [413, 413] on div "Business Information" at bounding box center [358, 411] width 170 height 15
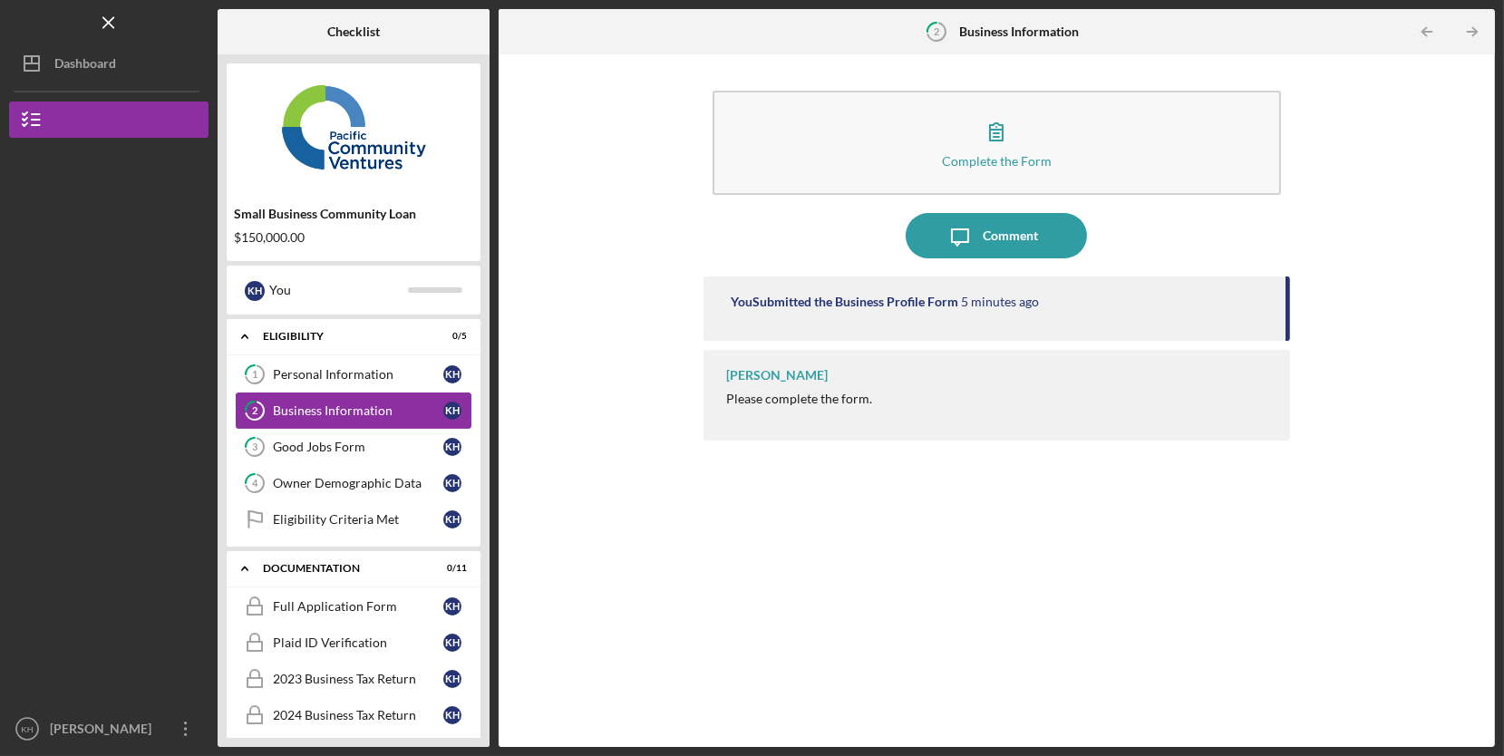
click at [388, 418] on div "Business Information" at bounding box center [358, 411] width 170 height 15
click at [387, 467] on link "4 Owner Demographic Data K H" at bounding box center [354, 483] width 236 height 36
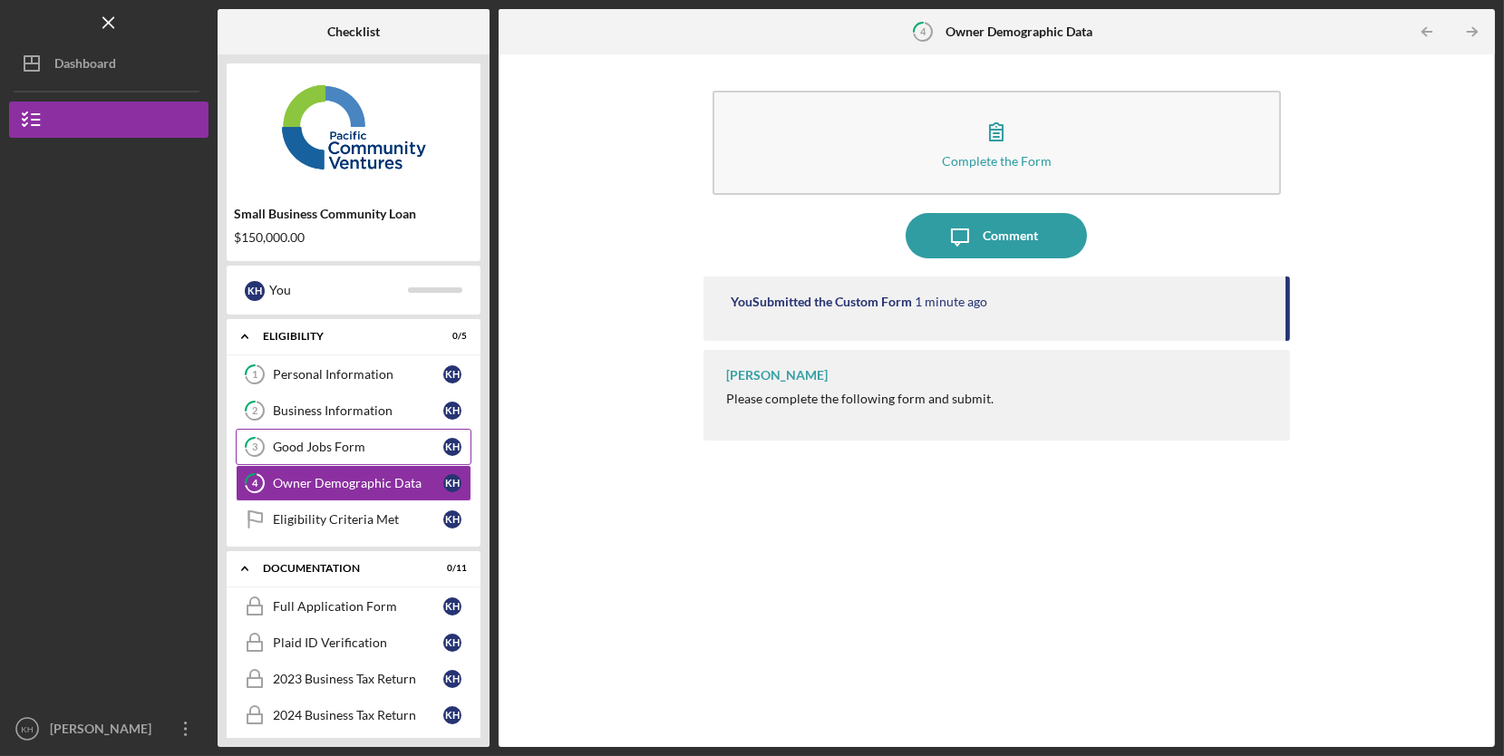
click at [382, 453] on link "3 Good Jobs Form K H" at bounding box center [354, 447] width 236 height 36
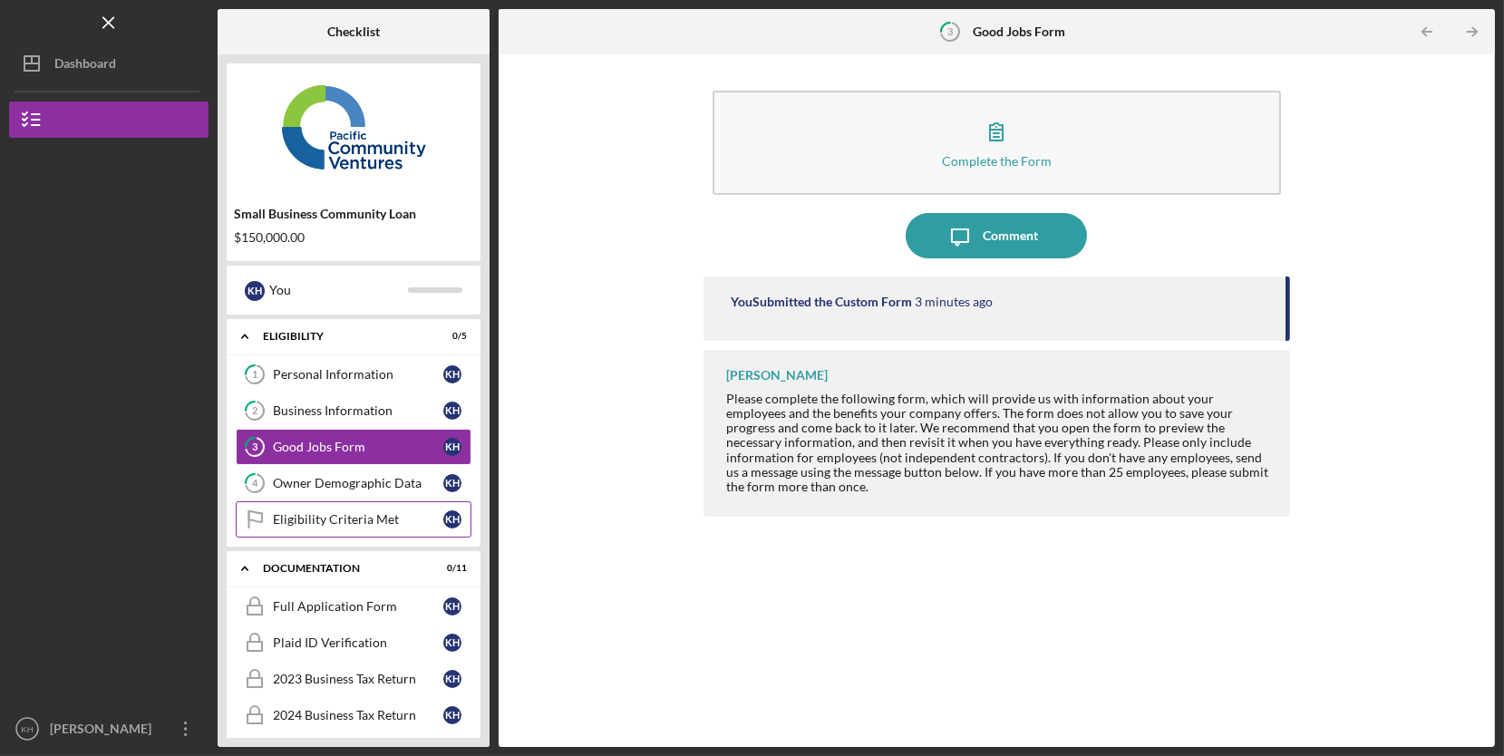
click at [369, 511] on link "Eligibility Criteria Met Eligibility Criteria Met K H" at bounding box center [354, 519] width 236 height 36
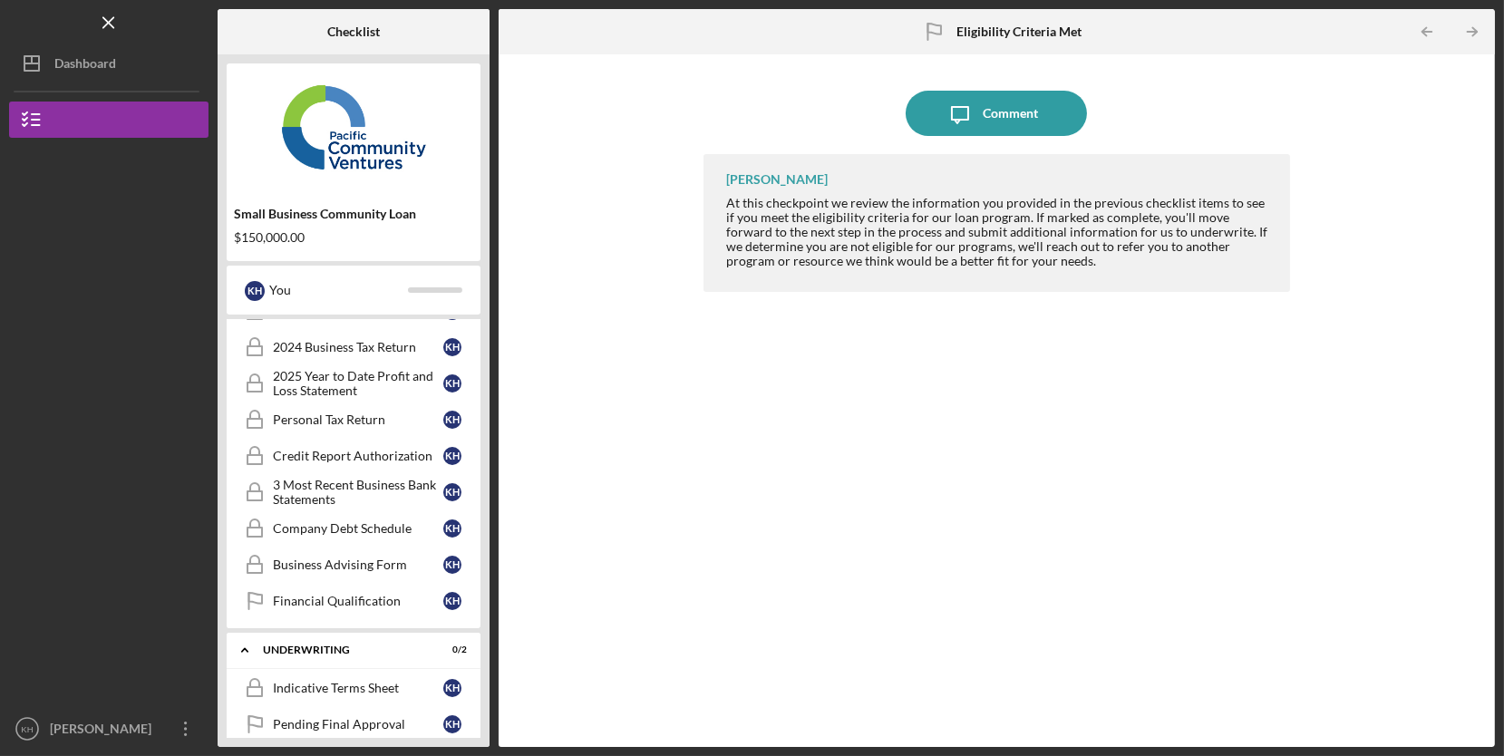
scroll to position [396, 0]
